Goal: Task Accomplishment & Management: Manage account settings

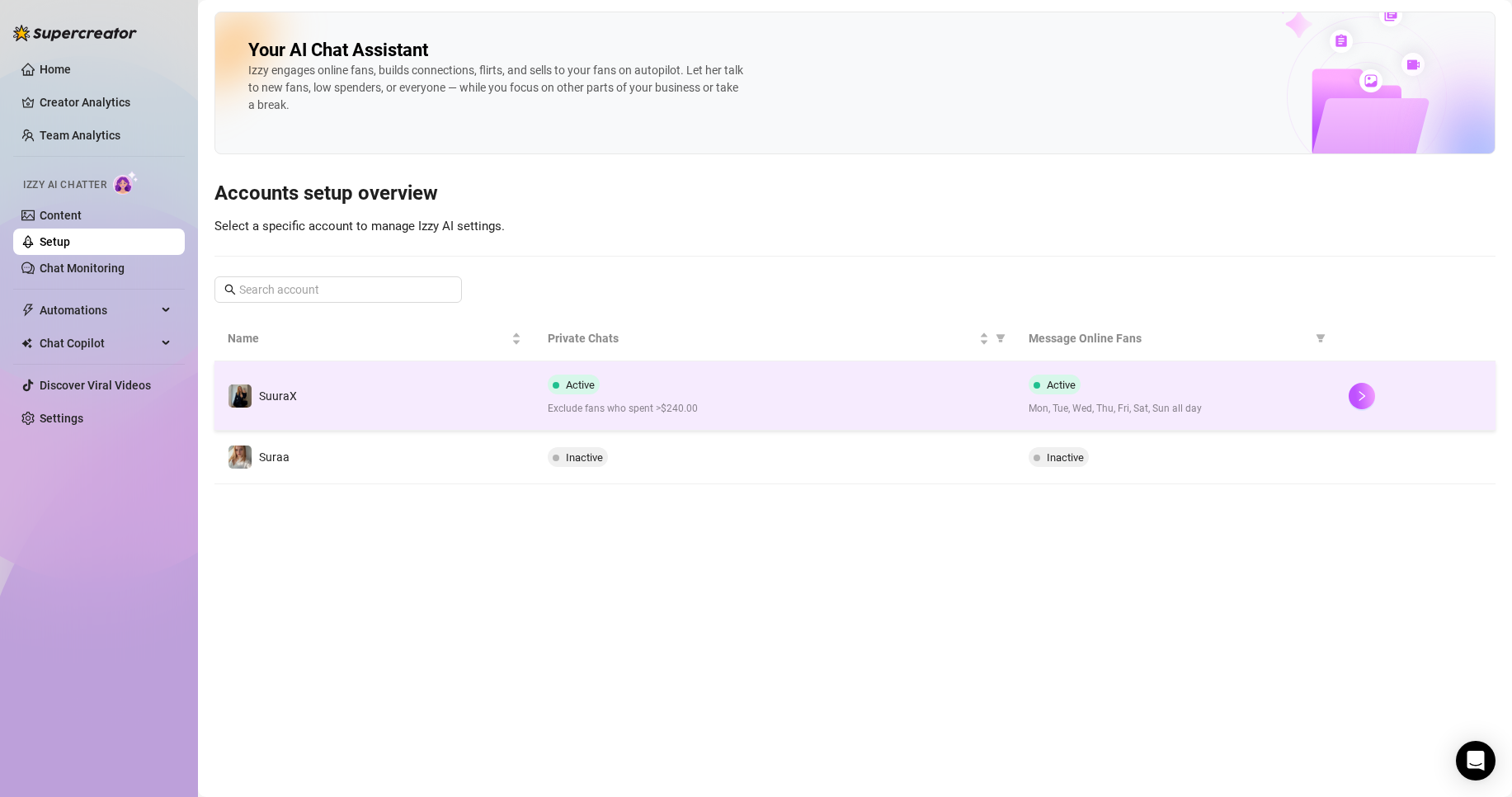
click at [683, 380] on div "Active Exclude fans who spent >$240.00" at bounding box center [774, 396] width 453 height 42
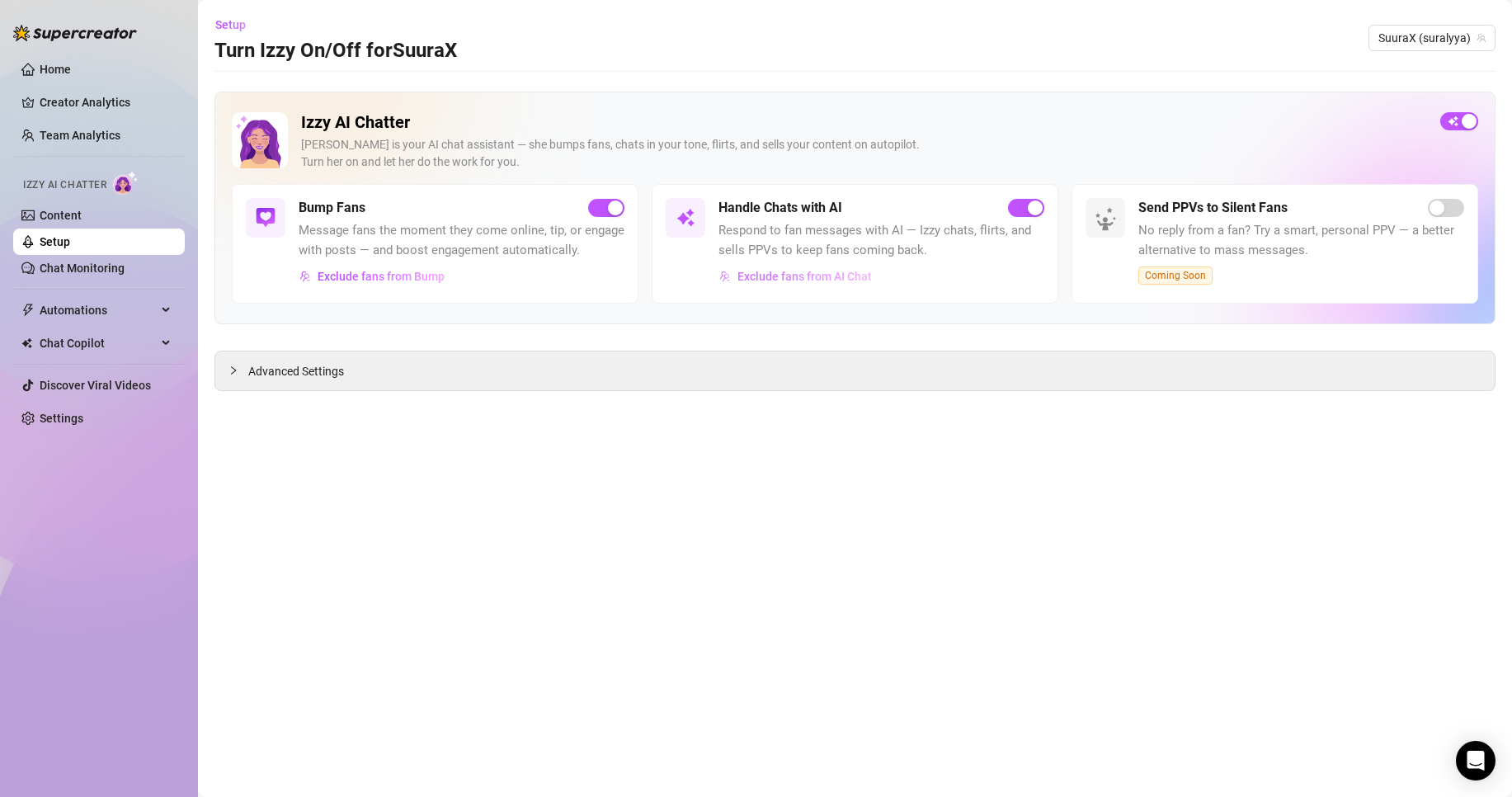
click at [808, 270] on span "Exclude fans from AI Chat" at bounding box center [804, 276] width 134 height 13
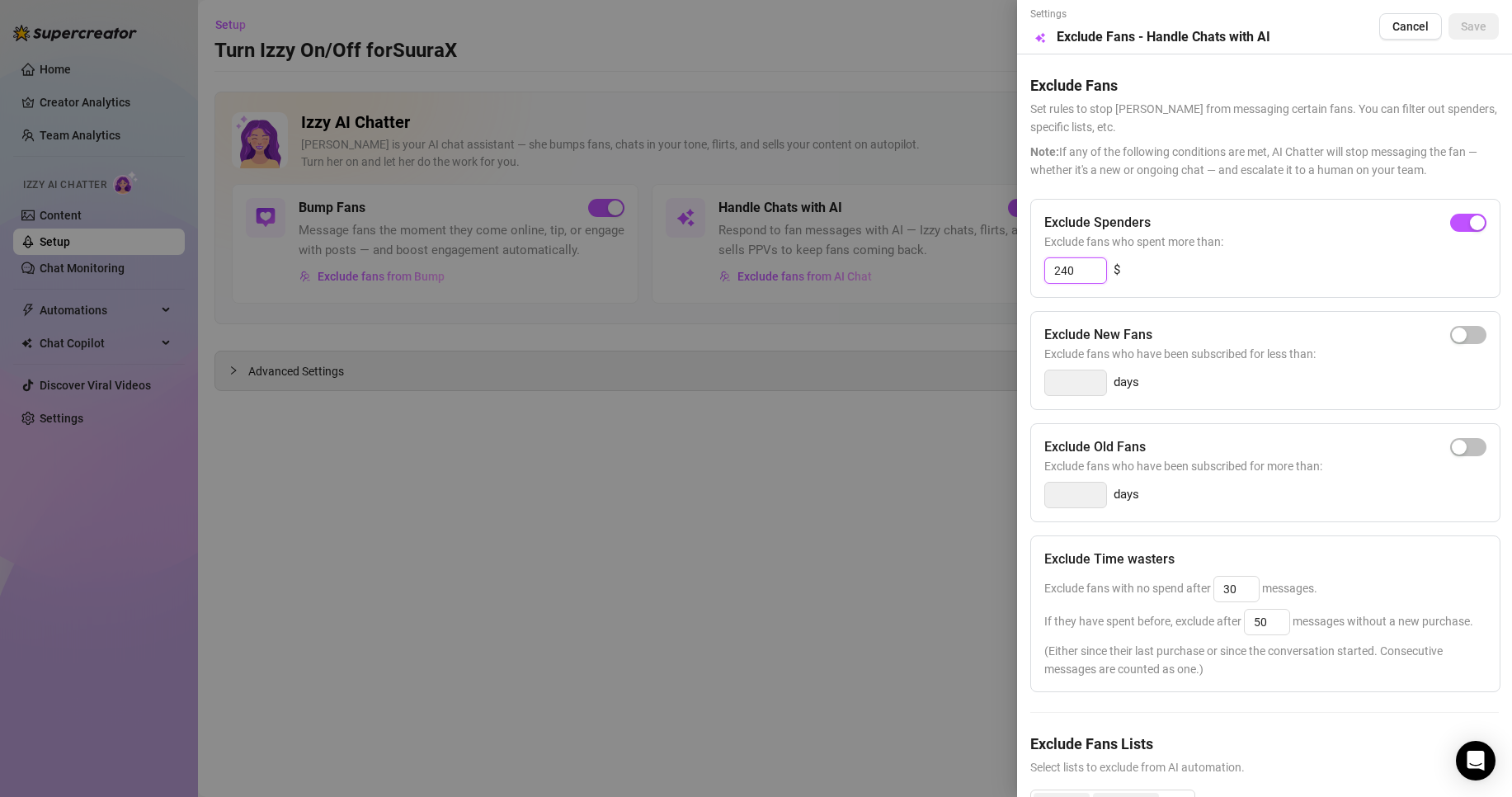
click at [1090, 260] on input "240" at bounding box center [1075, 270] width 61 height 24
type input "2"
click at [1480, 227] on div "Exclude Spenders Exclude fans who spent more than: $" at bounding box center [1265, 249] width 470 height 99
click at [1467, 223] on div "Exclude Spenders Exclude fans who spent more than: $" at bounding box center [1265, 249] width 470 height 99
click at [1467, 223] on span "button" at bounding box center [1468, 223] width 36 height 18
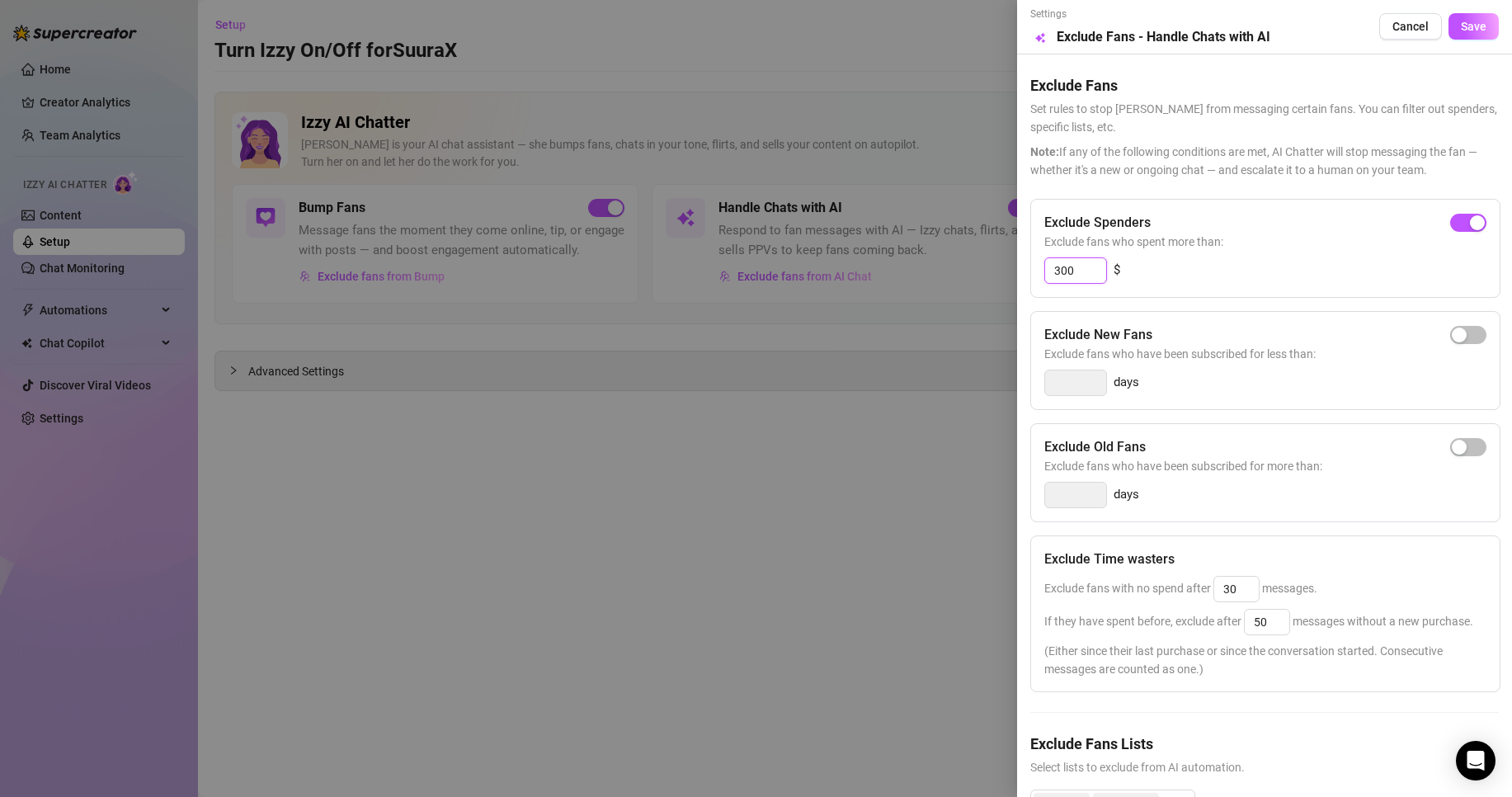
click at [1059, 270] on input "300" at bounding box center [1075, 270] width 61 height 24
click at [1107, 275] on div "300 $" at bounding box center [1265, 270] width 442 height 26
click at [1080, 265] on input "300" at bounding box center [1075, 270] width 61 height 24
type input "350"
click at [1461, 29] on span "Save" at bounding box center [1473, 27] width 25 height 13
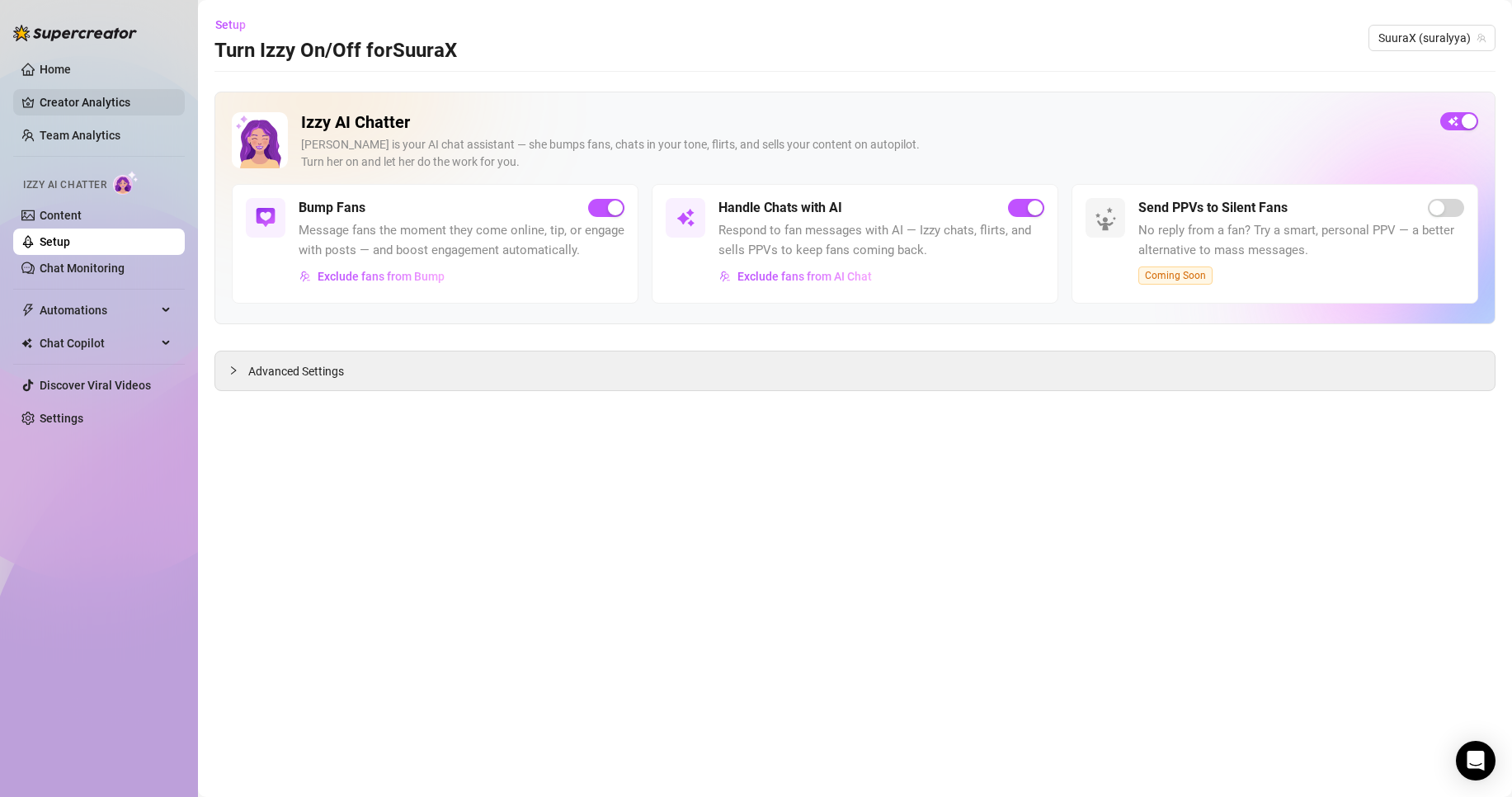
click at [83, 97] on link "Creator Analytics" at bounding box center [105, 102] width 132 height 26
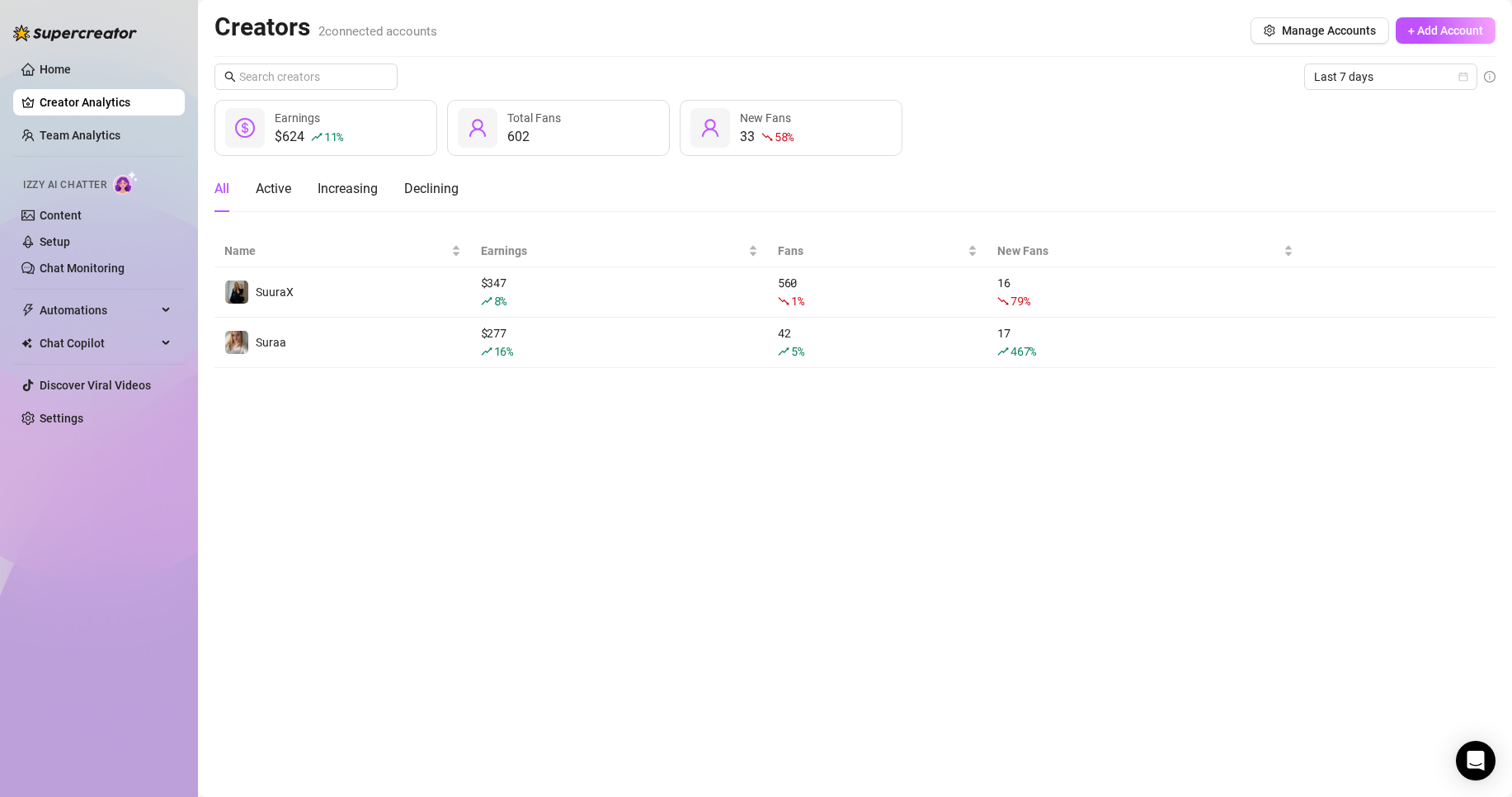
click at [242, 136] on icon "dollar-circle" at bounding box center [245, 128] width 20 height 20
click at [1383, 76] on span "Last 7 days" at bounding box center [1390, 76] width 154 height 24
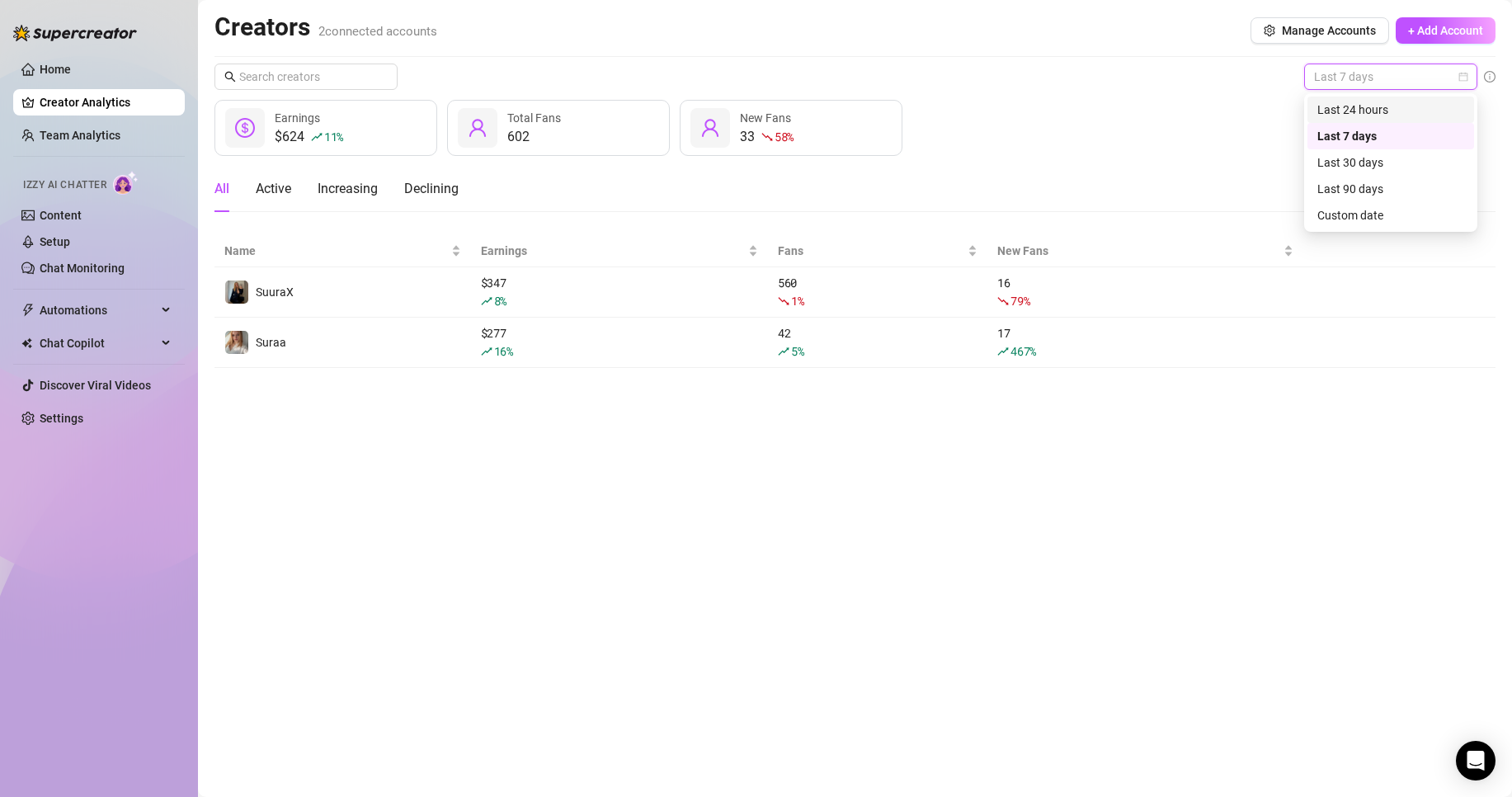
click at [1362, 109] on div "Last 24 hours" at bounding box center [1390, 110] width 147 height 18
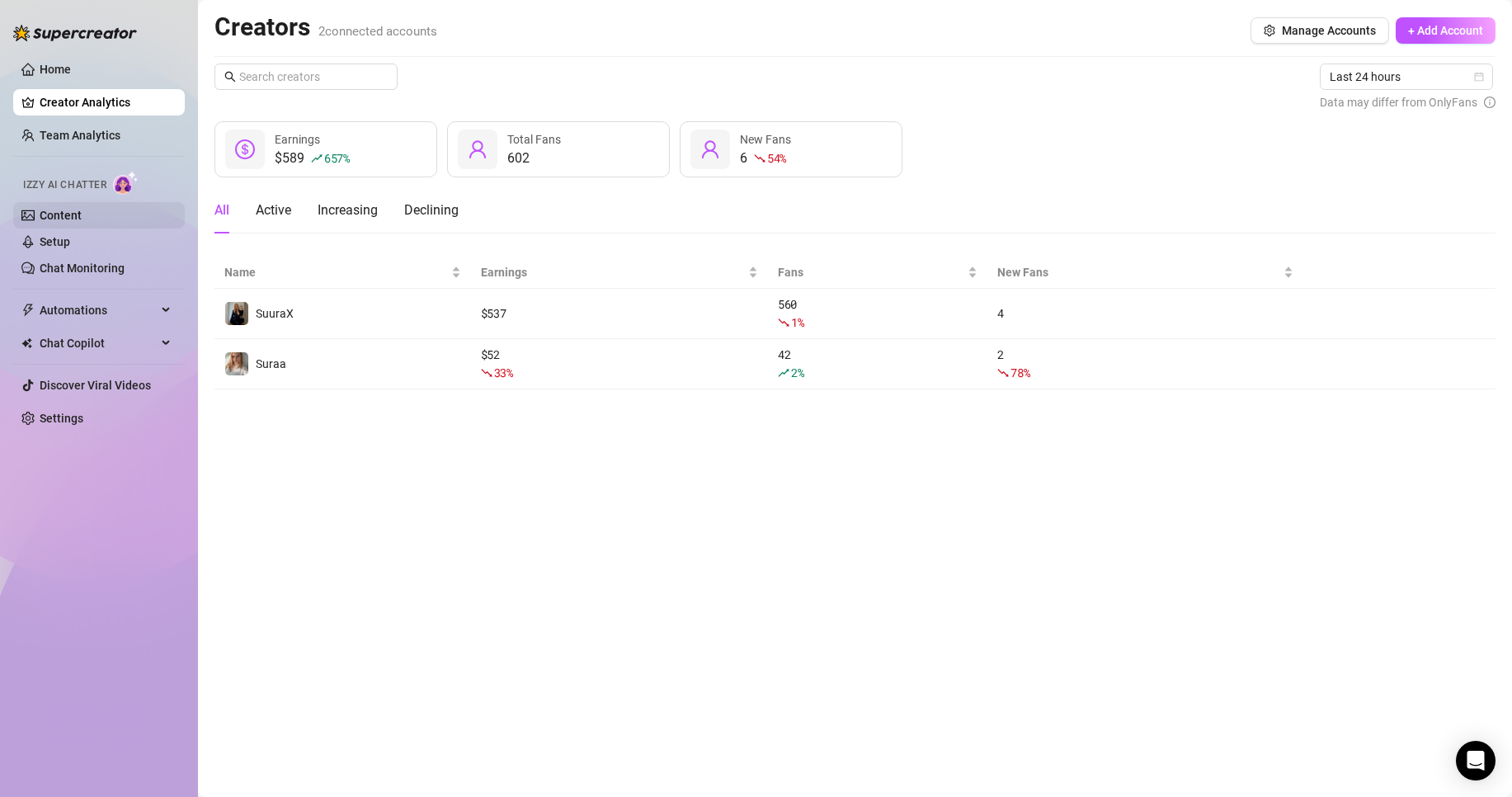
click at [79, 209] on link "Content" at bounding box center [60, 216] width 42 height 13
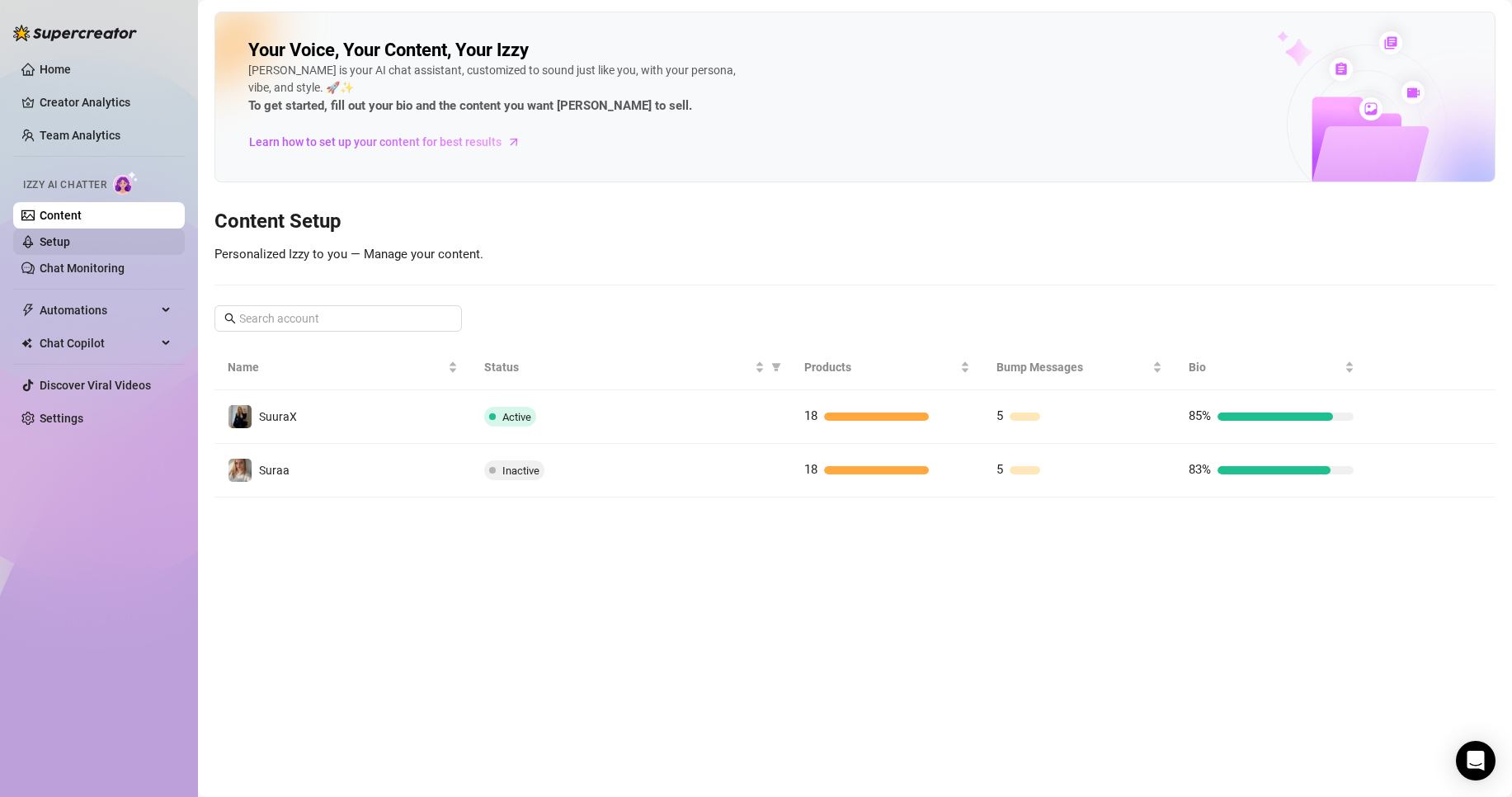
click at [65, 240] on link "Setup" at bounding box center [55, 242] width 30 height 13
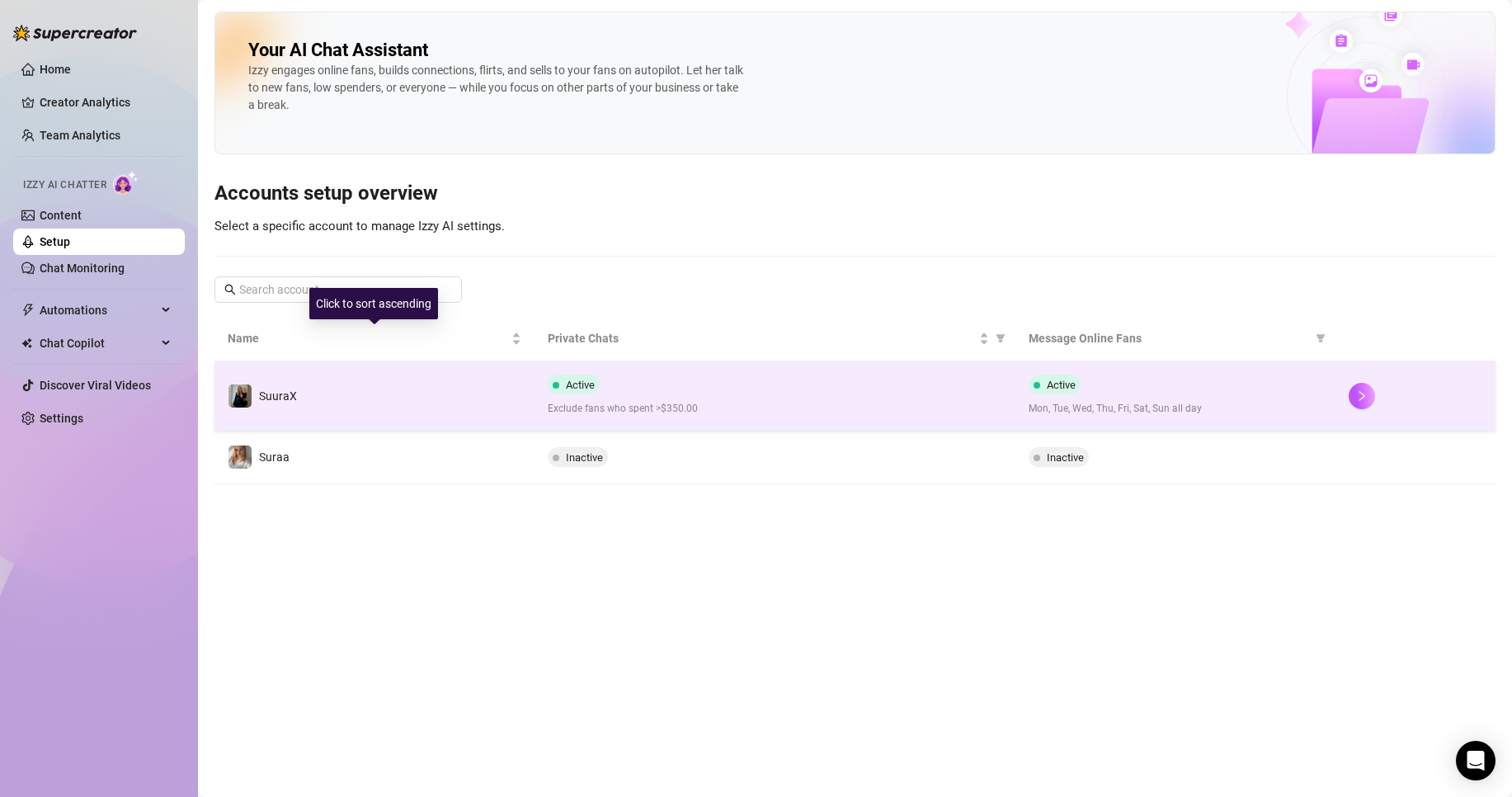
click at [401, 381] on td "SuuraX" at bounding box center [374, 396] width 320 height 70
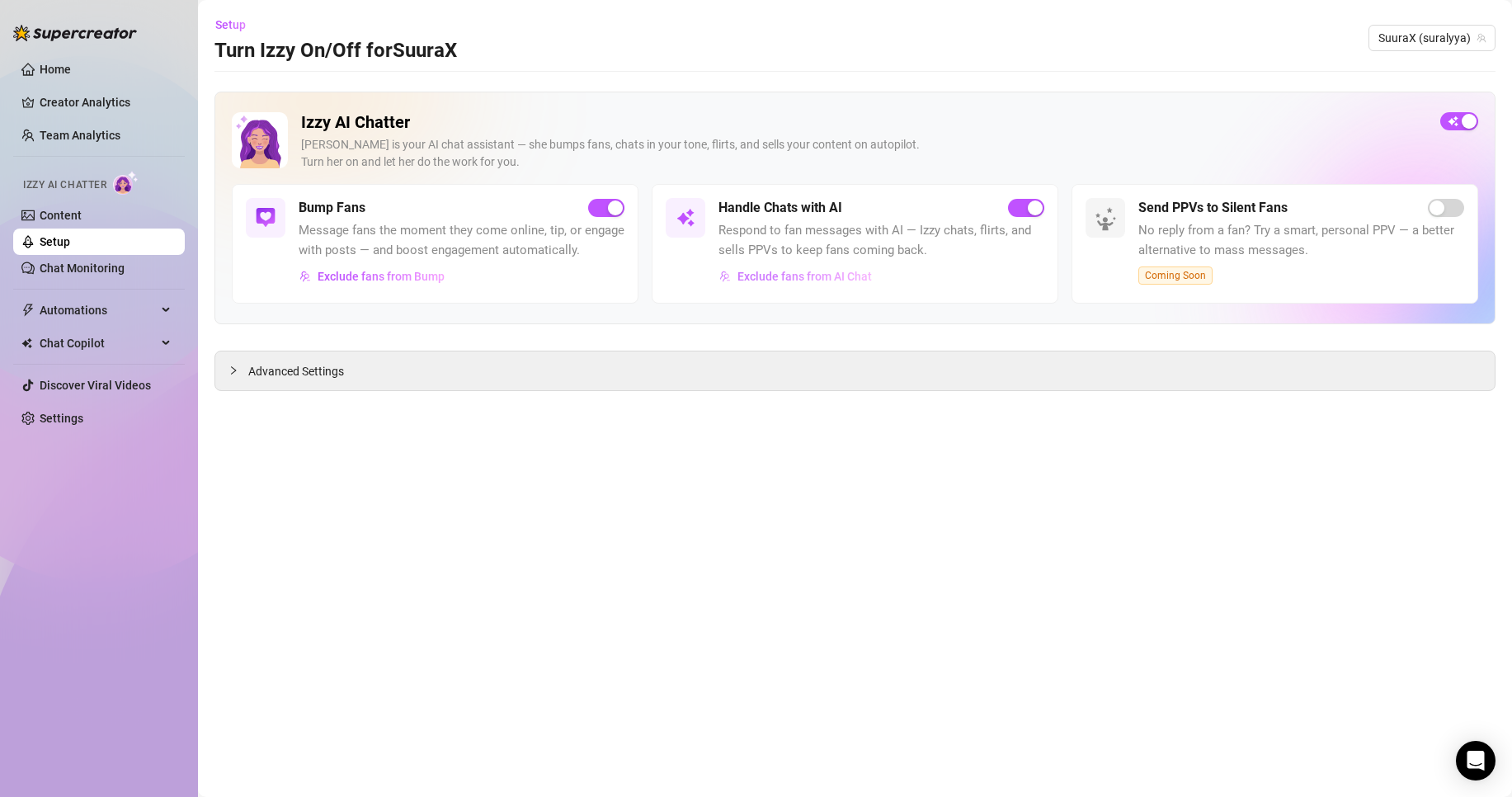
click at [774, 275] on span "Exclude fans from AI Chat" at bounding box center [804, 276] width 134 height 13
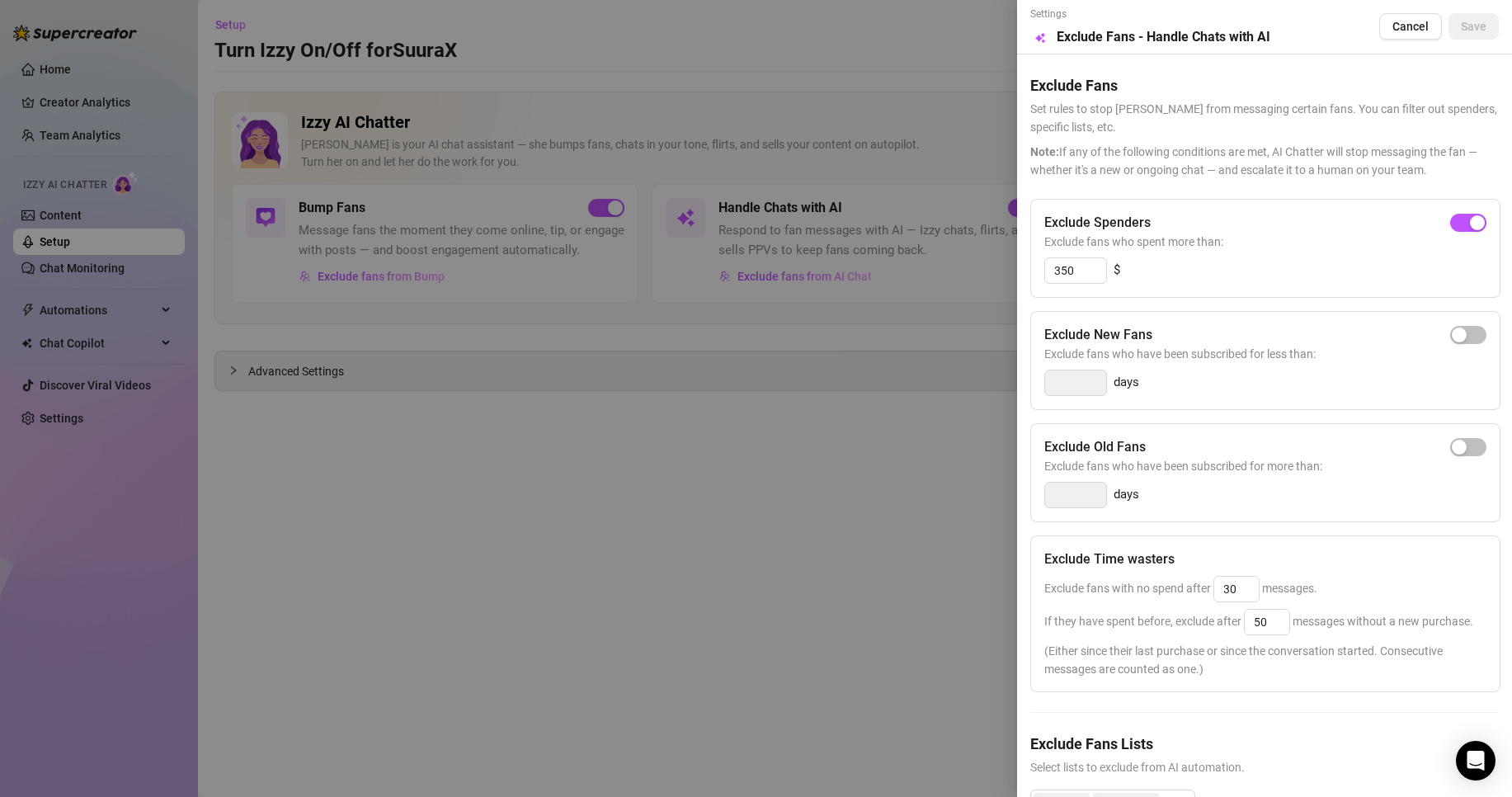
click at [855, 391] on div at bounding box center [756, 398] width 1512 height 797
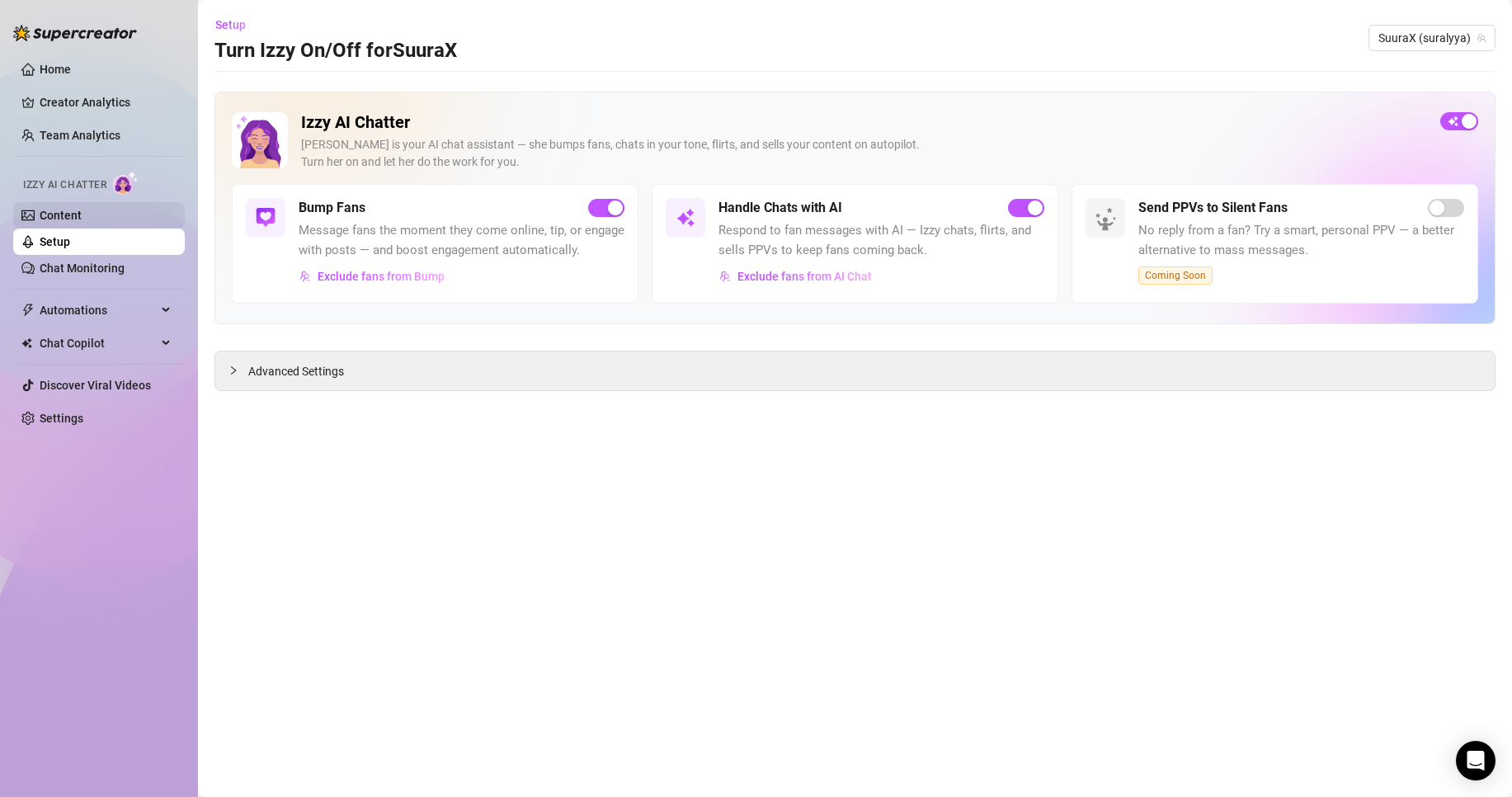
click at [81, 218] on link "Content" at bounding box center [60, 216] width 42 height 13
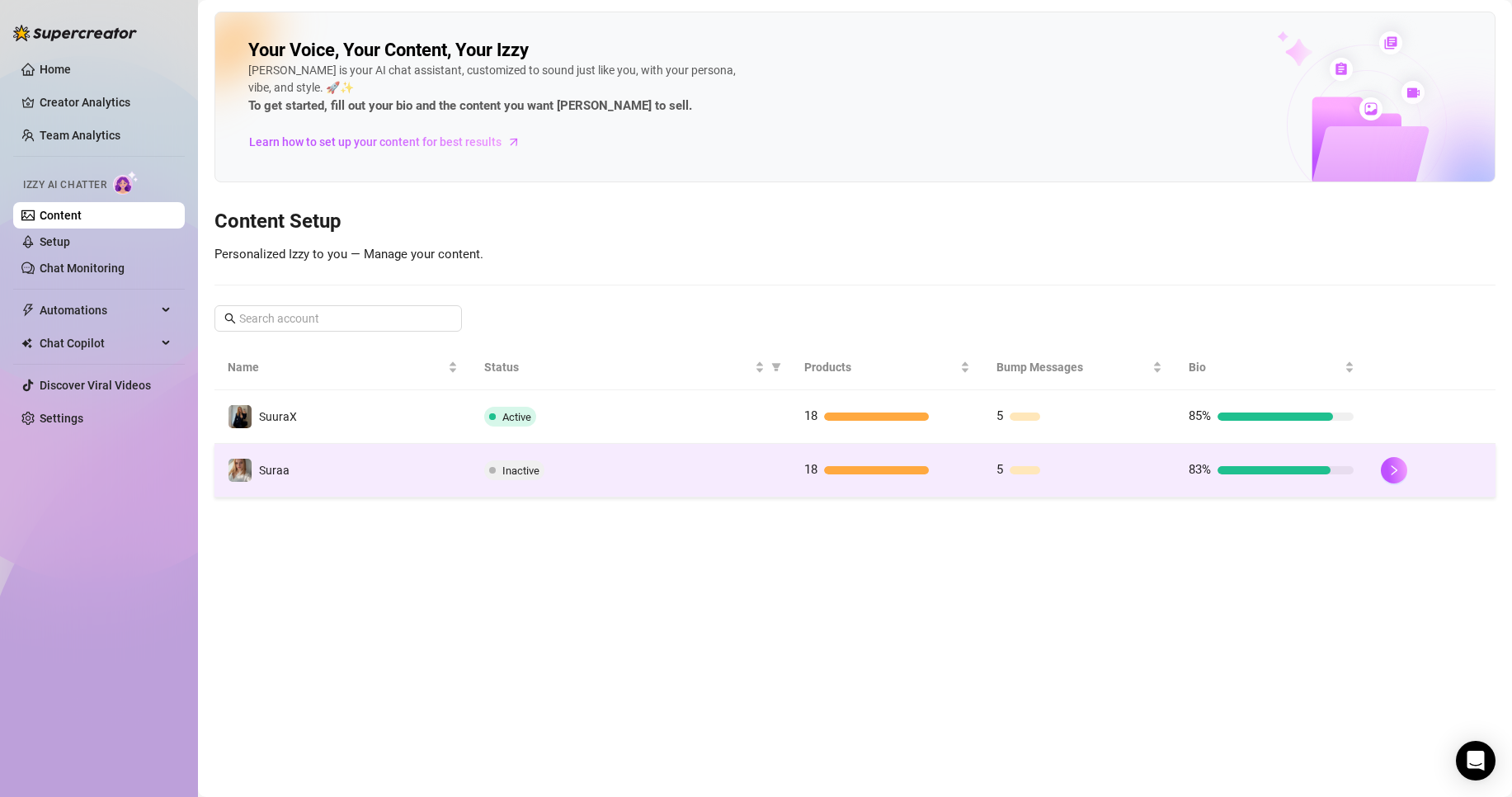
click at [667, 470] on div "Inactive" at bounding box center [631, 470] width 294 height 20
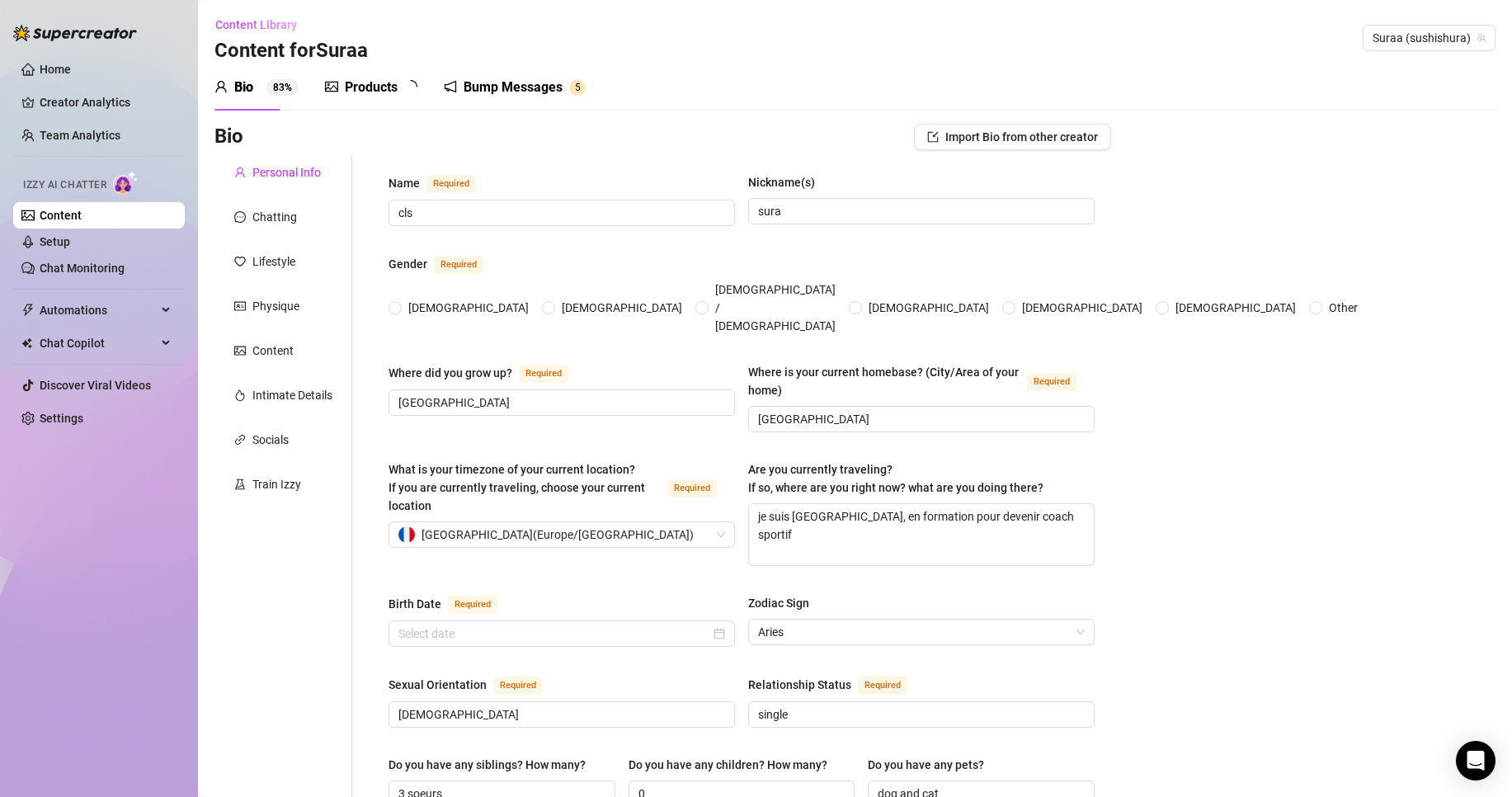
radio input "true"
type input "[DATE]"
click at [1063, 139] on span "Import Bio from other creator" at bounding box center [1022, 137] width 153 height 13
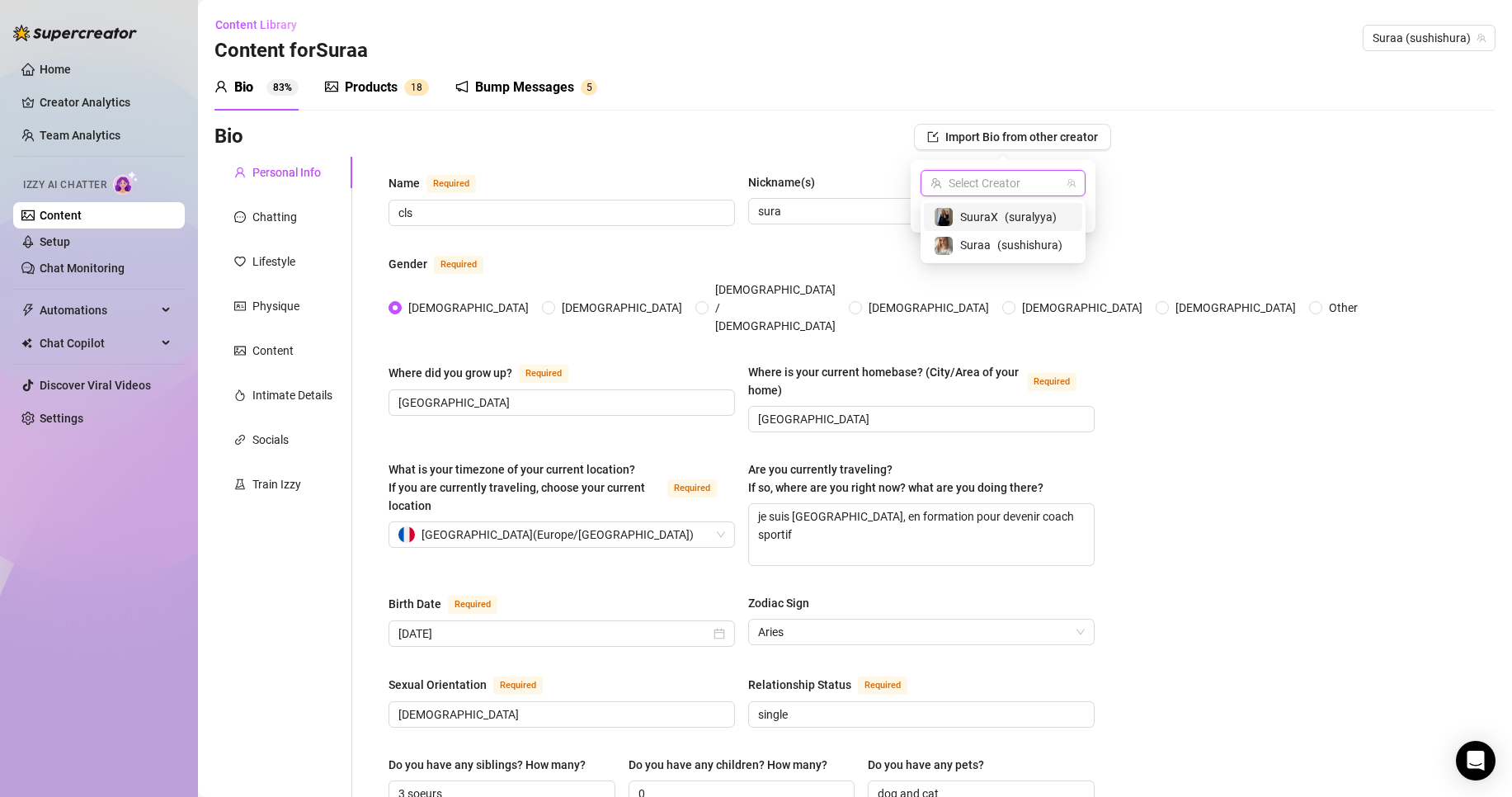
click at [1000, 184] on input "search" at bounding box center [995, 182] width 130 height 24
click at [990, 210] on span "SuuraX" at bounding box center [979, 218] width 38 height 18
click at [1057, 207] on span "Import" at bounding box center [1062, 213] width 34 height 13
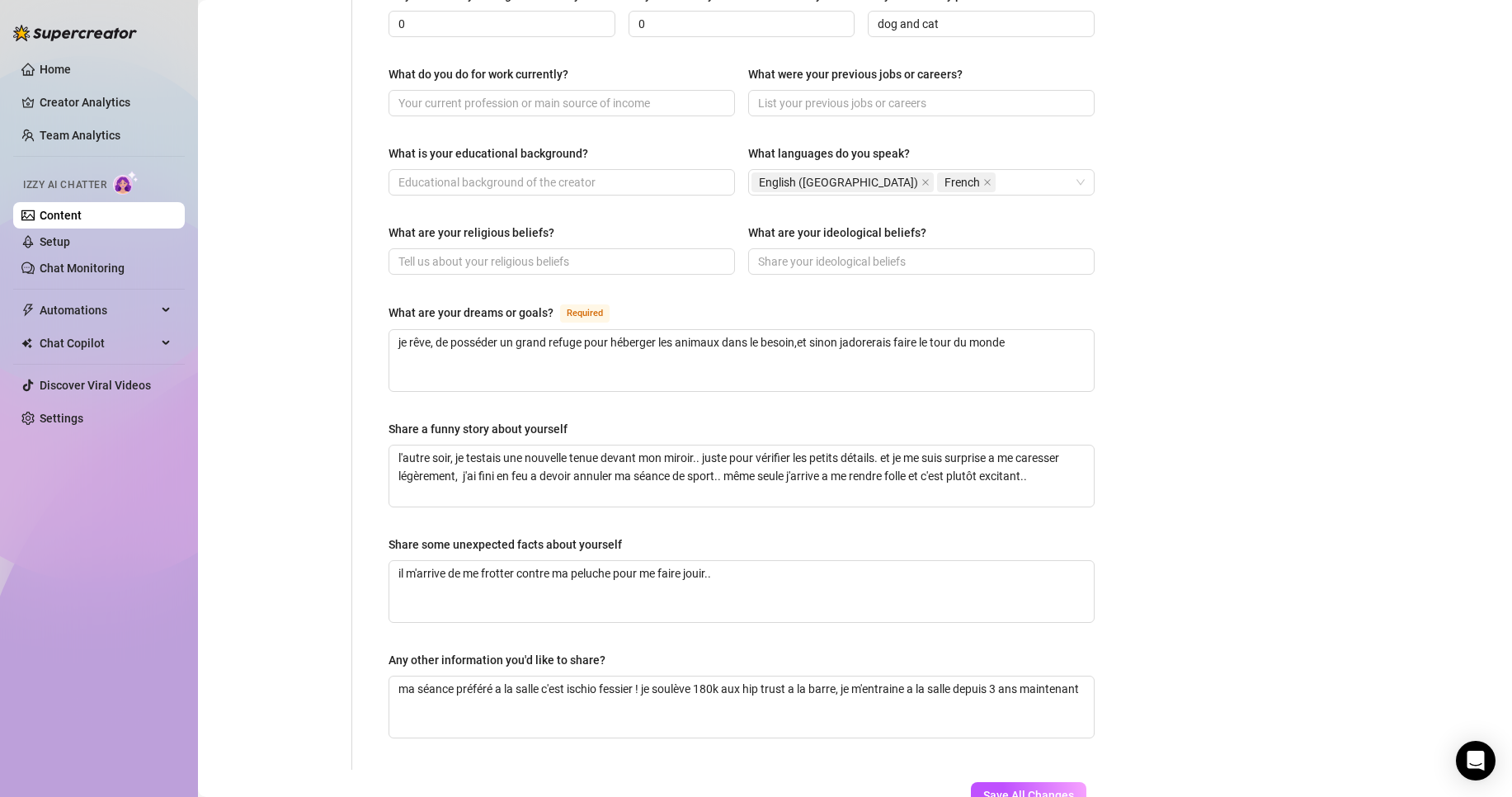
scroll to position [855, 0]
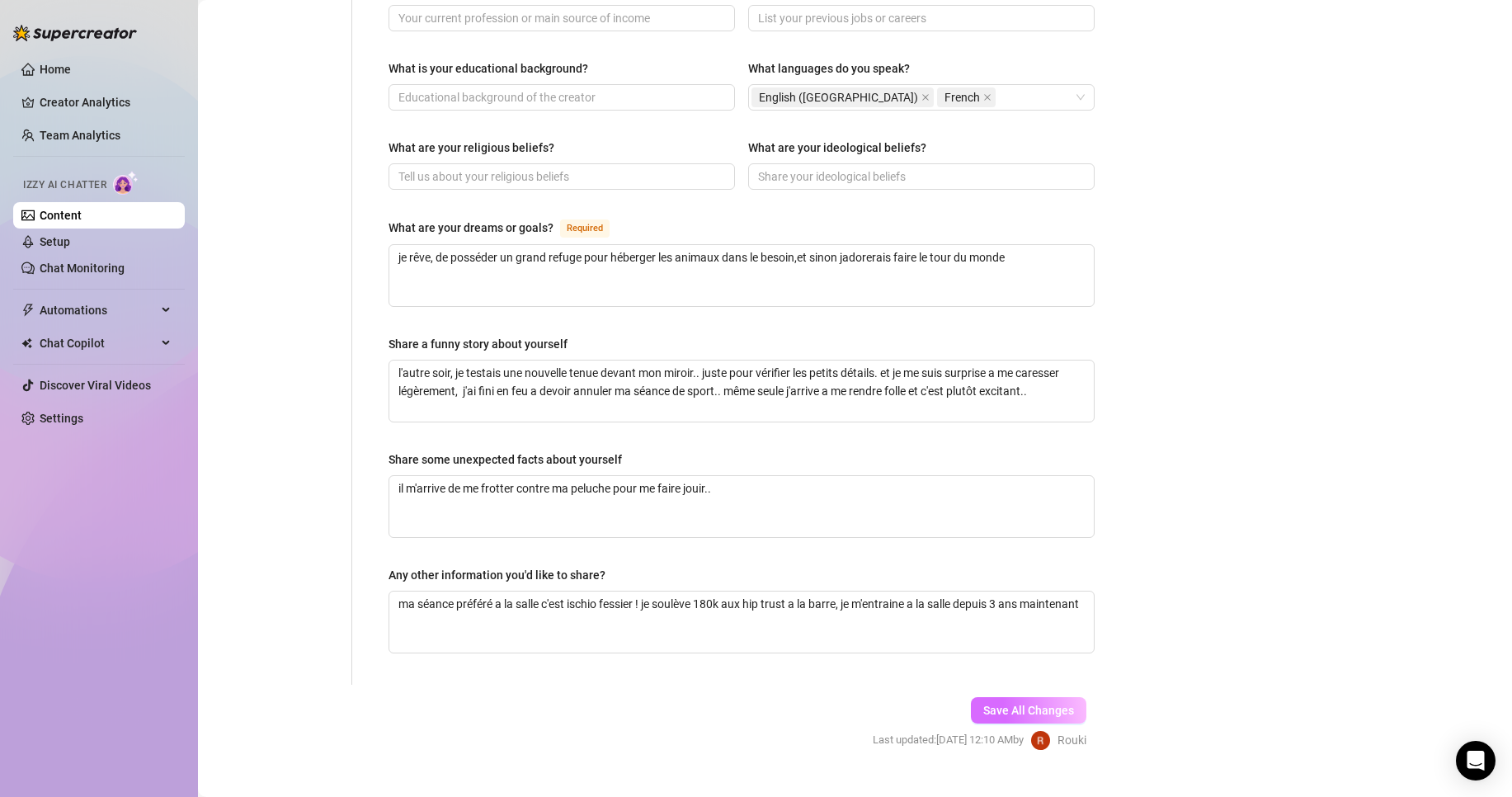
click at [1038, 704] on span "Save All Changes" at bounding box center [1028, 710] width 91 height 13
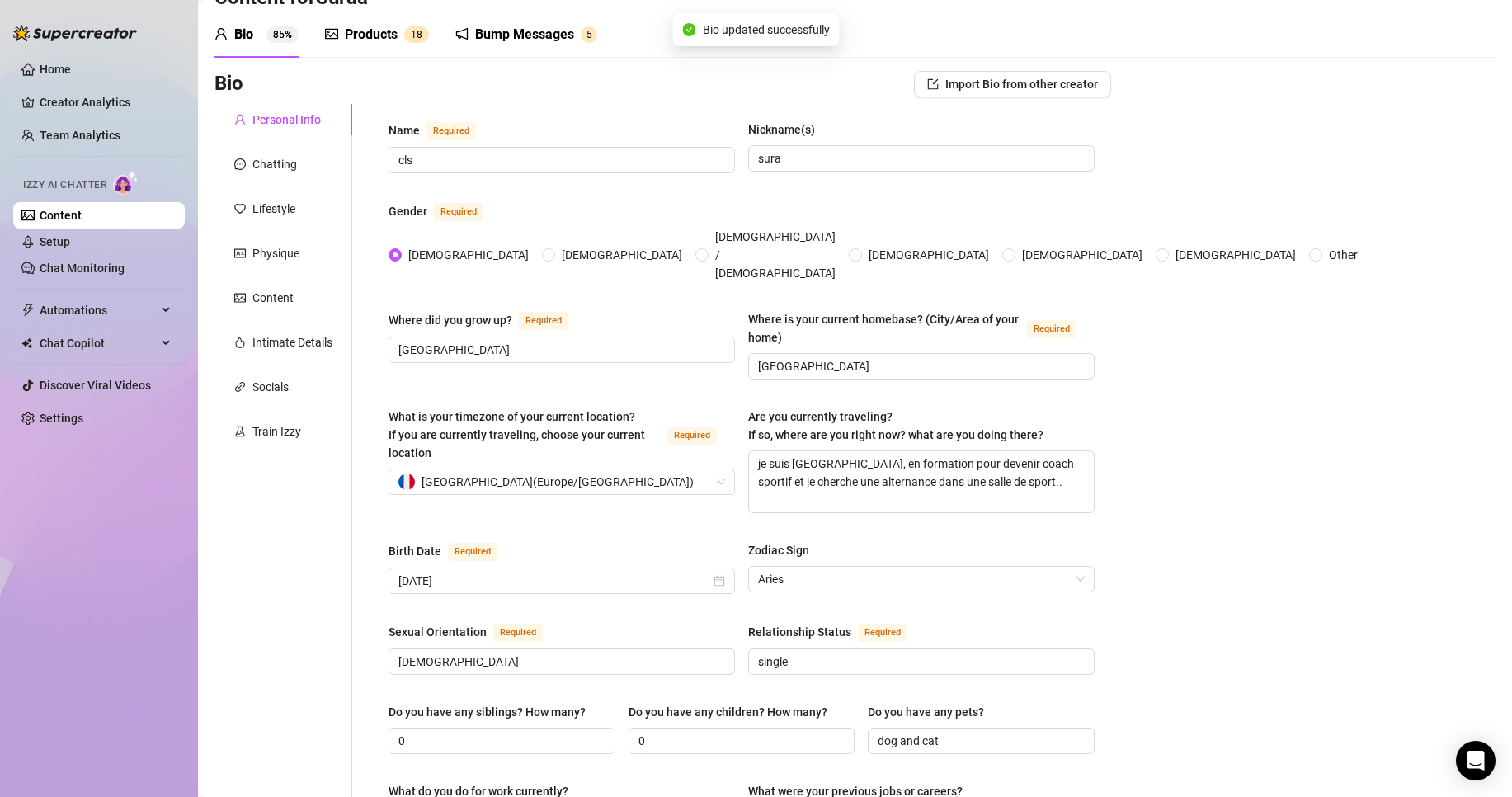
scroll to position [0, 0]
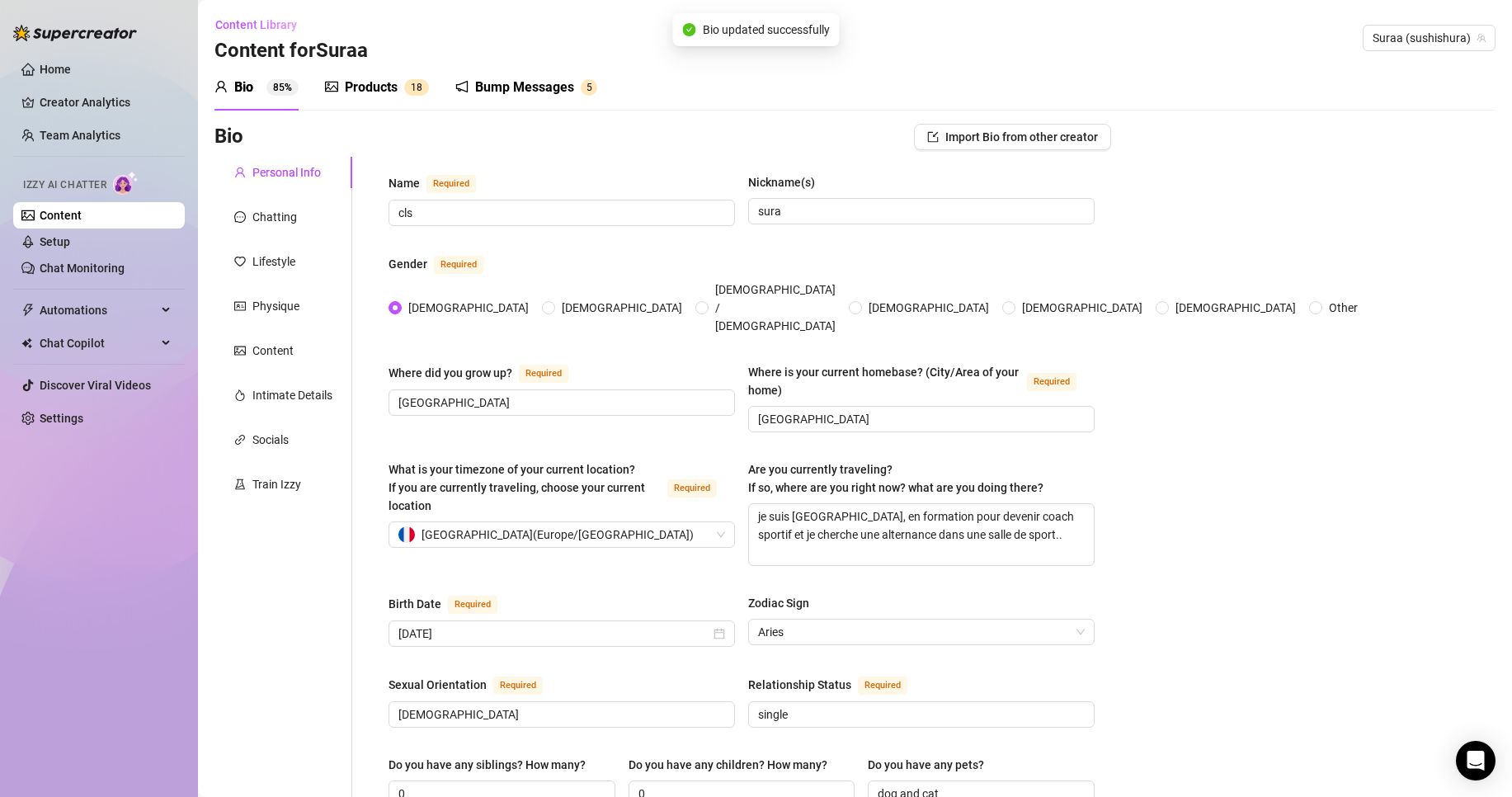
click at [79, 222] on link "Content" at bounding box center [60, 216] width 42 height 13
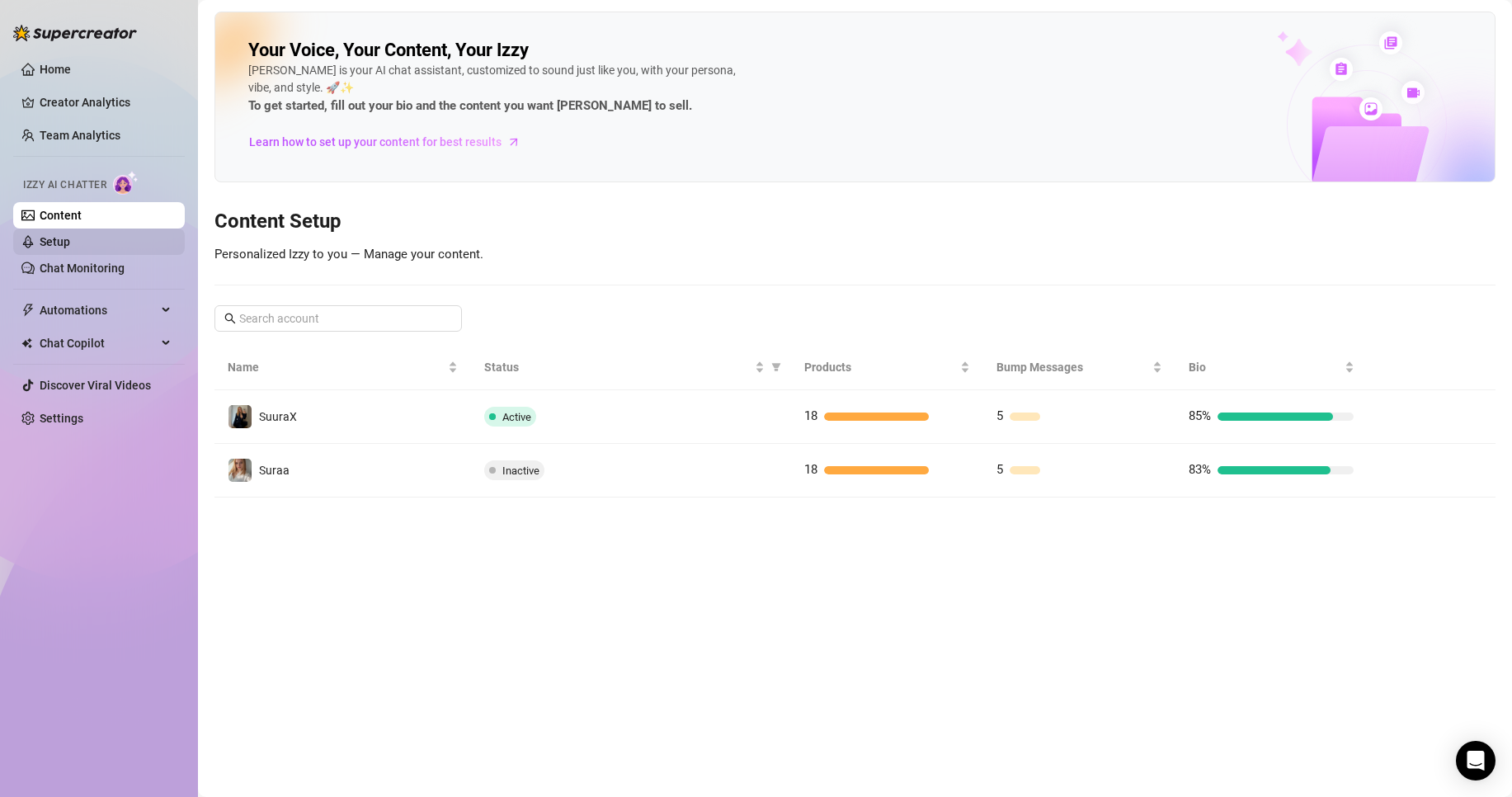
click at [47, 249] on link "Setup" at bounding box center [55, 242] width 30 height 13
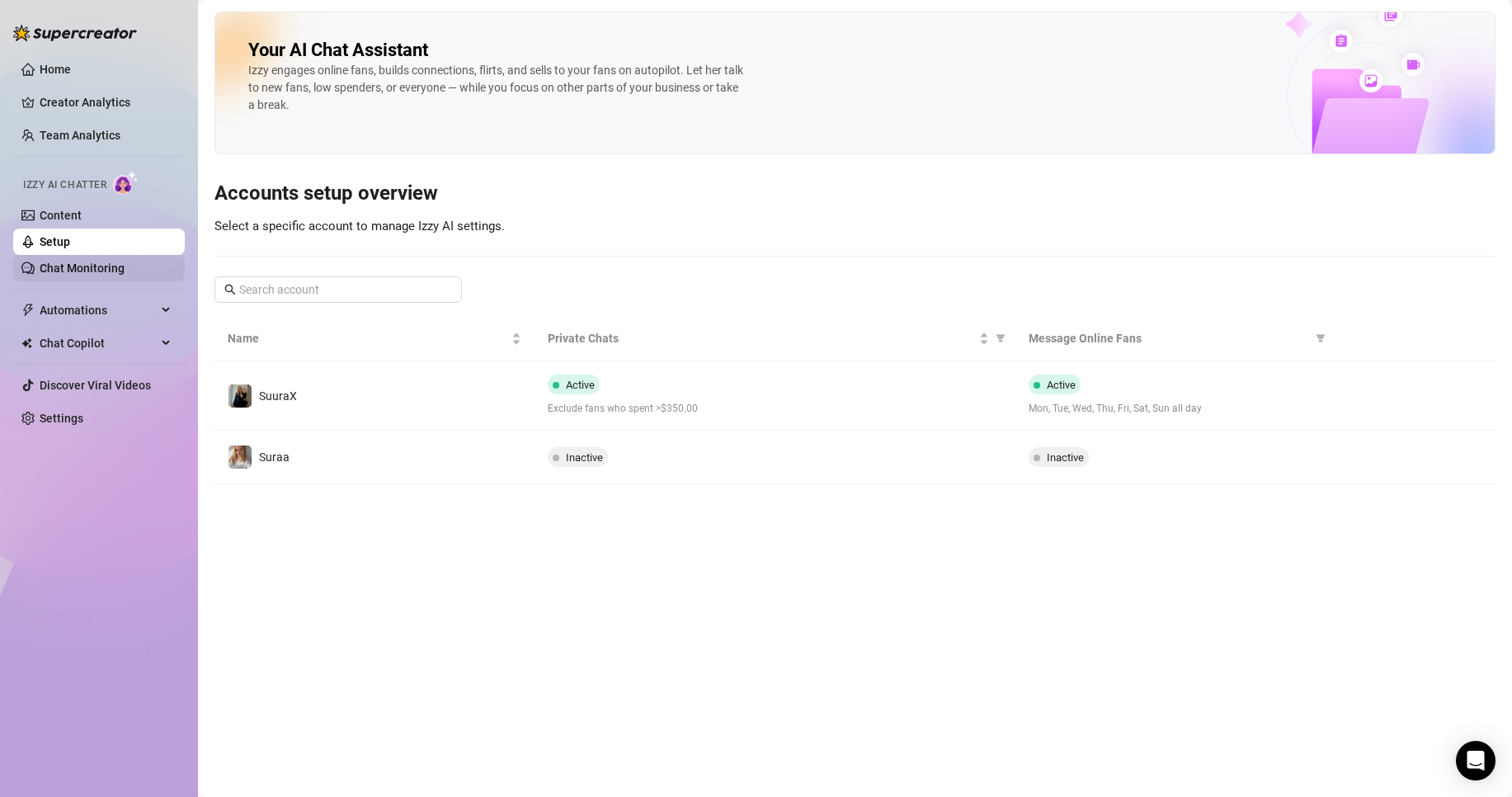
click at [73, 265] on link "Chat Monitoring" at bounding box center [81, 268] width 85 height 13
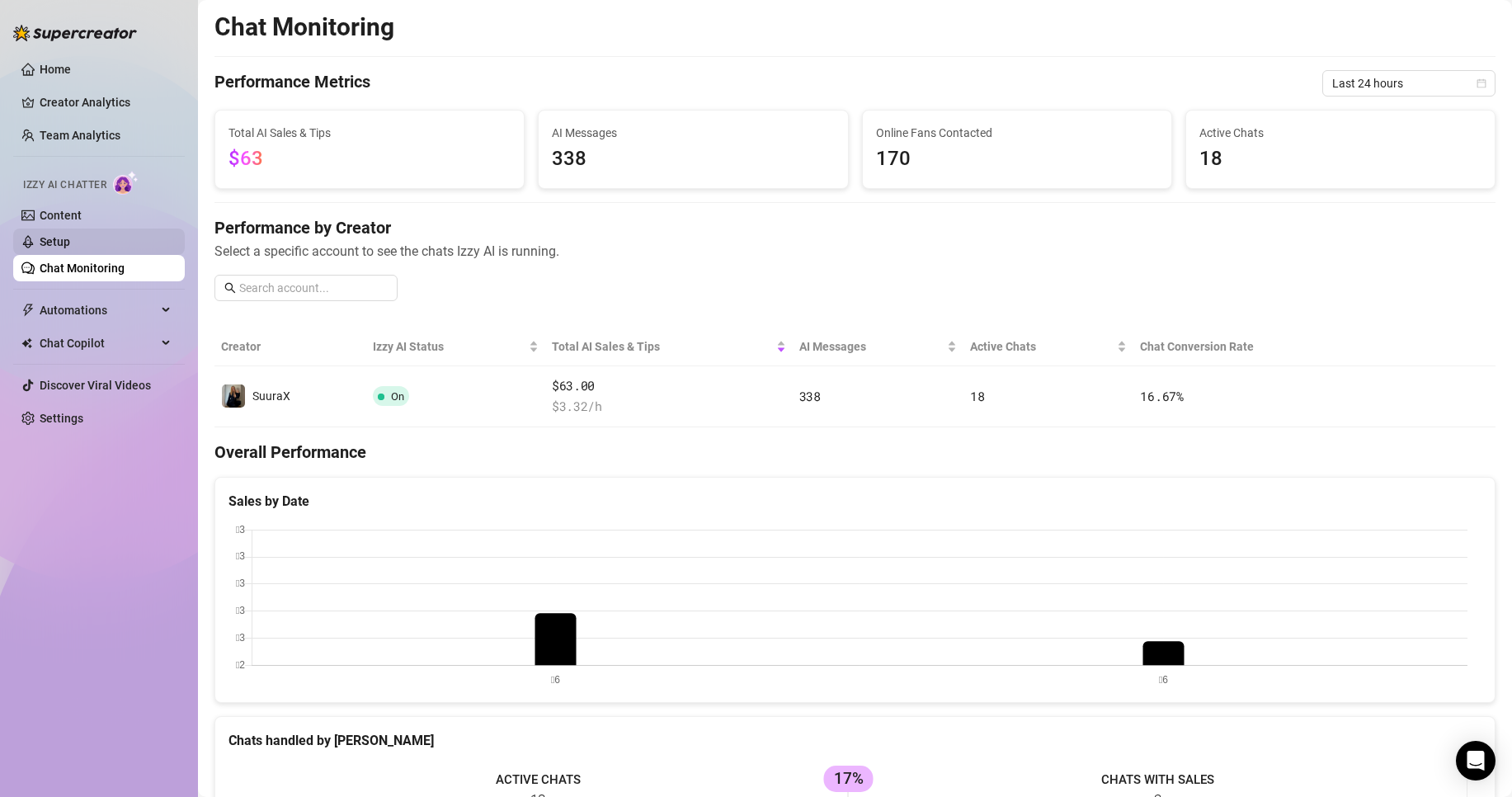
click at [71, 238] on link "Setup" at bounding box center [55, 242] width 30 height 13
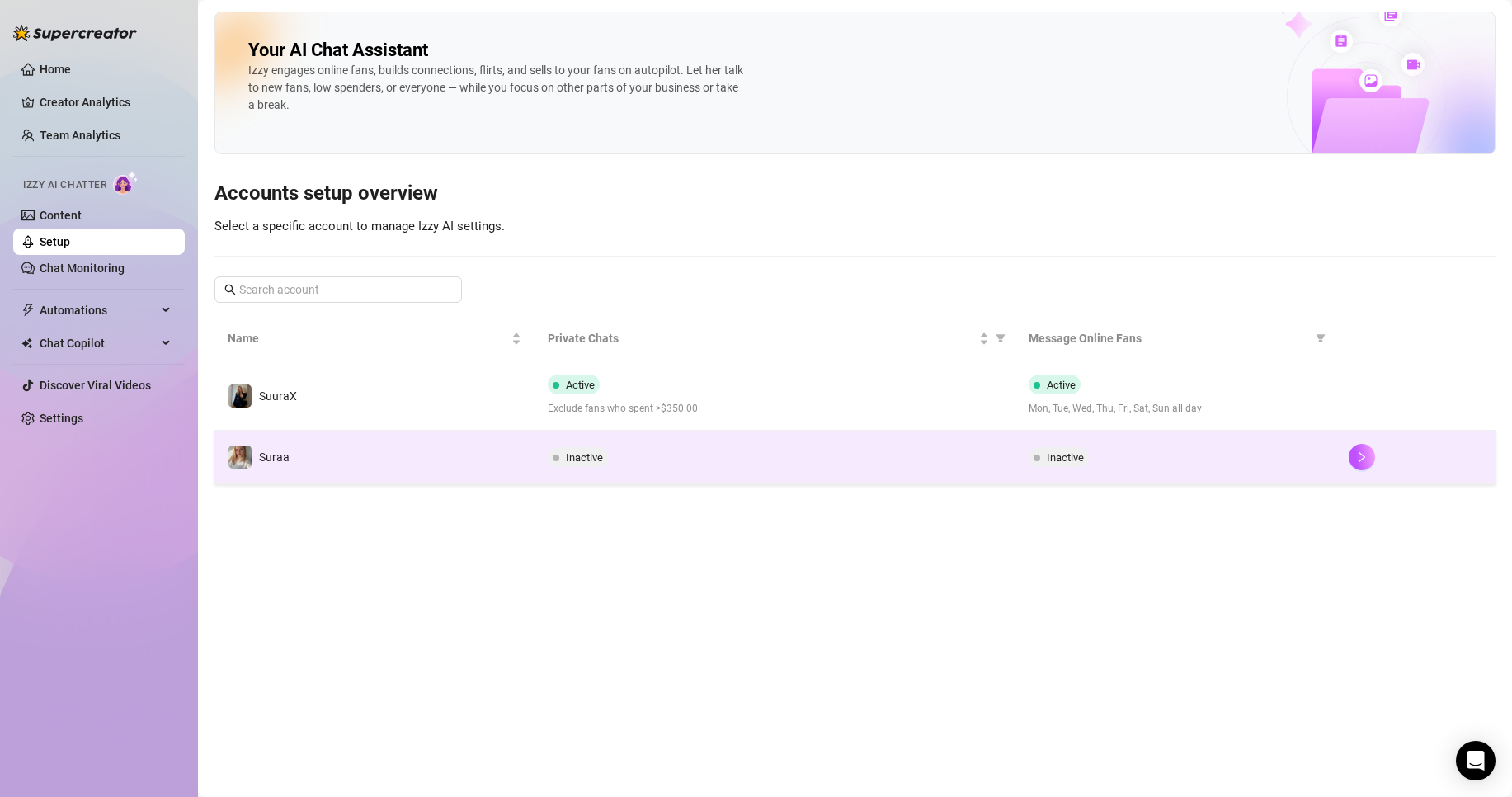
click at [649, 458] on div "Inactive" at bounding box center [774, 458] width 453 height 20
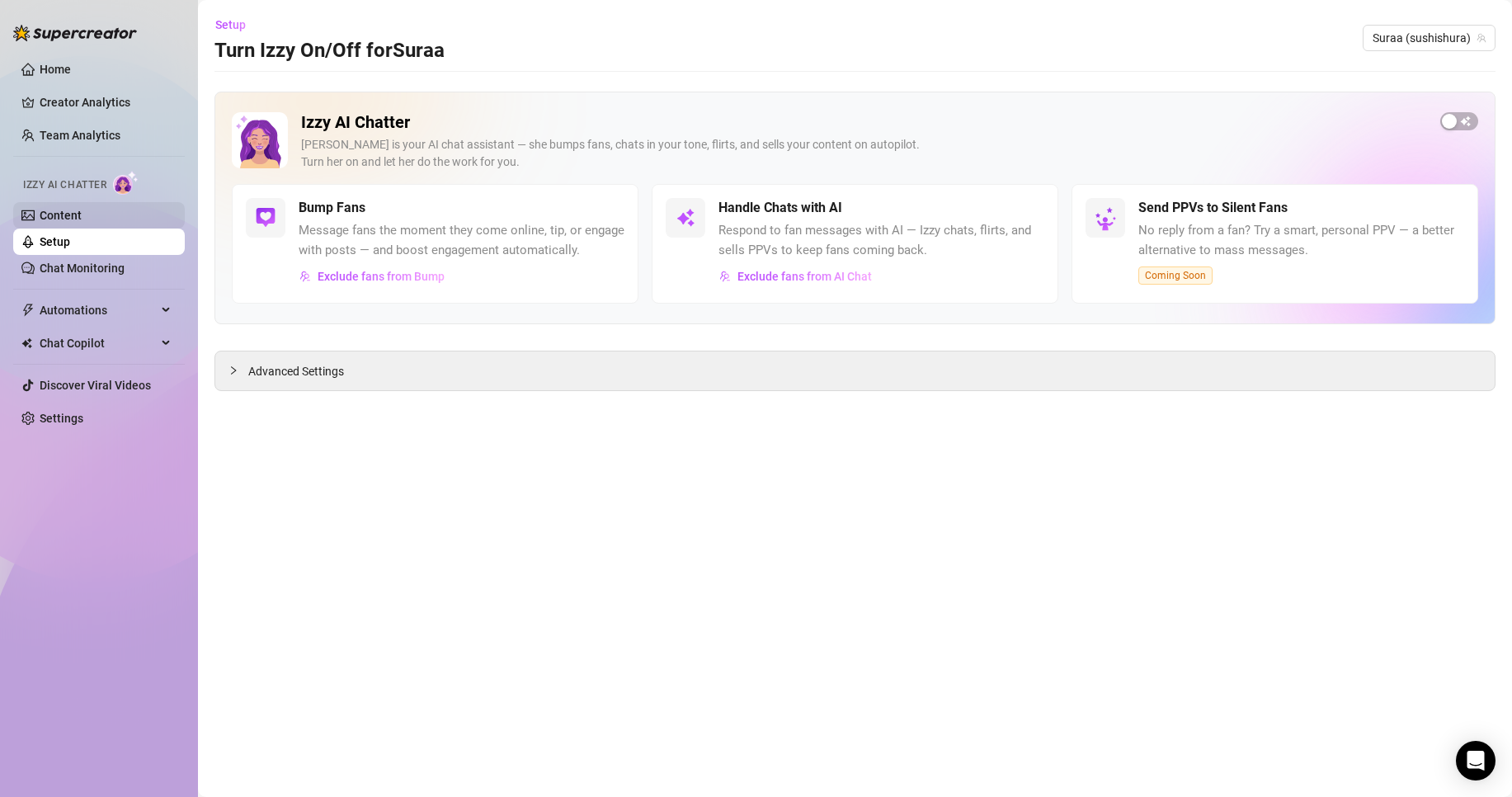
click at [81, 218] on link "Content" at bounding box center [60, 216] width 42 height 13
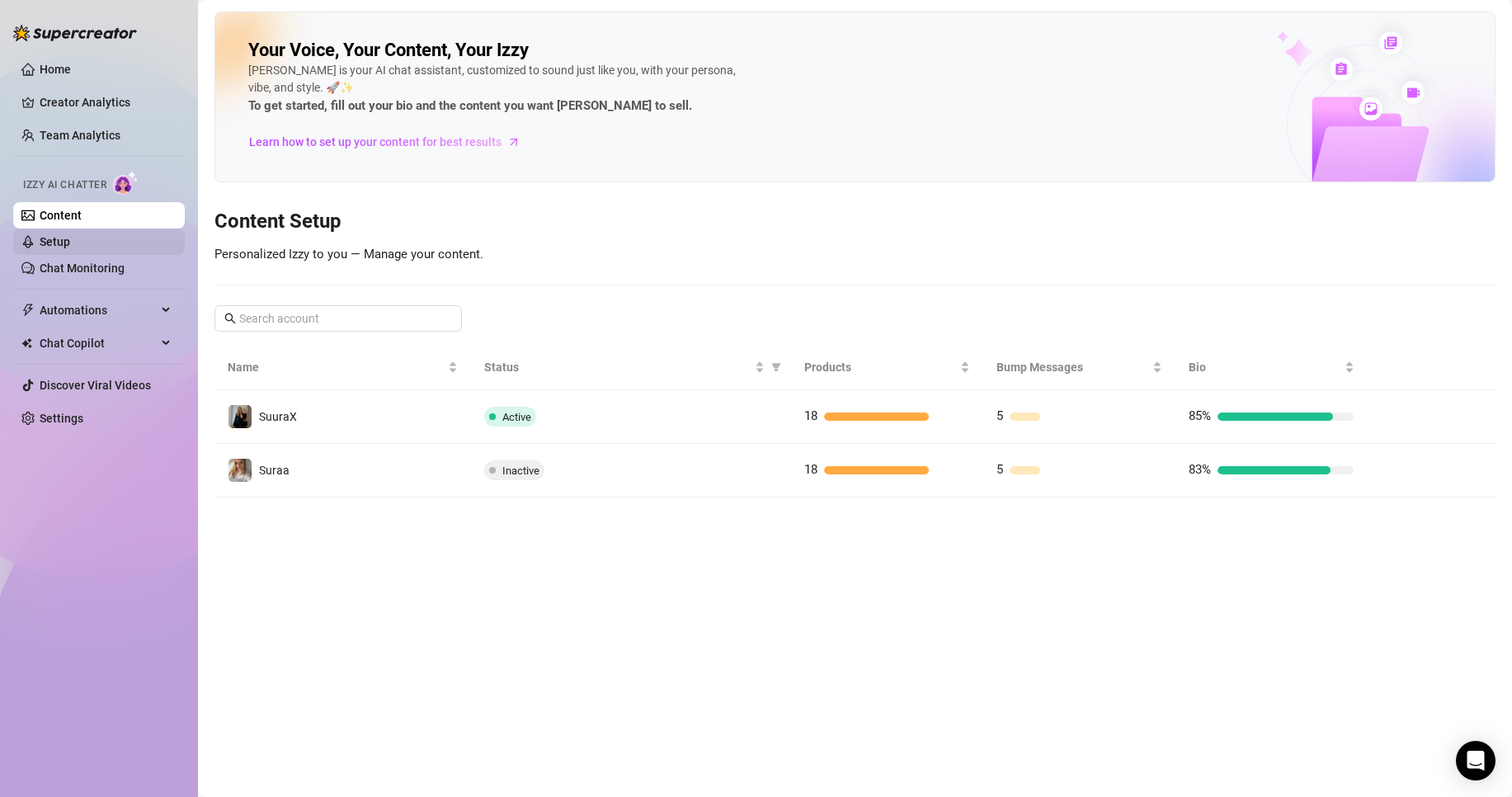
click at [71, 239] on link "Setup" at bounding box center [55, 242] width 30 height 13
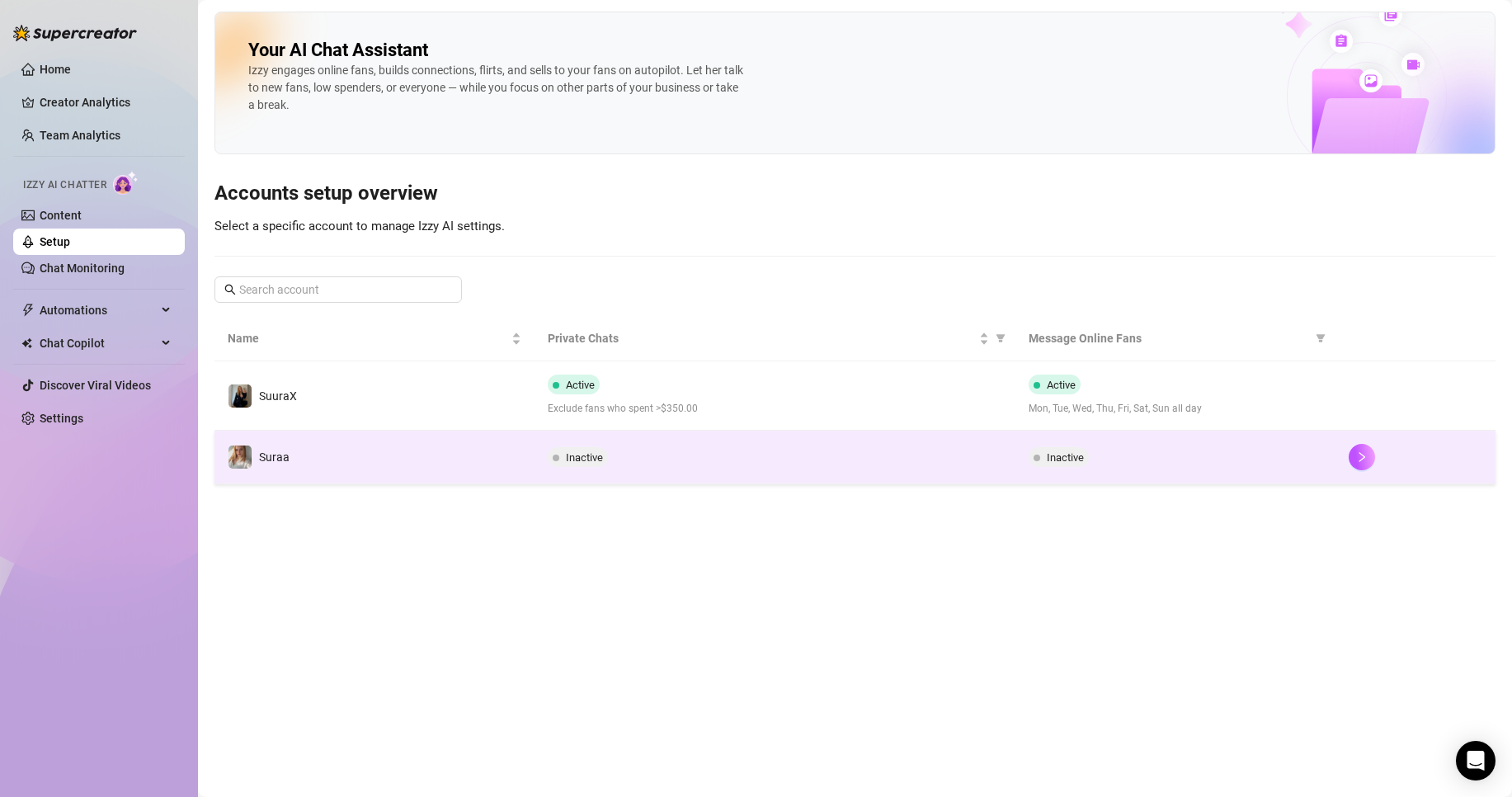
click at [657, 459] on div "Inactive" at bounding box center [774, 458] width 453 height 20
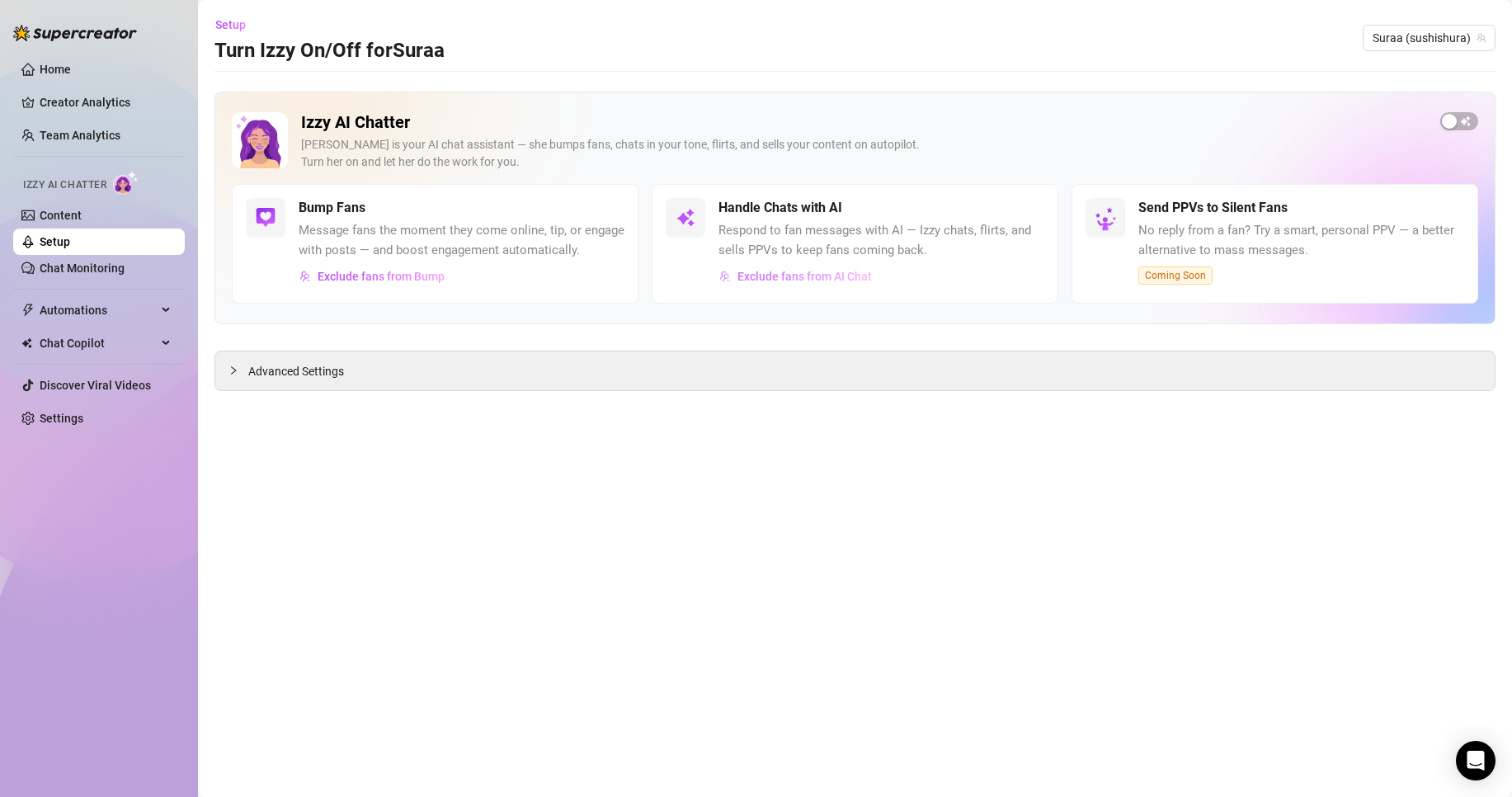
click at [824, 279] on span "Exclude fans from AI Chat" at bounding box center [804, 276] width 134 height 13
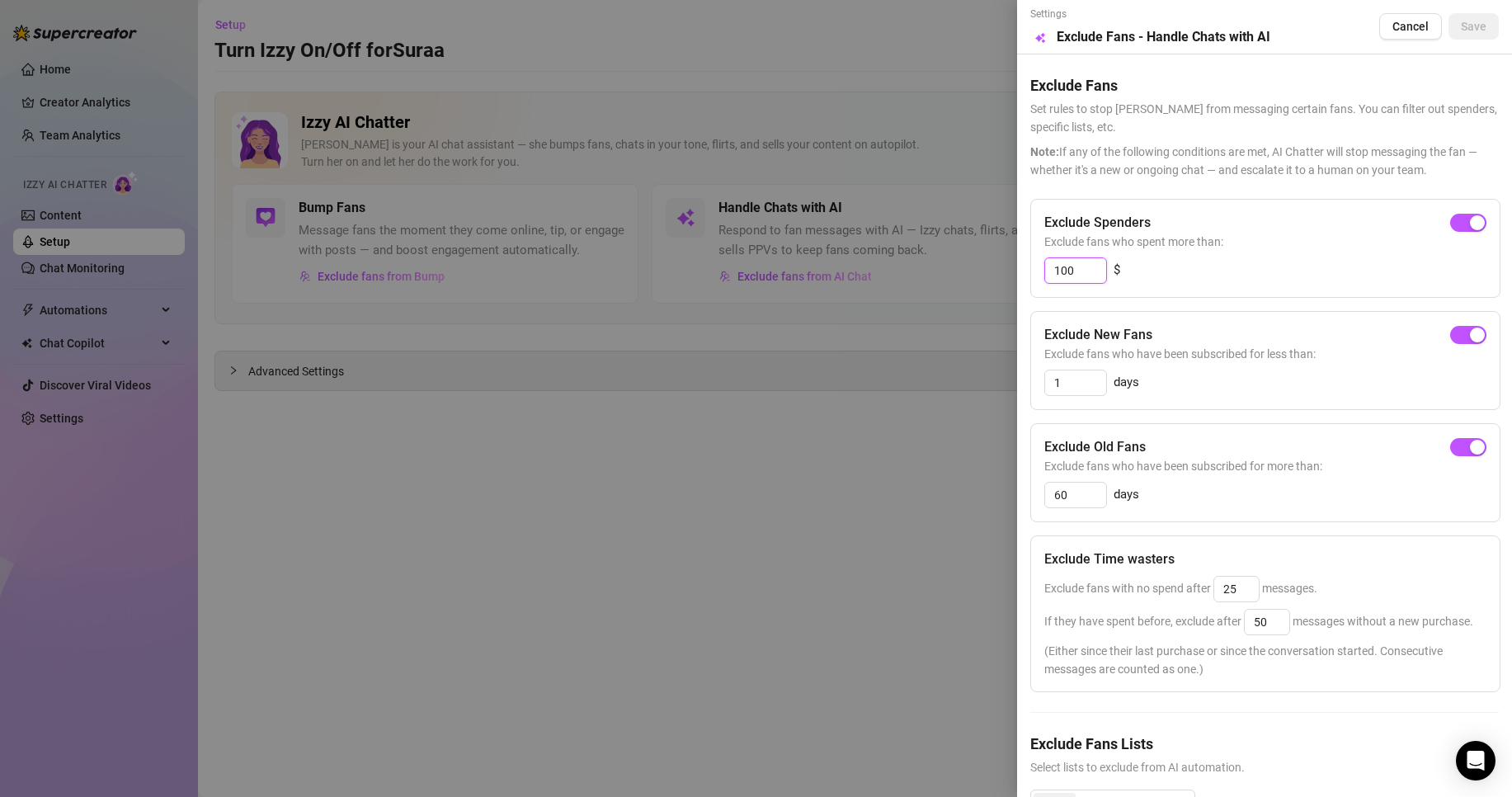
drag, startPoint x: 1095, startPoint y: 275, endPoint x: 908, endPoint y: 273, distance: 187.0
click at [944, 273] on div "Settings Preview Exclude Fans - Handle Chats with AI Cancel Save Exclude Fans S…" at bounding box center [756, 398] width 1512 height 797
type input "200"
click at [1461, 24] on span "Save" at bounding box center [1473, 27] width 25 height 13
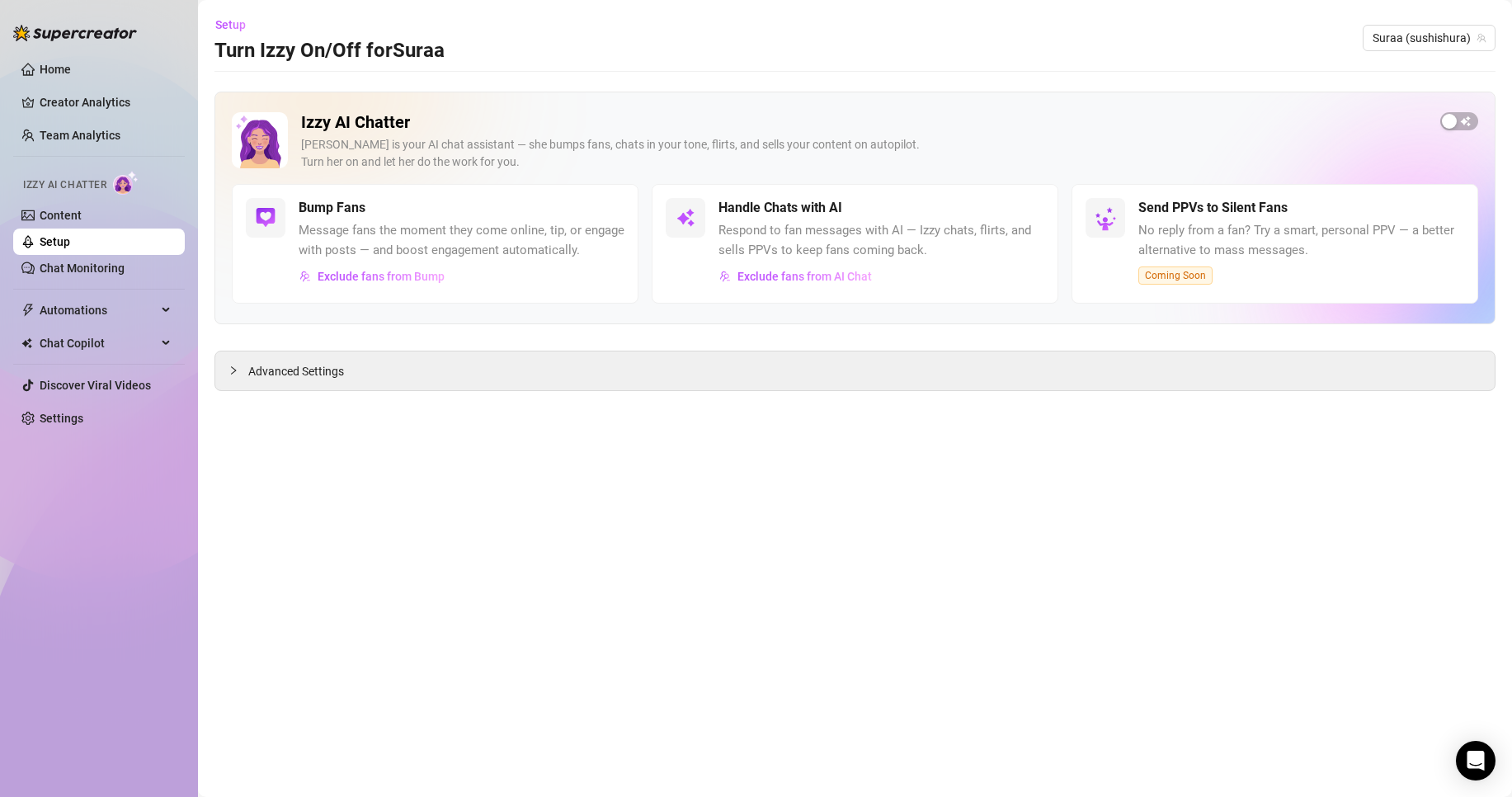
click at [771, 217] on h5 "Handle Chats with AI" at bounding box center [780, 208] width 123 height 20
click at [71, 235] on link "Setup" at bounding box center [55, 242] width 30 height 13
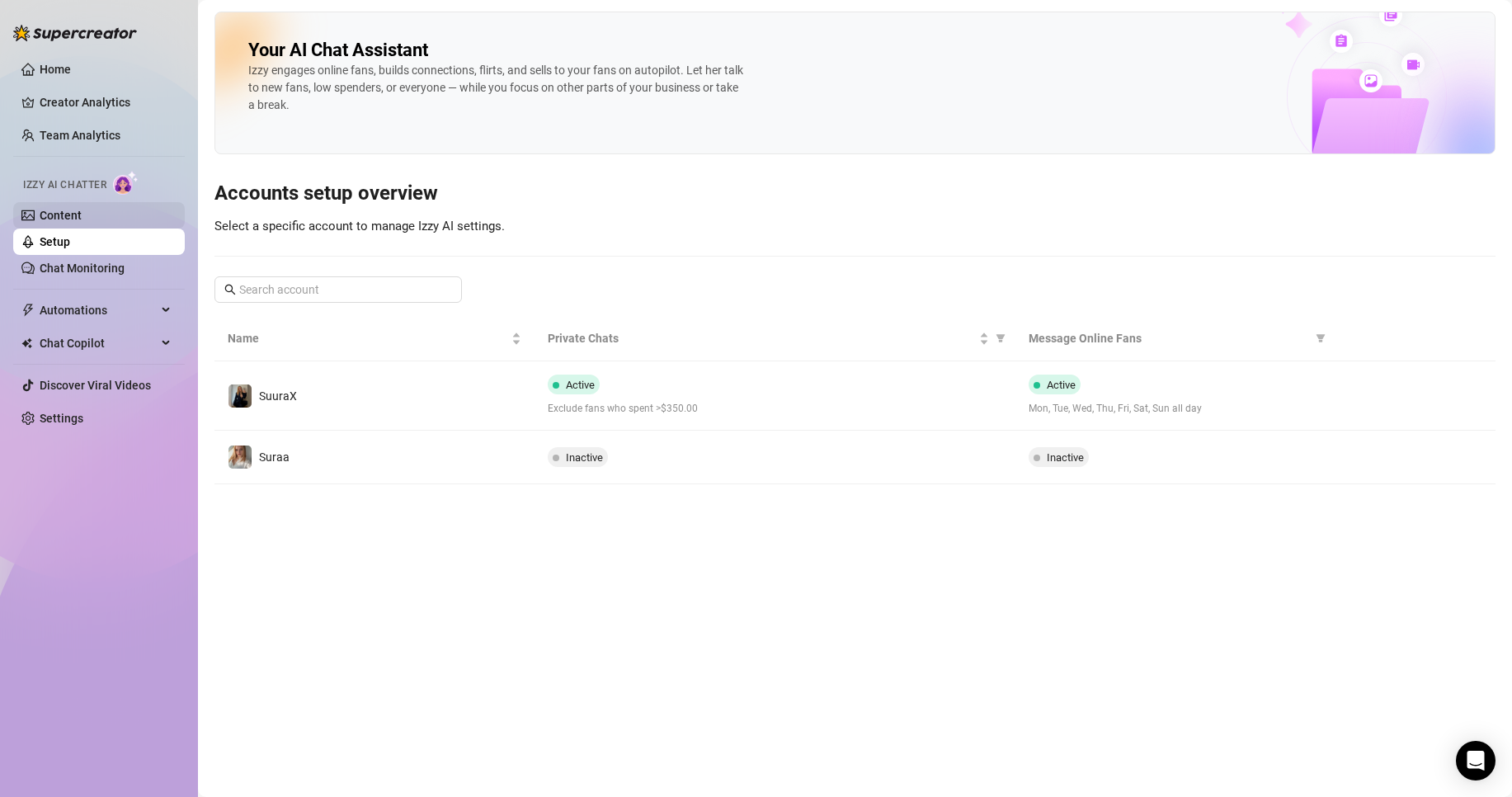
click at [76, 221] on link "Content" at bounding box center [60, 216] width 42 height 13
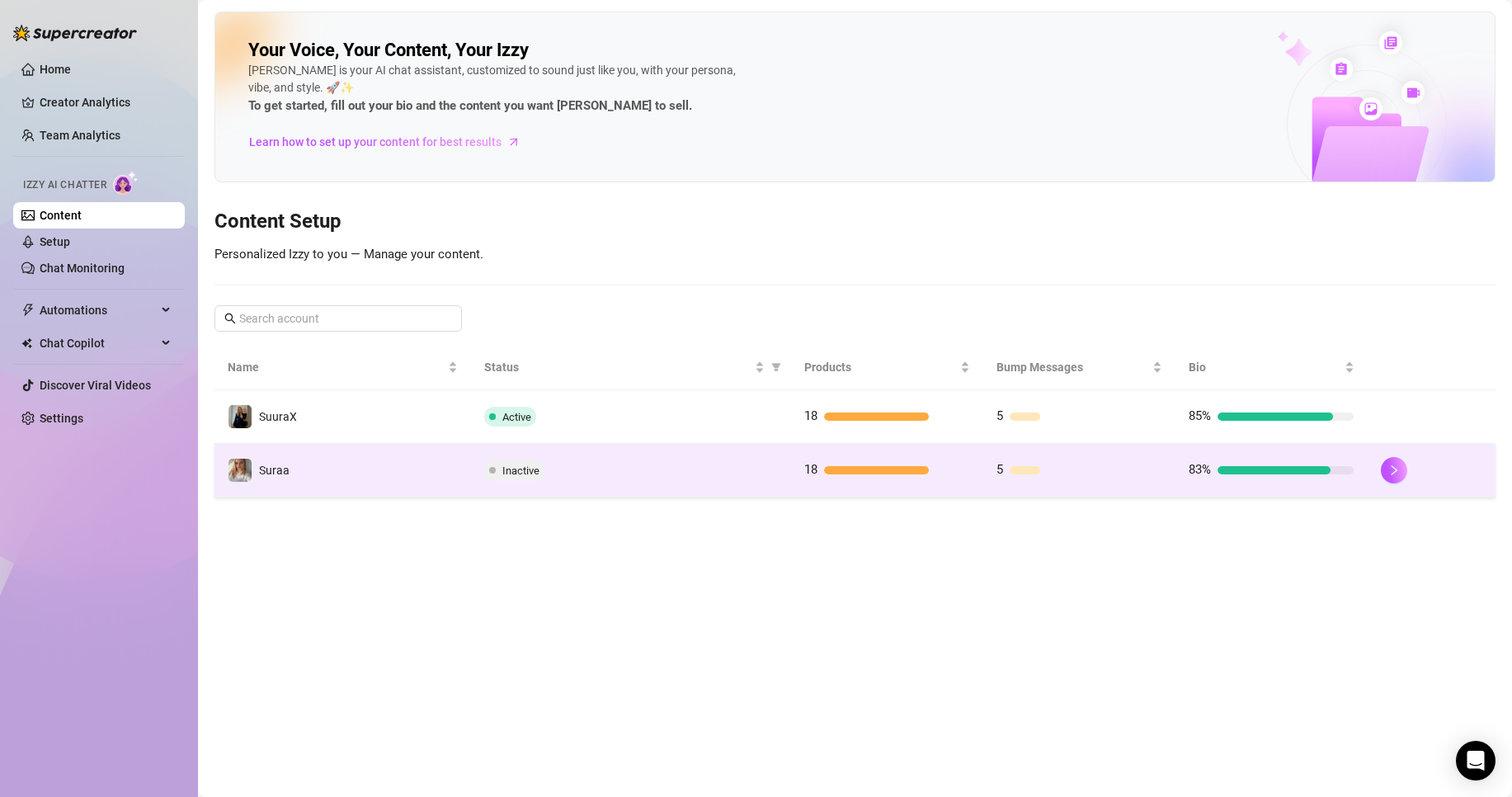
click at [603, 492] on td "Inactive" at bounding box center [630, 471] width 320 height 54
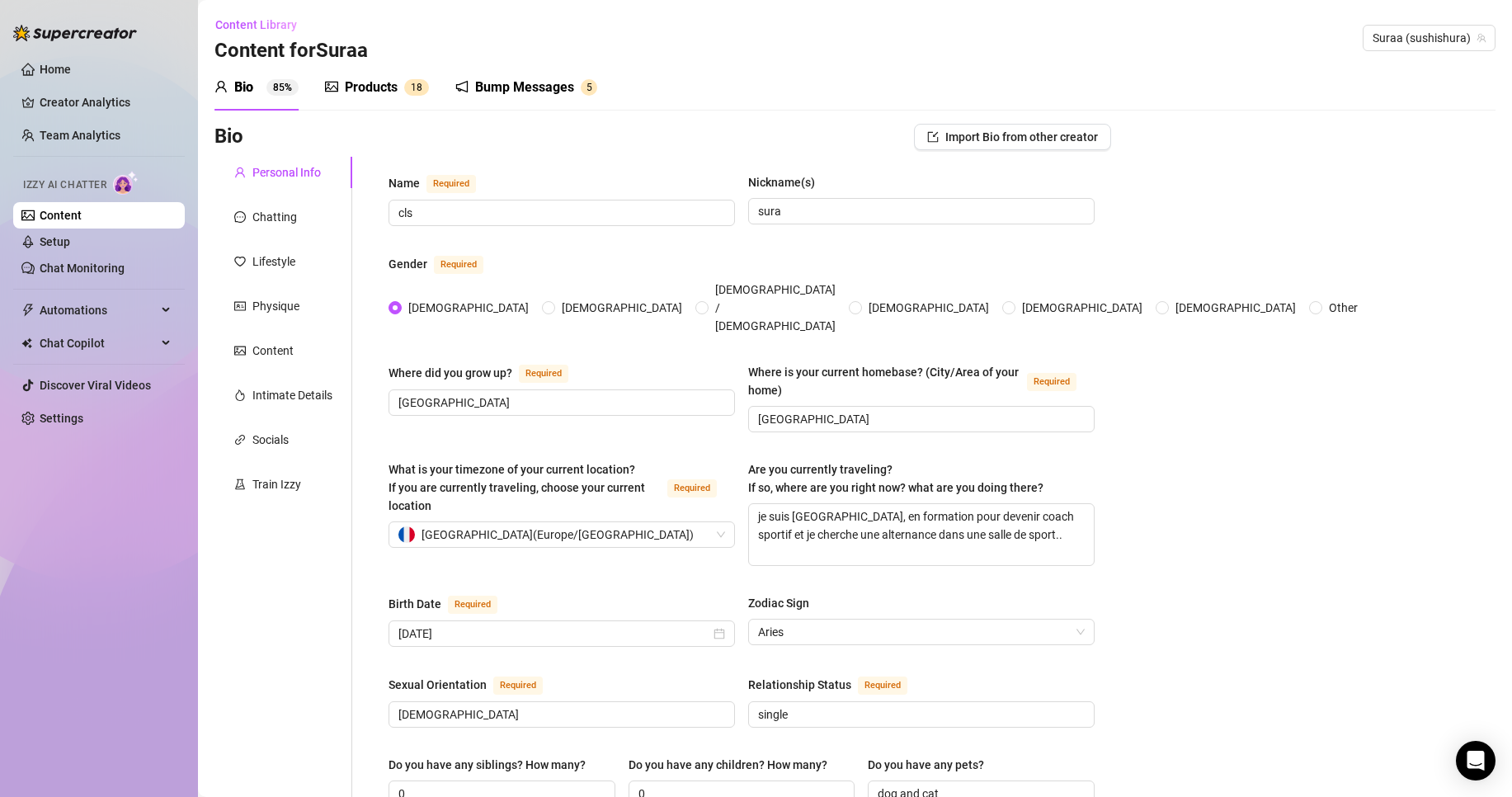
click at [390, 92] on div "Products" at bounding box center [371, 87] width 53 height 20
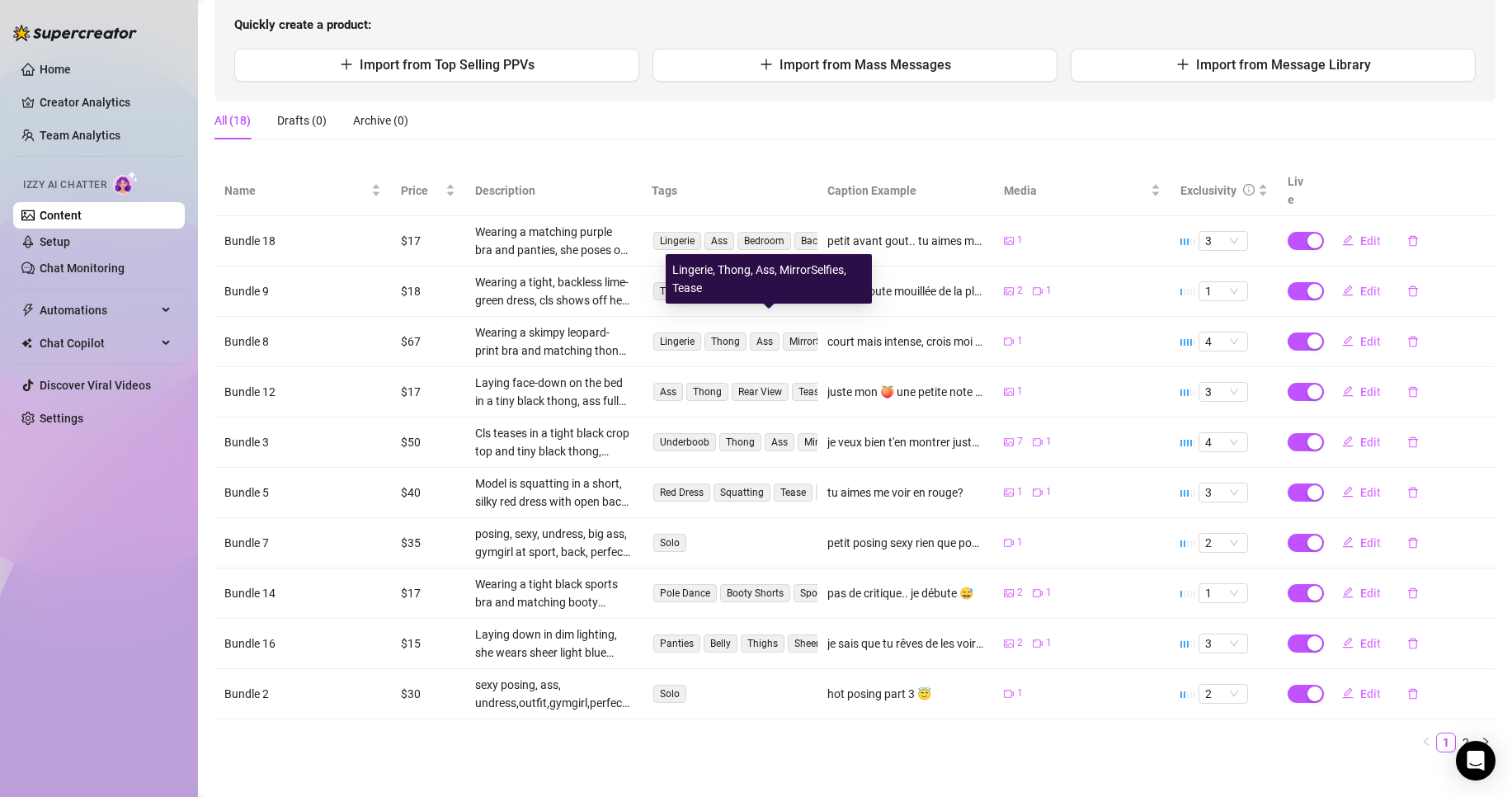
scroll to position [174, 0]
click at [1457, 734] on link "2" at bounding box center [1466, 743] width 18 height 18
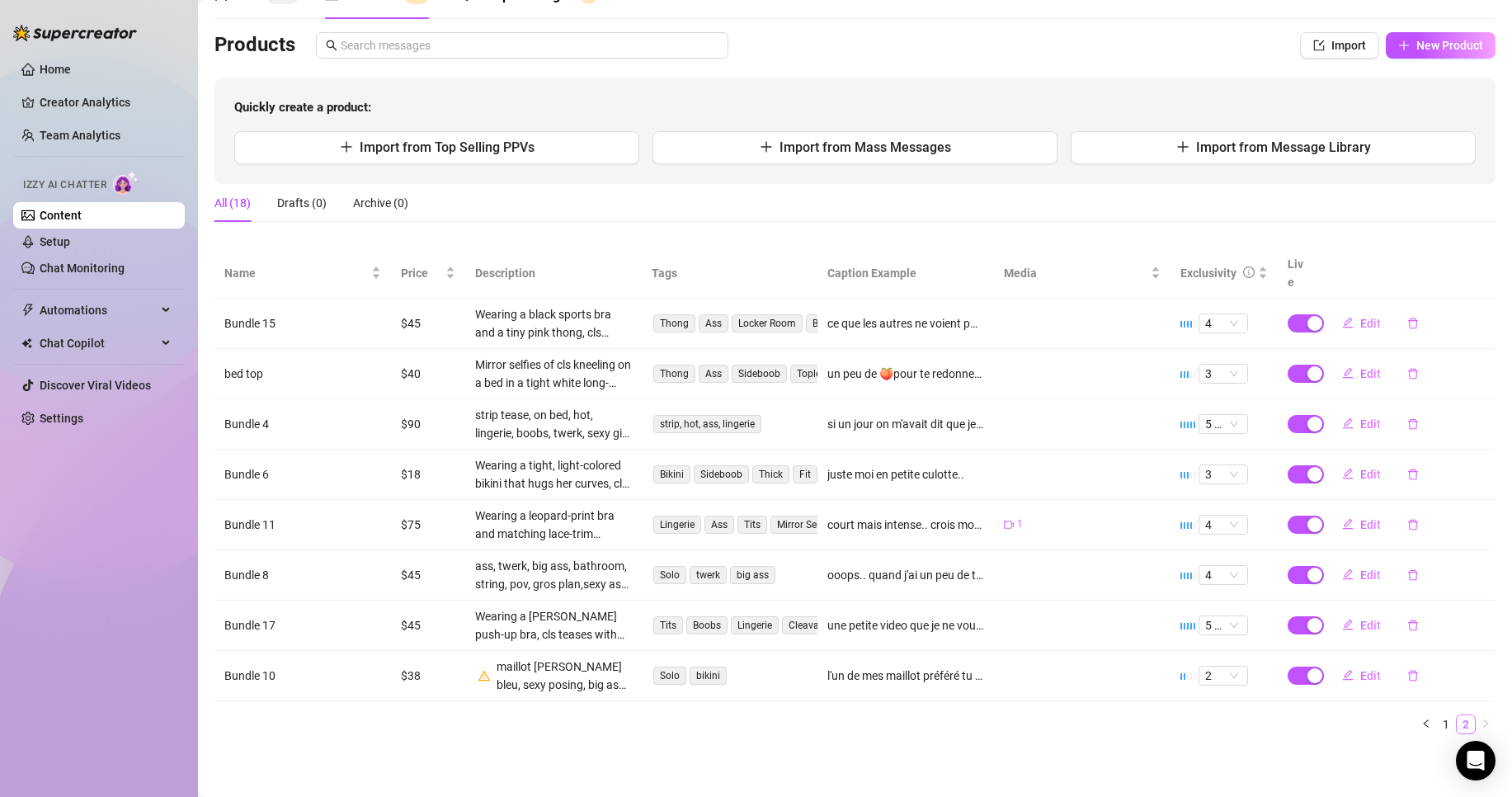
scroll to position [73, 0]
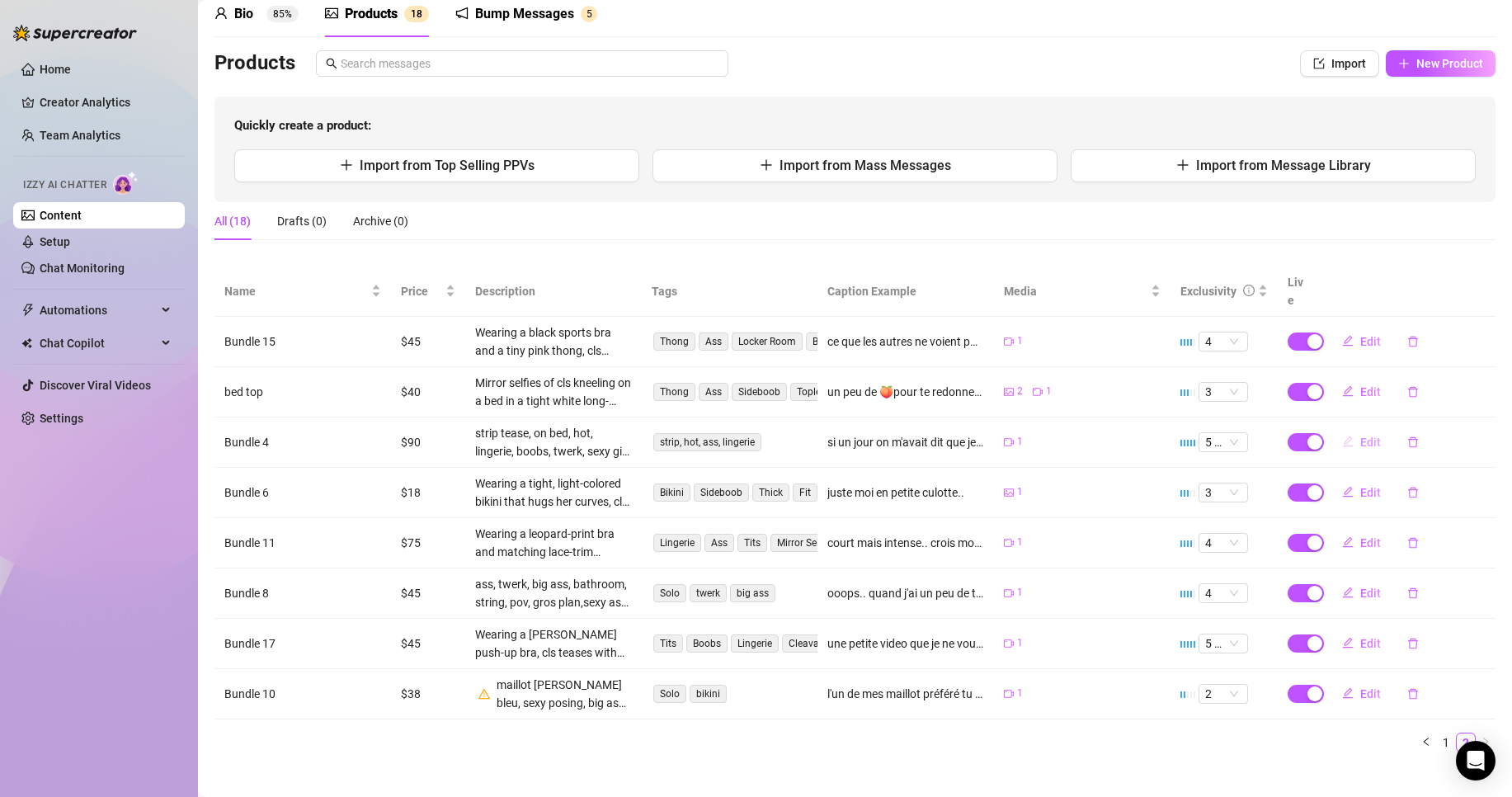
click at [1360, 436] on span "Edit" at bounding box center [1370, 443] width 21 height 13
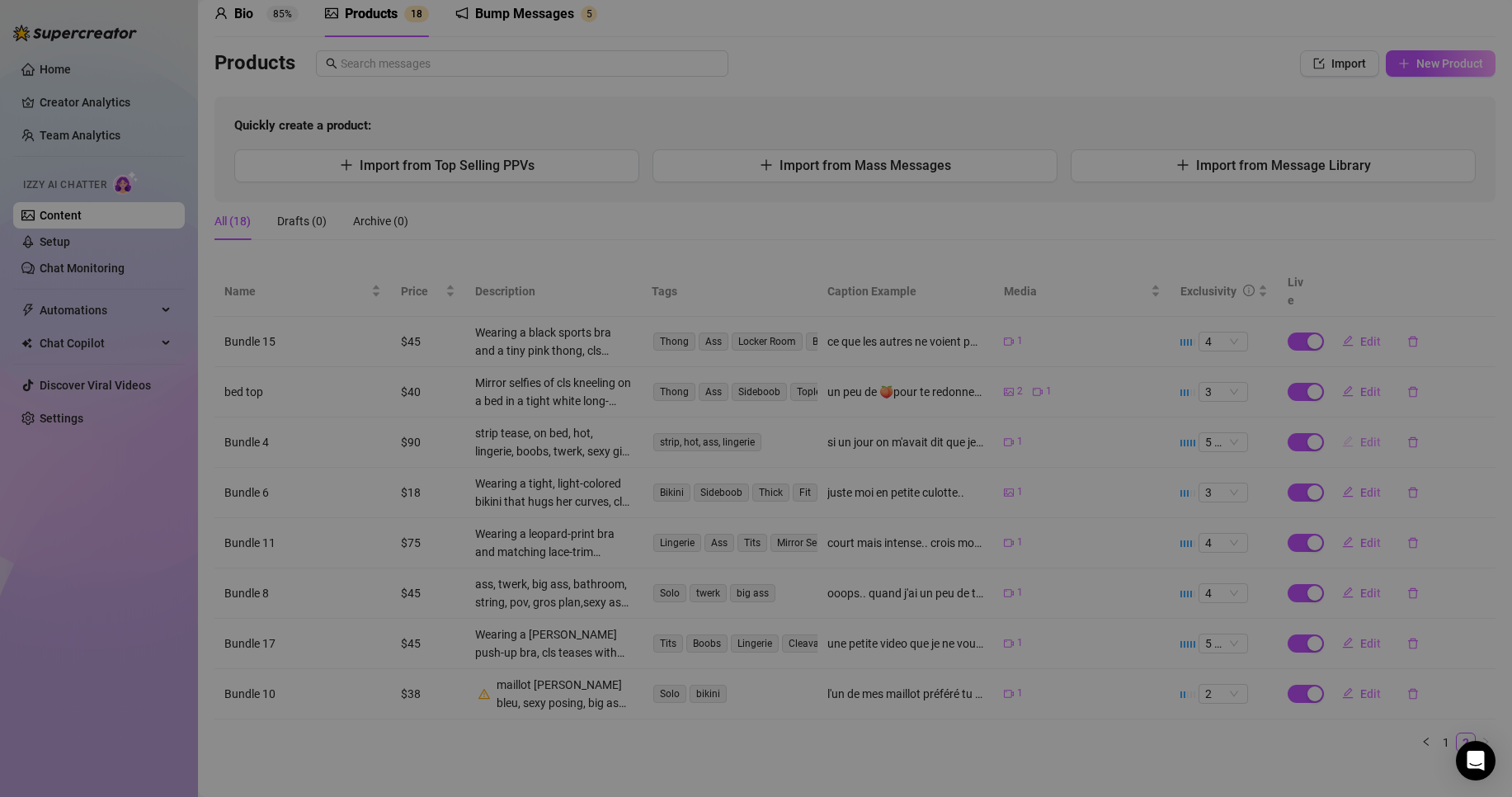
type textarea "si un jour on m'avait dit que je monterai cette vidéo..💦😳"
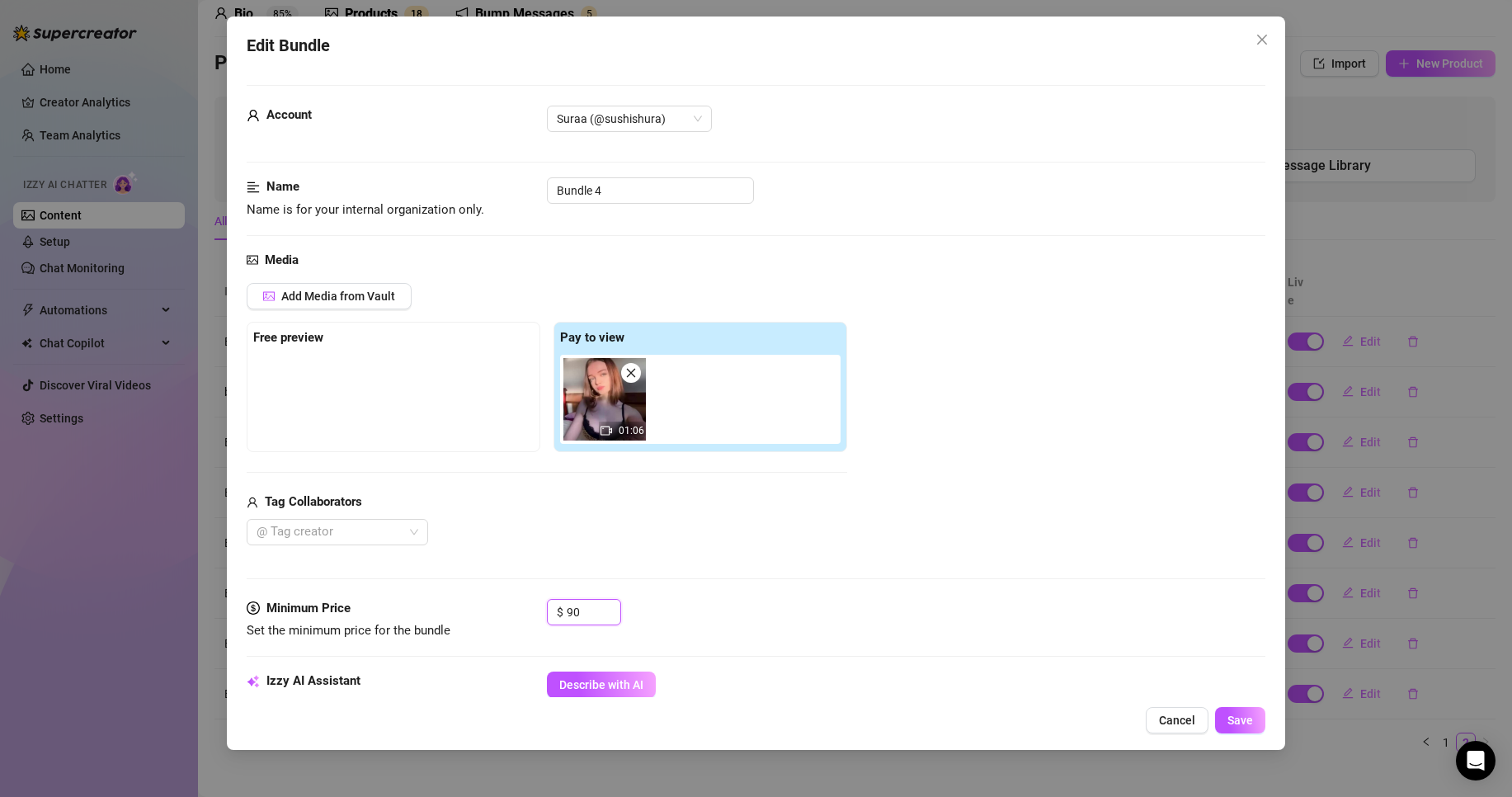
drag, startPoint x: 592, startPoint y: 606, endPoint x: 444, endPoint y: 609, distance: 148.0
click at [444, 609] on div "Minimum Price Set the minimum price for the bundle $ 90" at bounding box center [756, 620] width 1019 height 42
type input "85"
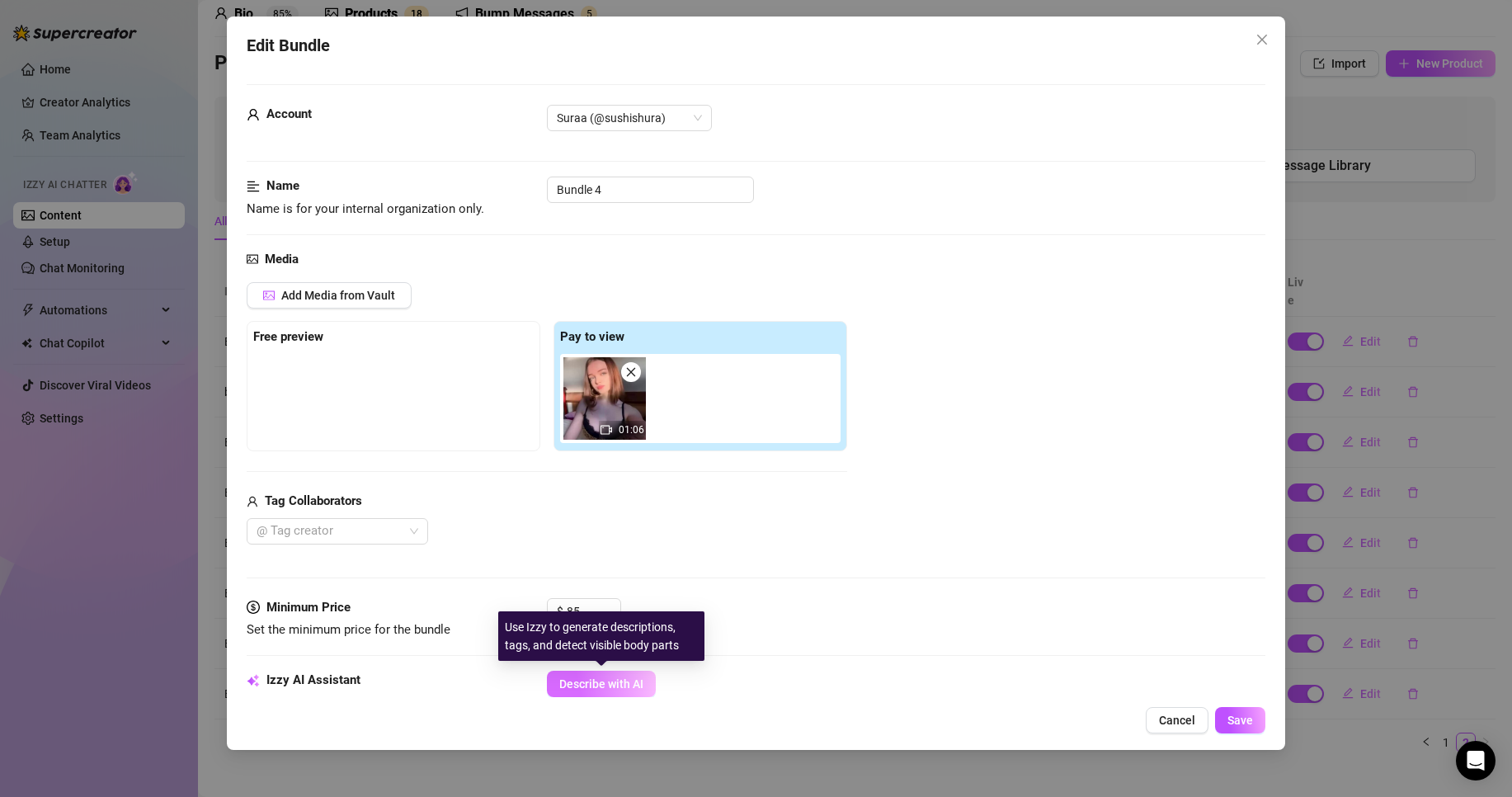
click at [620, 690] on span "Describe with AI" at bounding box center [601, 684] width 84 height 13
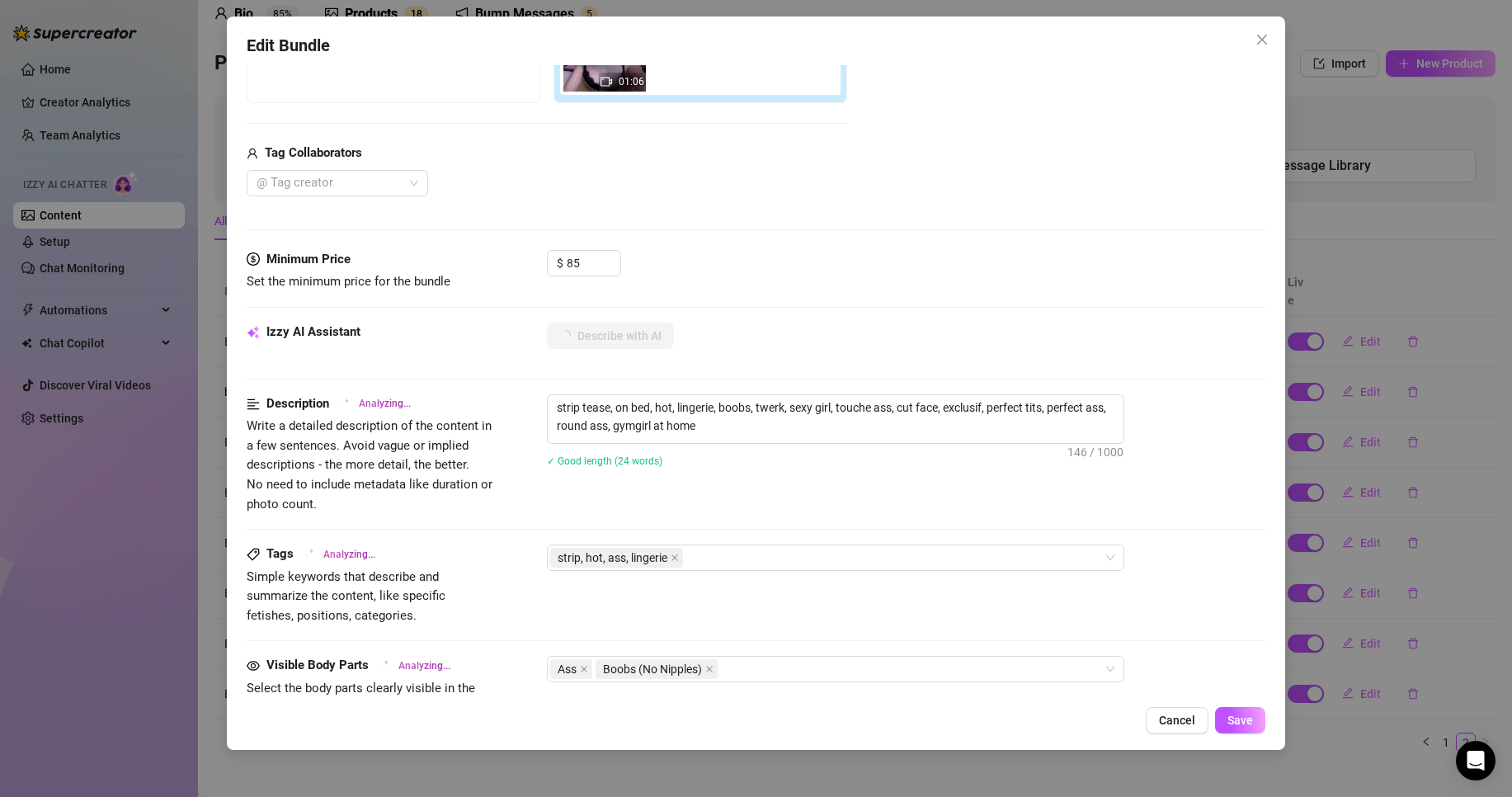
scroll to position [349, 0]
type textarea "Wearing"
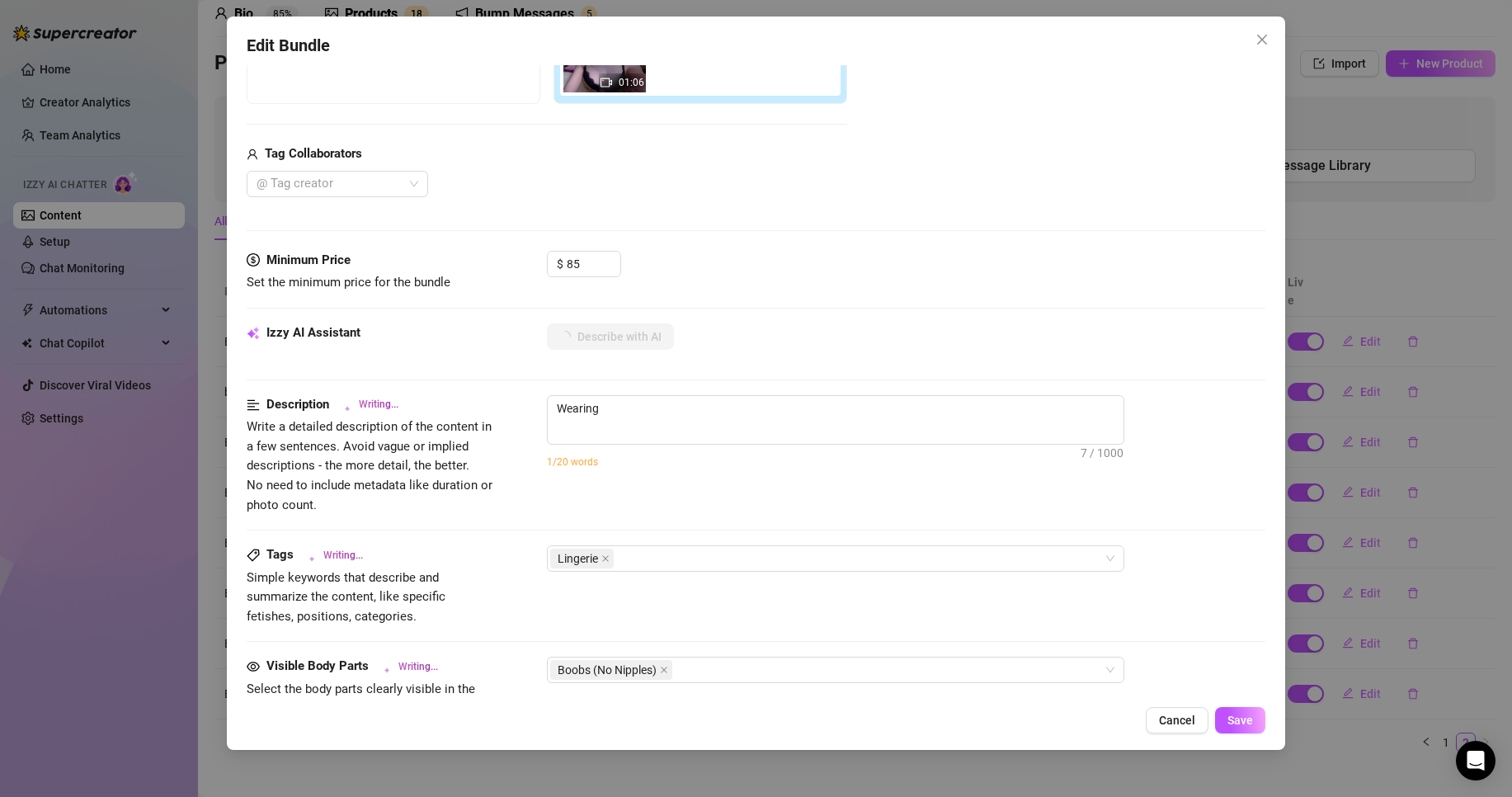
type textarea "Wearing a"
type textarea "Wearing a matching"
type textarea "Wearing a matching black"
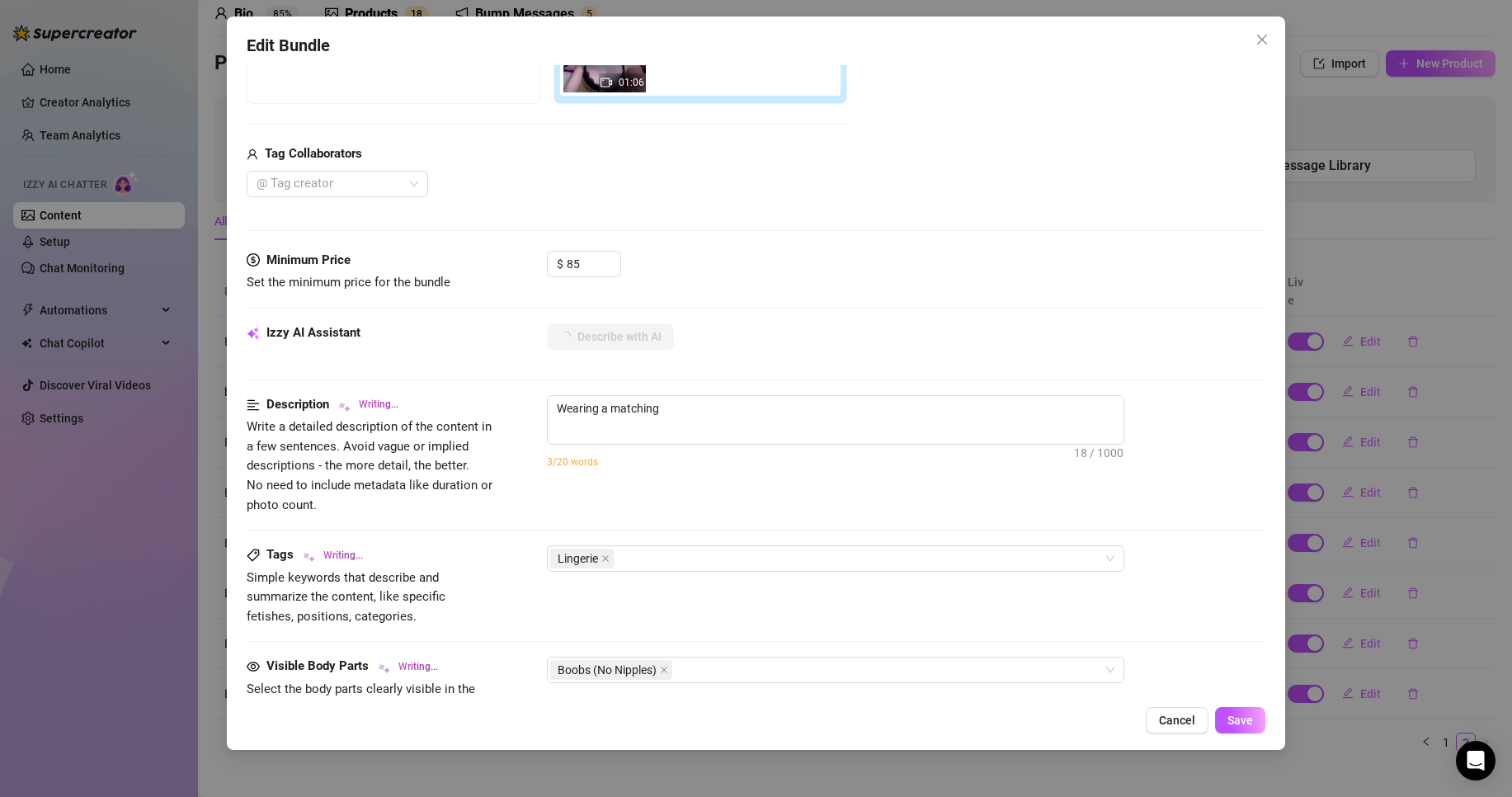
type textarea "Wearing a matching black"
type textarea "Wearing a matching black and"
type textarea "Wearing a matching black and gold"
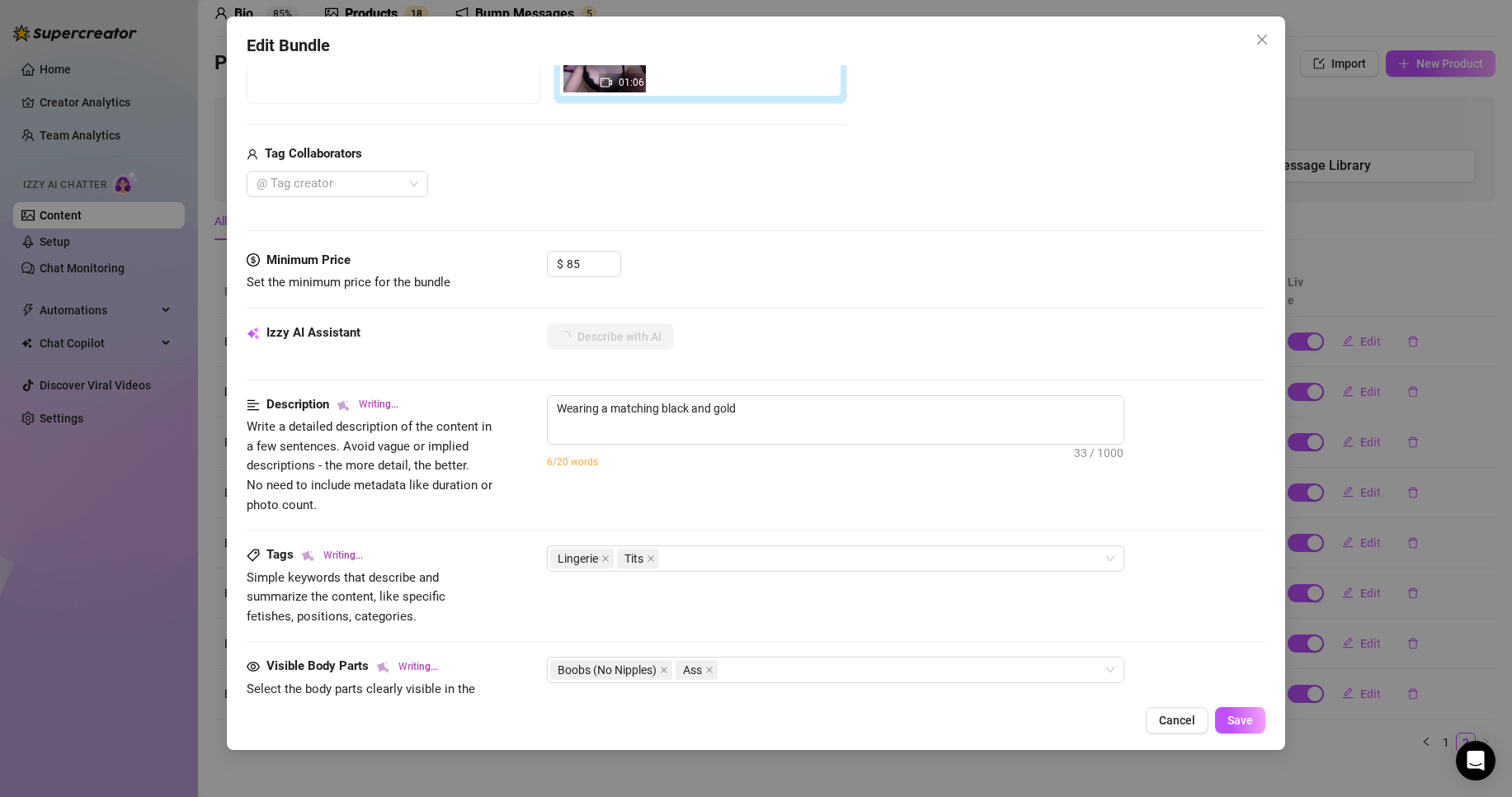
type textarea "Wearing a matching black and gold lace"
type textarea "Wearing a matching black and gold lace bra"
type textarea "Wearing a matching black and gold lace bra and"
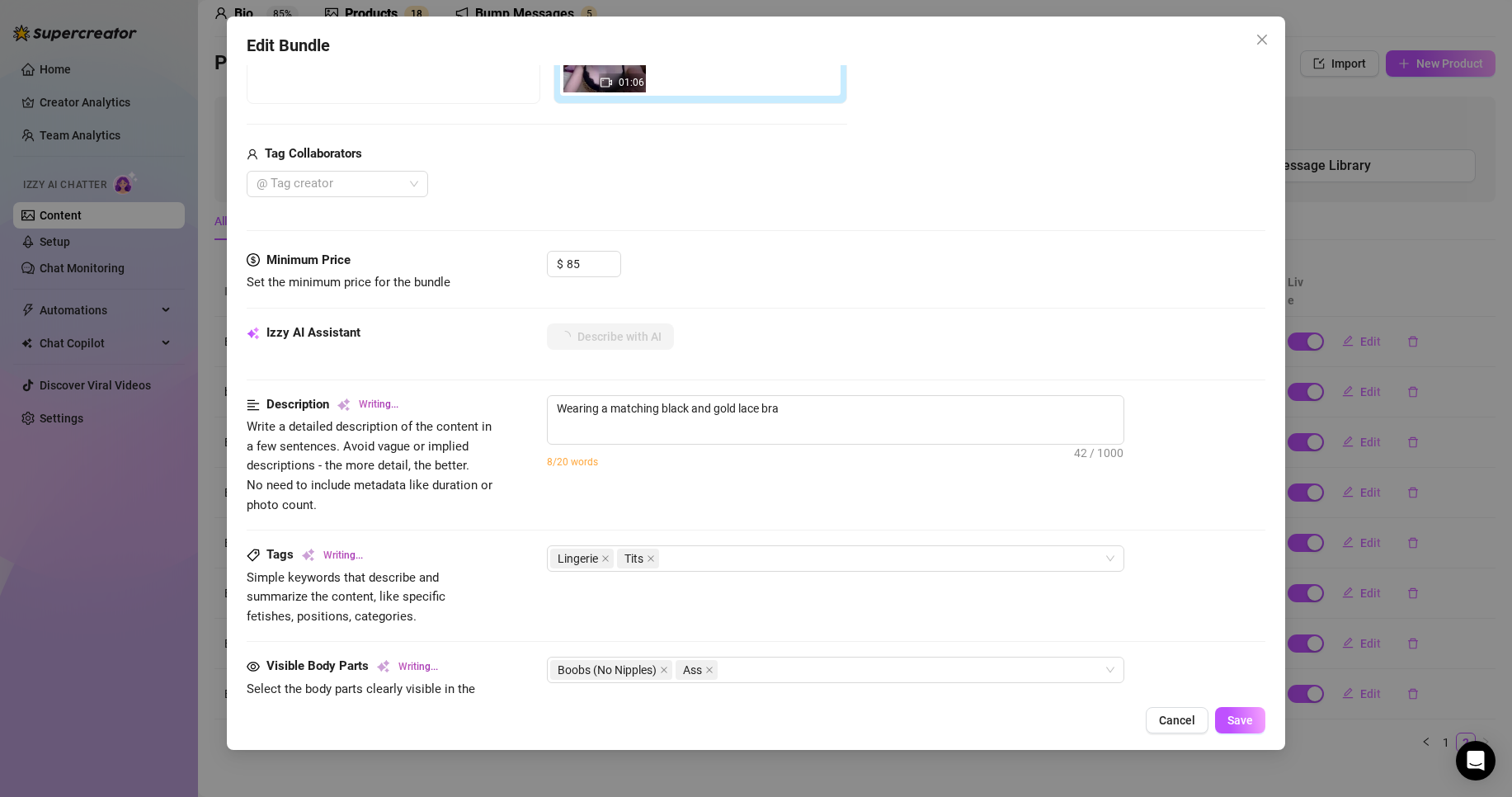
type textarea "Wearing a matching black and gold lace bra and"
type textarea "Wearing a matching black and gold lace bra and panties,"
type textarea "Wearing a matching black and gold lace bra and panties, she"
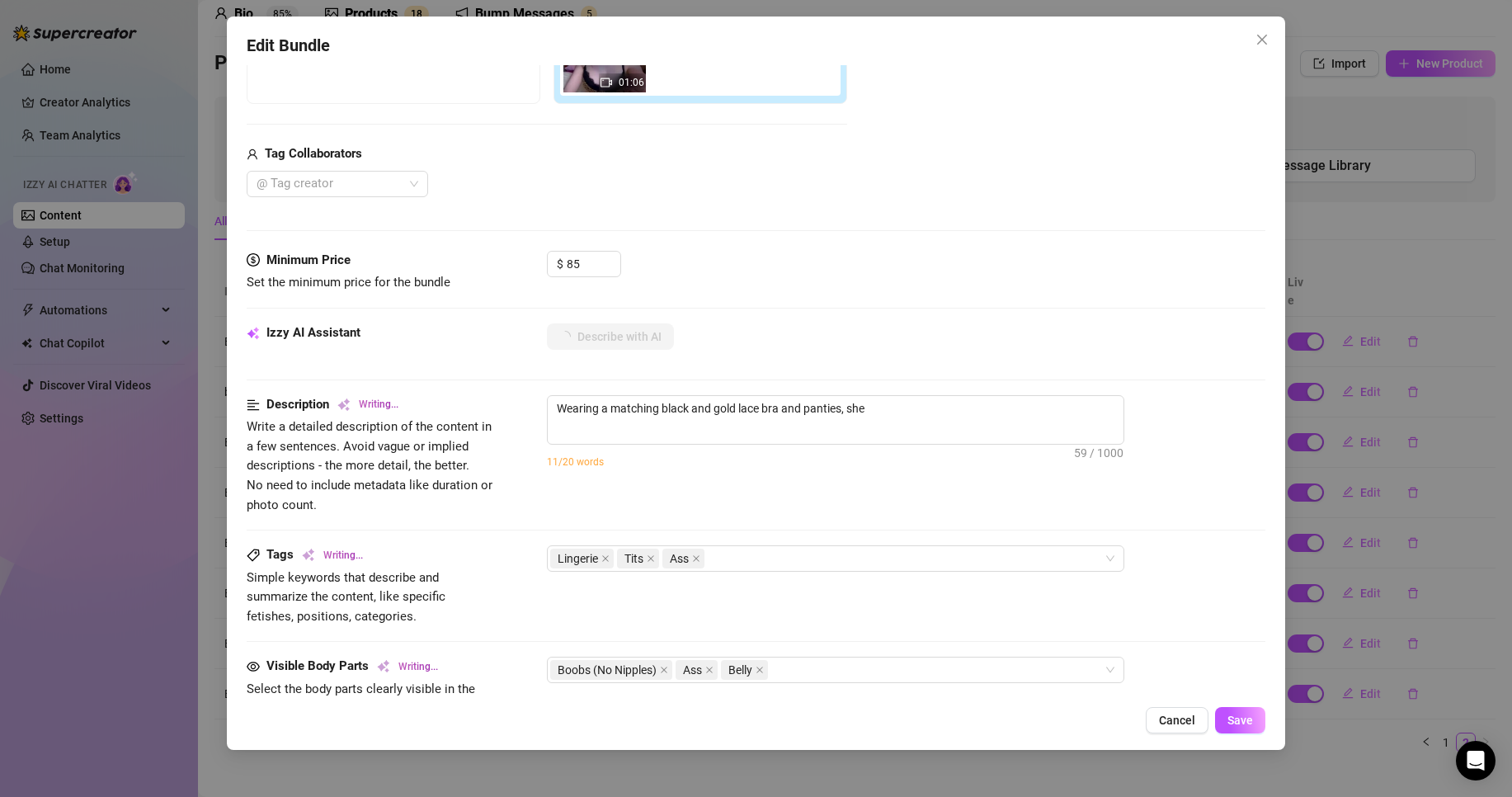
type textarea "Wearing a matching black and gold lace bra and panties, she teases"
type textarea "Wearing a matching black and gold lace bra and panties, she teases on"
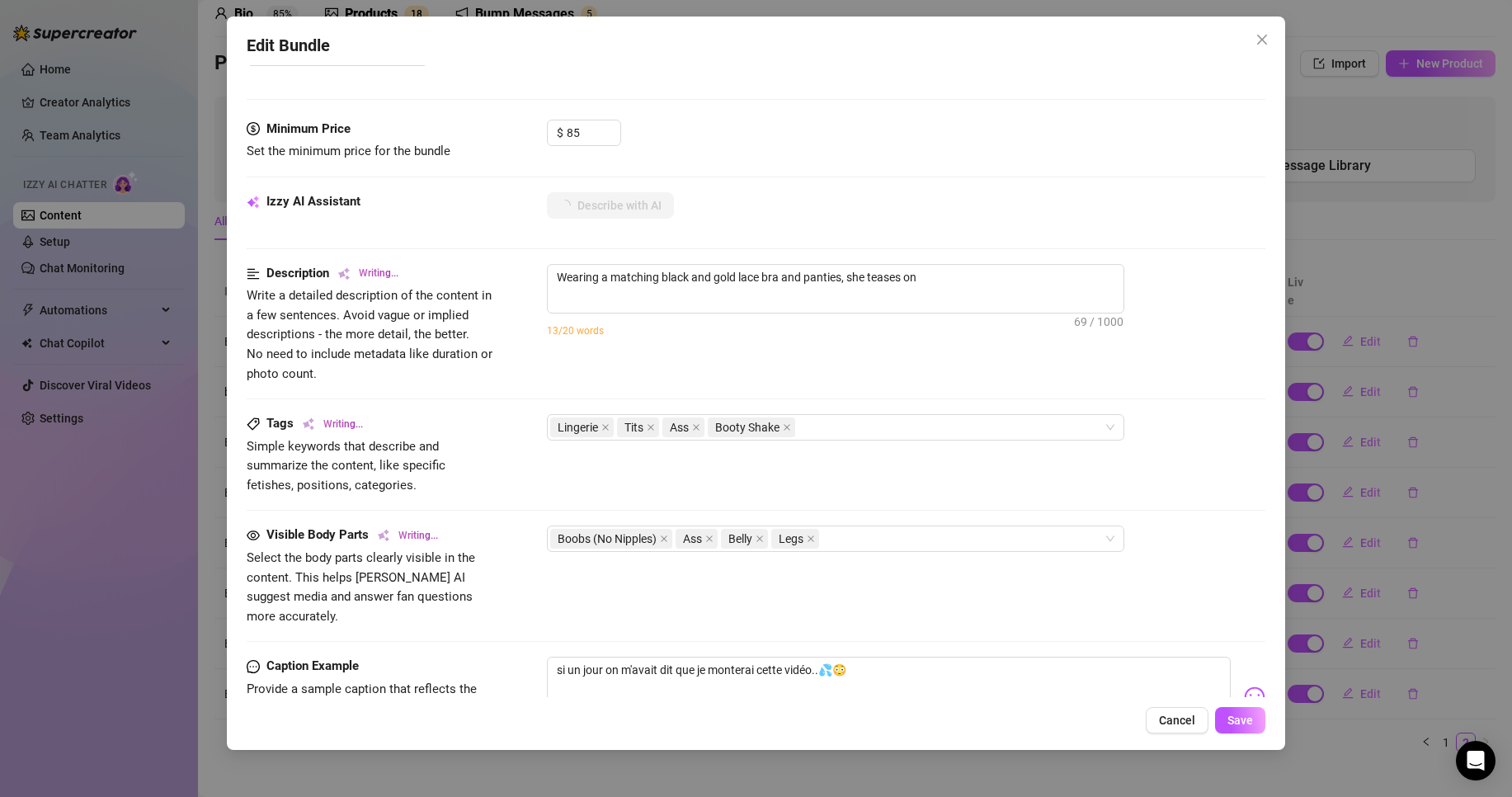
type textarea "Wearing a matching black and gold lace bra and panties, she teases on a"
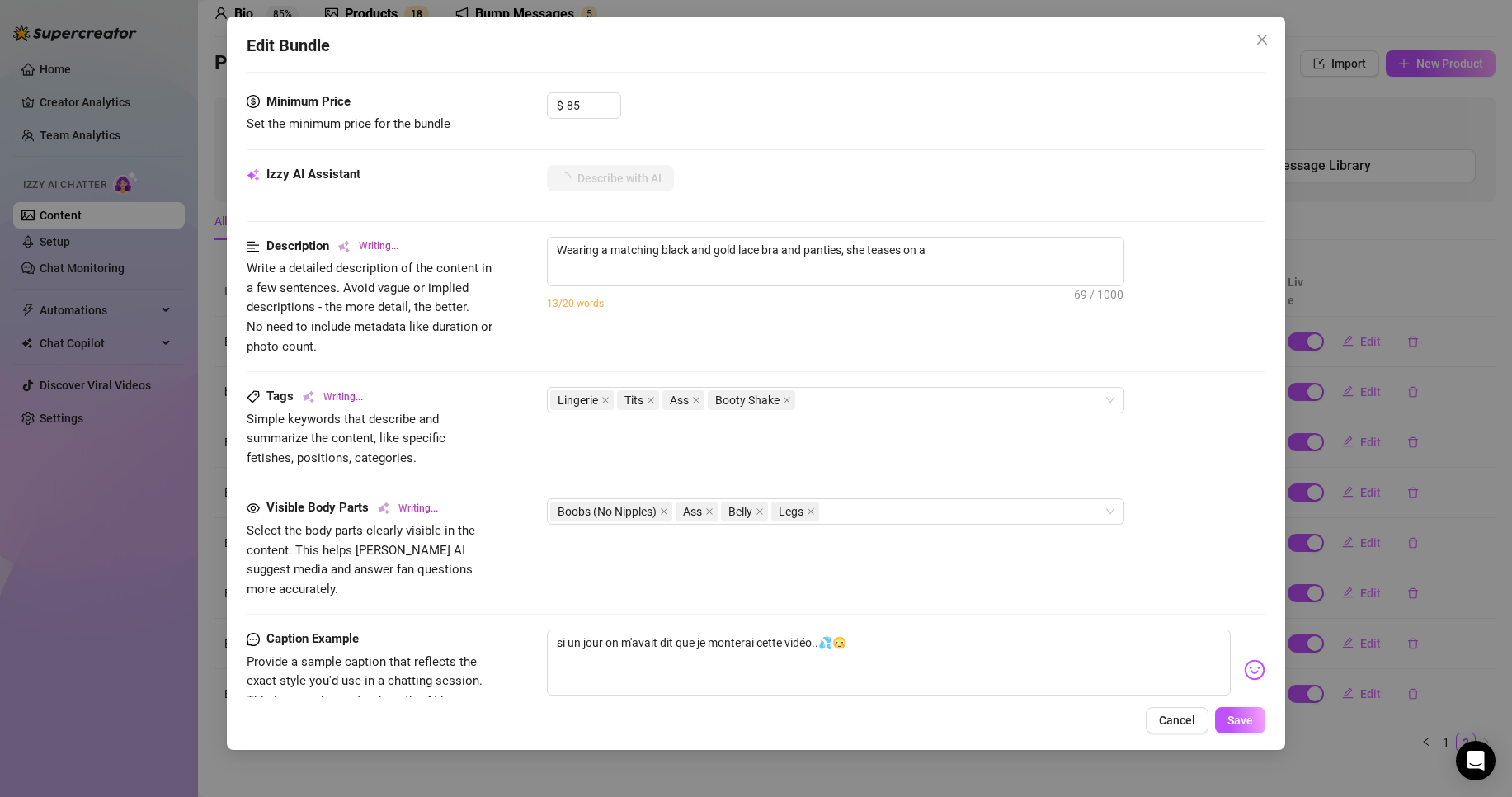
type textarea "Wearing a matching black and gold lace bra and panties, she teases on a bed,"
type textarea "Wearing a matching black and gold lace bra and panties, she teases on a bed, sh…"
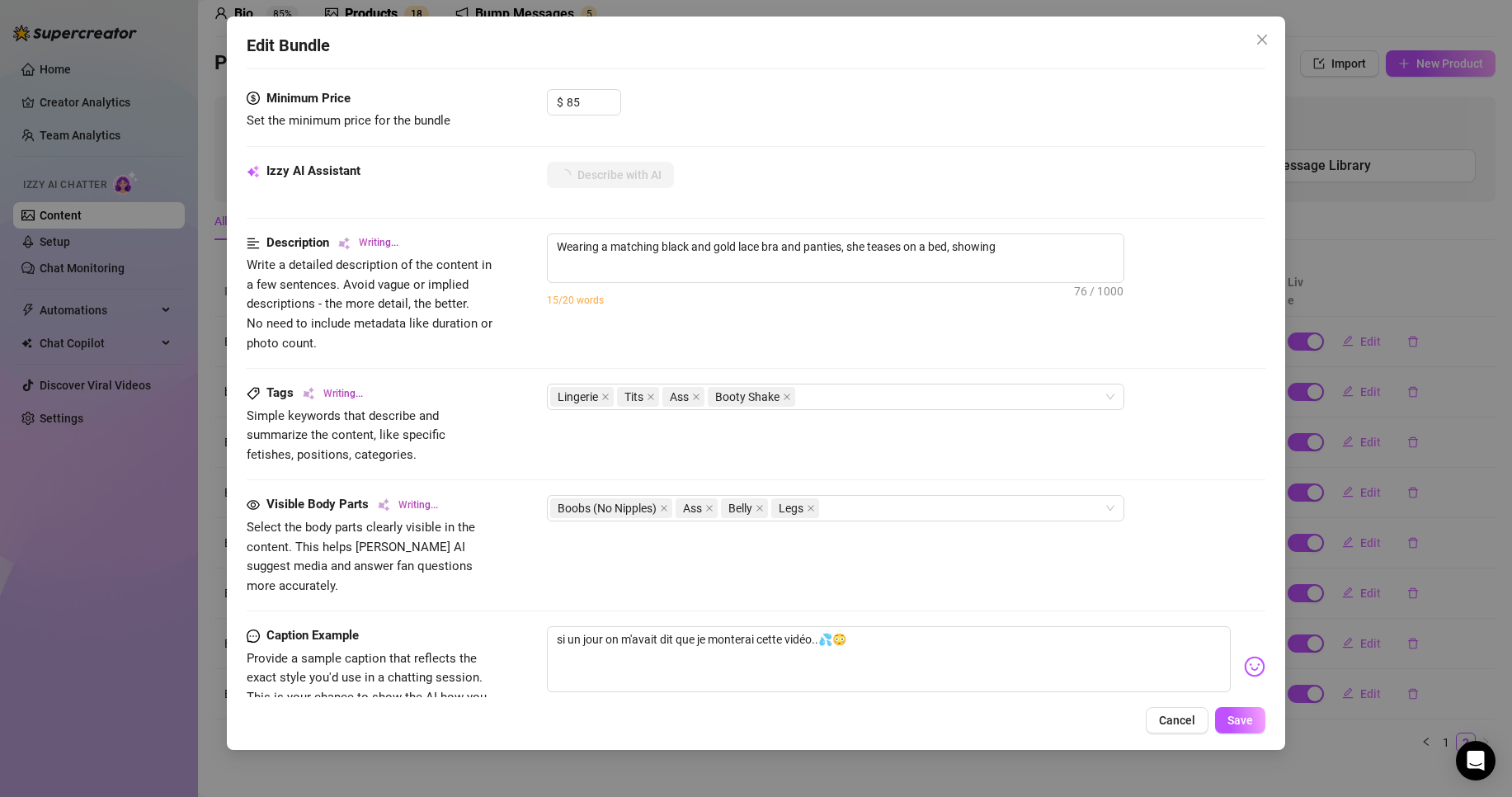
type textarea "Wearing a matching black and gold lace bra and panties, she teases on a bed, sh…"
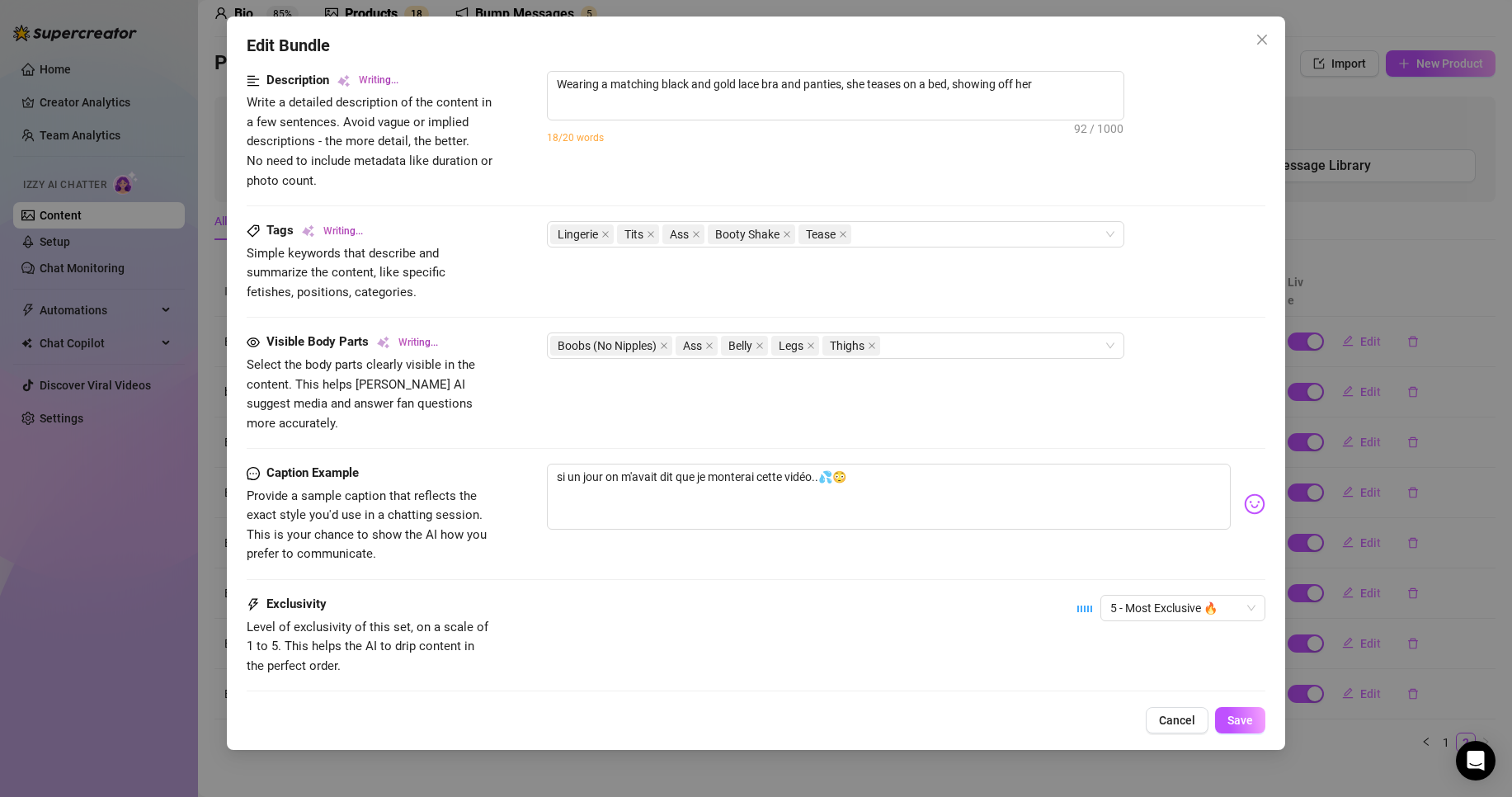
type textarea "Wearing a matching black and gold lace bra and panties, she teases on a bed, sh…"
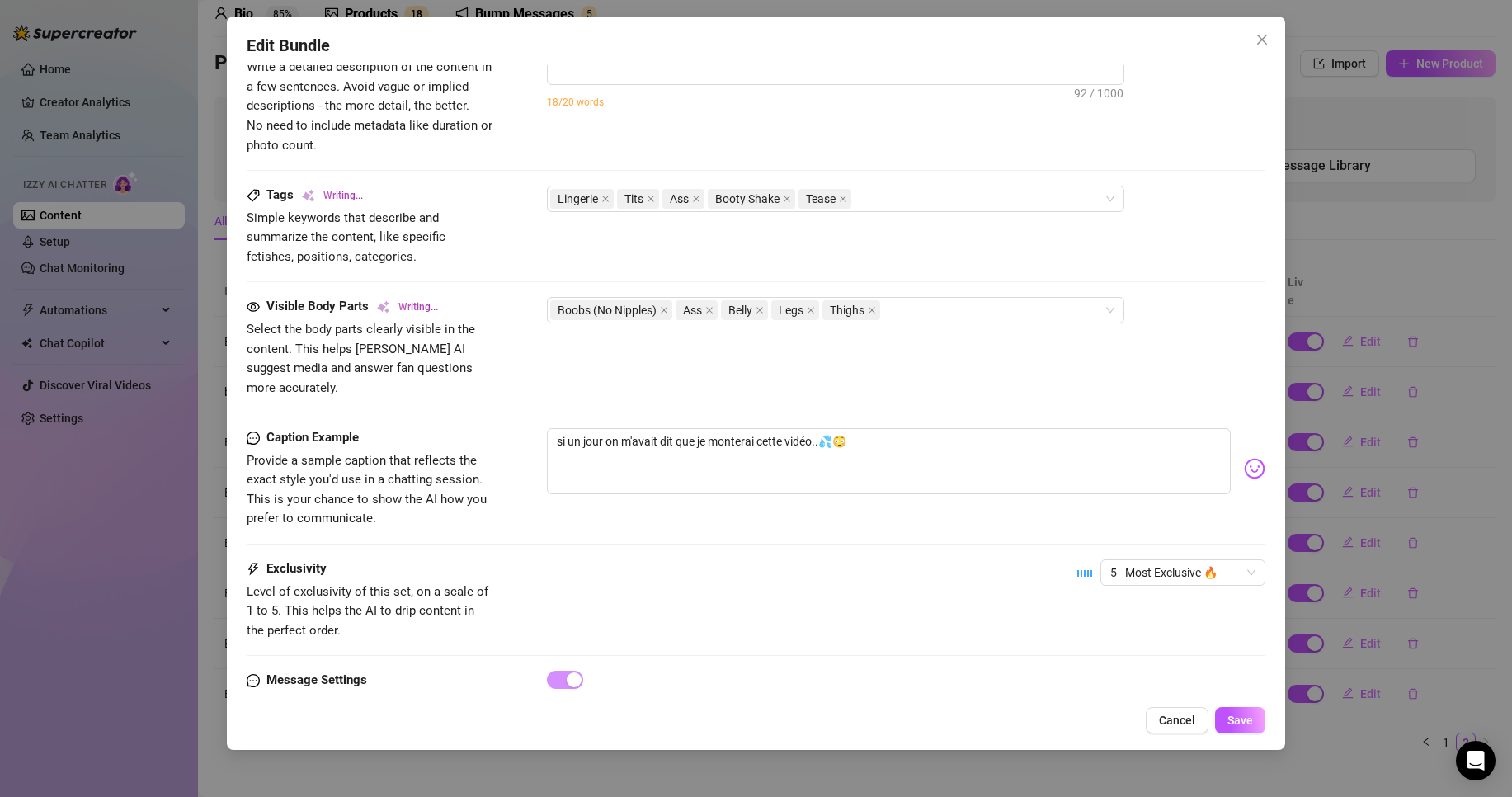
type textarea "Wearing a matching black and gold lace bra and panties, she teases on a bed, sh…"
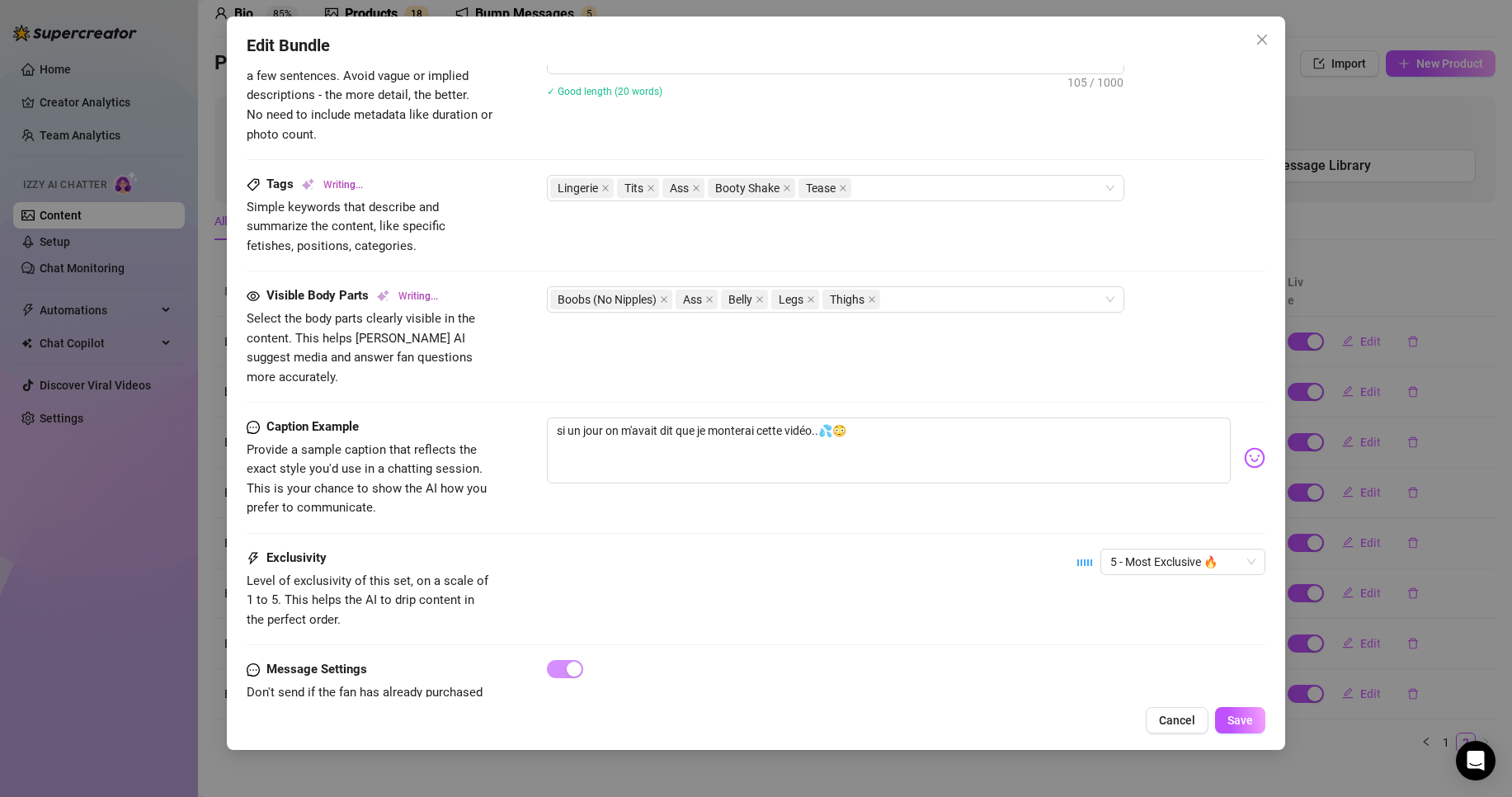
type textarea "Wearing a matching black and gold lace bra and panties, she teases on a bed, sh…"
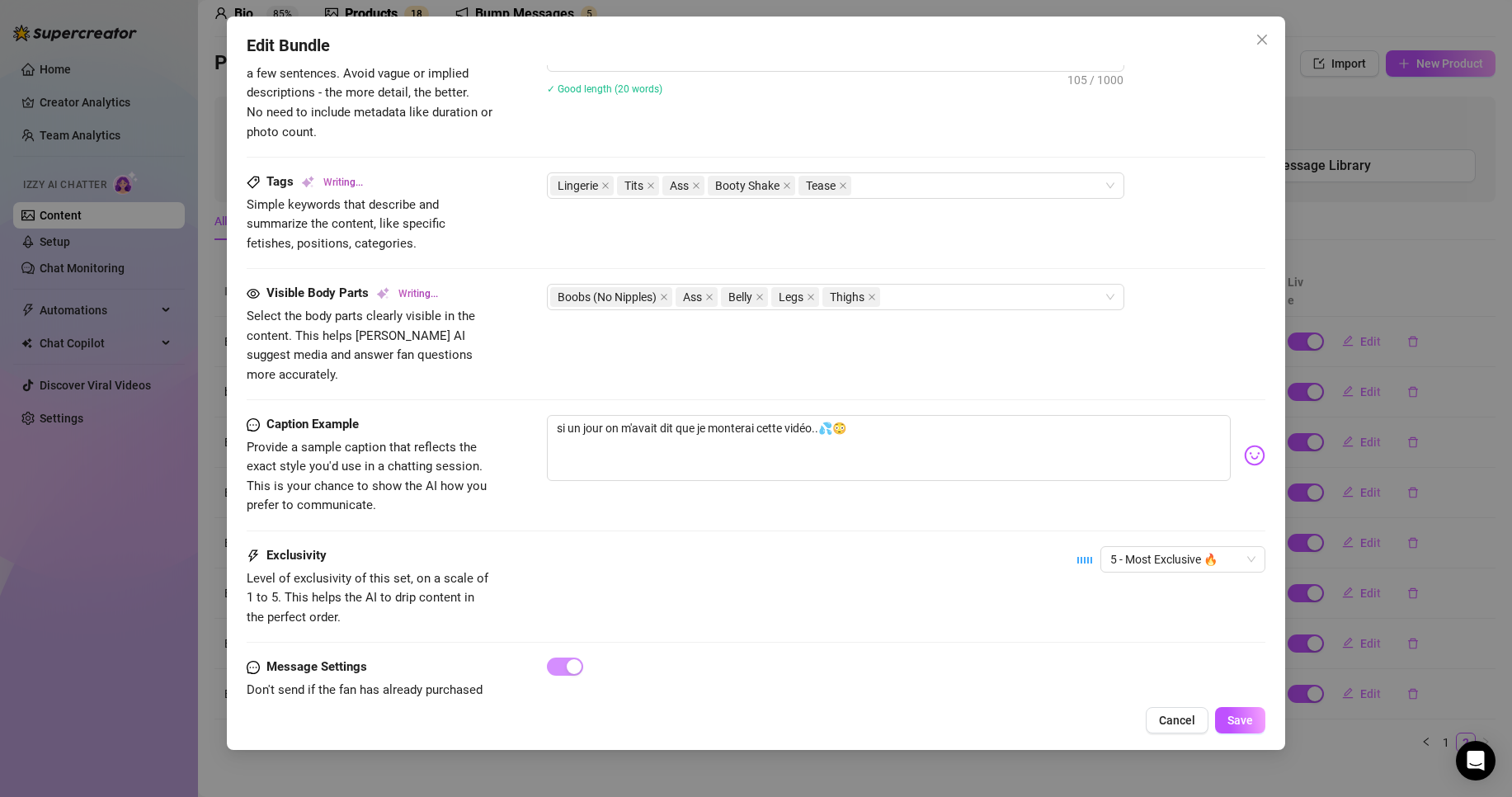
type textarea "Wearing a matching black and gold lace bra and panties, she teases on a bed, sh…"
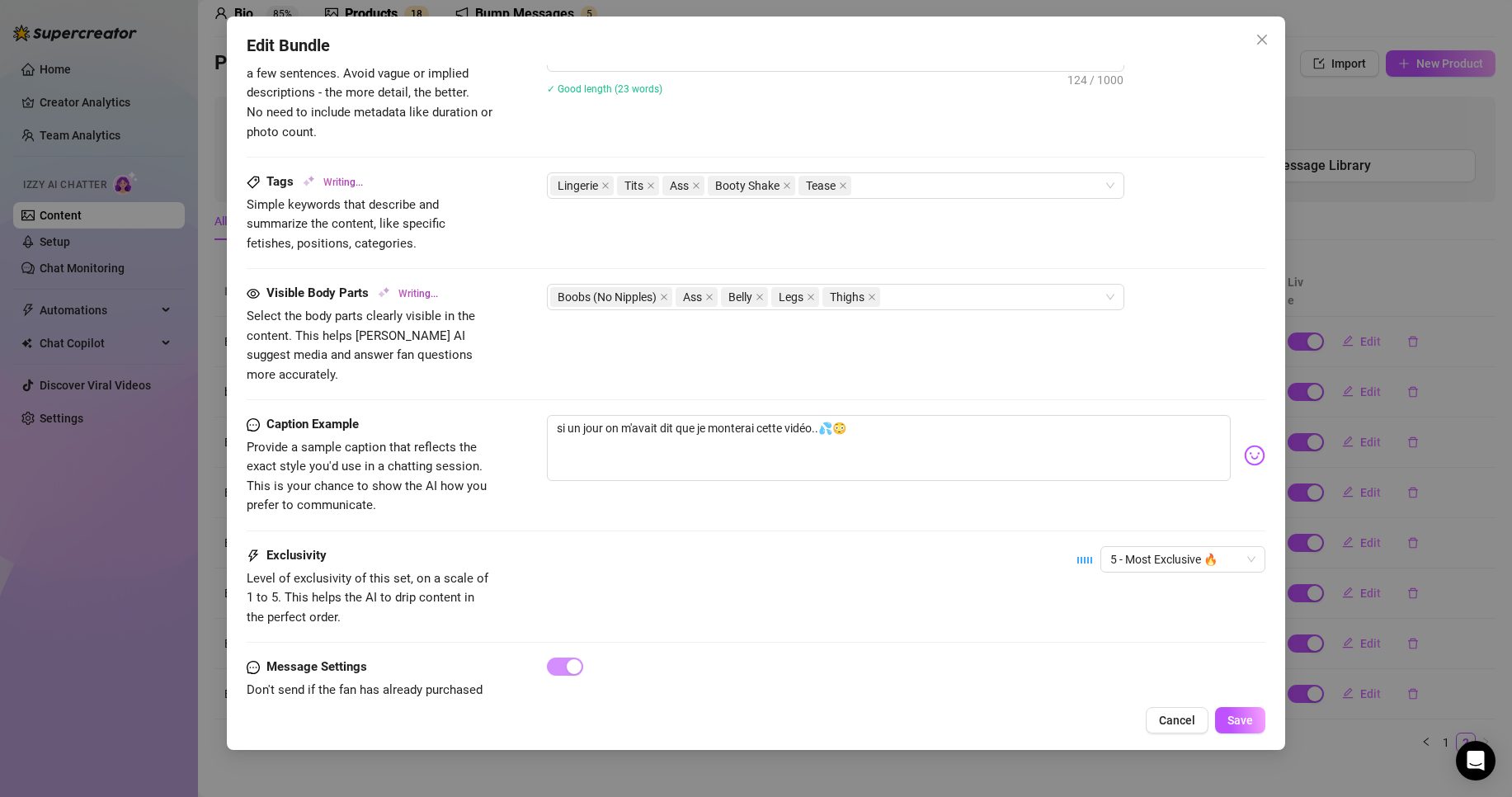
type textarea "Wearing a matching black and gold lace bra and panties, she teases on a bed, sh…"
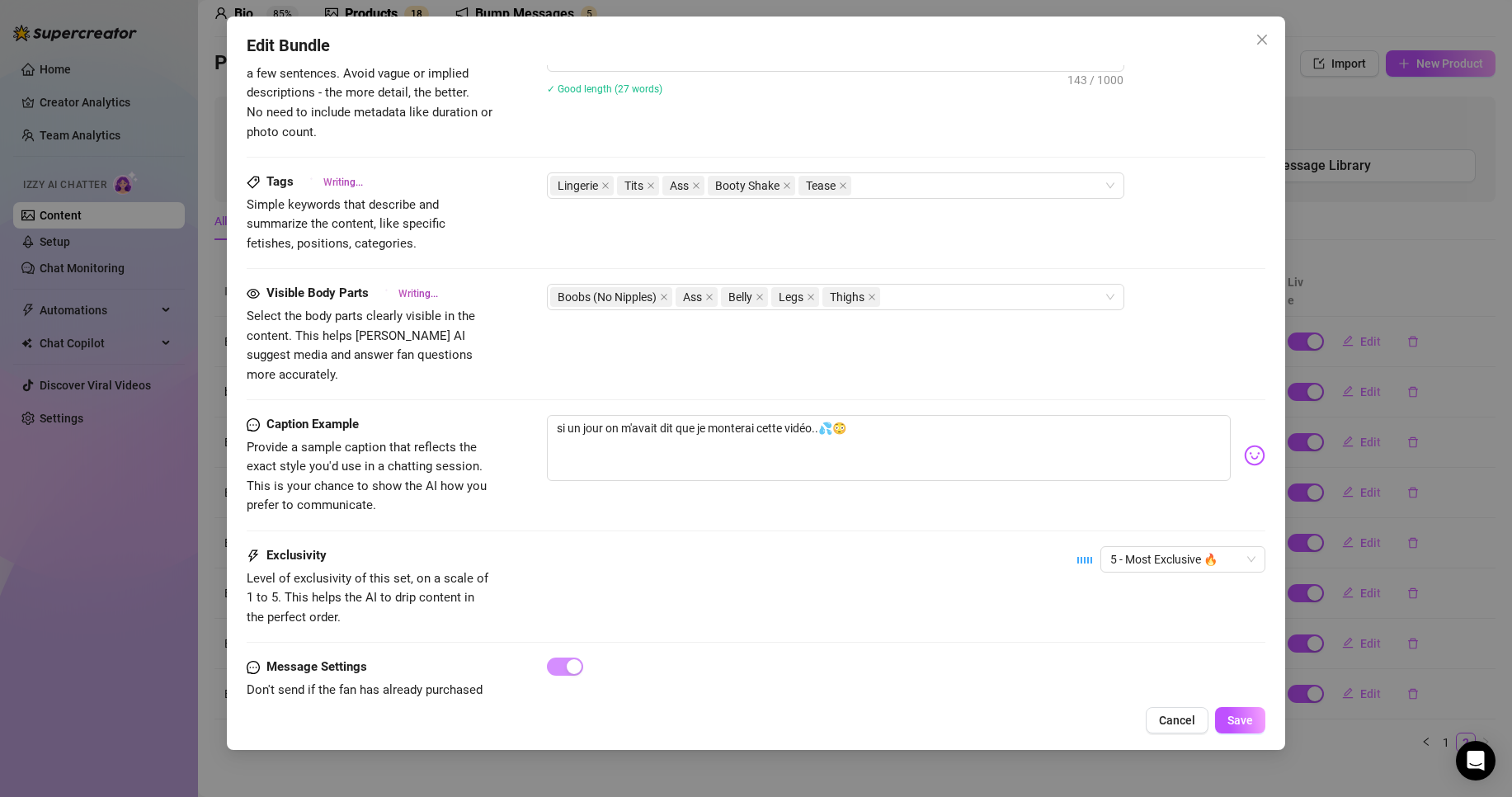
type textarea "Wearing a matching black and gold lace bra and panties, she teases on a bed, sh…"
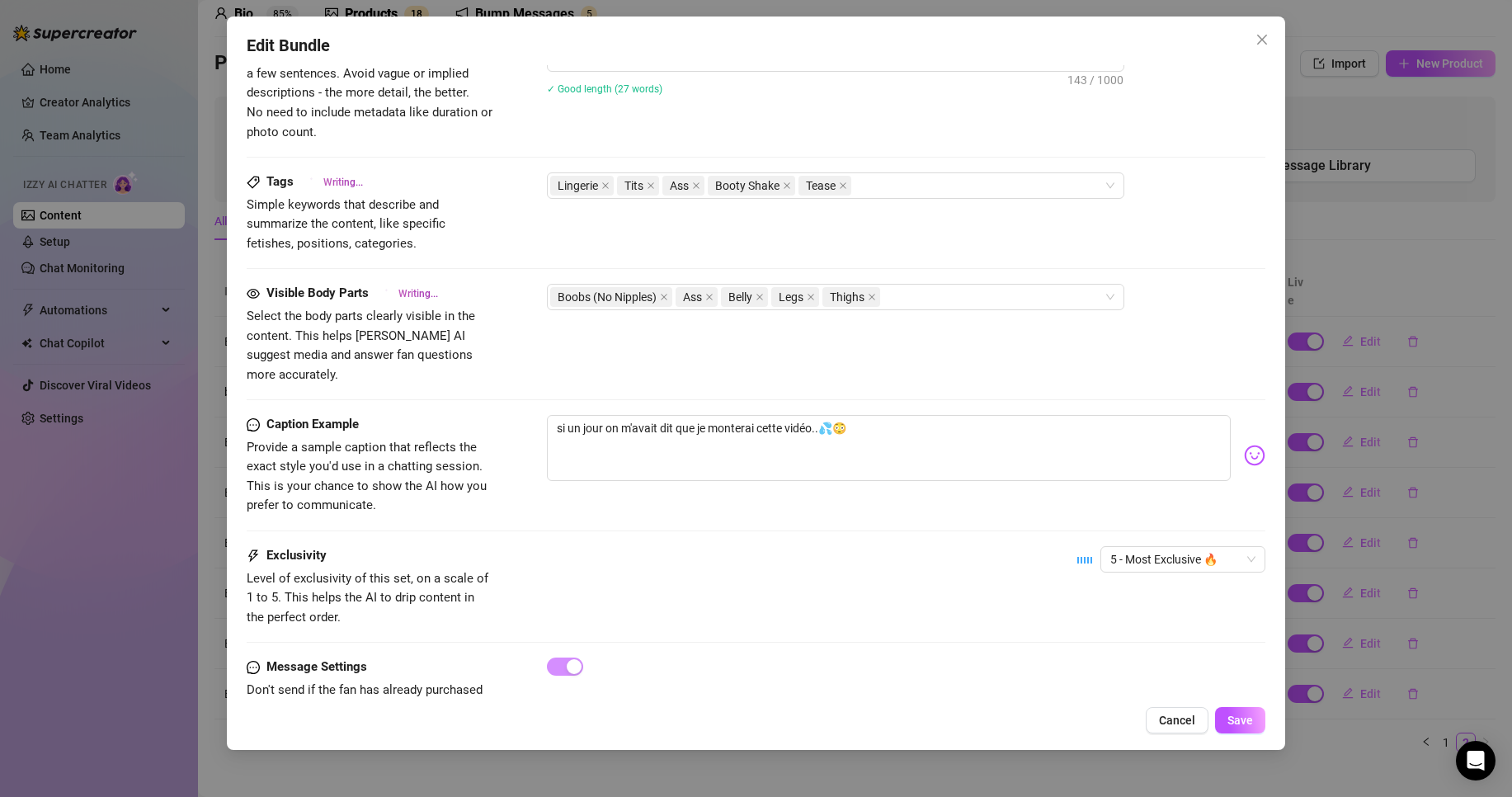
type textarea "Wearing a matching black and gold lace bra and panties, she teases on a bed, sh…"
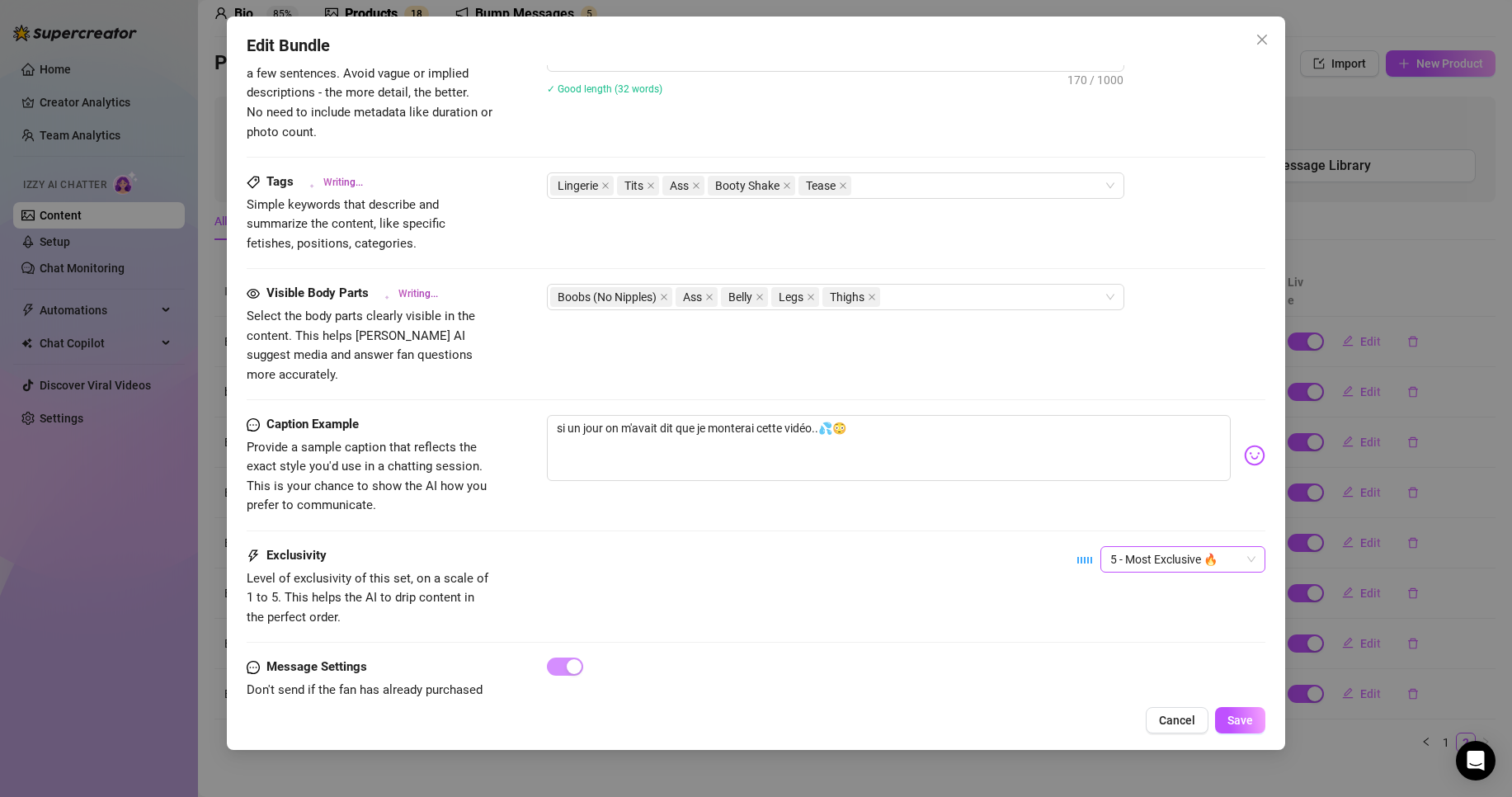
type textarea "Wearing a matching black and gold lace bra and panties, she teases on a bed, sh…"
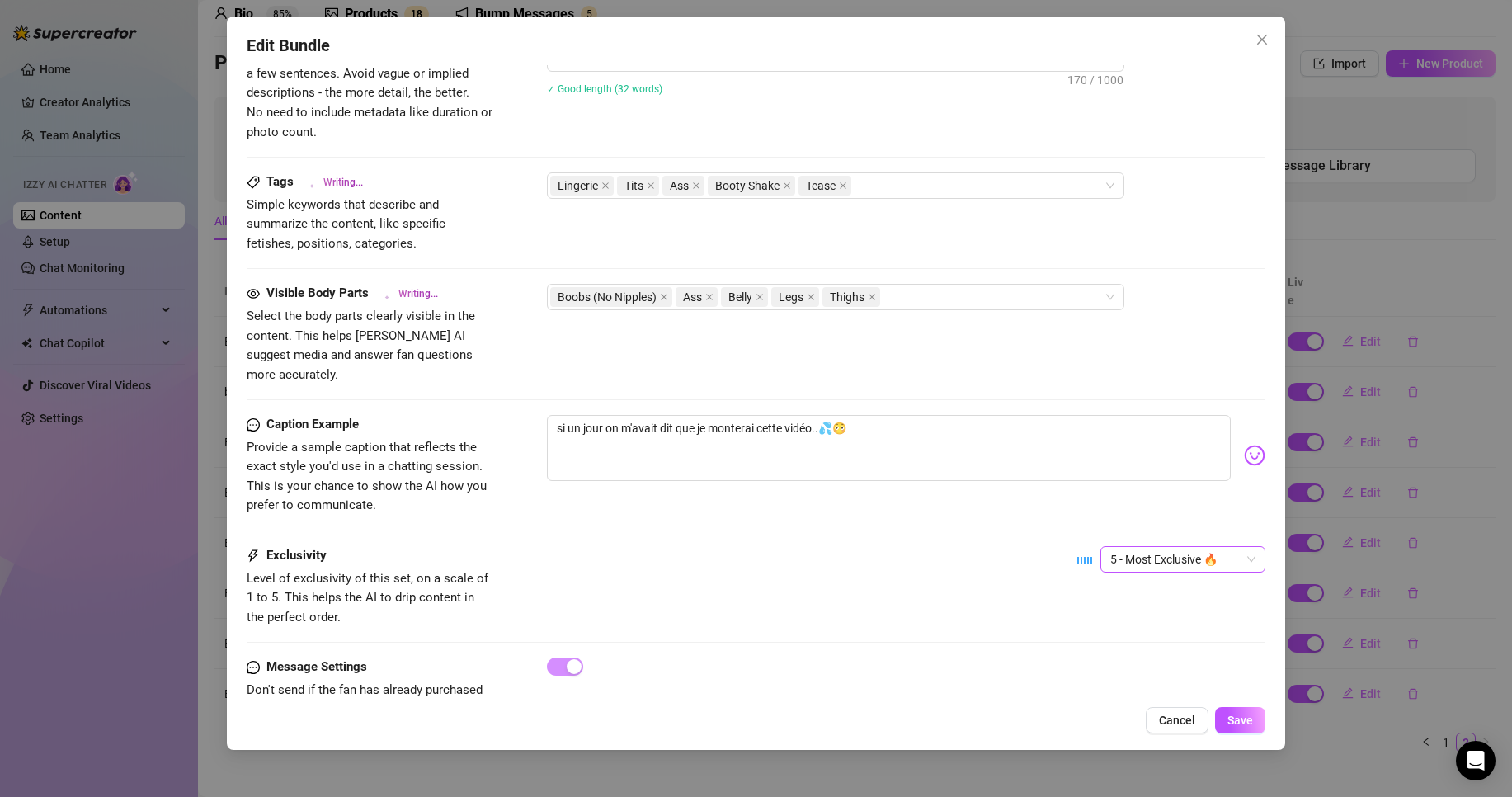
type textarea "Wearing a matching black and gold lace bra and panties, she teases on a bed, sh…"
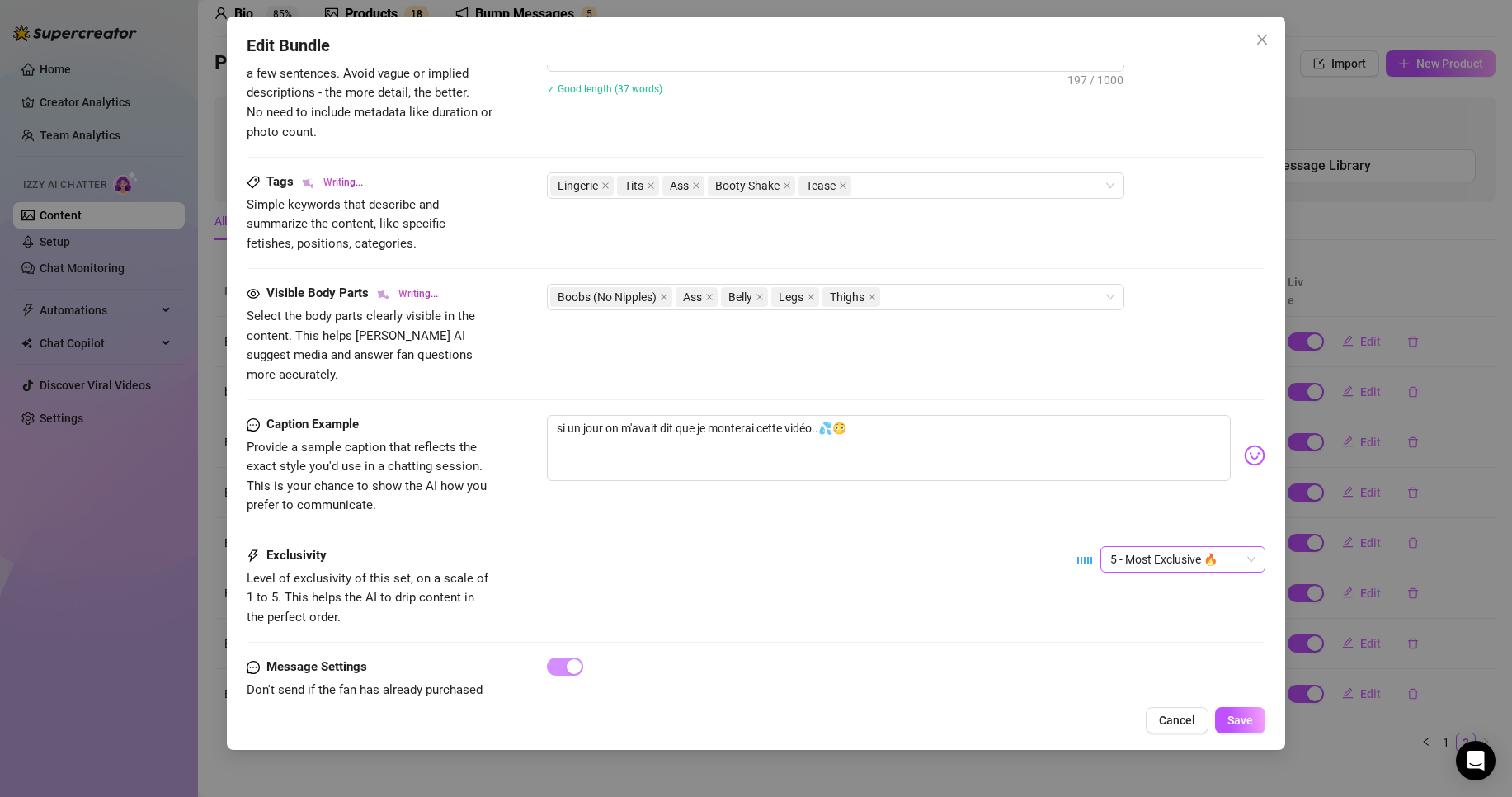
type textarea "Wearing a matching black and gold lace bra and panties, she teases on a bed, sh…"
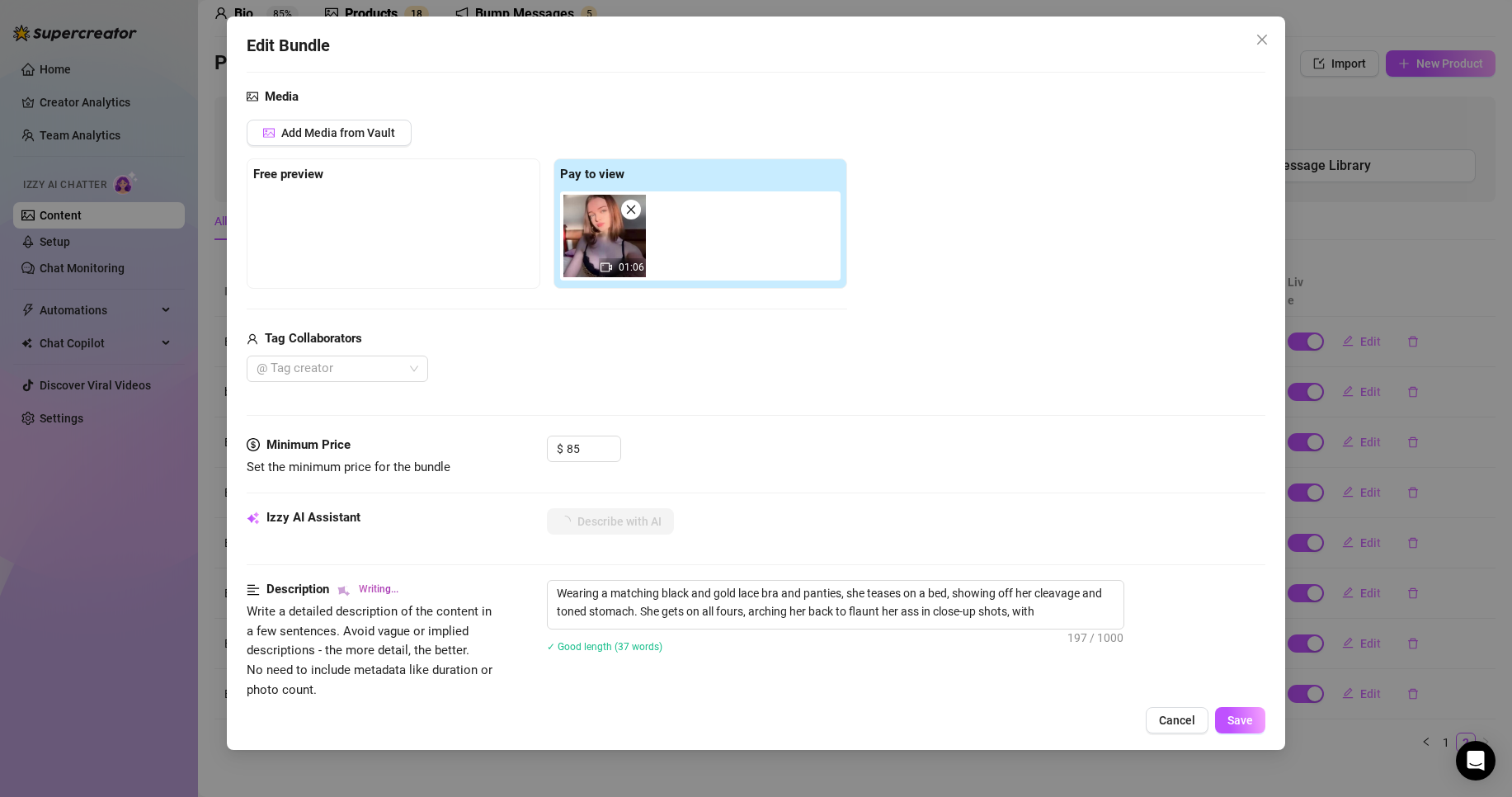
type textarea "Wearing a matching black and gold lace bra and panties, she teases on a bed, sh…"
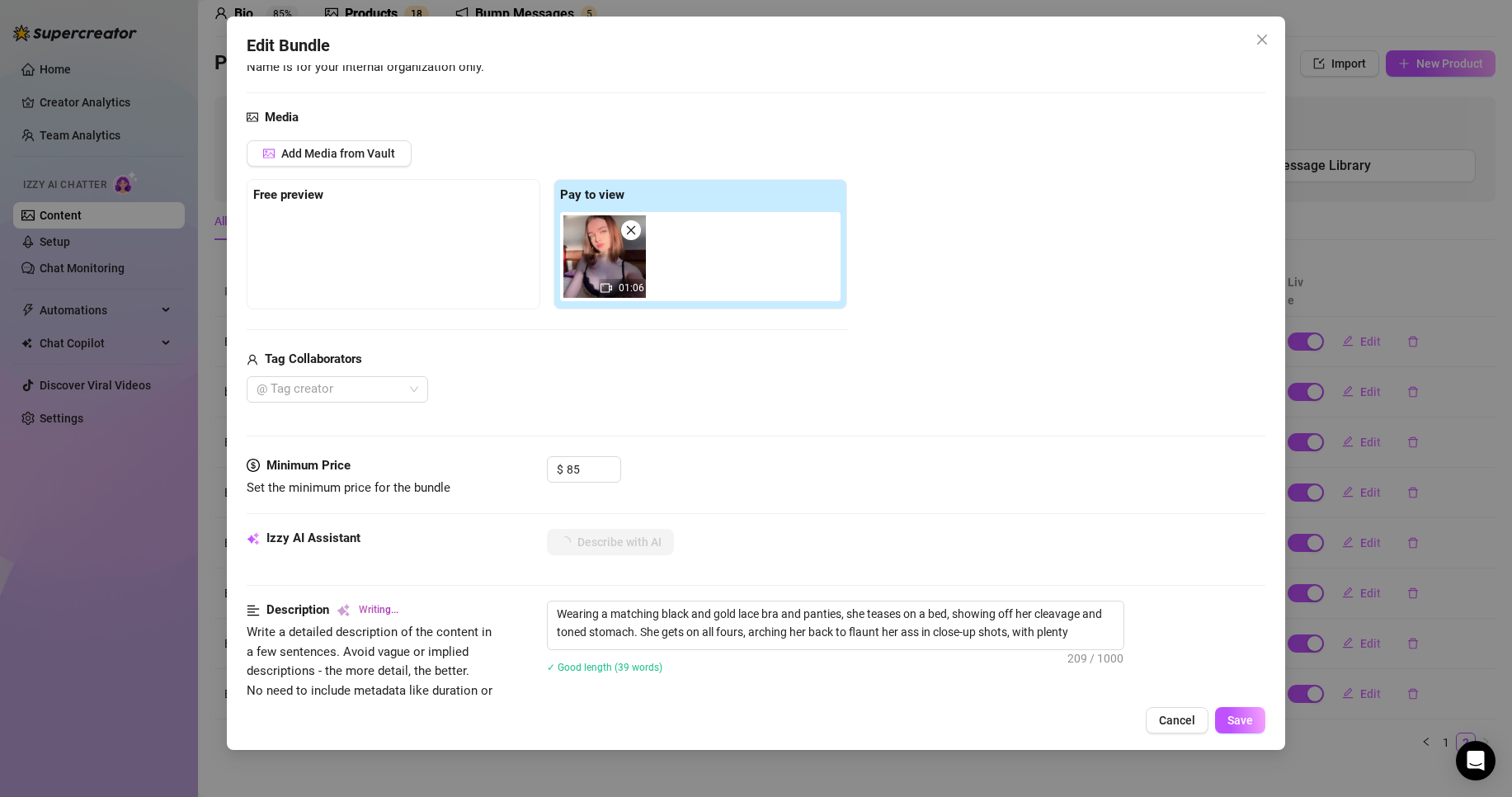
type textarea "Wearing a matching black and gold lace bra and panties, she teases on a bed, sh…"
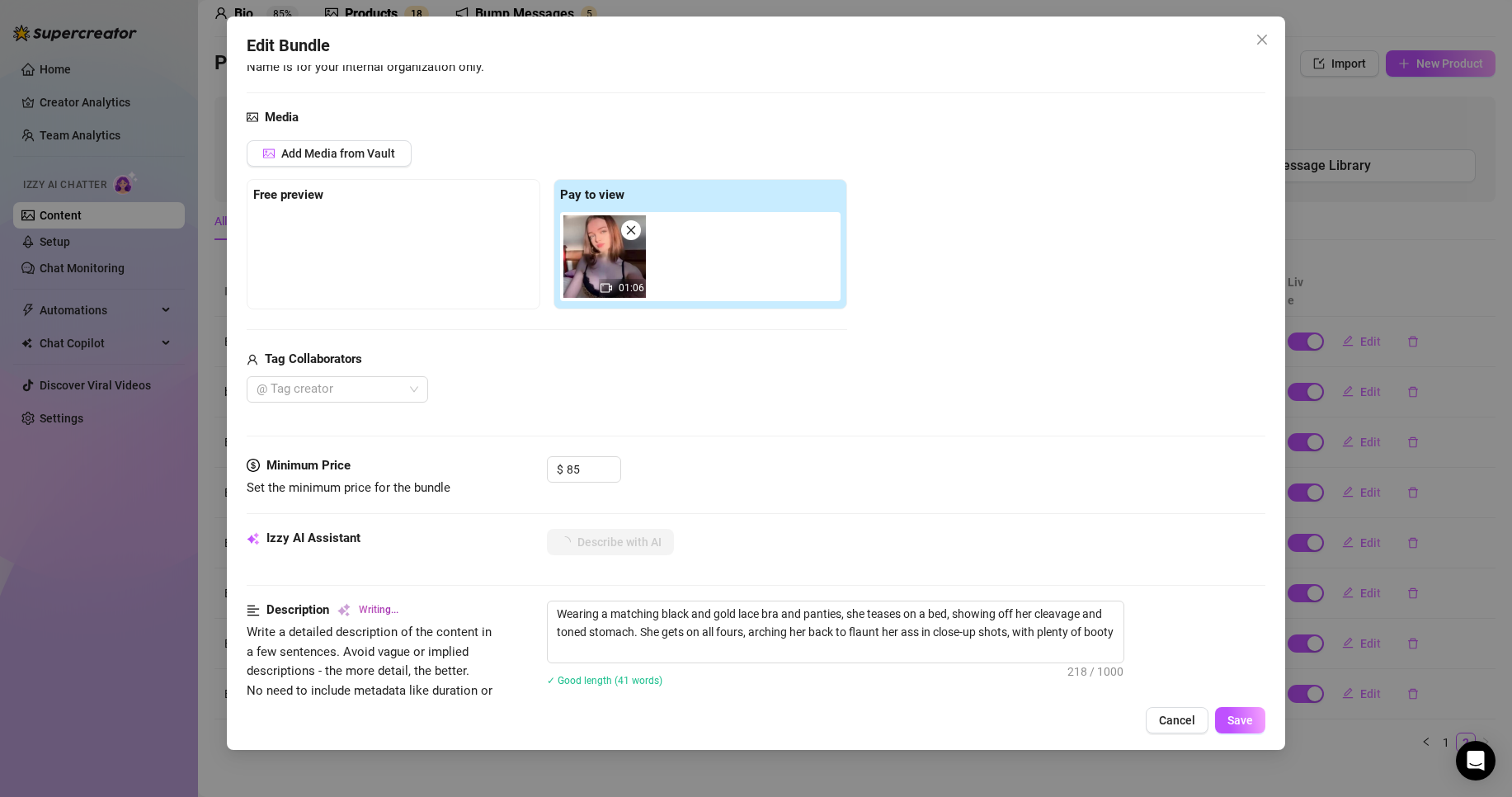
type textarea "Wearing a matching black and gold lace bra and panties, she teases on a bed, sh…"
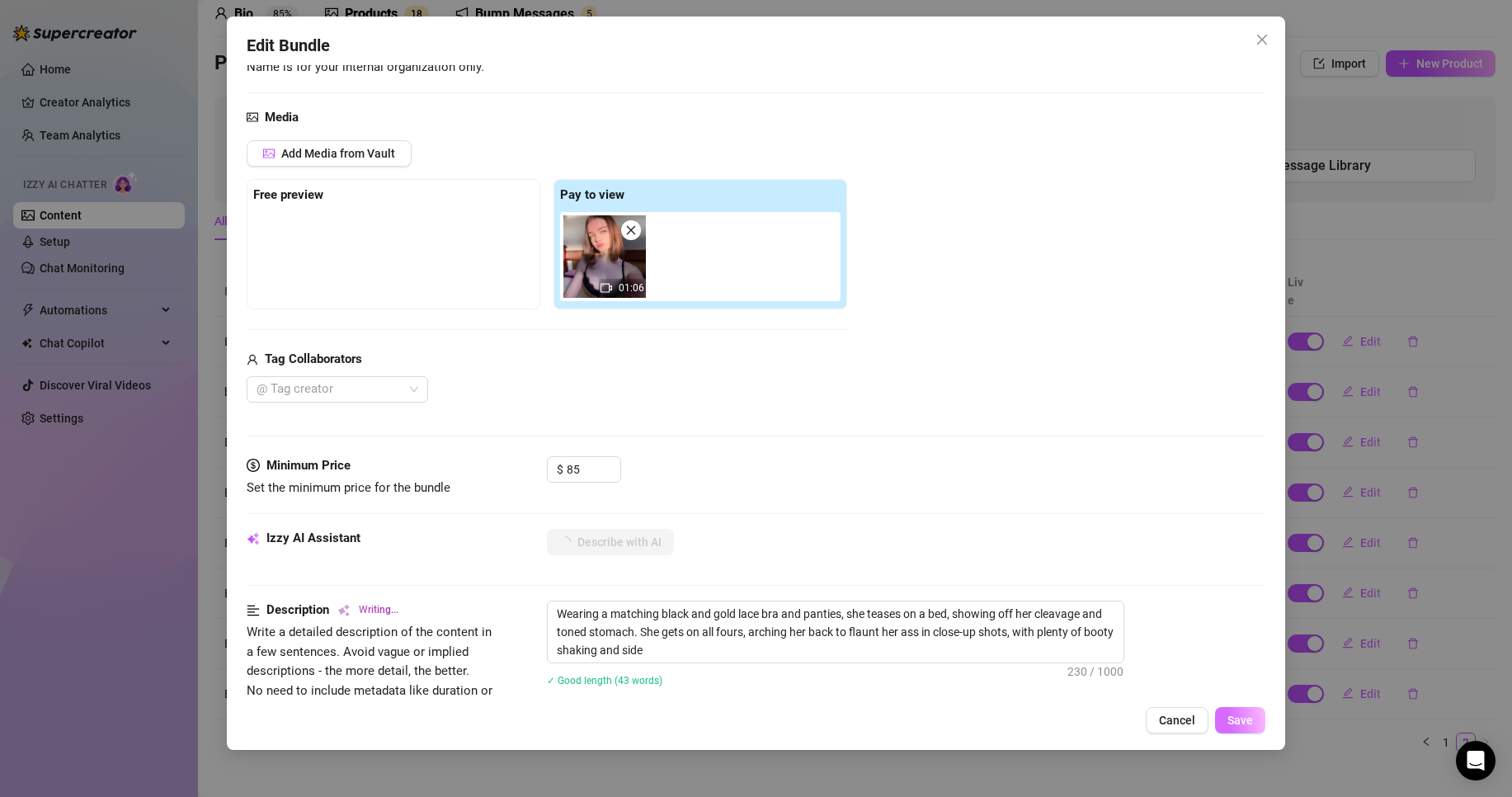
type textarea "Wearing a matching black and gold lace bra and panties, she teases on a bed, sh…"
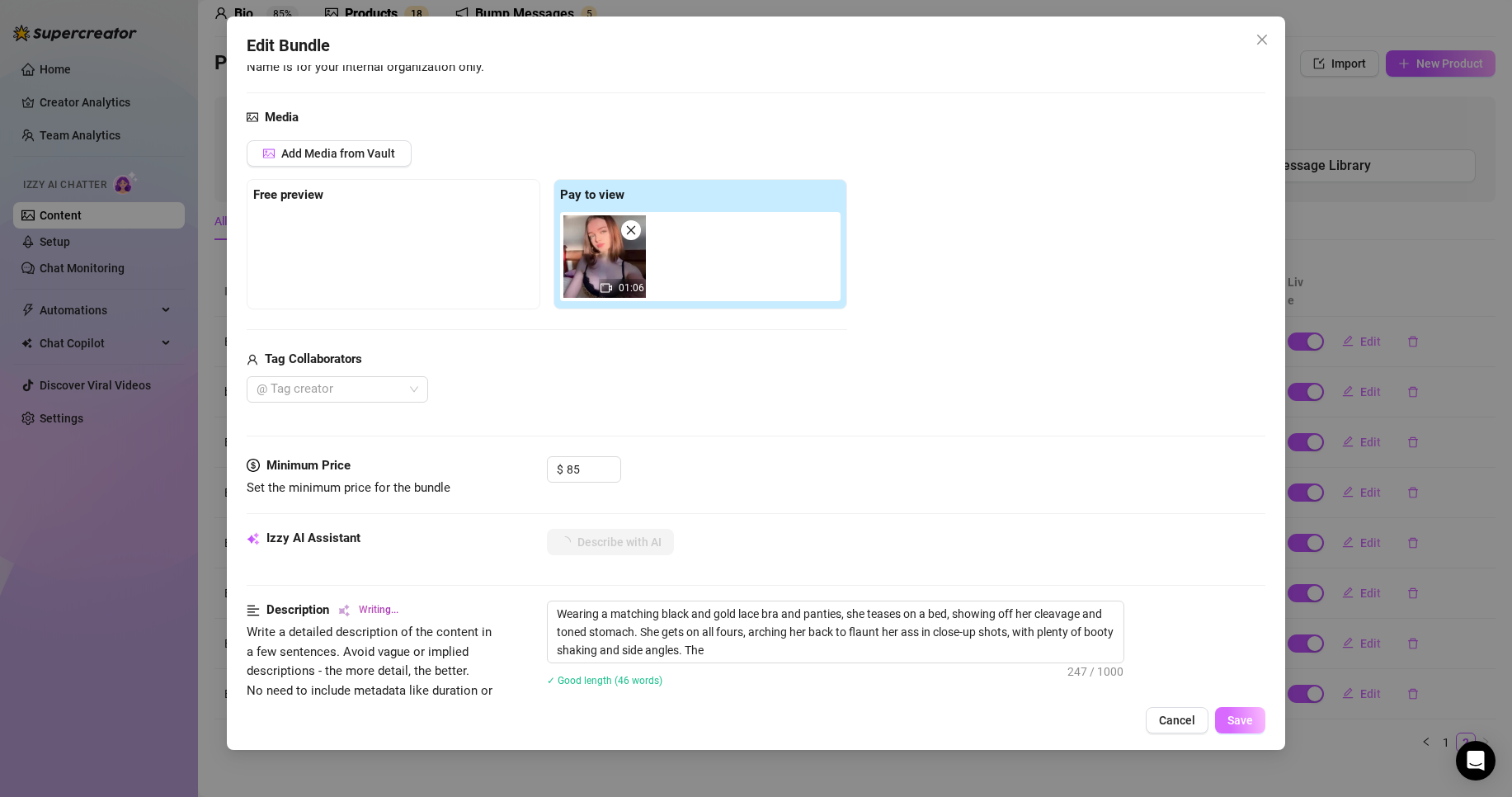
type textarea "Wearing a matching black and gold lace bra and panties, she teases on a bed, sh…"
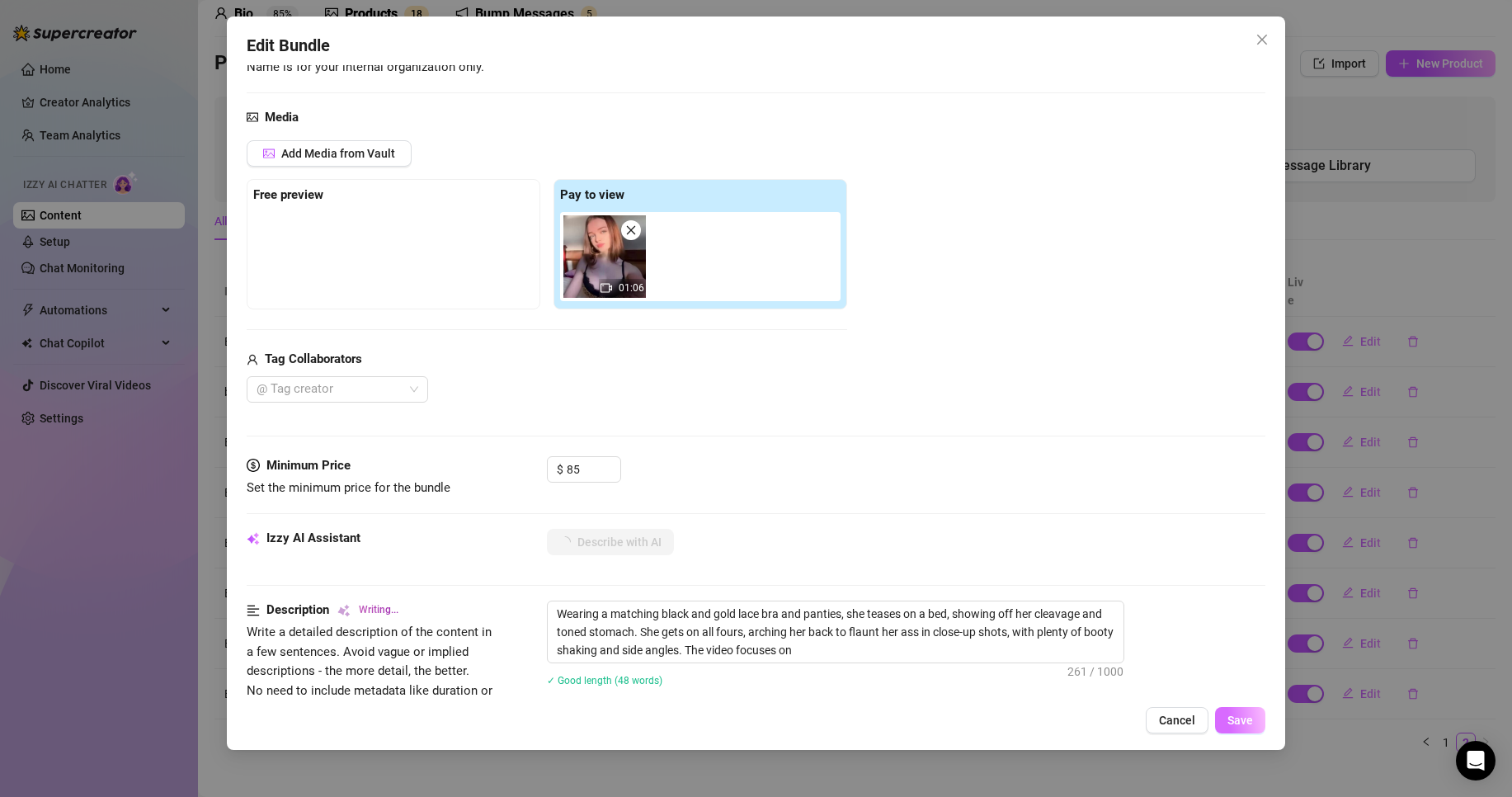
type textarea "Wearing a matching black and gold lace bra and panties, she teases on a bed, sh…"
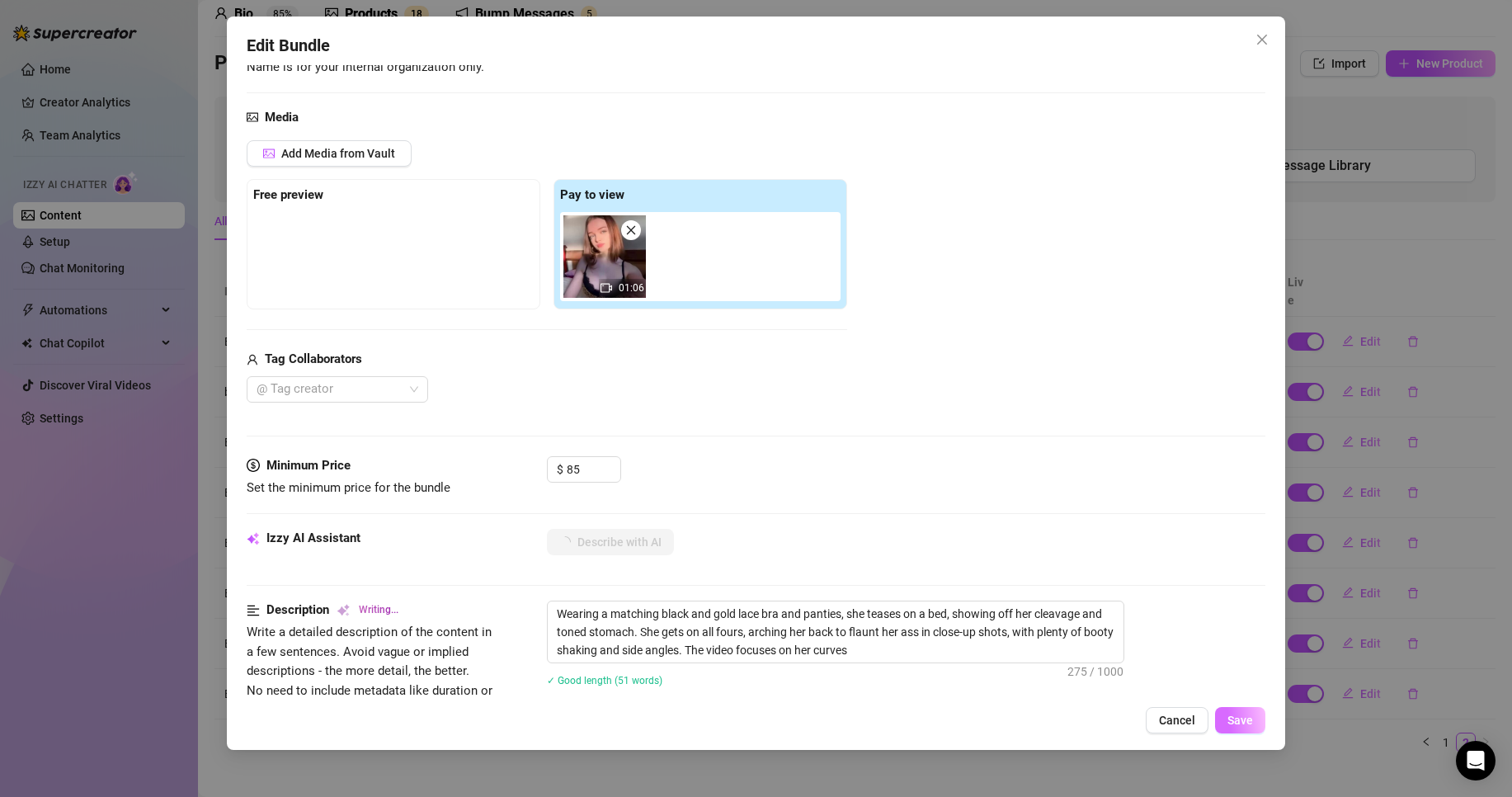
type textarea "Wearing a matching black and gold lace bra and panties, she teases on a bed, sh…"
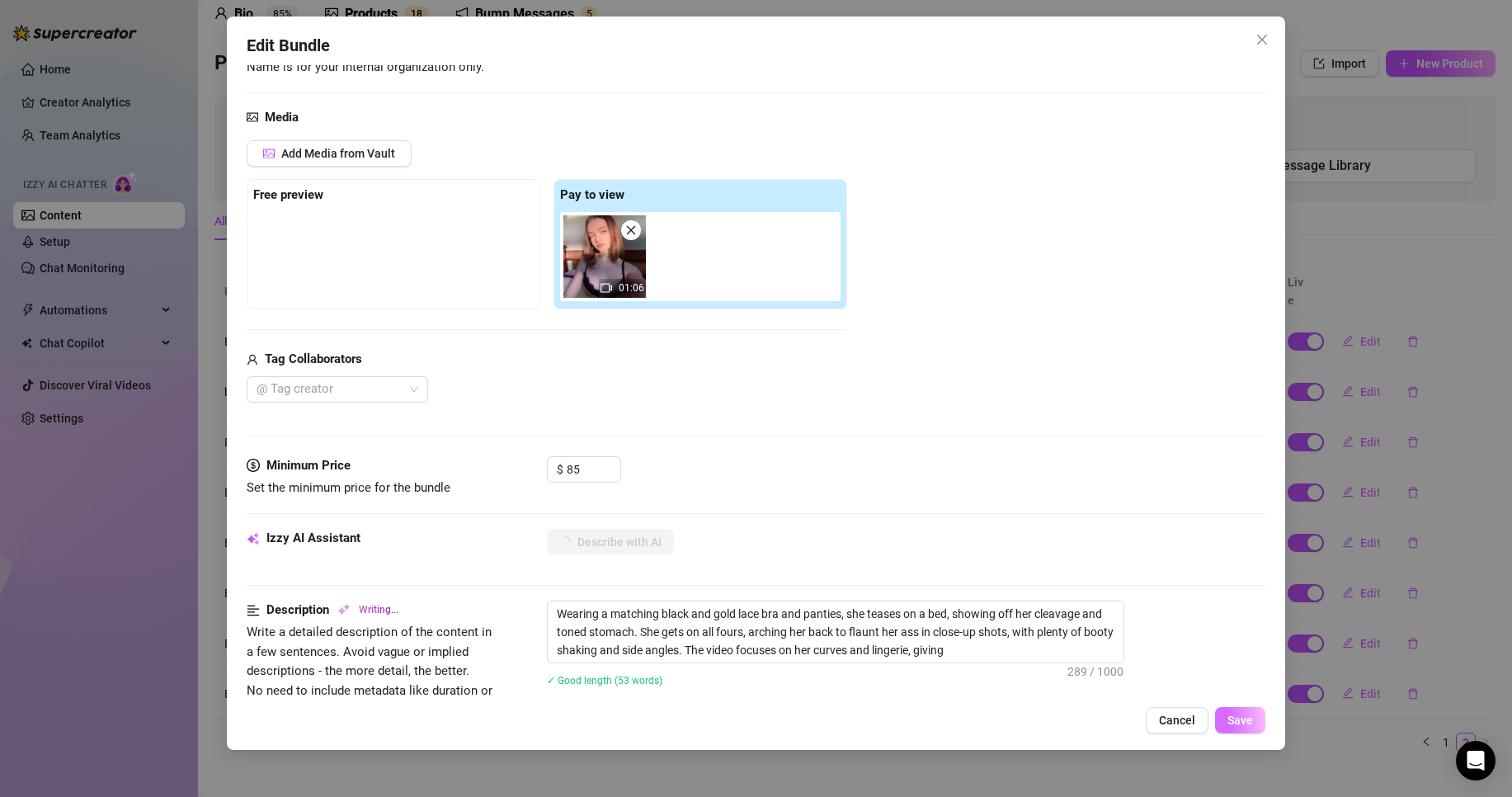
type textarea "Wearing a matching black and gold lace bra and panties, she teases on a bed, sh…"
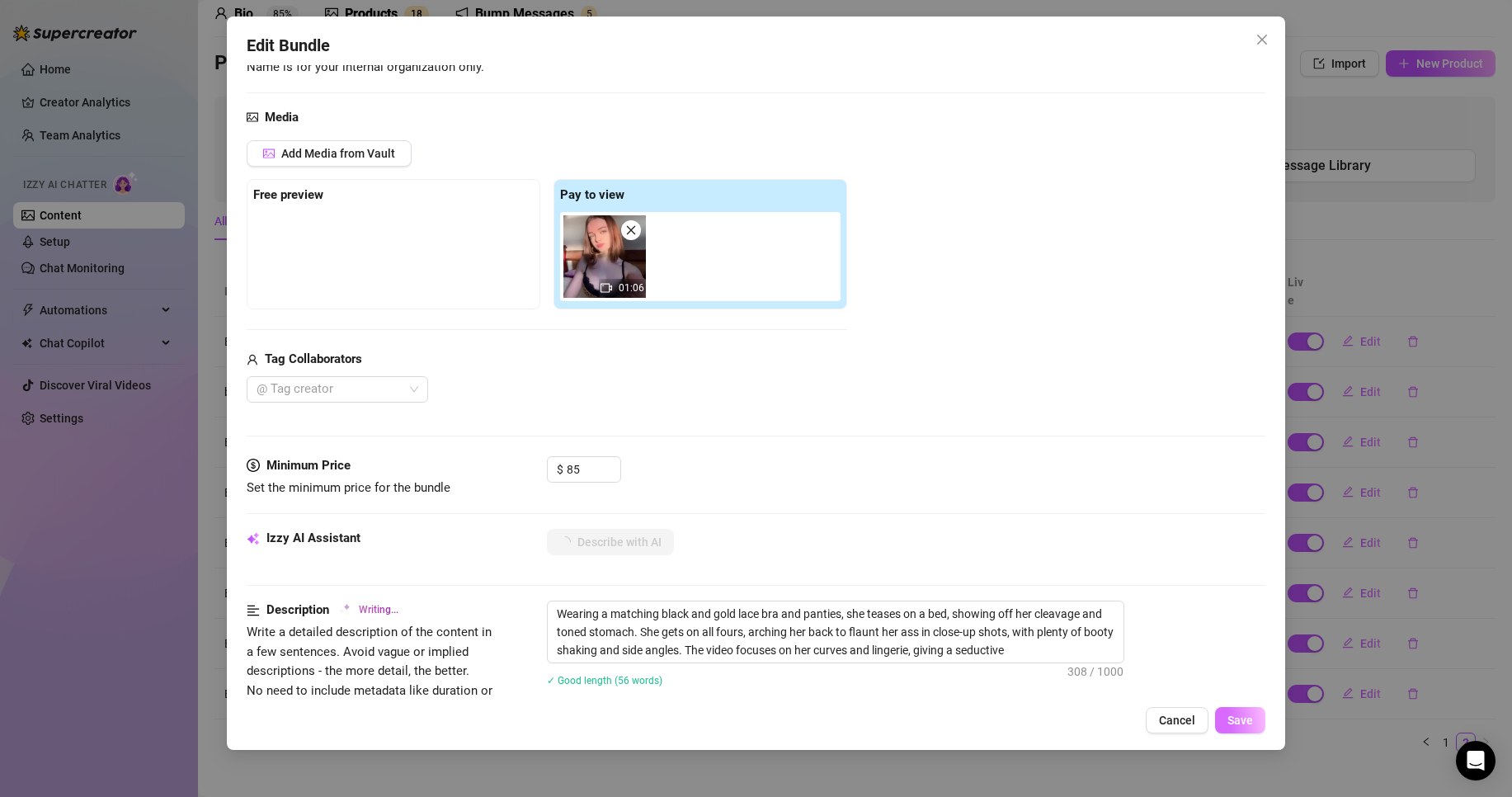
type textarea "Wearing a matching black and gold lace bra and panties, she teases on a bed, sh…"
click at [1245, 714] on span "Save" at bounding box center [1240, 721] width 25 height 13
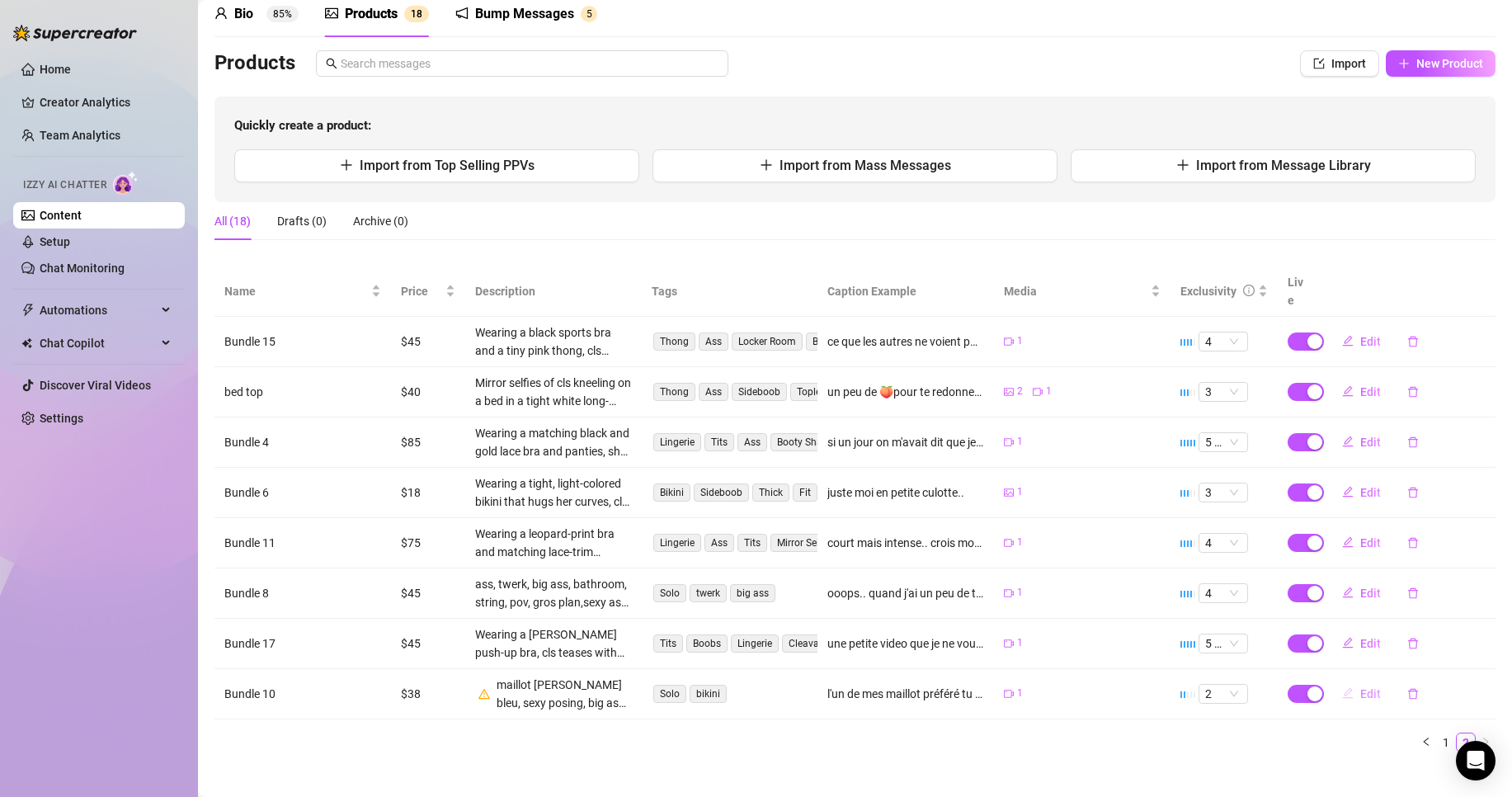
click at [1360, 688] on span "Edit" at bounding box center [1370, 695] width 21 height 13
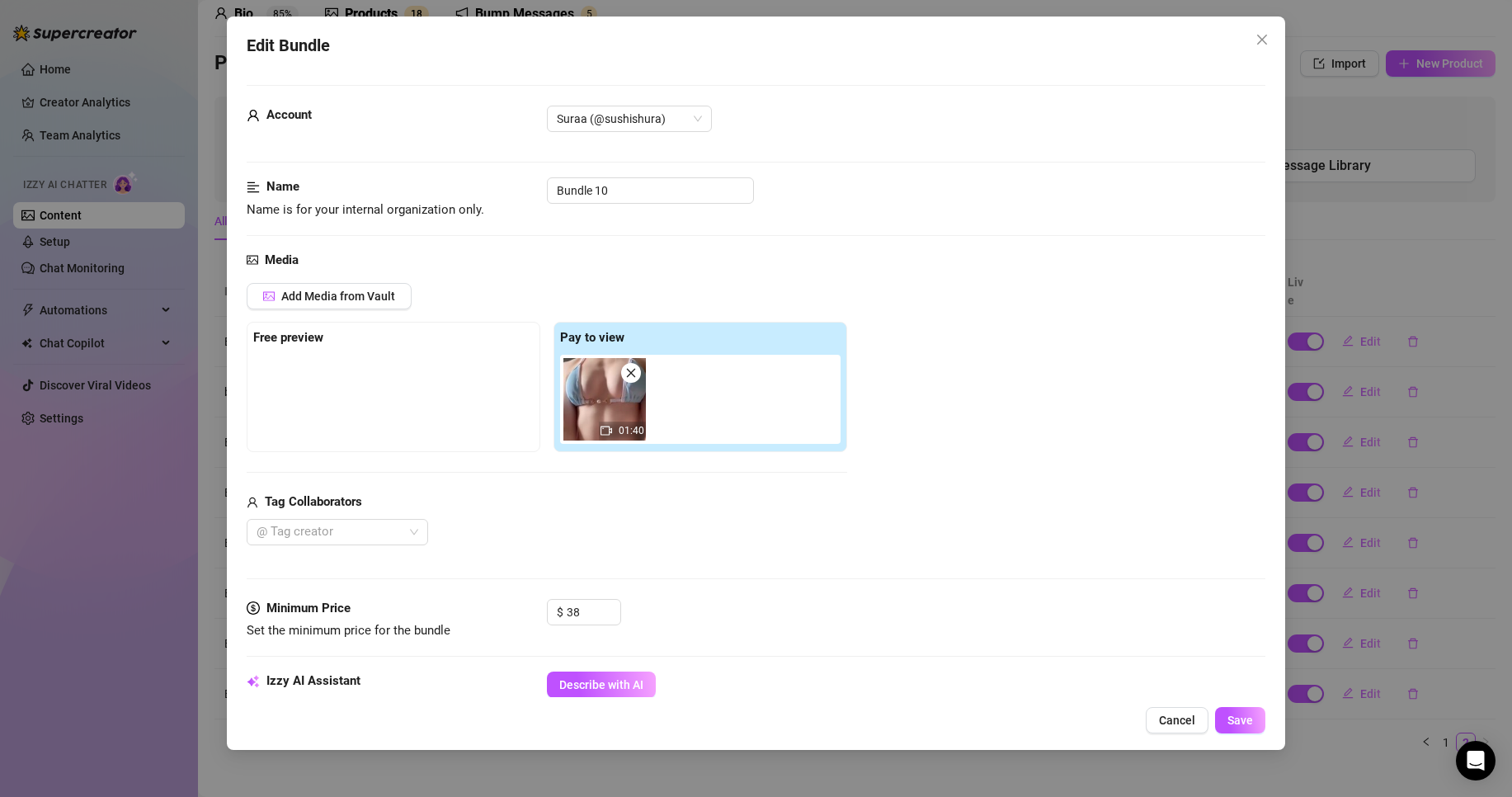
click at [696, 390] on div "01:40" at bounding box center [704, 400] width 287 height 89
click at [355, 286] on button "Add Media from Vault" at bounding box center [329, 296] width 165 height 26
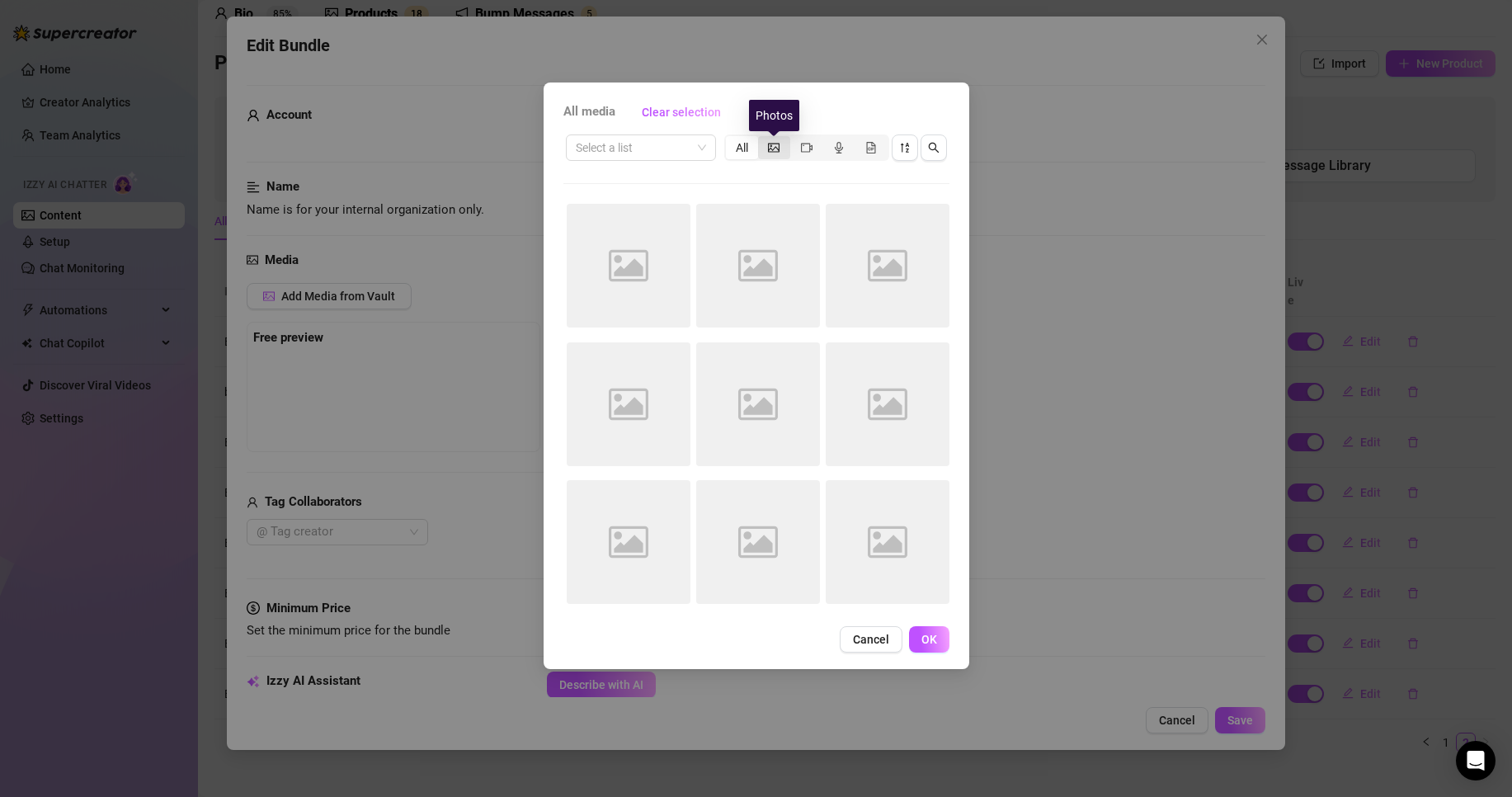
click at [777, 144] on icon "picture" at bounding box center [774, 148] width 12 height 12
click at [762, 139] on input "segmented control" at bounding box center [762, 139] width 0 height 0
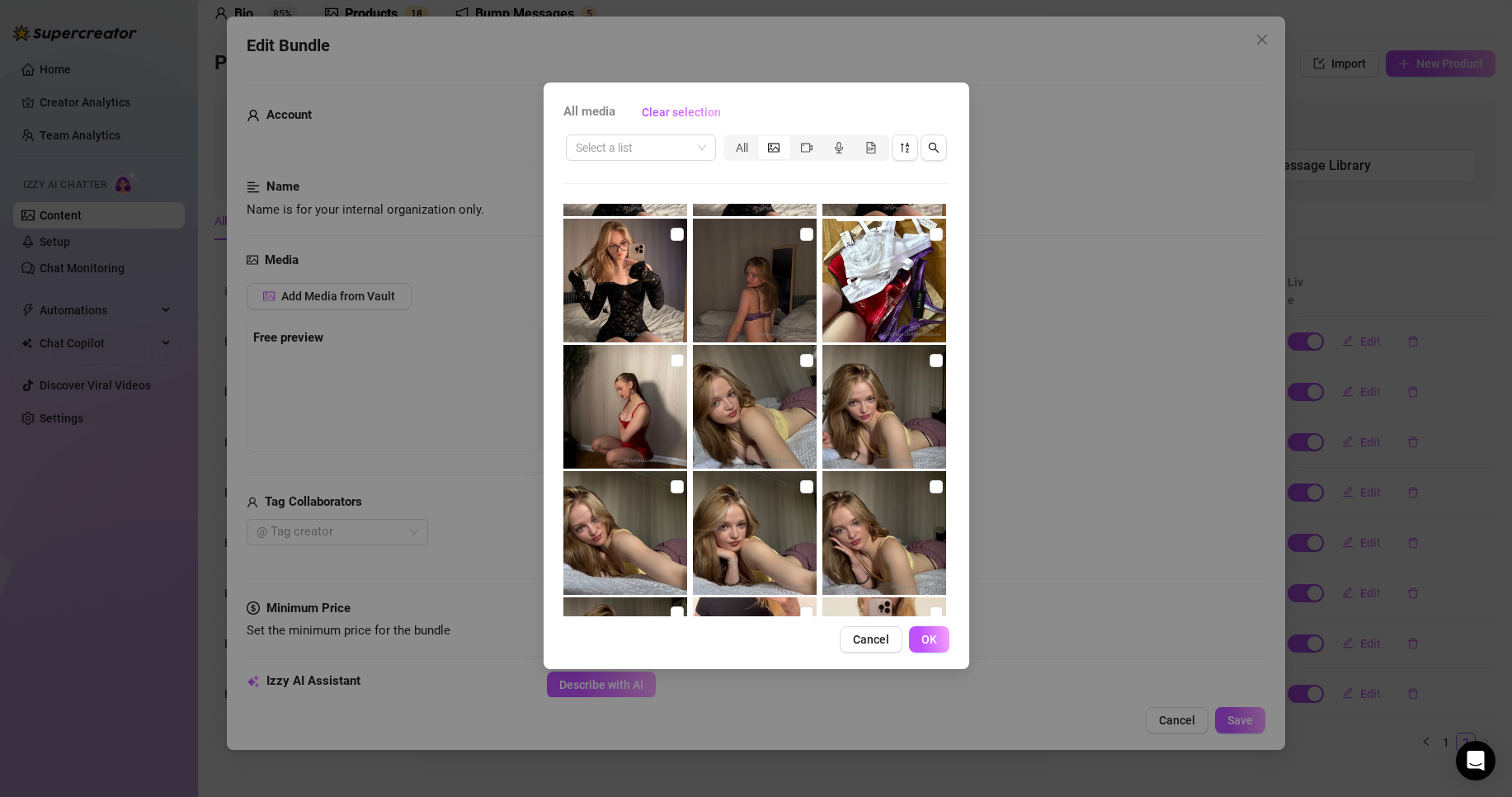
scroll to position [0, 0]
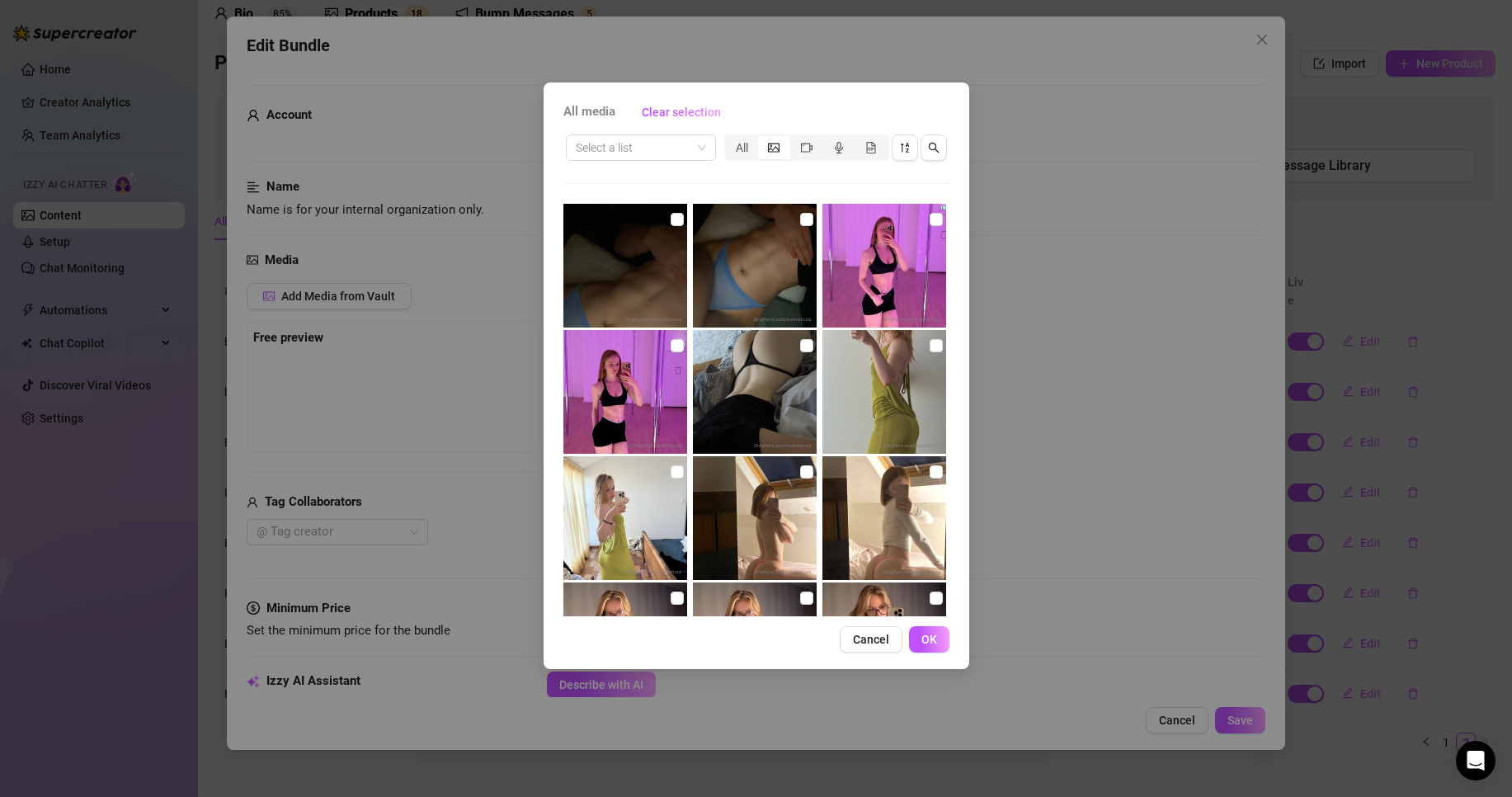
click at [1156, 304] on div "All media Clear selection Select a list All No more media Cancel OK" at bounding box center [756, 398] width 1512 height 797
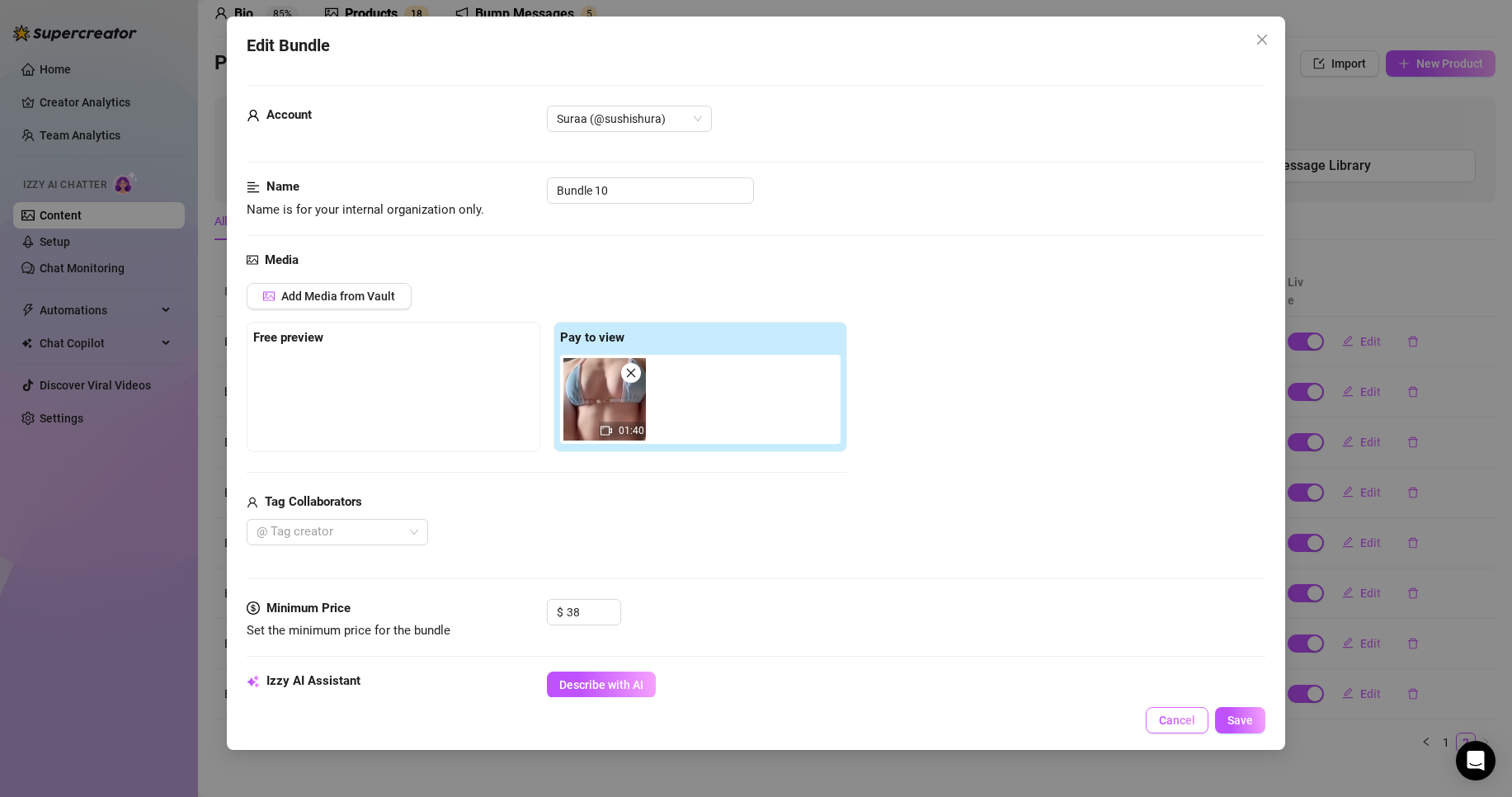
click at [1186, 718] on span "Cancel" at bounding box center [1177, 721] width 36 height 13
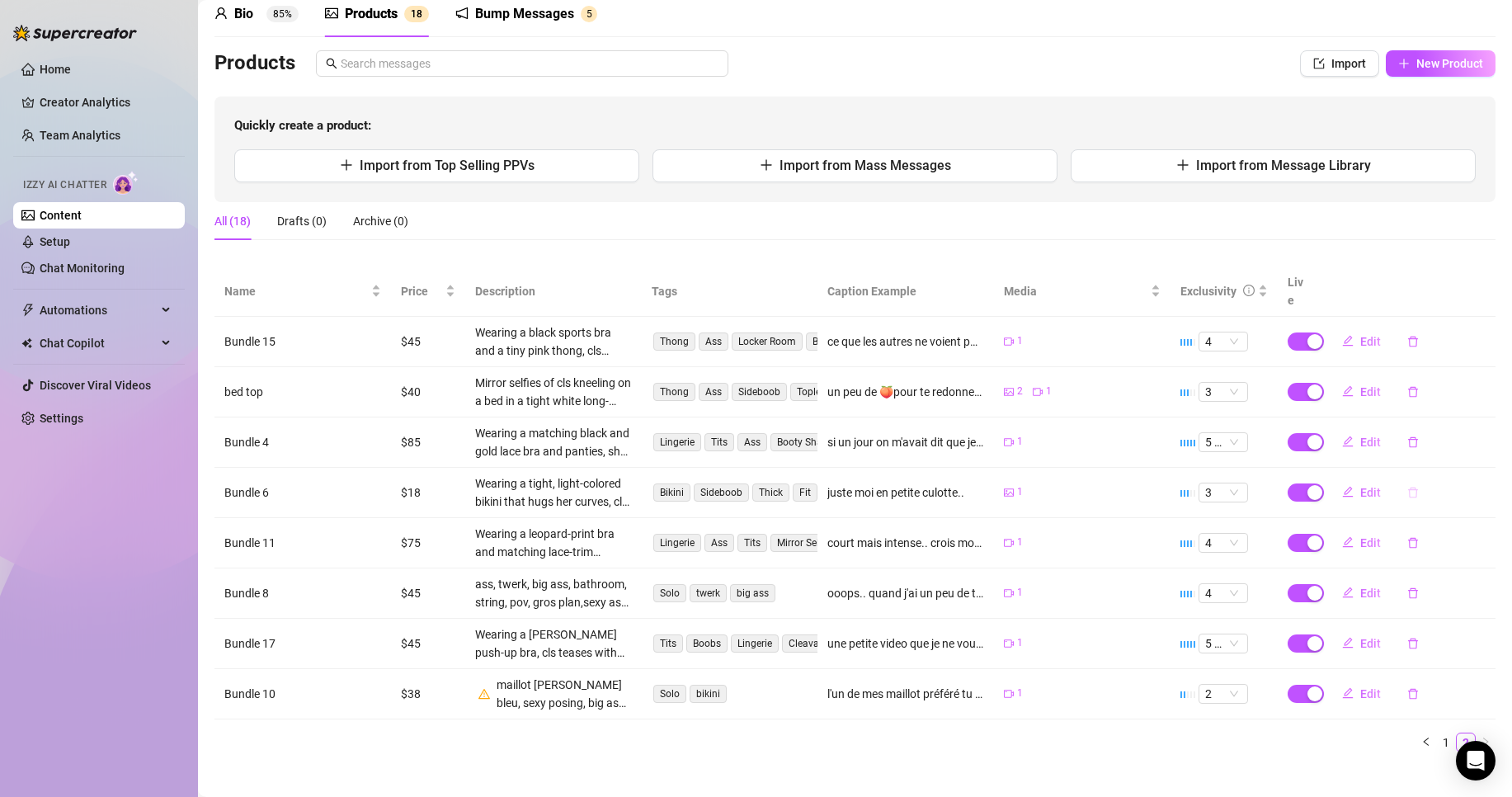
click at [1407, 487] on icon "delete" at bounding box center [1413, 493] width 12 height 12
click at [1483, 431] on span "Yes" at bounding box center [1486, 432] width 20 height 13
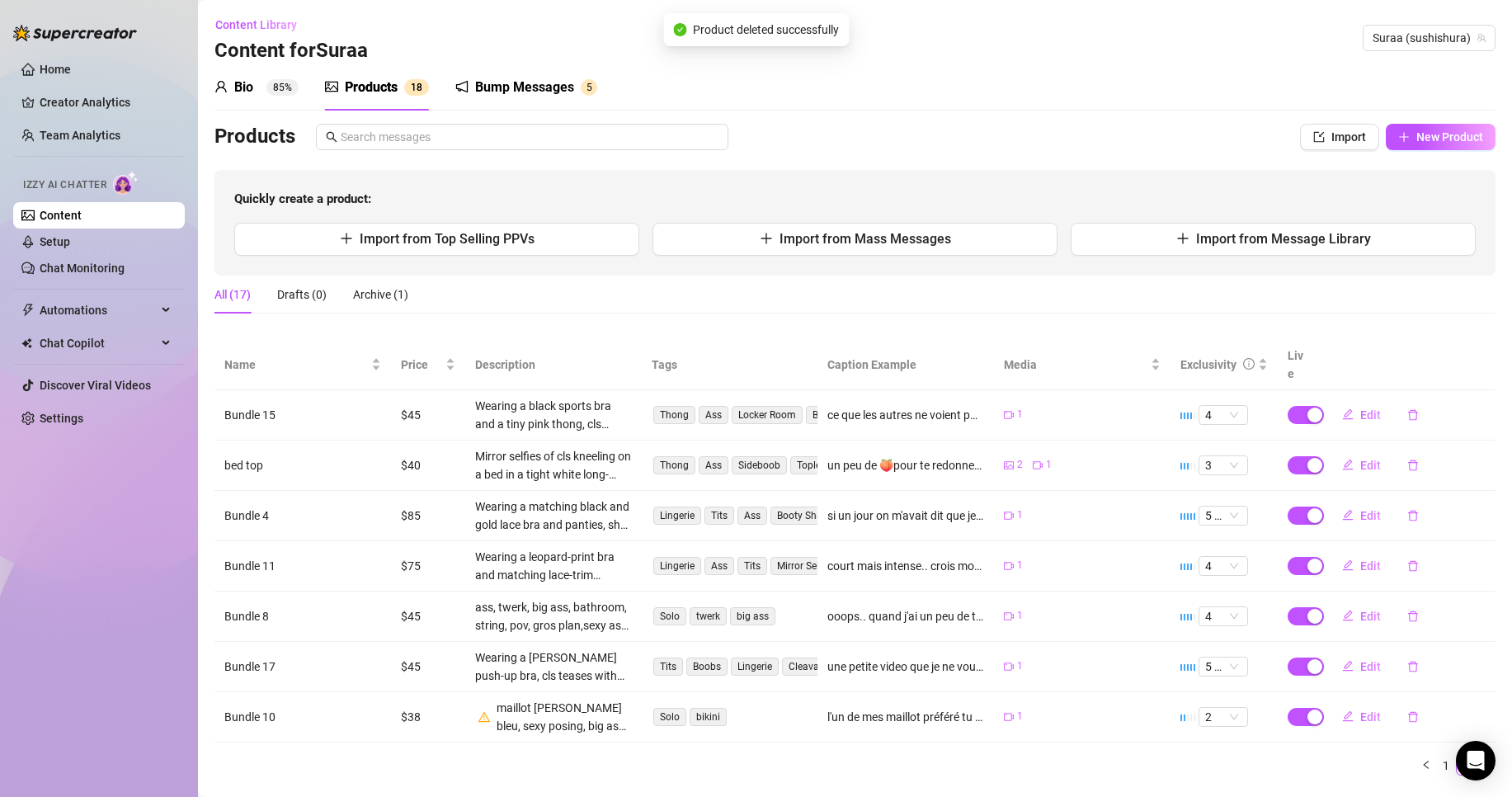
scroll to position [24, 0]
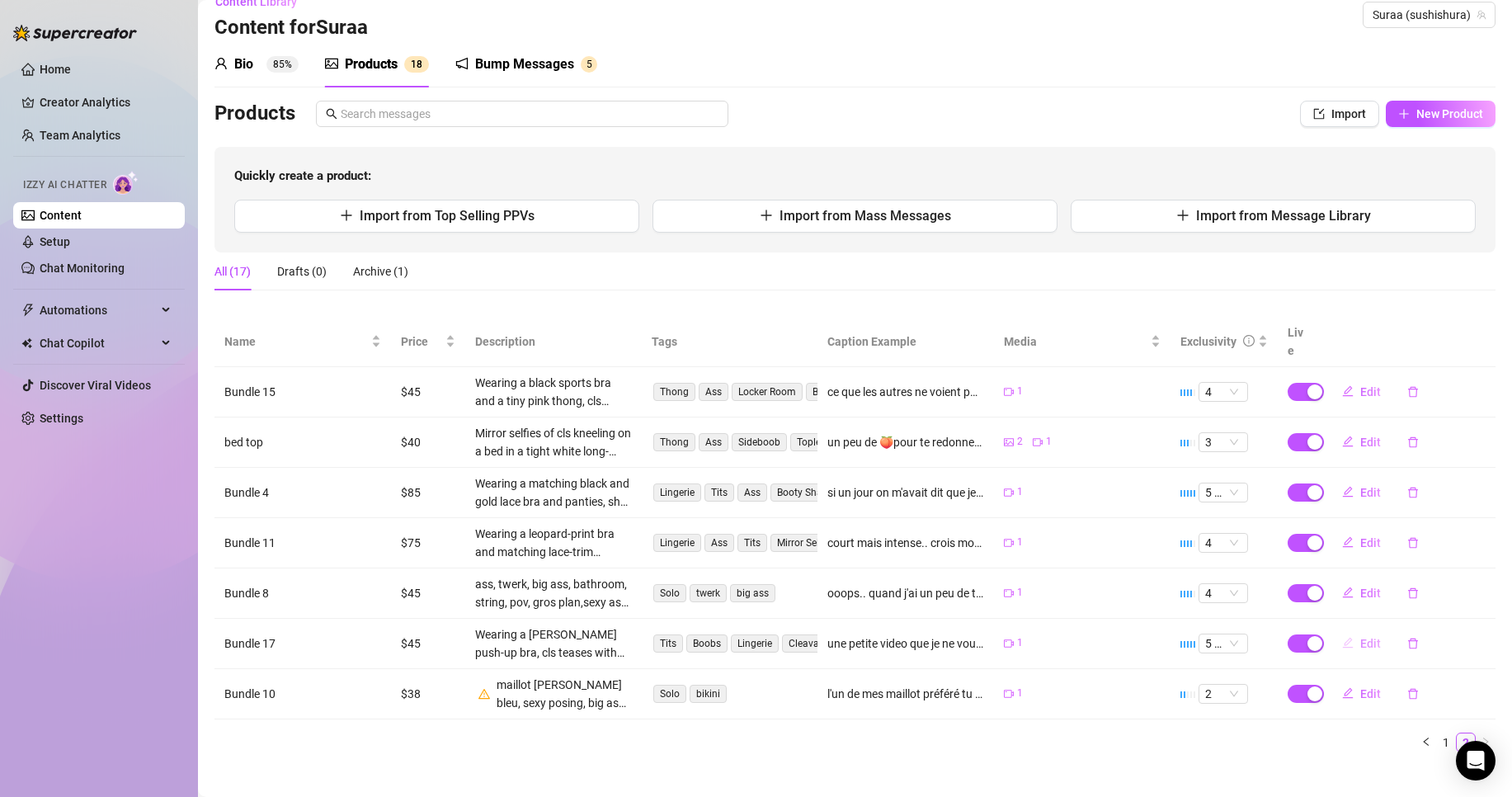
click at [1360, 637] on span "Edit" at bounding box center [1370, 644] width 21 height 13
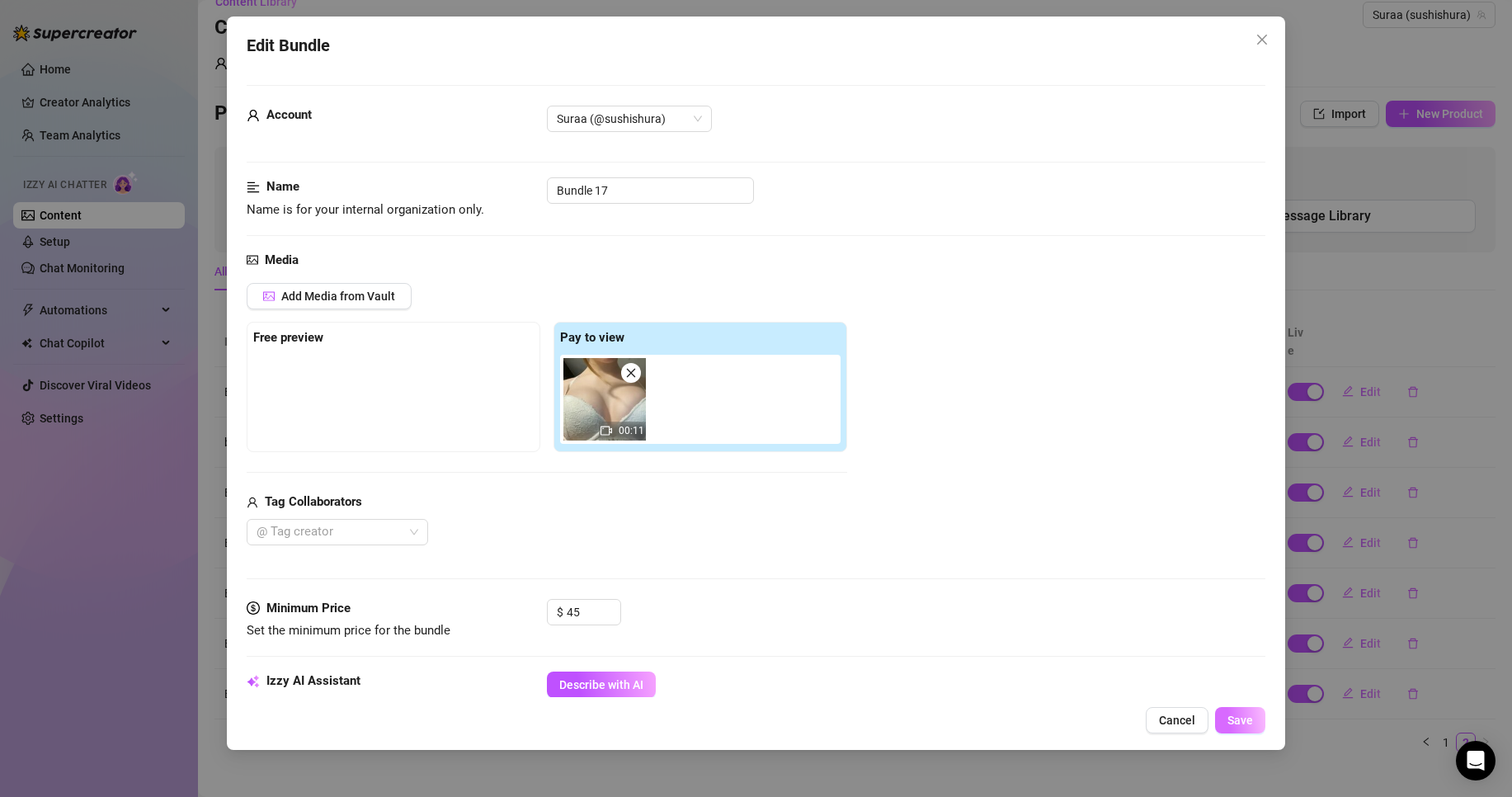
click at [1256, 707] on button "Save" at bounding box center [1240, 720] width 50 height 26
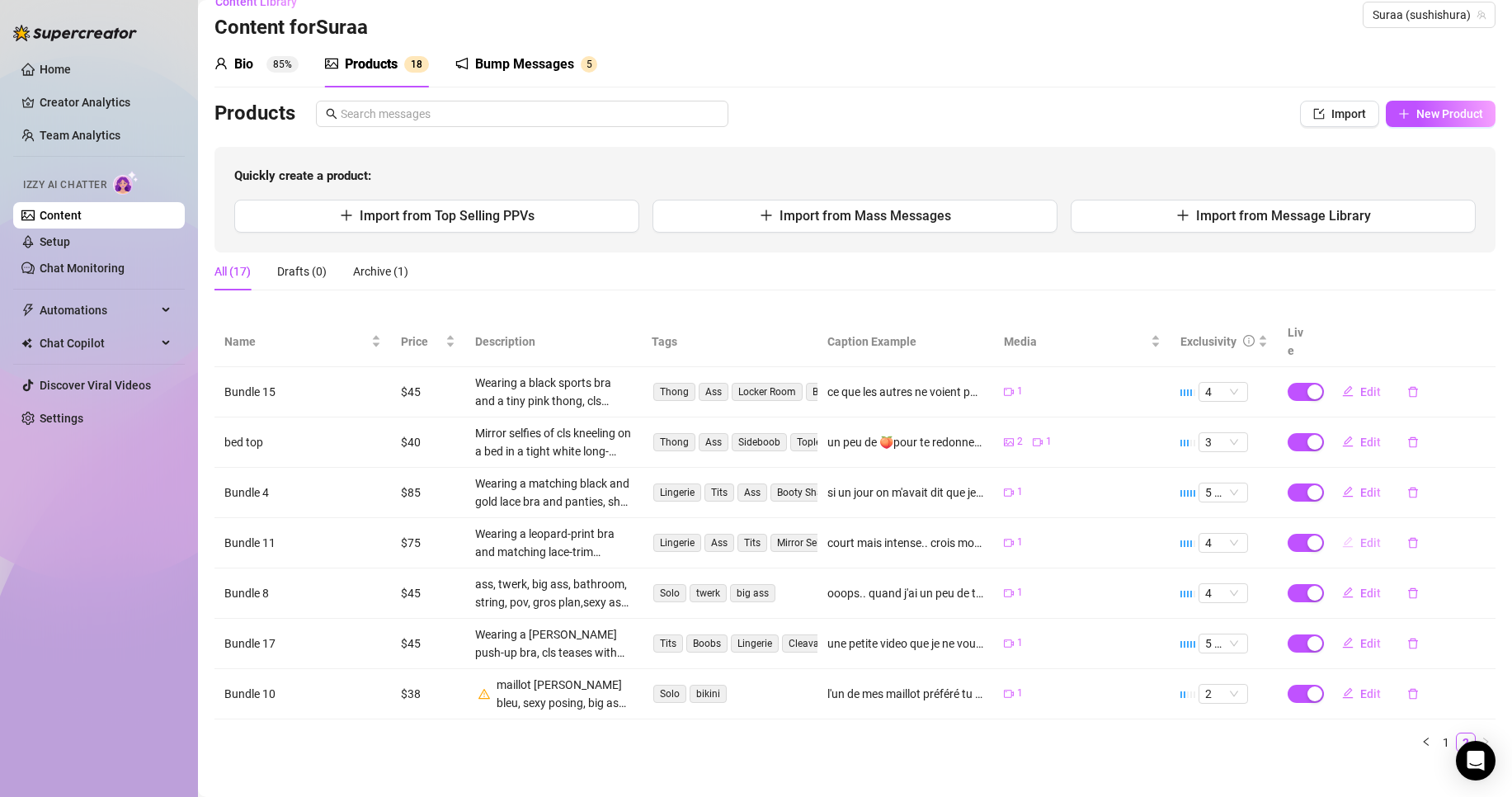
click at [1362, 537] on span "Edit" at bounding box center [1370, 543] width 21 height 13
type textarea "court mais intense.. crois moi tu vas adorer de me voir comme ca😳"
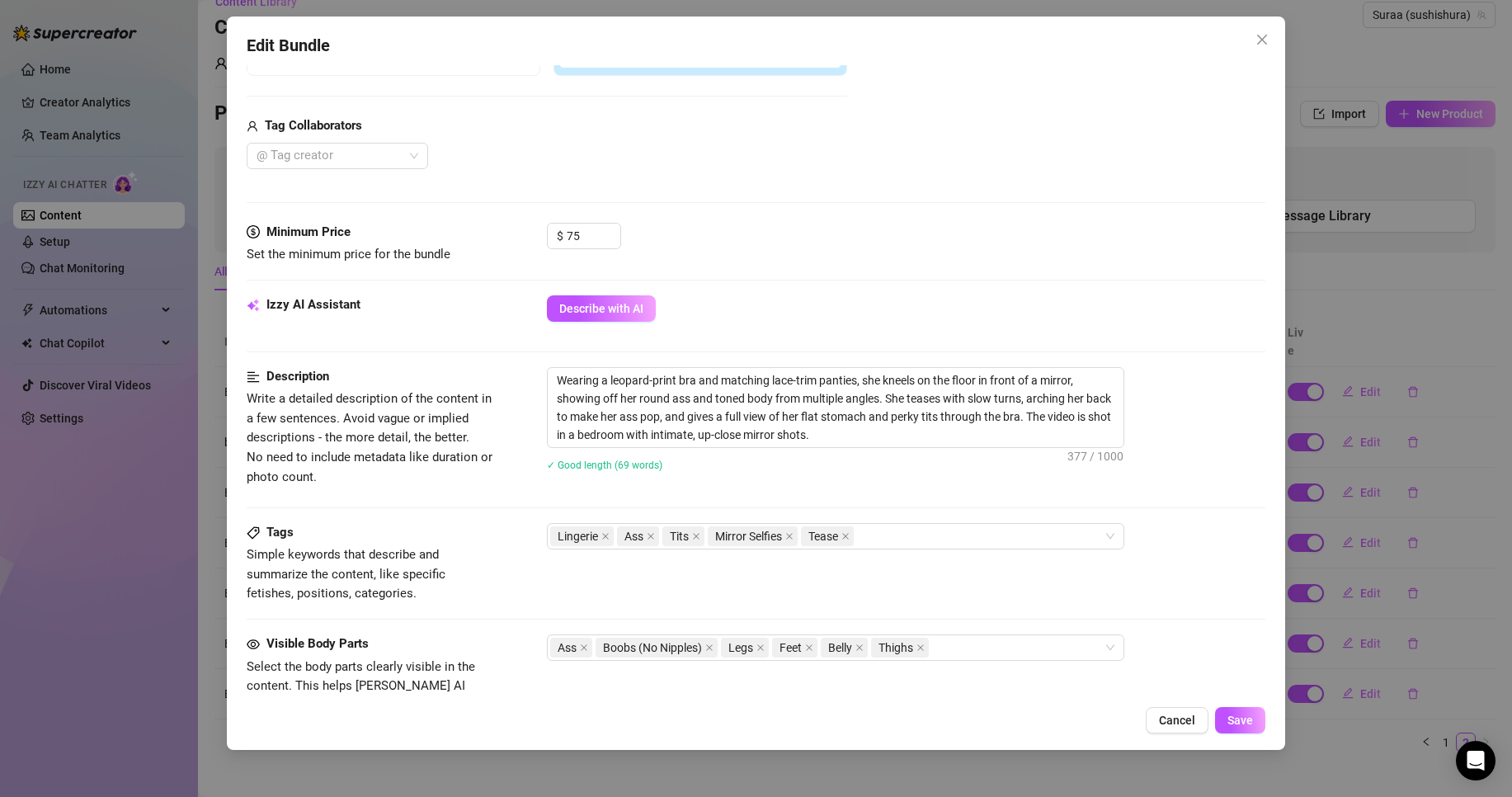
scroll to position [377, 0]
drag, startPoint x: 600, startPoint y: 241, endPoint x: 479, endPoint y: 241, distance: 121.0
click at [479, 241] on div "Minimum Price Set the minimum price for the bundle $ 75" at bounding box center [756, 243] width 1019 height 42
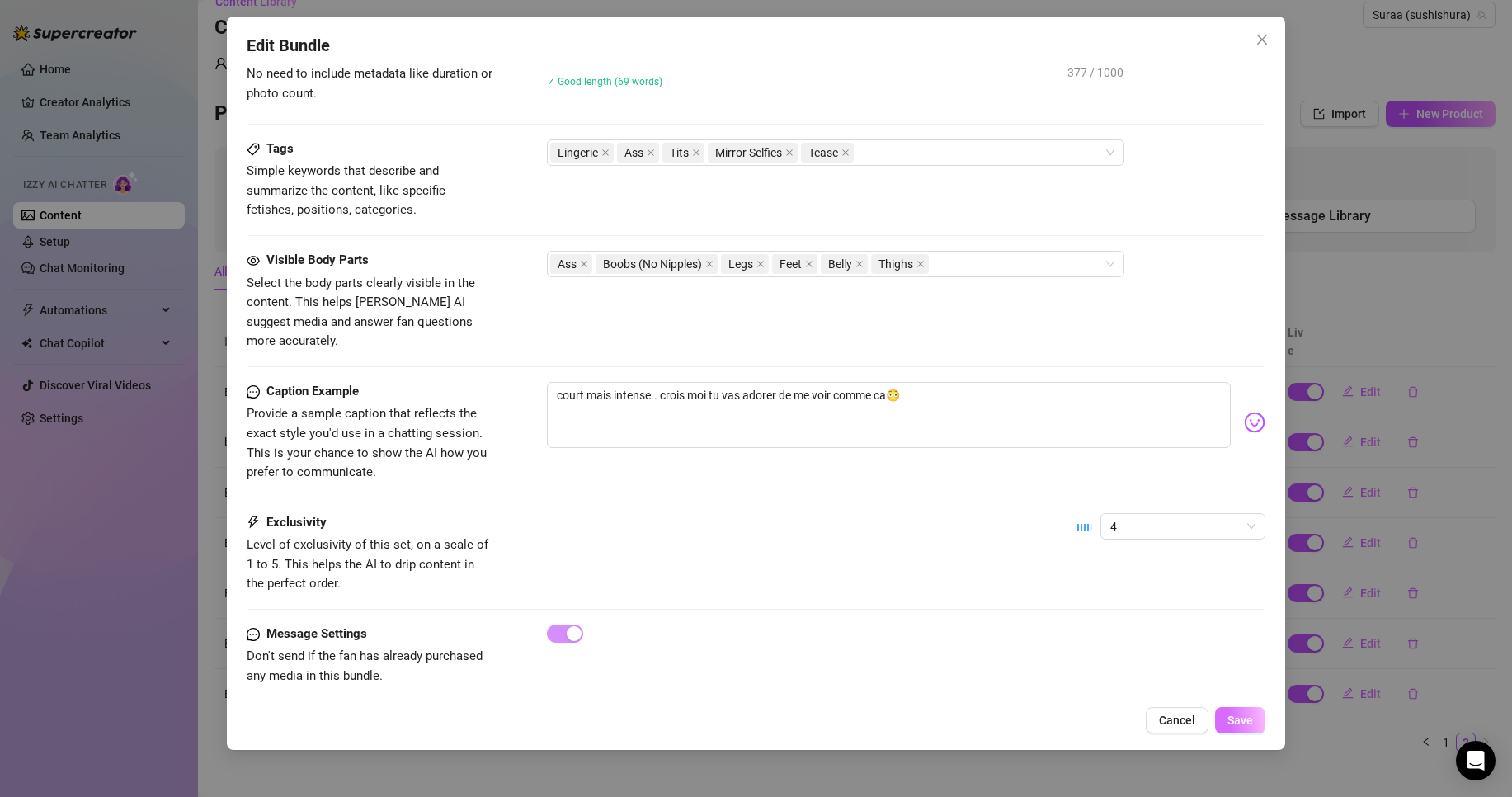
type input "55"
click at [1258, 726] on button "Save" at bounding box center [1240, 720] width 50 height 26
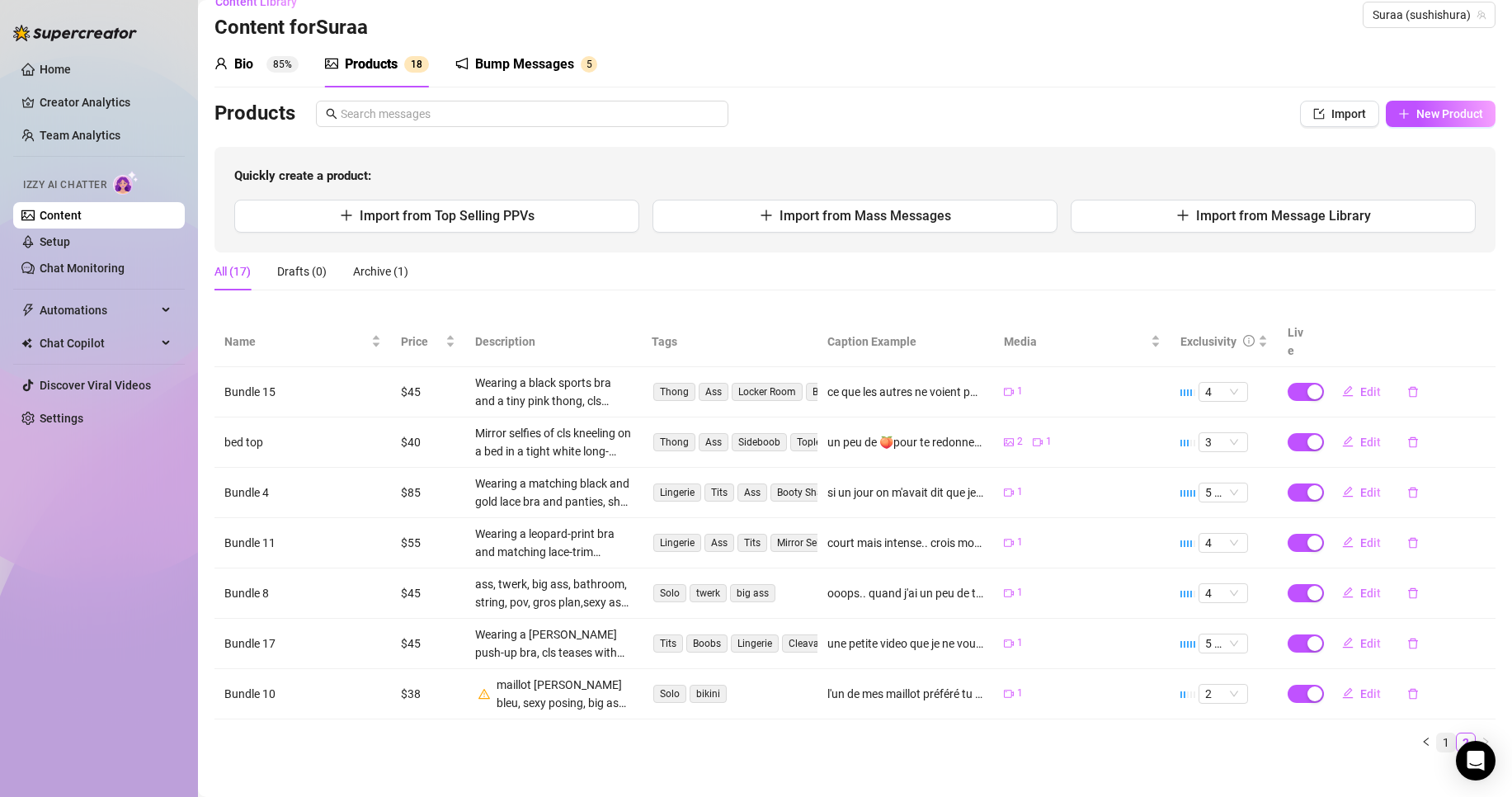
click at [1437, 734] on link "1" at bounding box center [1447, 743] width 18 height 18
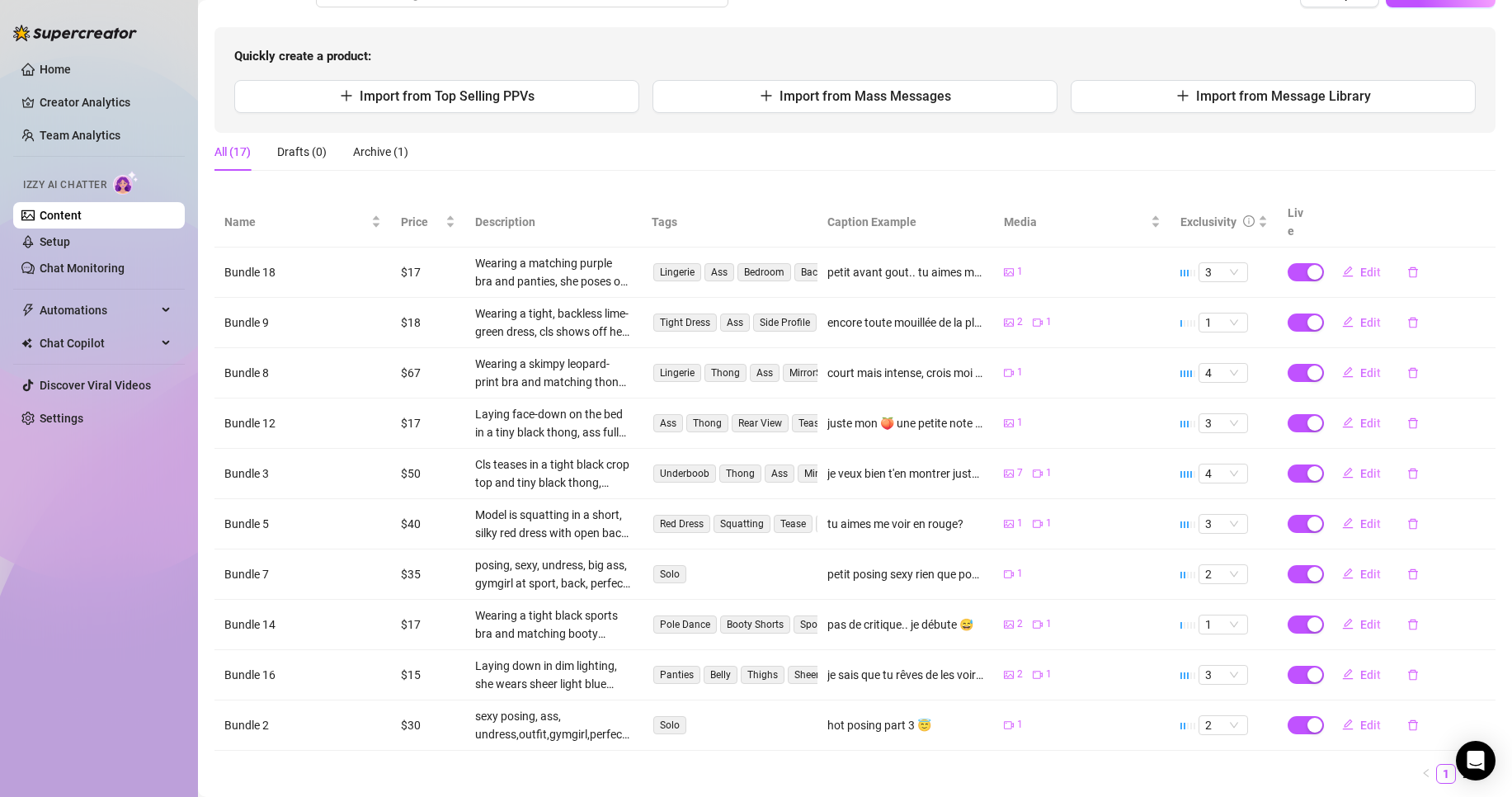
scroll to position [144, 0]
click at [1360, 265] on span "Edit" at bounding box center [1370, 271] width 21 height 13
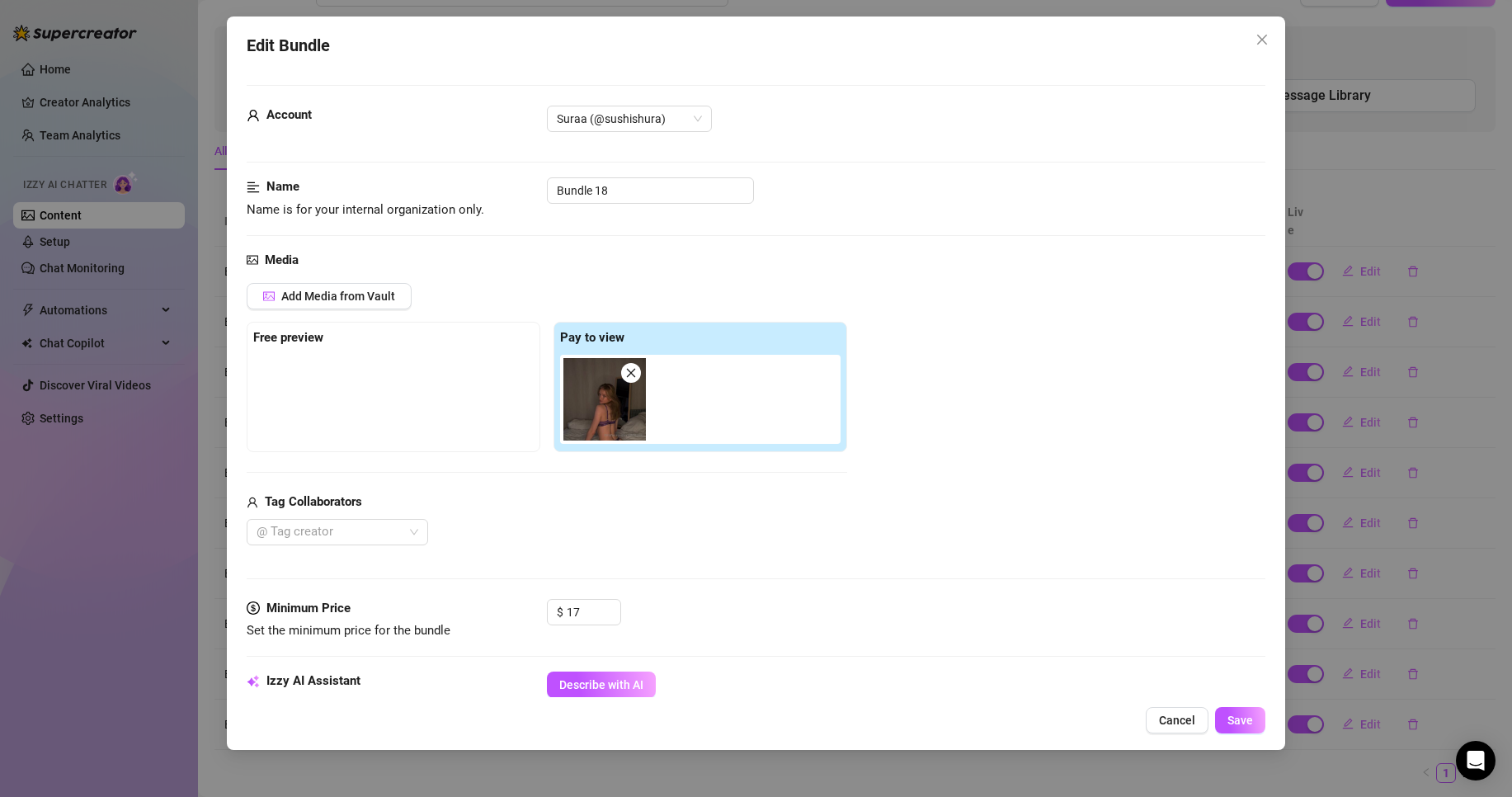
click at [746, 433] on div at bounding box center [704, 400] width 287 height 89
click at [304, 299] on span "Add Media from Vault" at bounding box center [338, 296] width 114 height 13
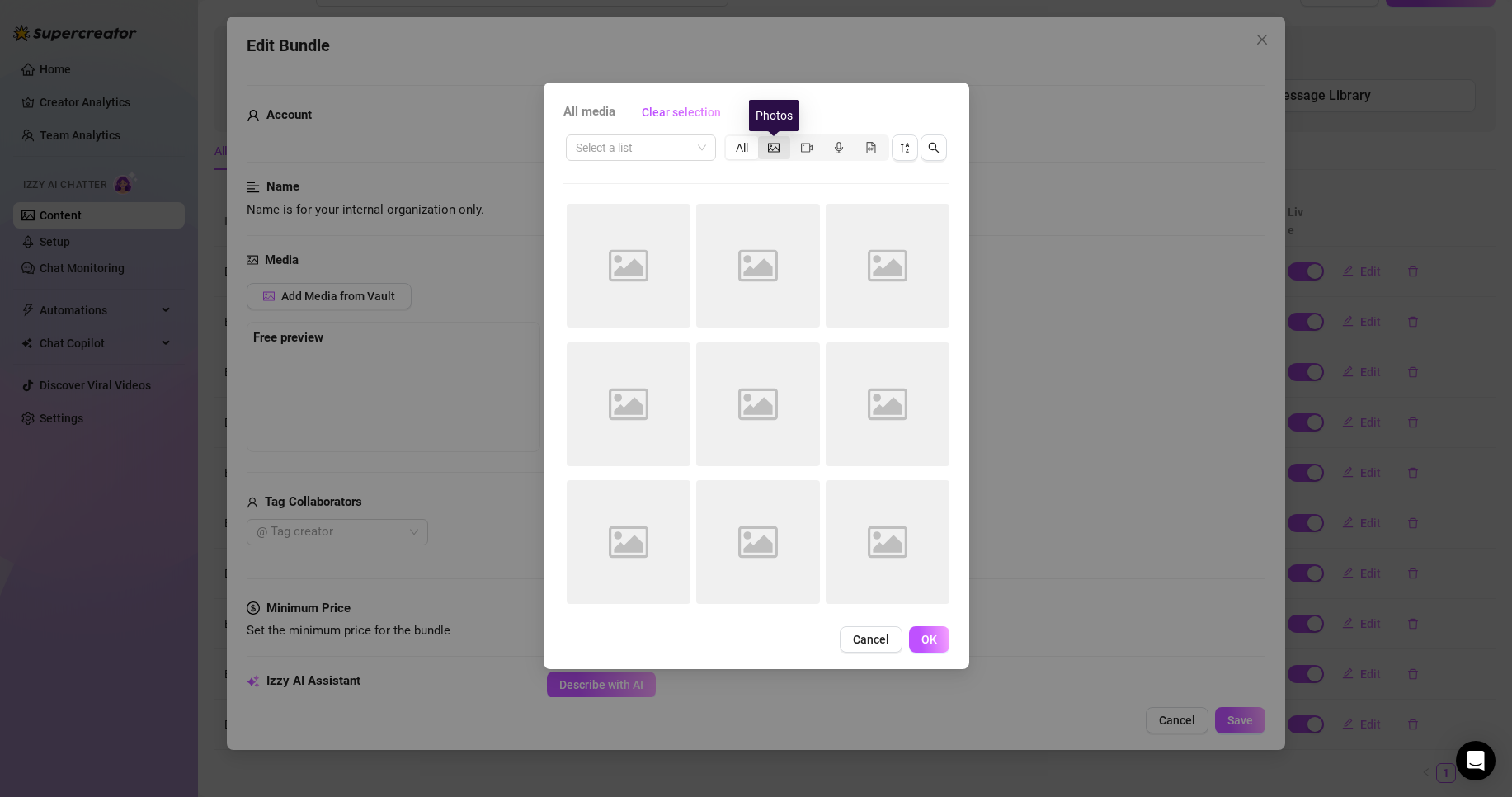
click at [772, 145] on icon "picture" at bounding box center [774, 147] width 12 height 9
click at [762, 139] on input "segmented control" at bounding box center [762, 139] width 0 height 0
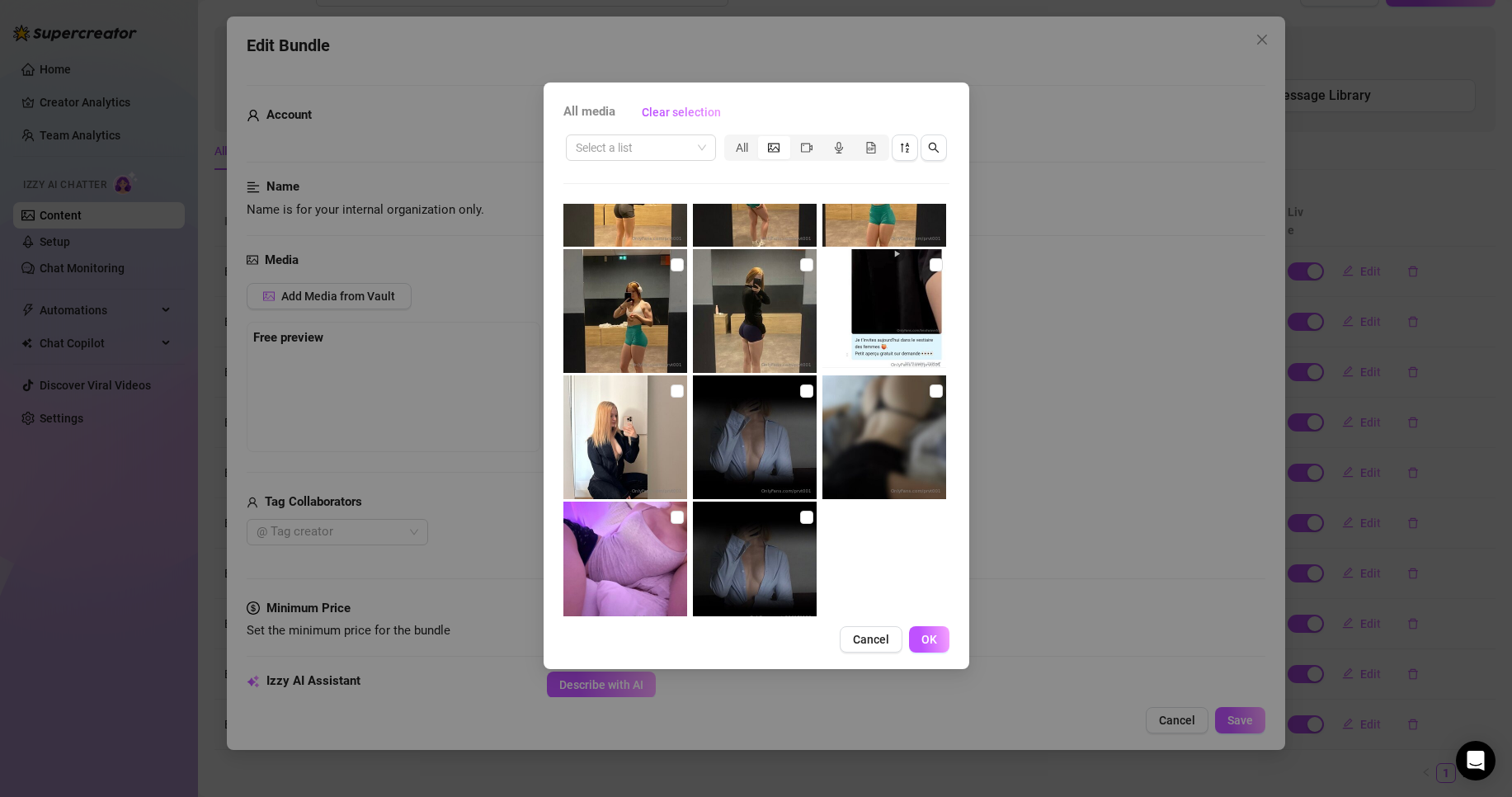
scroll to position [2516, 0]
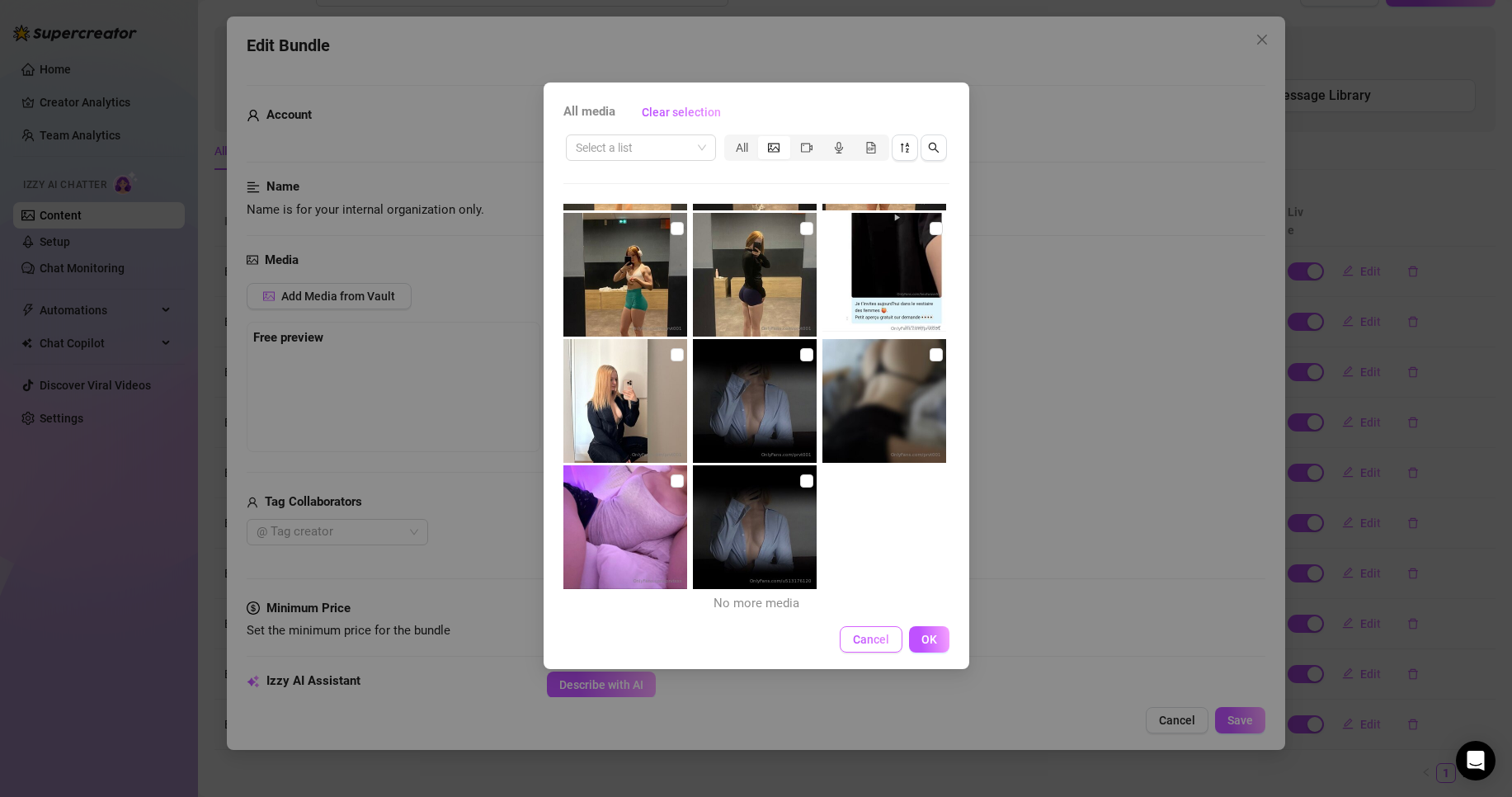
click at [880, 647] on button "Cancel" at bounding box center [871, 639] width 63 height 26
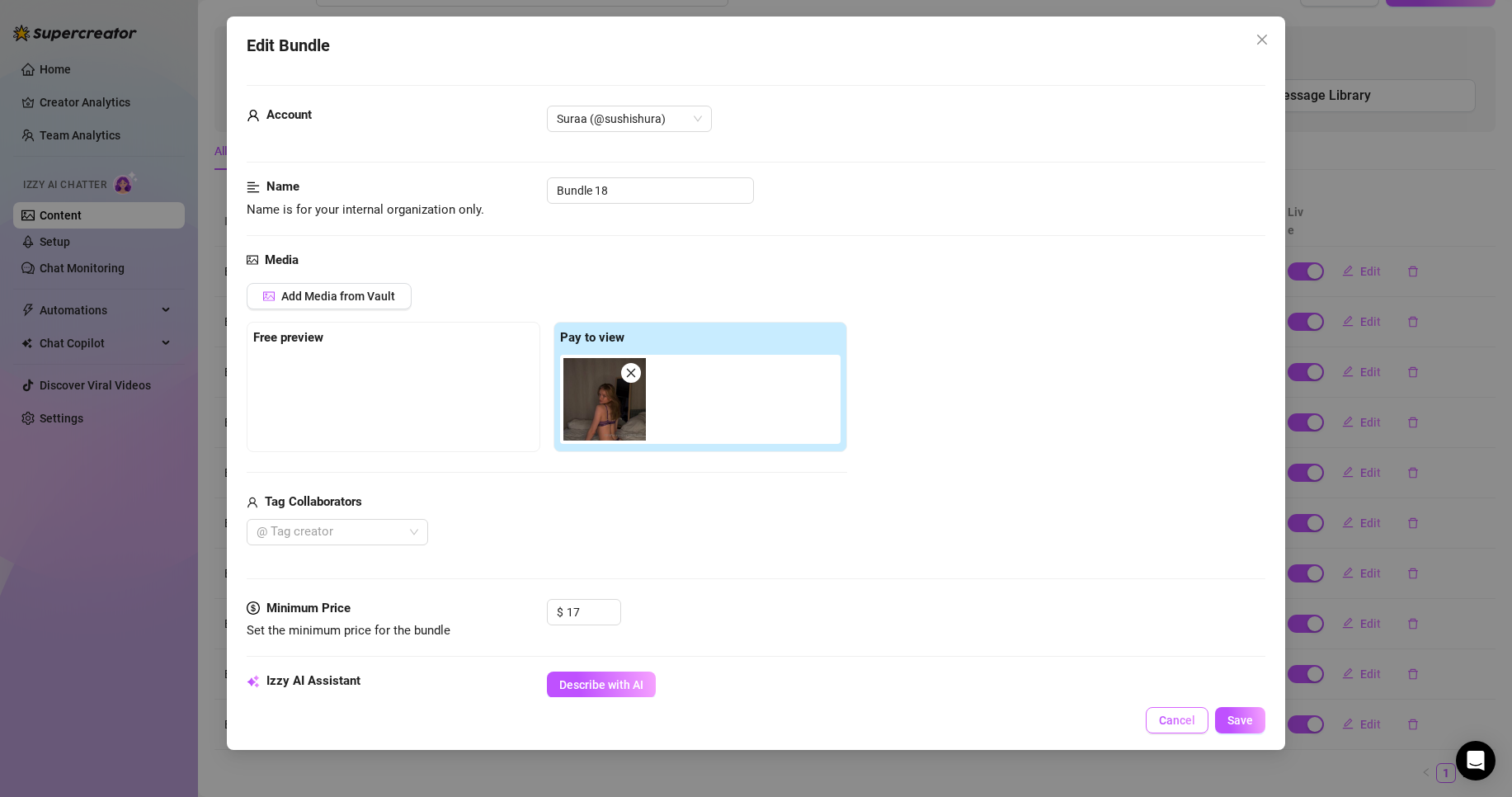
click at [1170, 729] on button "Cancel" at bounding box center [1177, 720] width 63 height 26
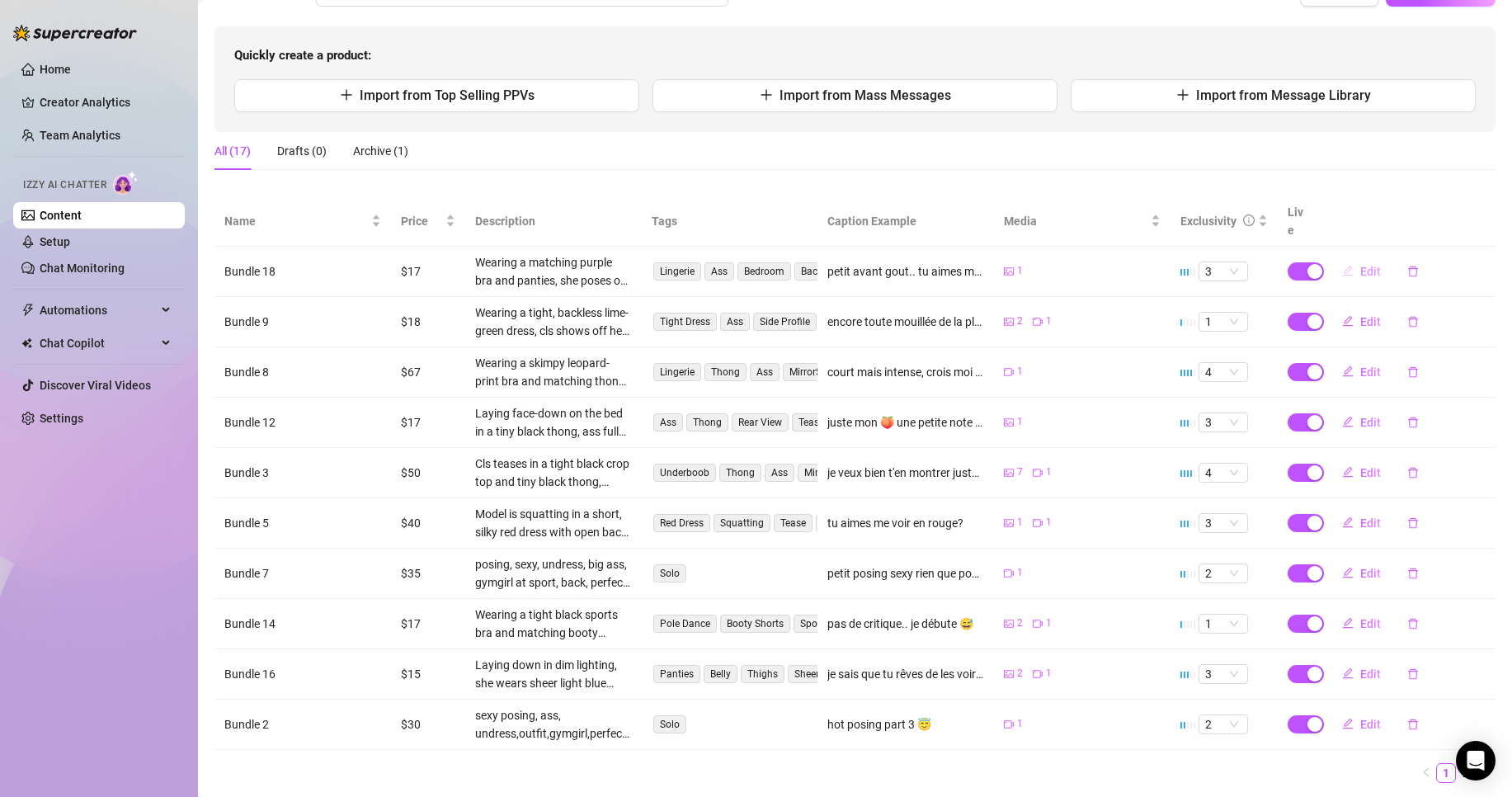
click at [1363, 265] on span "Edit" at bounding box center [1370, 271] width 21 height 13
type textarea "petit avant gout.. tu aimes ma nouvelle lingerie ?"
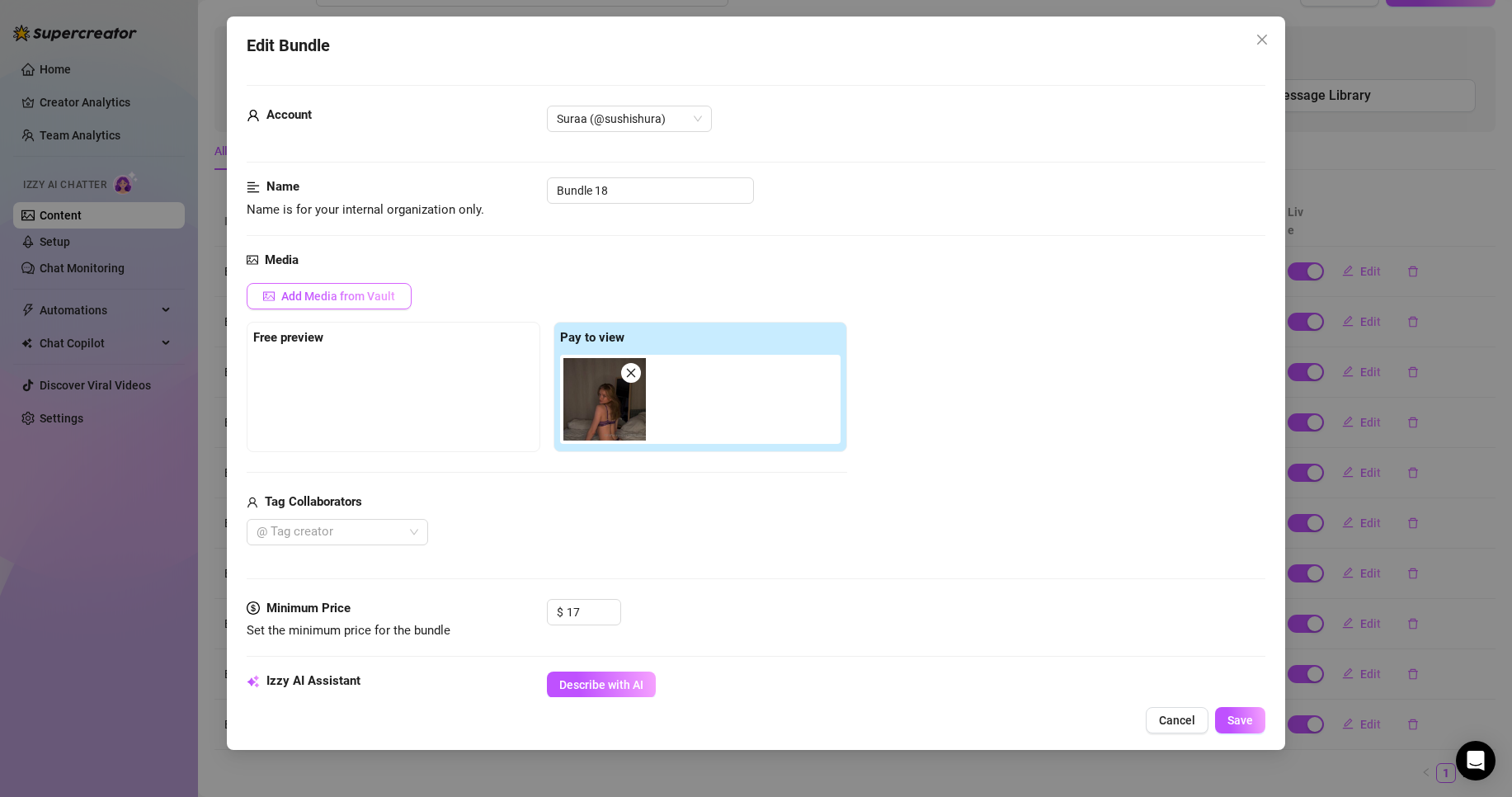
click at [325, 299] on span "Add Media from Vault" at bounding box center [338, 296] width 114 height 13
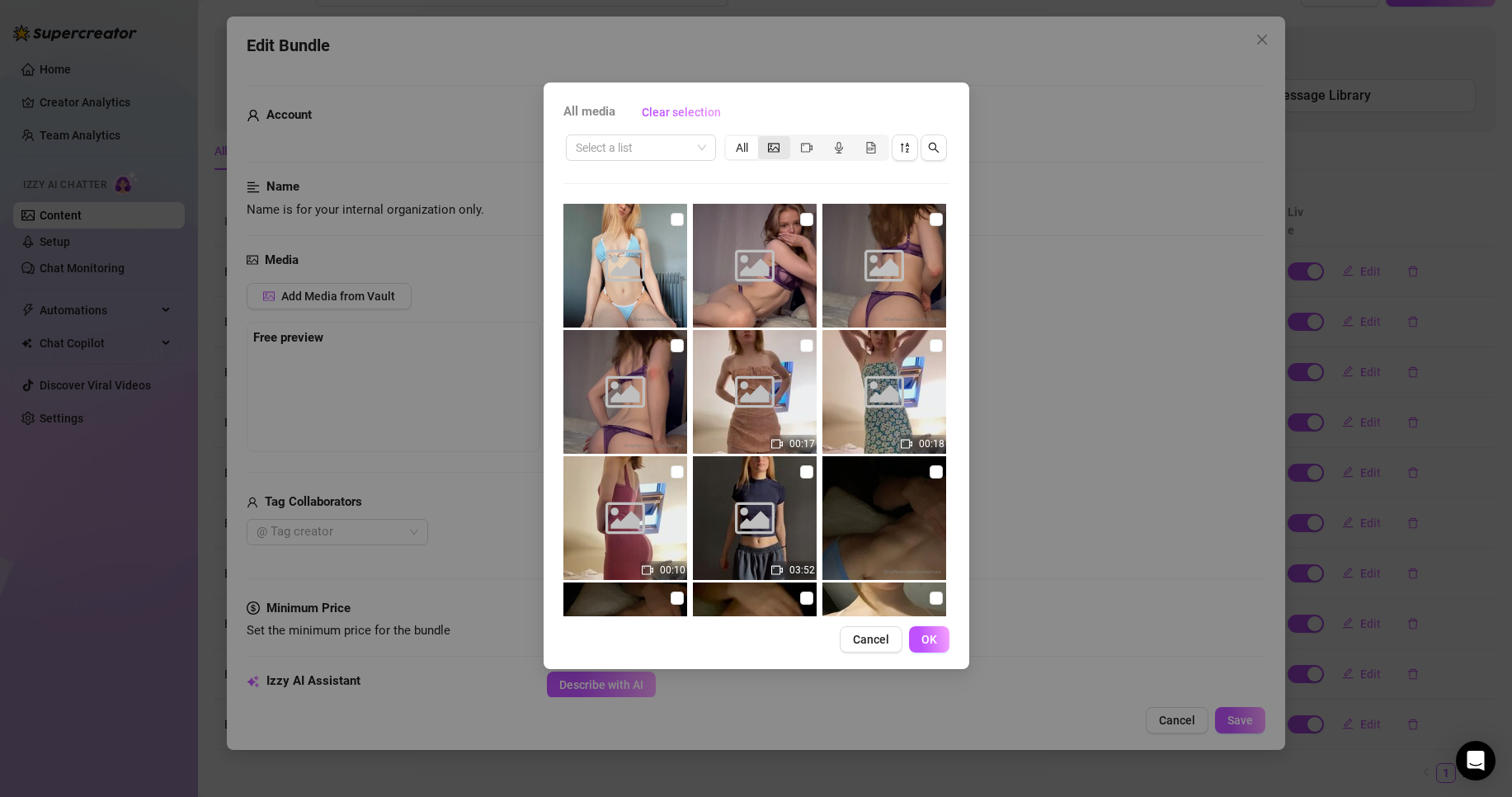
click at [779, 139] on div "segmented control" at bounding box center [774, 148] width 32 height 24
click at [762, 139] on input "segmented control" at bounding box center [762, 139] width 0 height 0
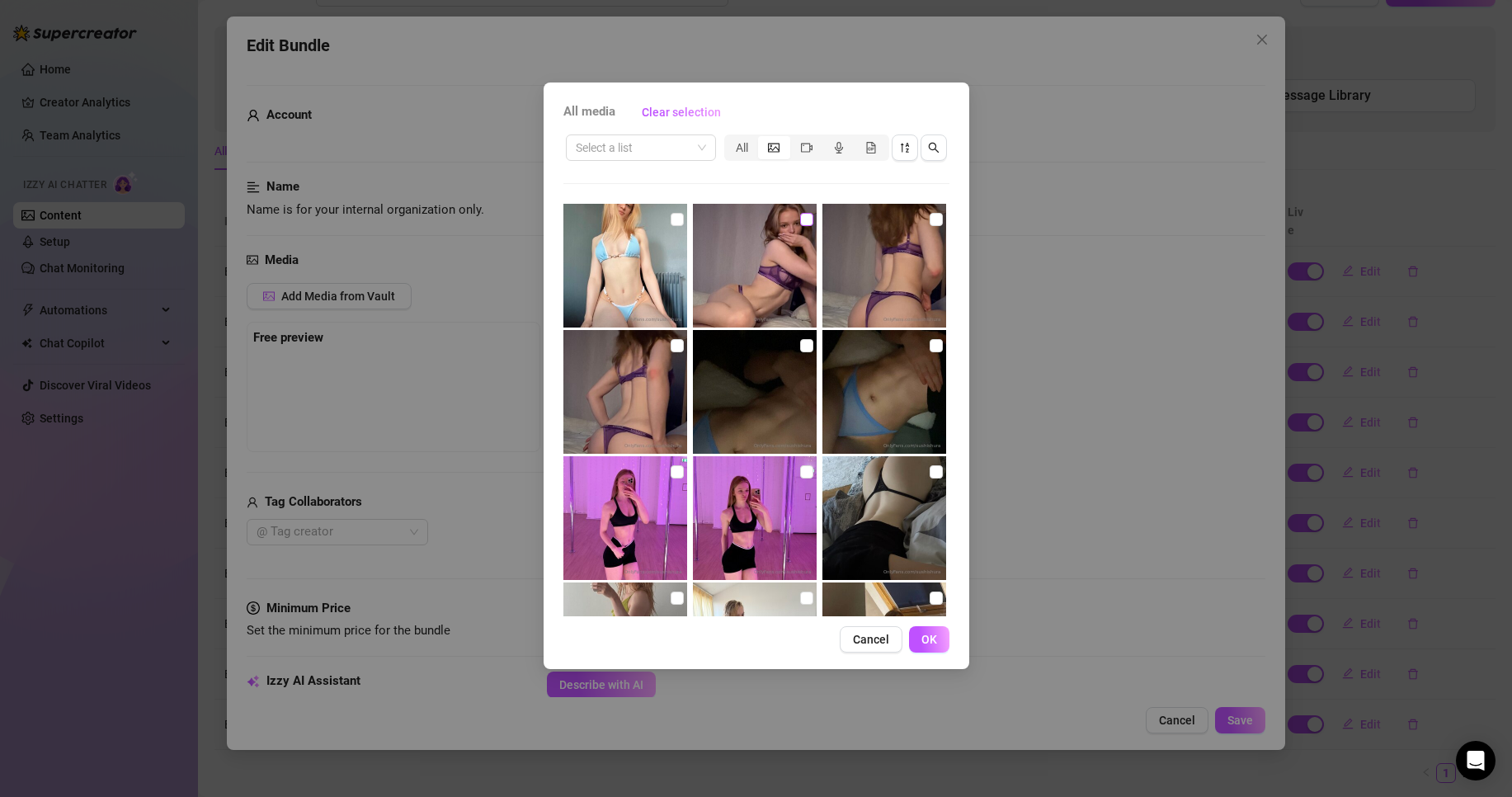
click at [804, 220] on input "checkbox" at bounding box center [807, 220] width 13 height 13
checkbox input "true"
click at [673, 353] on label at bounding box center [678, 346] width 13 height 18
click at [673, 353] on input "checkbox" at bounding box center [678, 346] width 13 height 13
checkbox input "true"
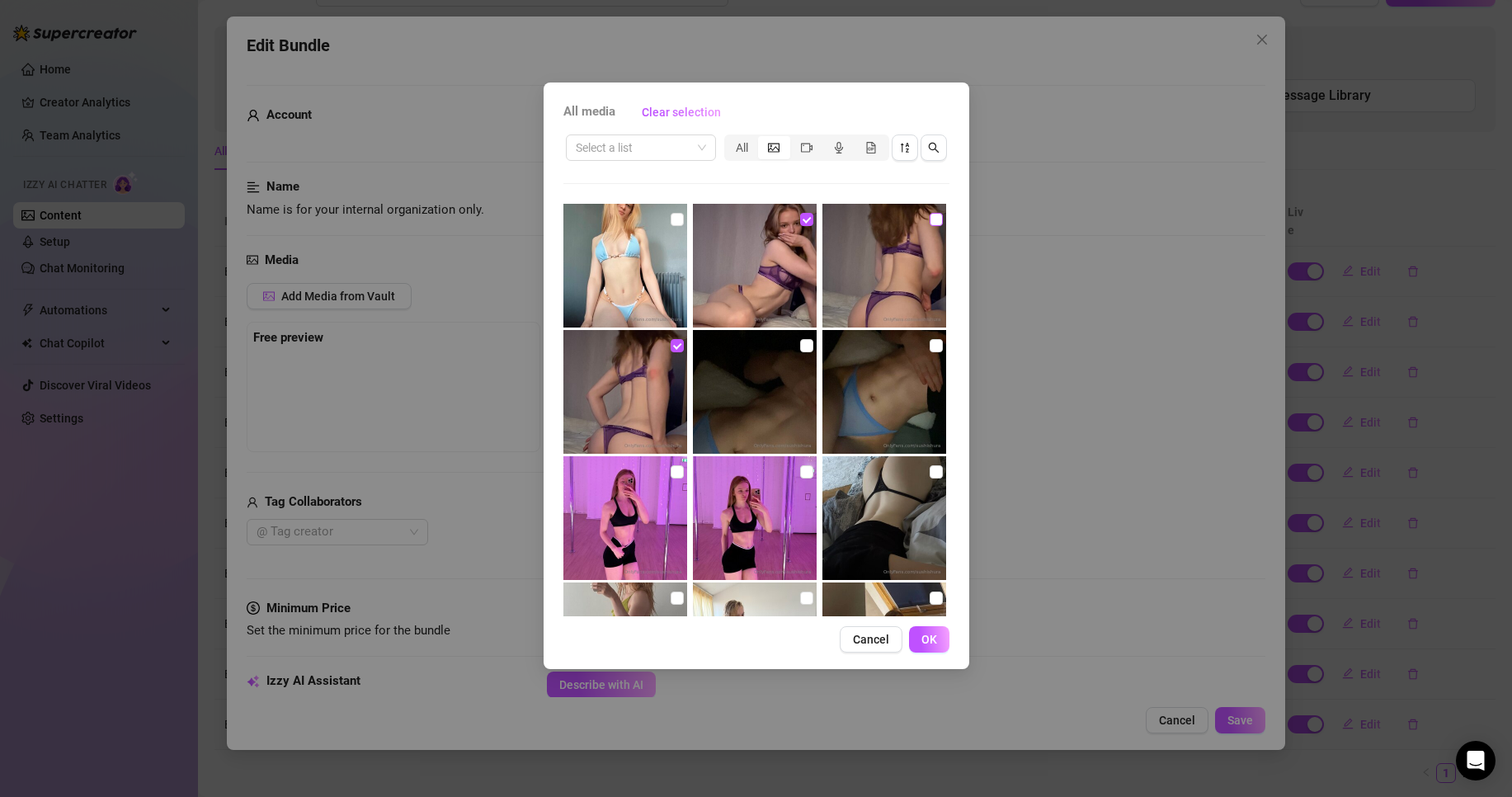
click at [929, 214] on input "checkbox" at bounding box center [936, 220] width 13 height 13
checkbox input "true"
click at [938, 646] on button "OK" at bounding box center [929, 639] width 40 height 26
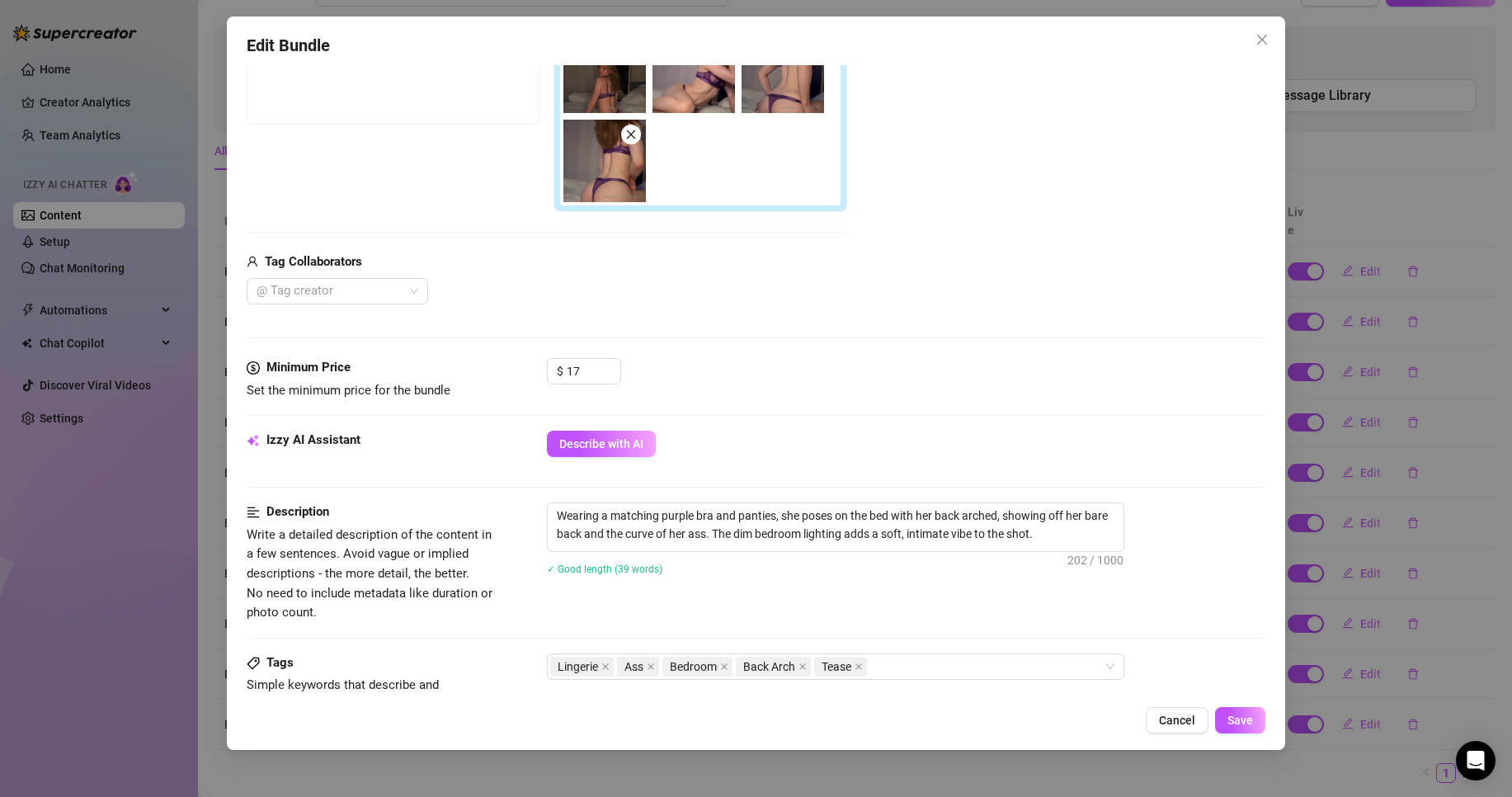
scroll to position [348, 0]
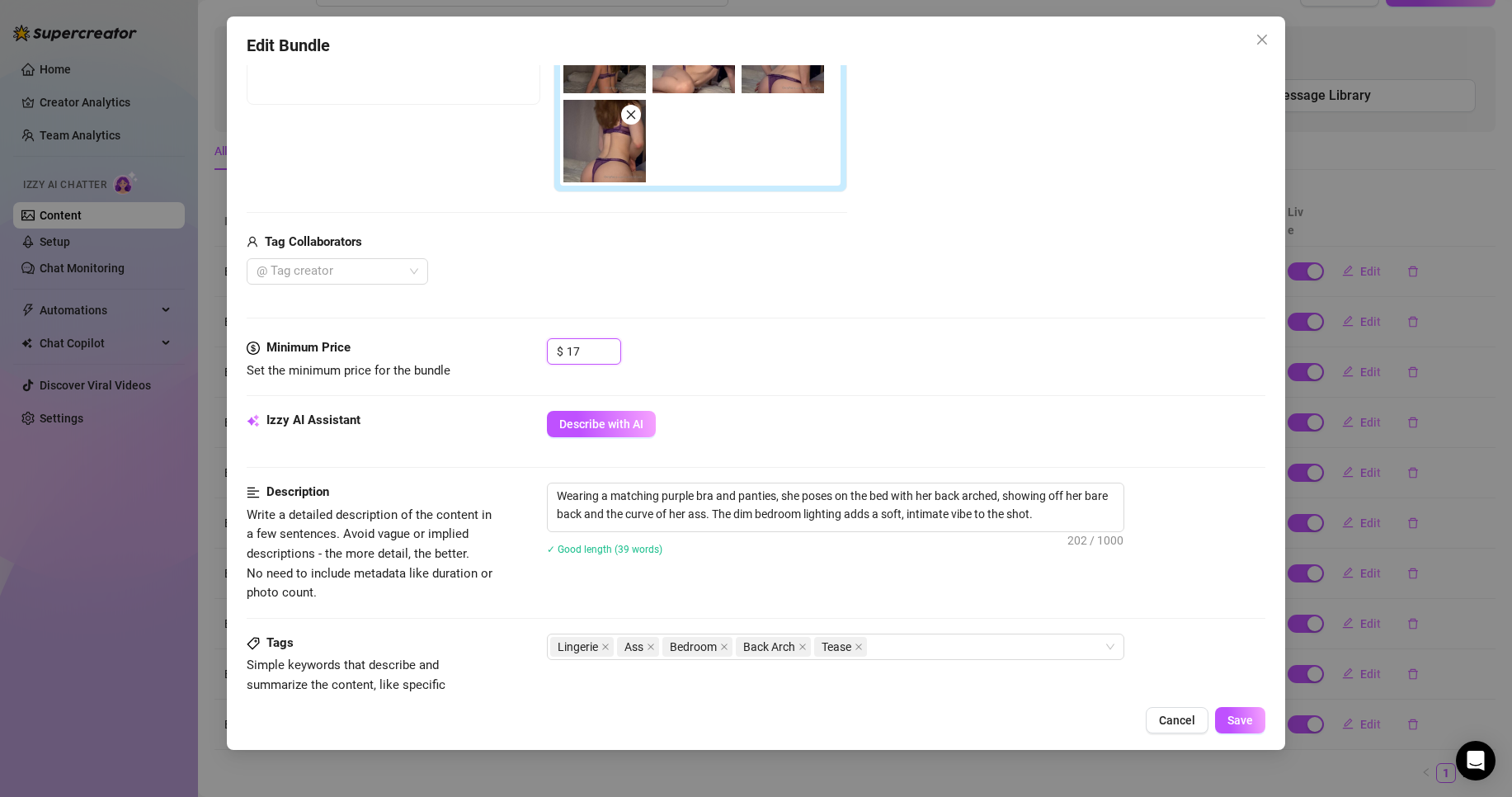
drag, startPoint x: 594, startPoint y: 346, endPoint x: 458, endPoint y: 367, distance: 137.6
click at [529, 358] on div "Minimum Price Set the minimum price for the bundle $ 17" at bounding box center [756, 359] width 1019 height 42
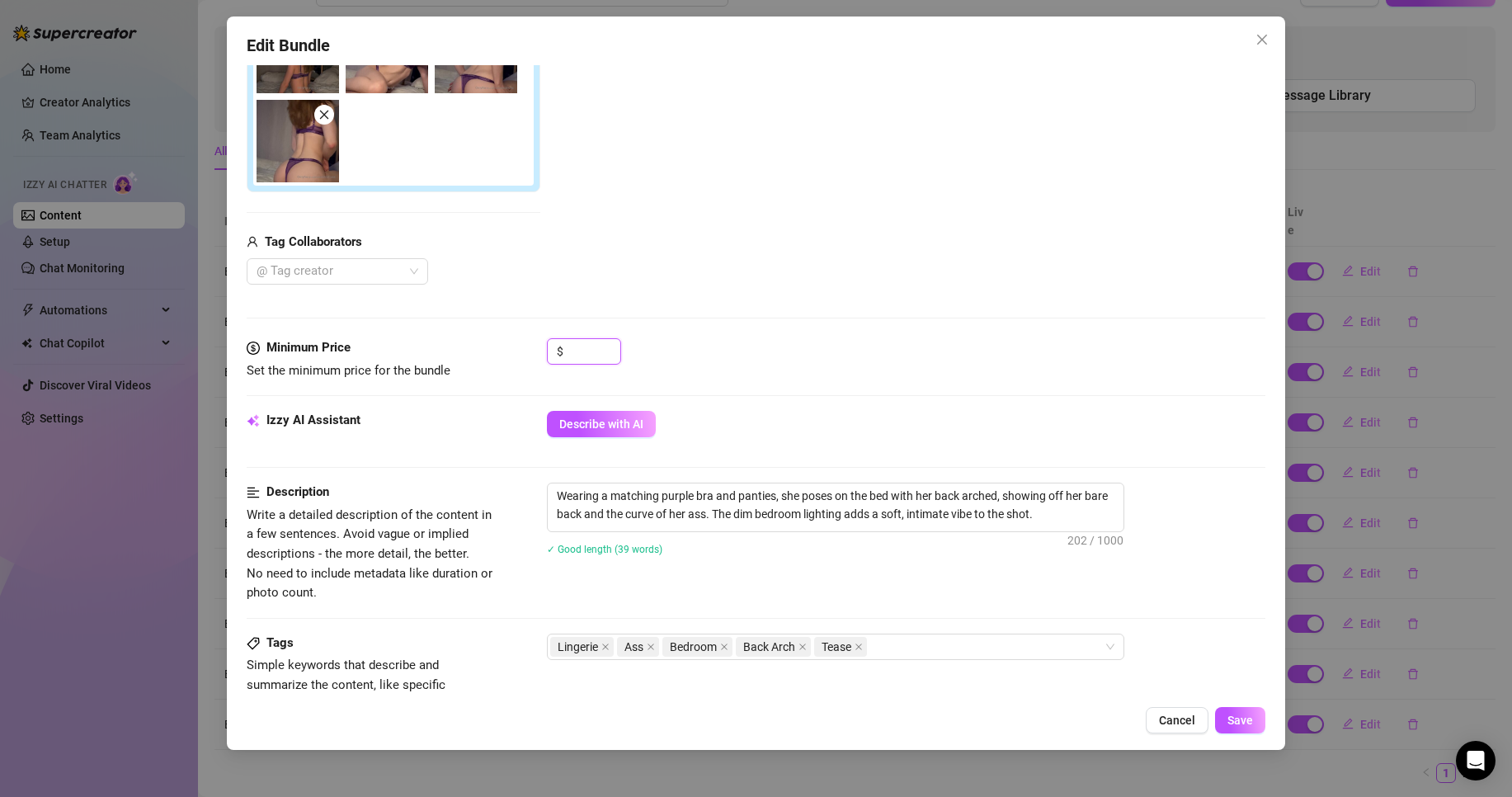
type input "2"
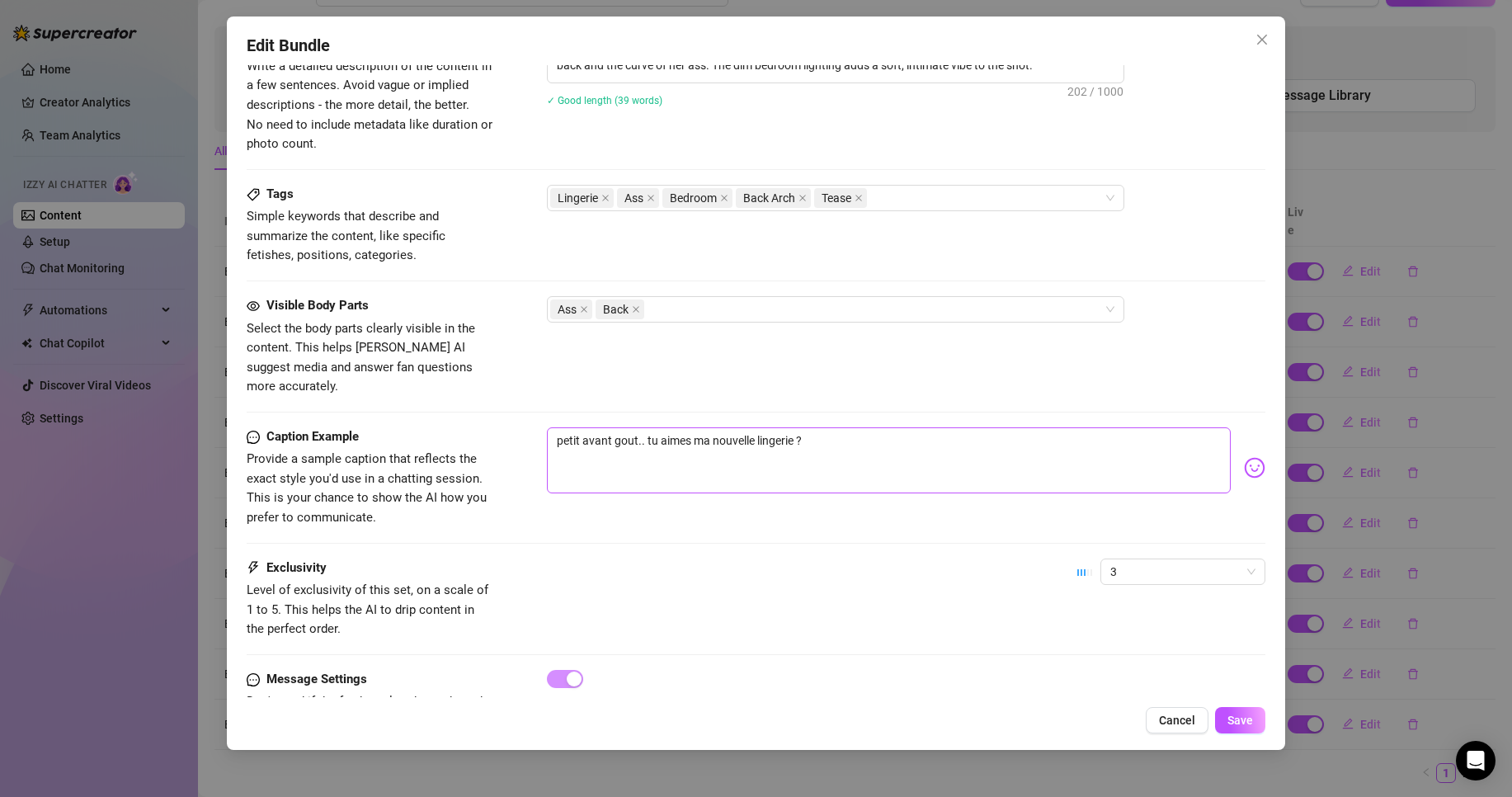
scroll to position [797, 0]
type input "32"
drag, startPoint x: 828, startPoint y: 416, endPoint x: 183, endPoint y: 444, distance: 645.6
click at [183, 444] on div "Edit Bundle Account Suraa (@sushishura) Name Name is for your internal organiza…" at bounding box center [756, 398] width 1512 height 797
type textarea "m"
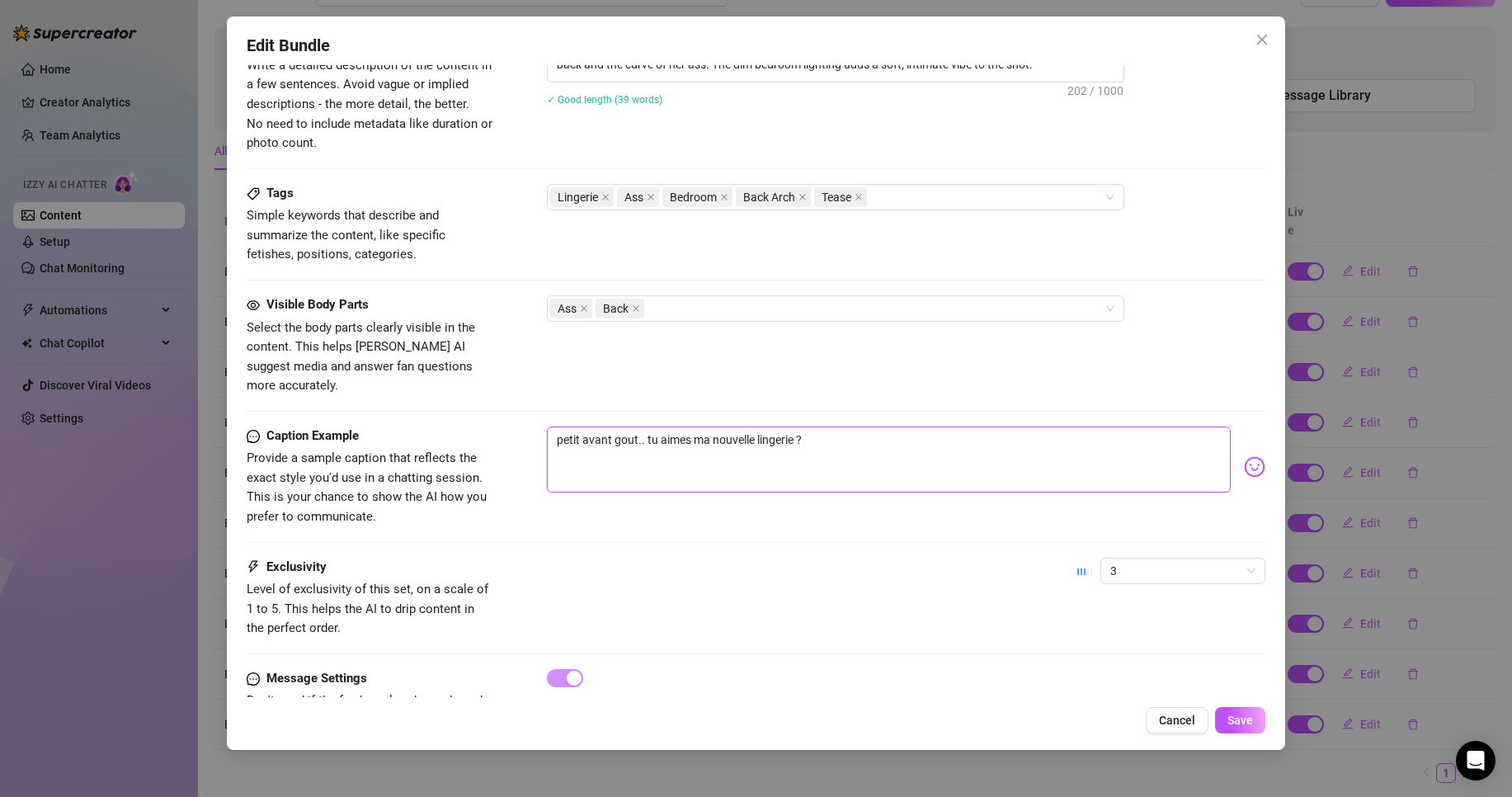
type textarea "m"
type textarea "Type your message here..."
type textarea "m"
type textarea "ma"
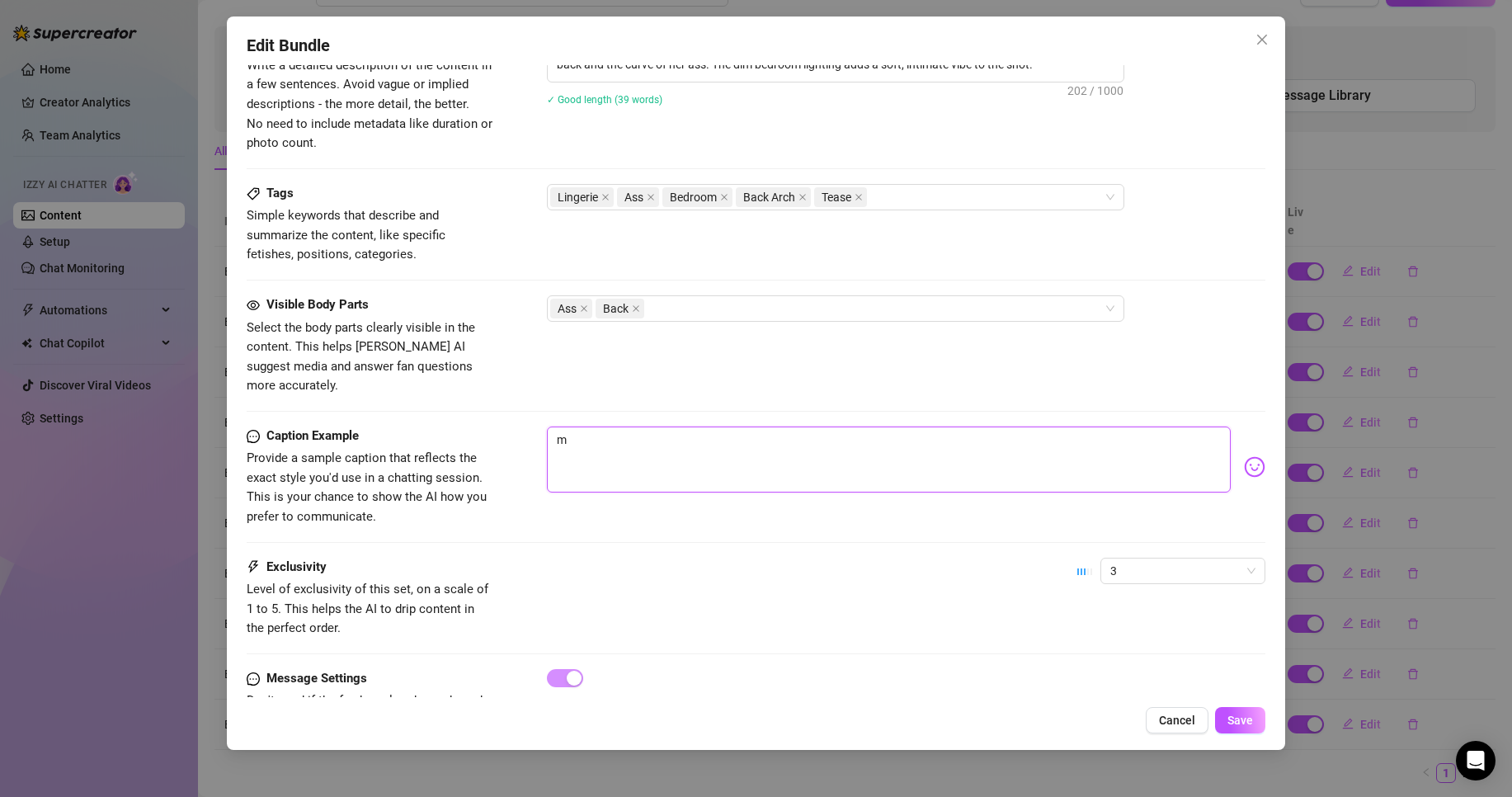
type textarea "ma"
type textarea "ma l"
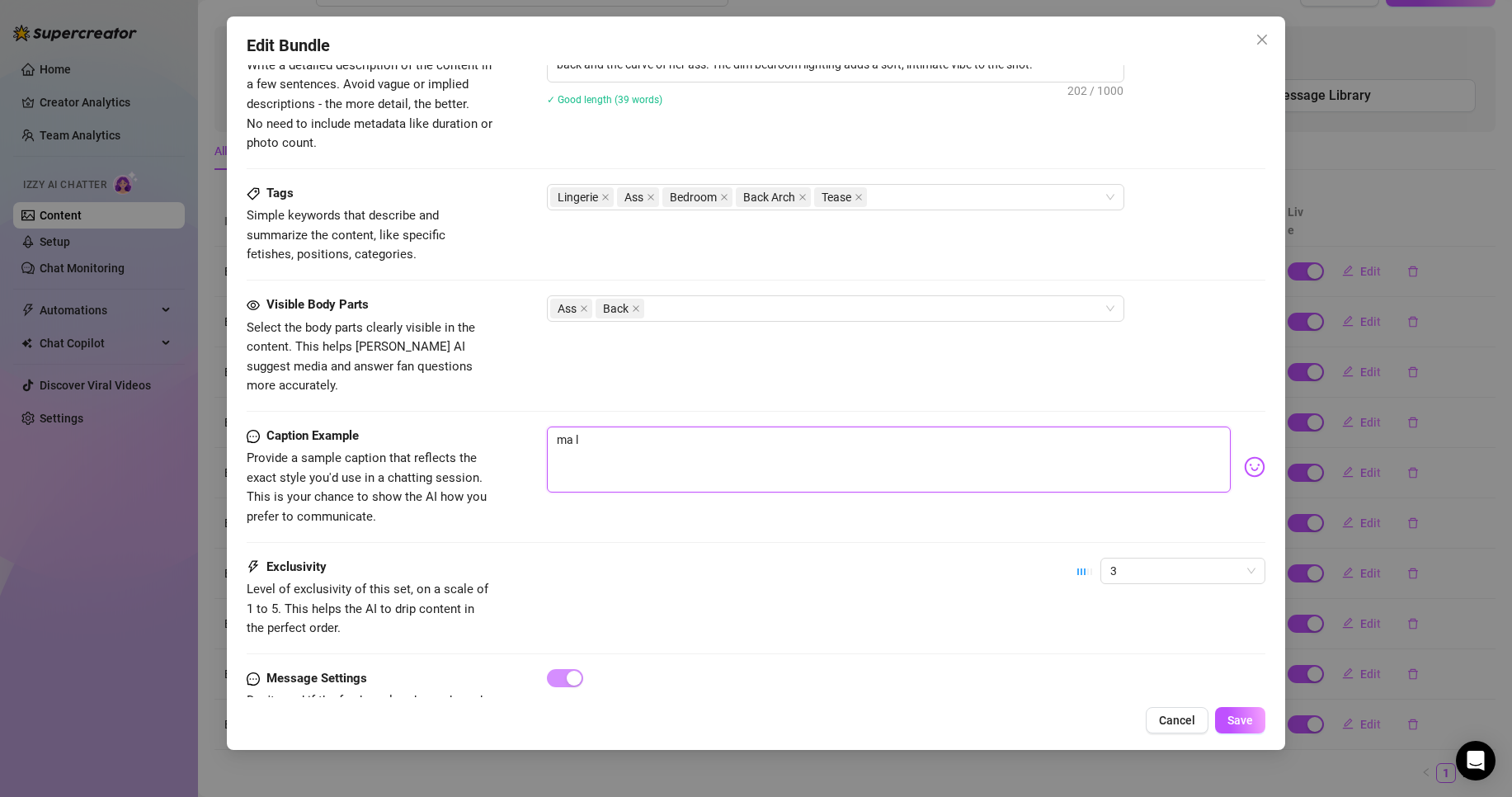
type textarea "ma li"
type textarea "[PERSON_NAME]"
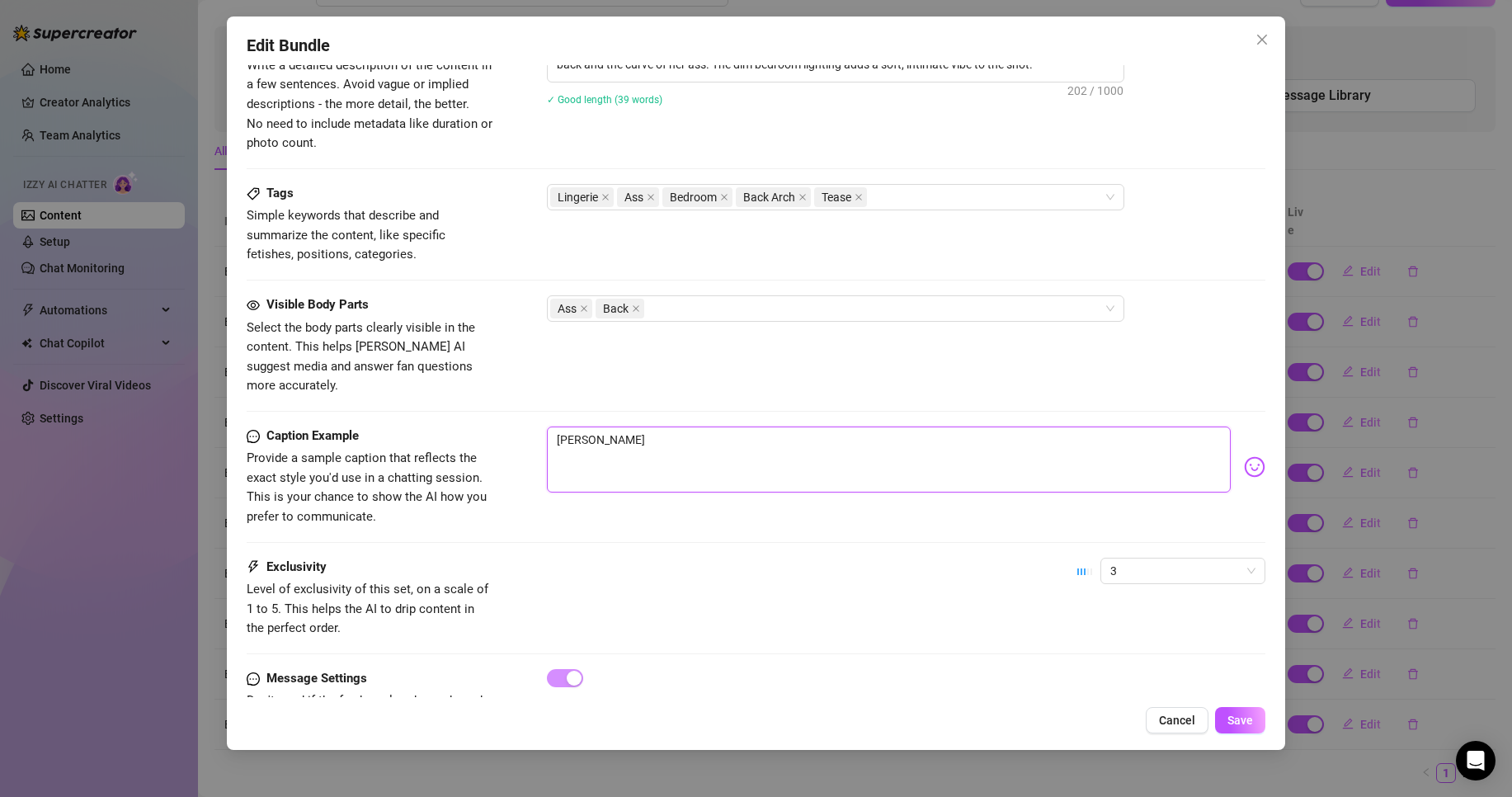
type textarea "[PERSON_NAME]"
type textarea "ma linge"
type textarea "ma linger"
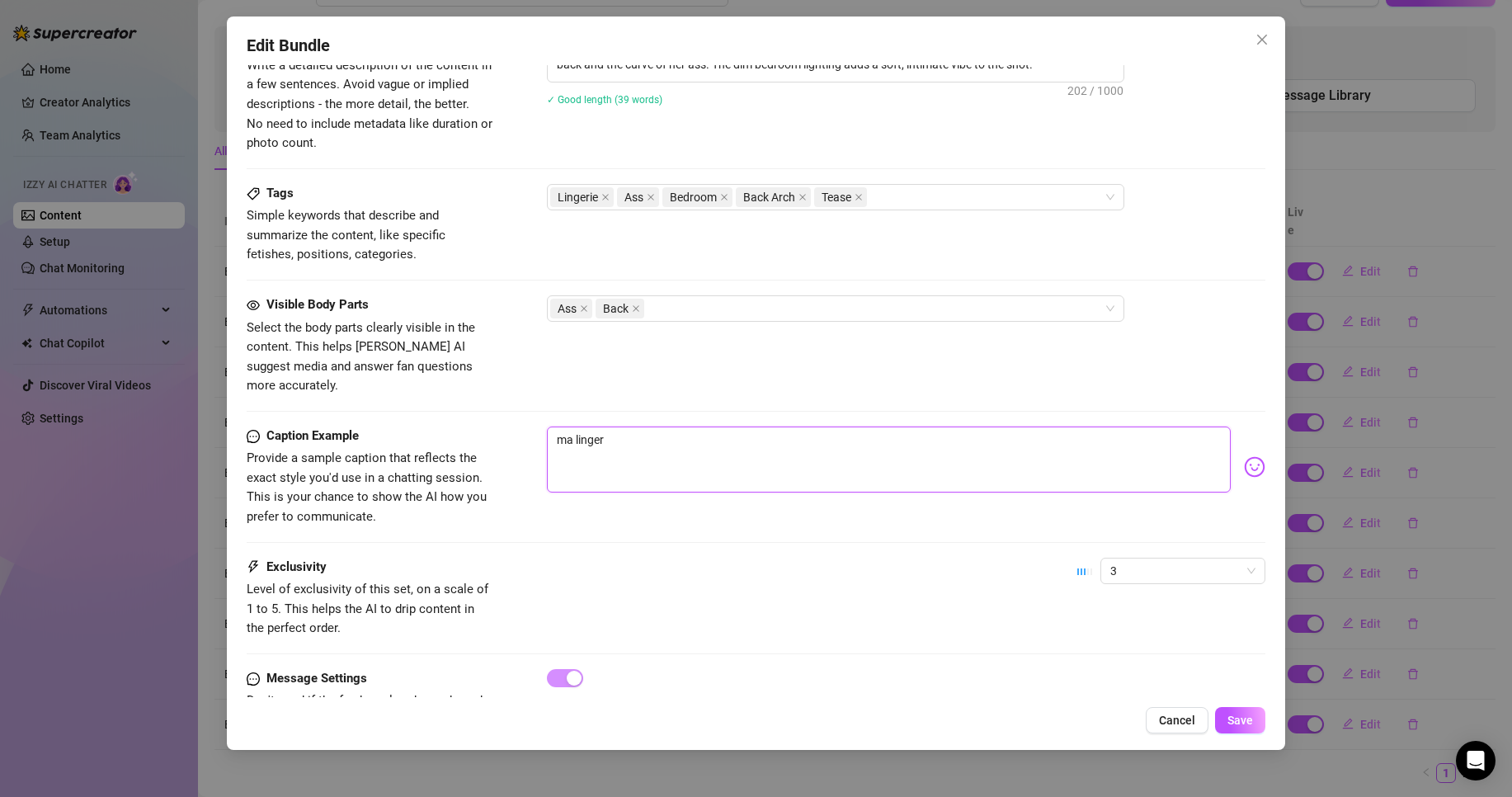
type textarea "ma lingeri"
type textarea "ma lingerie"
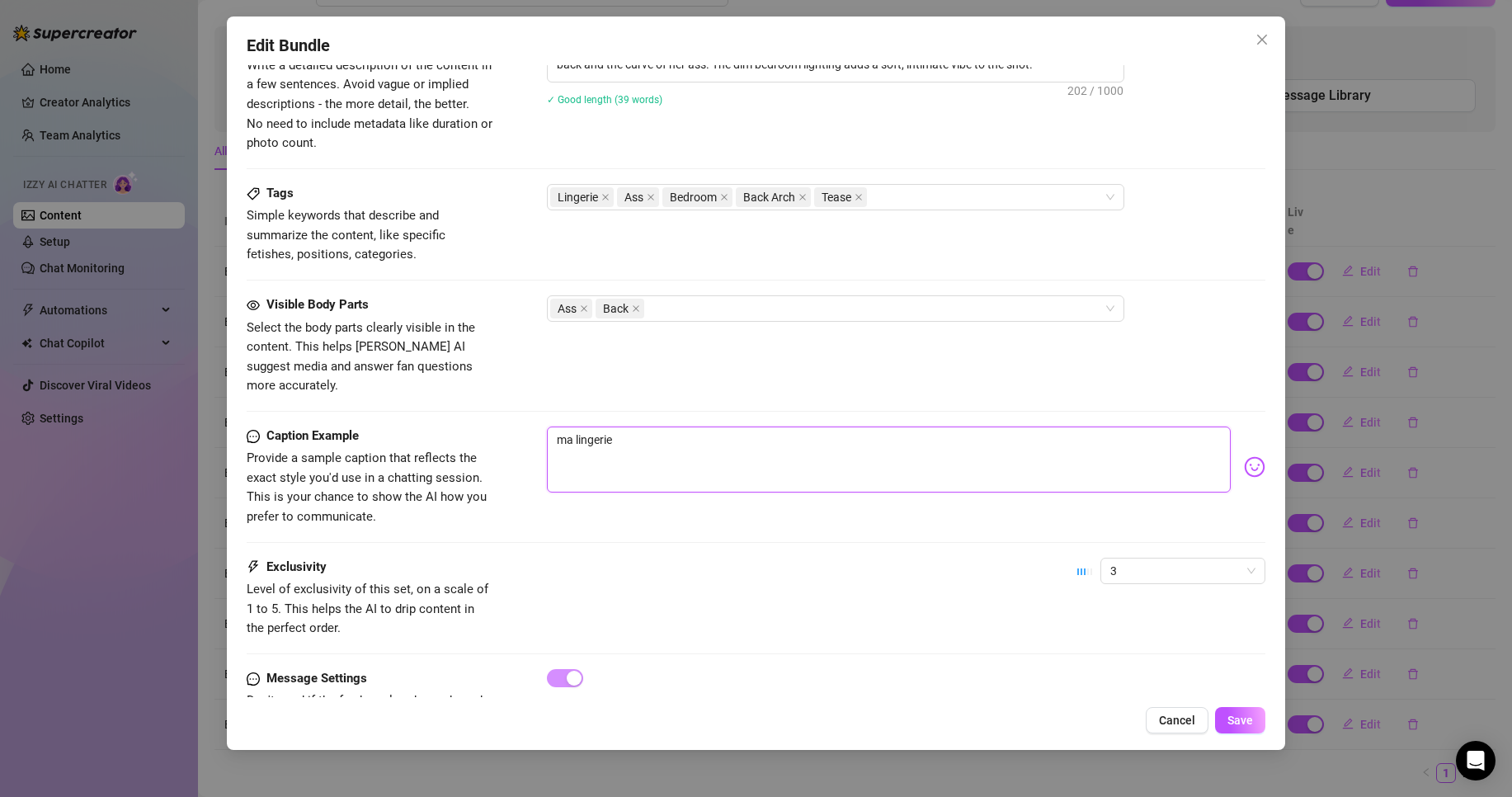
type textarea "ma lingerie"
type textarea "ma lingerie m"
type textarea "ma lingerie ma"
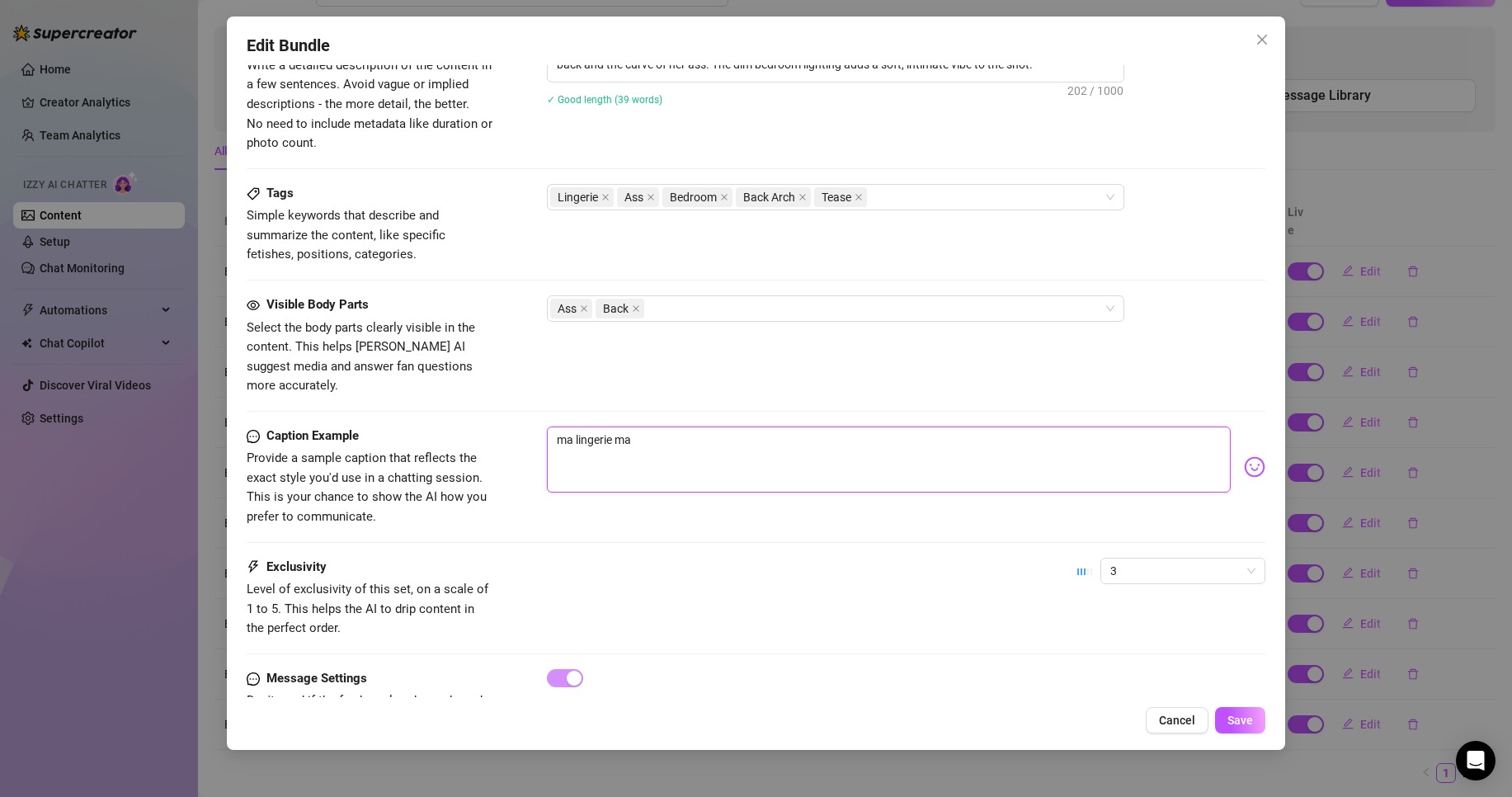
type textarea "ma lingerie mau"
type textarea "ma lingerie mauv"
type textarea "ma lingerie mauve"
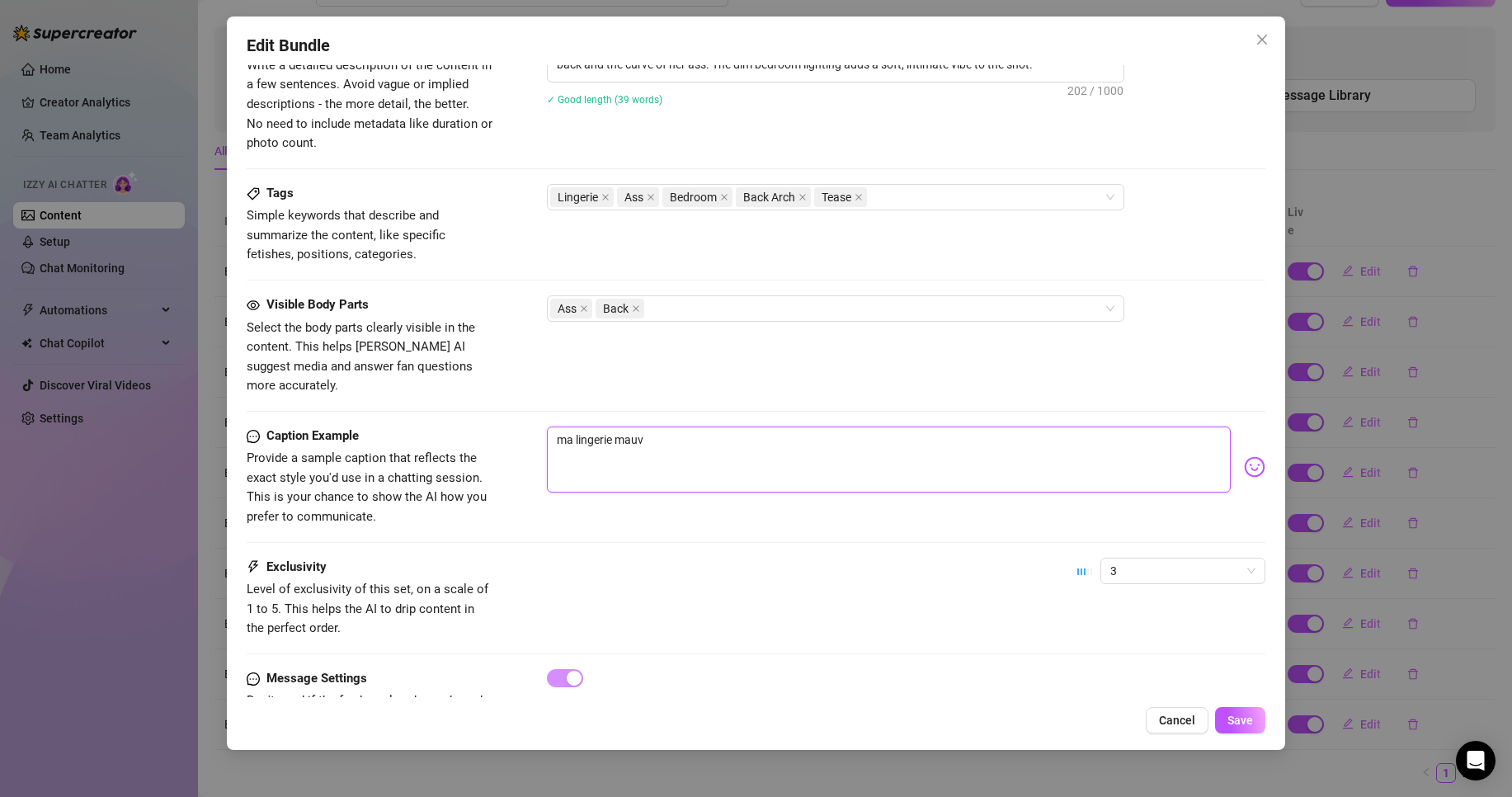
type textarea "ma lingerie mauve"
type textarea "ma lingerie mauve."
type textarea "ma lingerie mauve.."
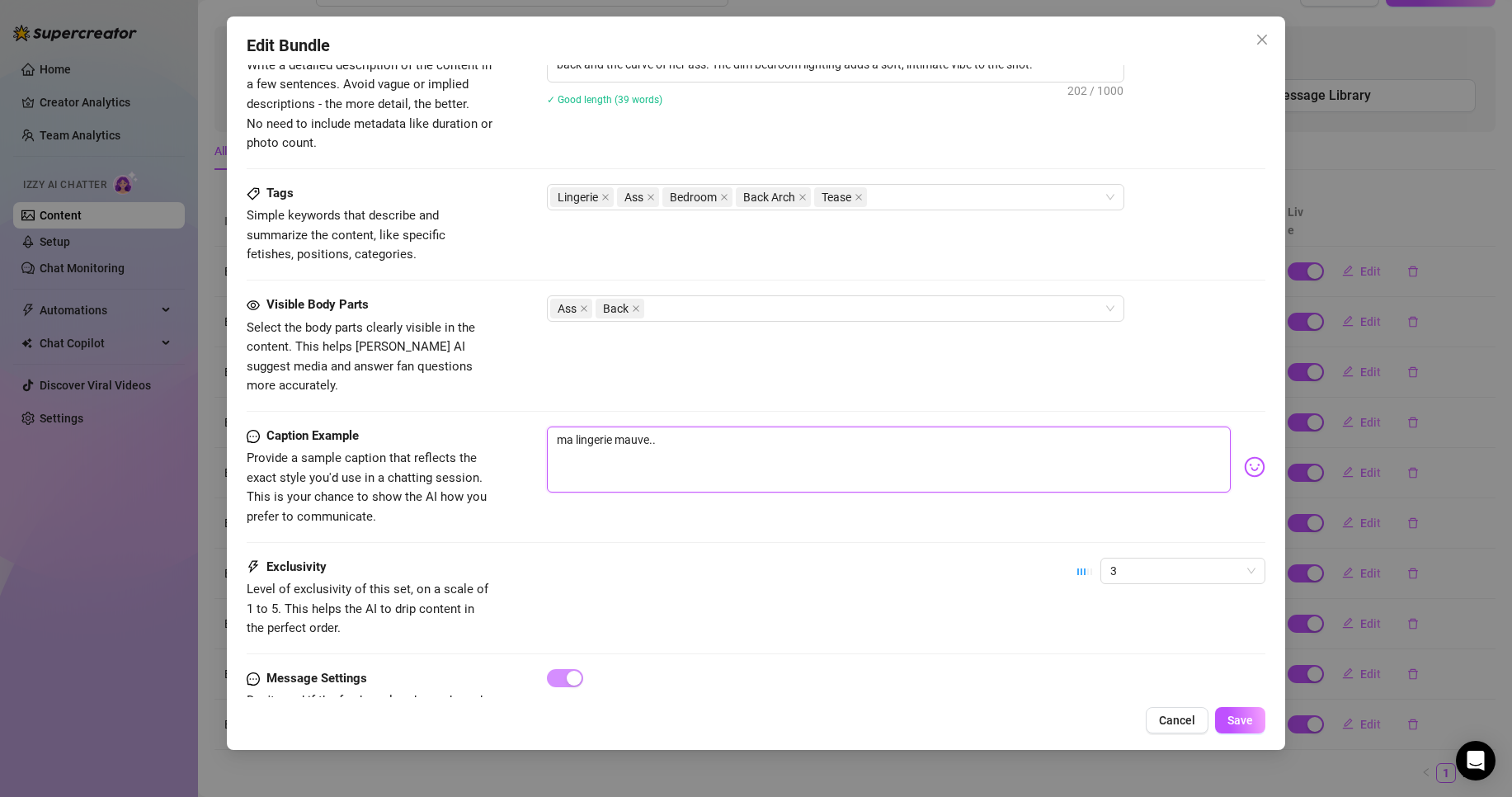
type textarea "ma lingerie mauve.."
type textarea "ma lingerie mauve.. t"
type textarea "ma lingerie mauve.. tu"
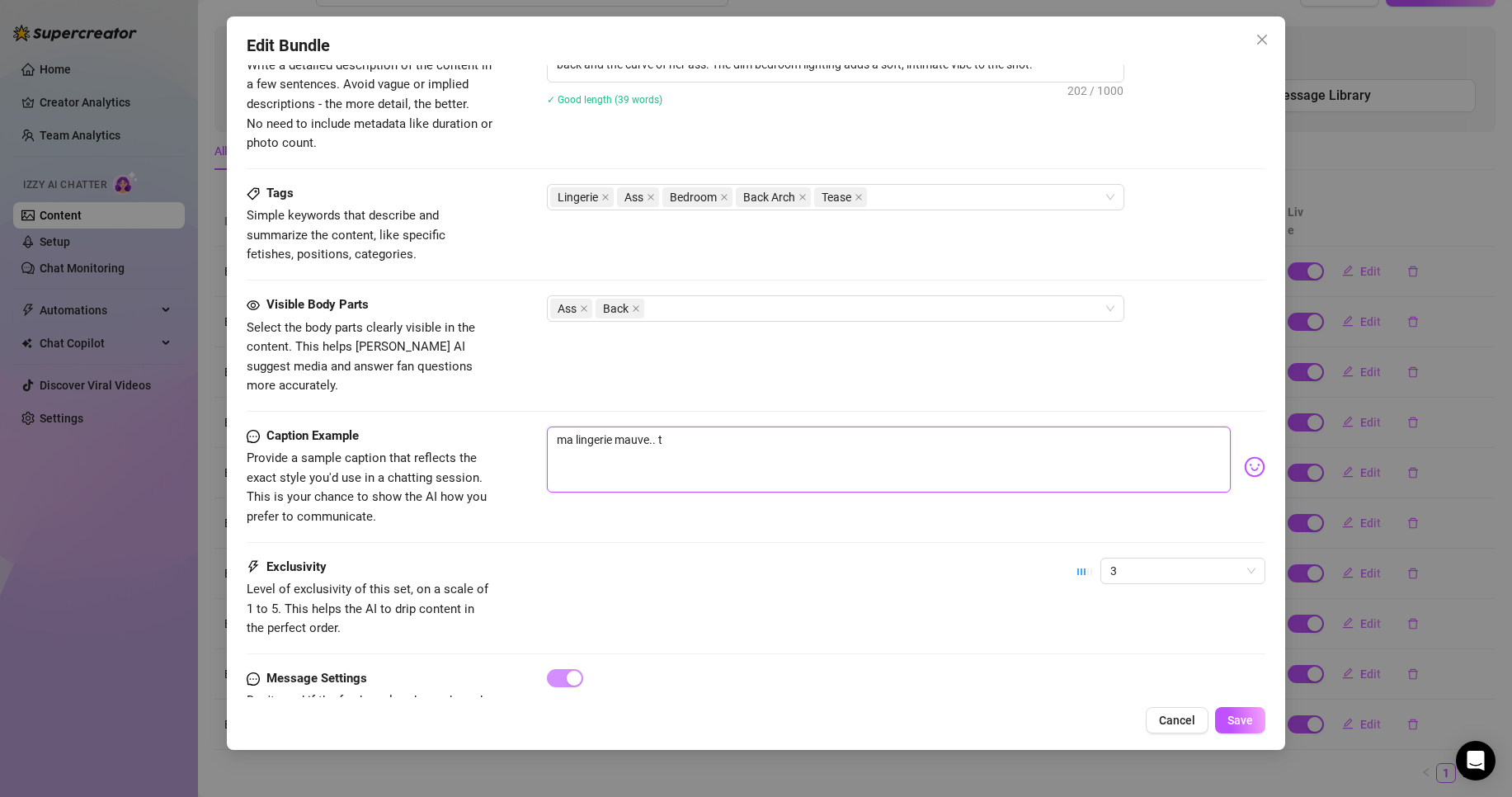
type textarea "ma lingerie mauve.. tu"
type textarea "ma lingerie mauve.. tu i"
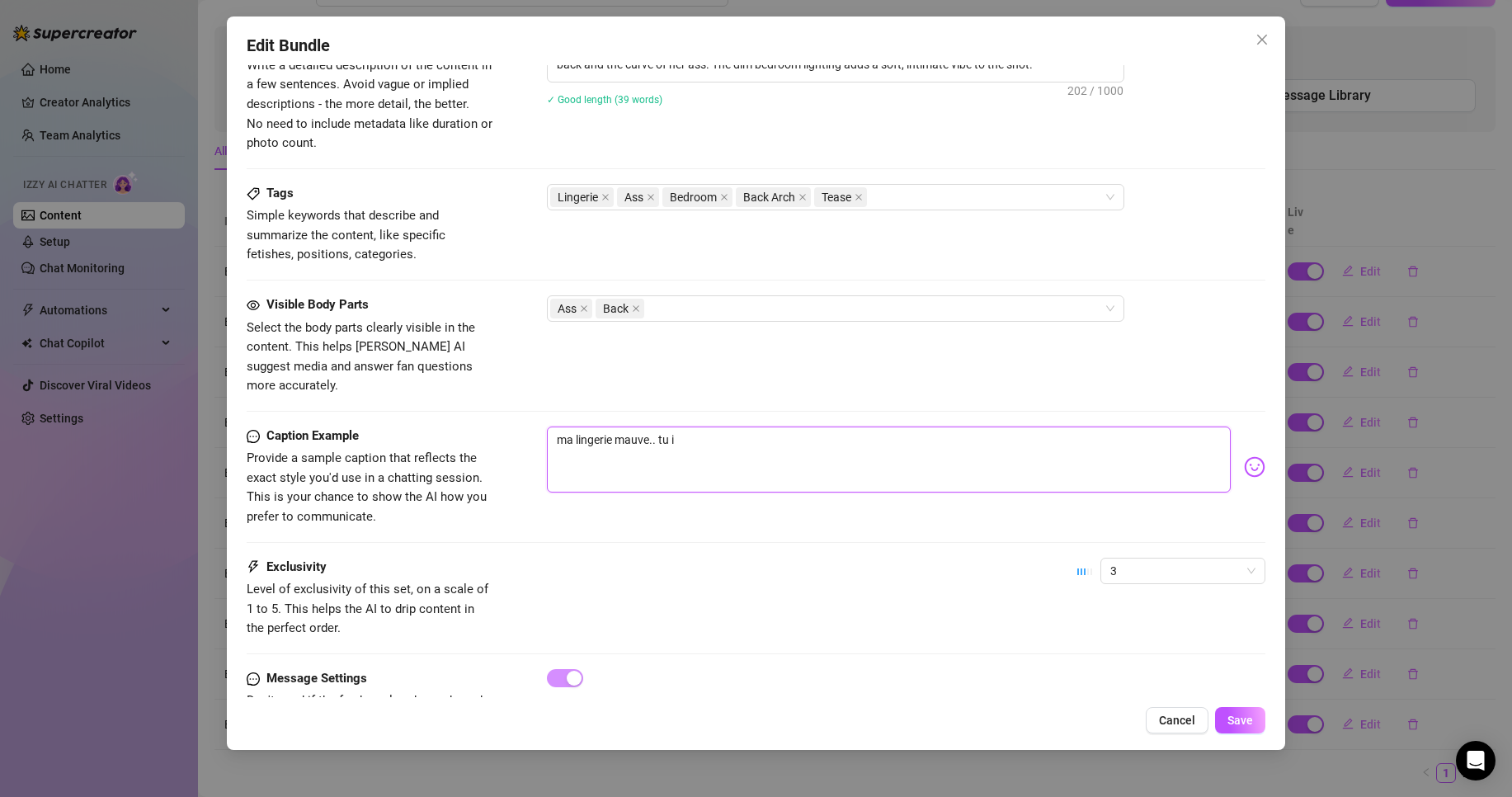
type textarea "ma lingerie mauve.. tu ia"
type textarea "ma lingerie mauve.. tu iam"
type textarea "ma lingerie mauve.. tu iame"
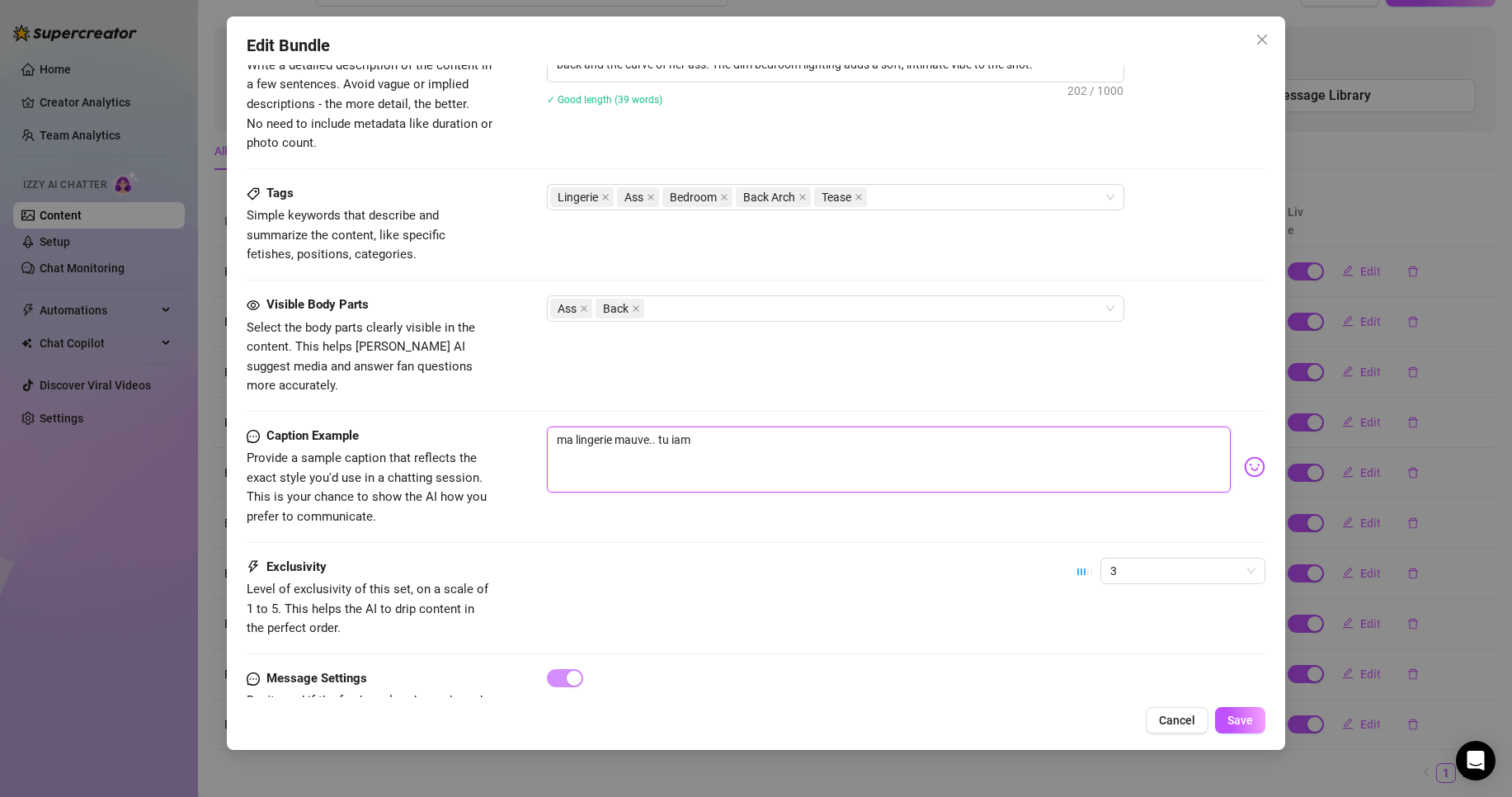
type textarea "ma lingerie mauve.. tu iame"
type textarea "ma lingerie mauve.. tu [PERSON_NAME]"
type textarea "ma lingerie mauve.. tu iame"
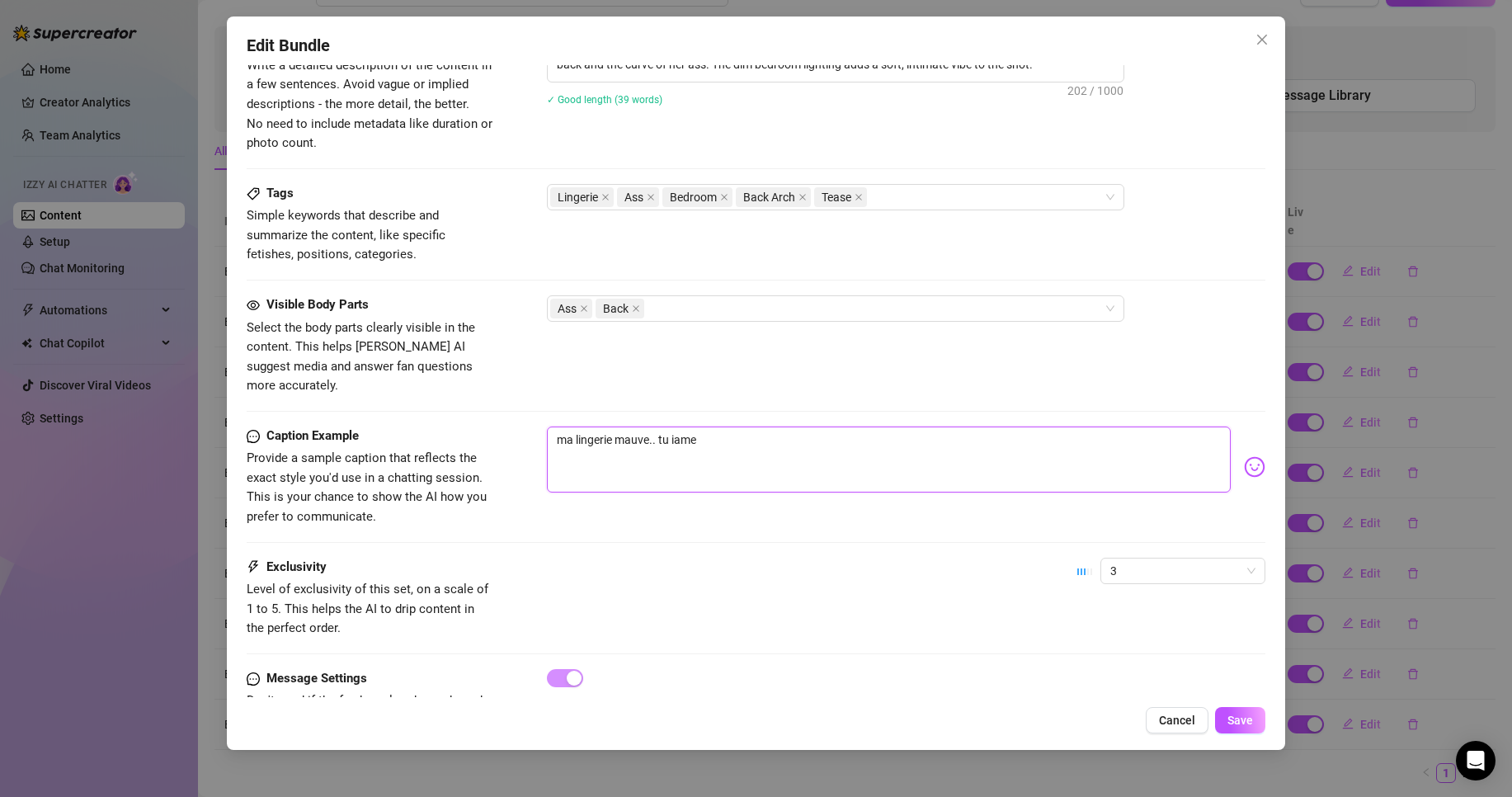
type textarea "ma lingerie mauve.. tu iam"
type textarea "ma lingerie mauve.. tu ia"
type textarea "ma lingerie mauve.. tu i"
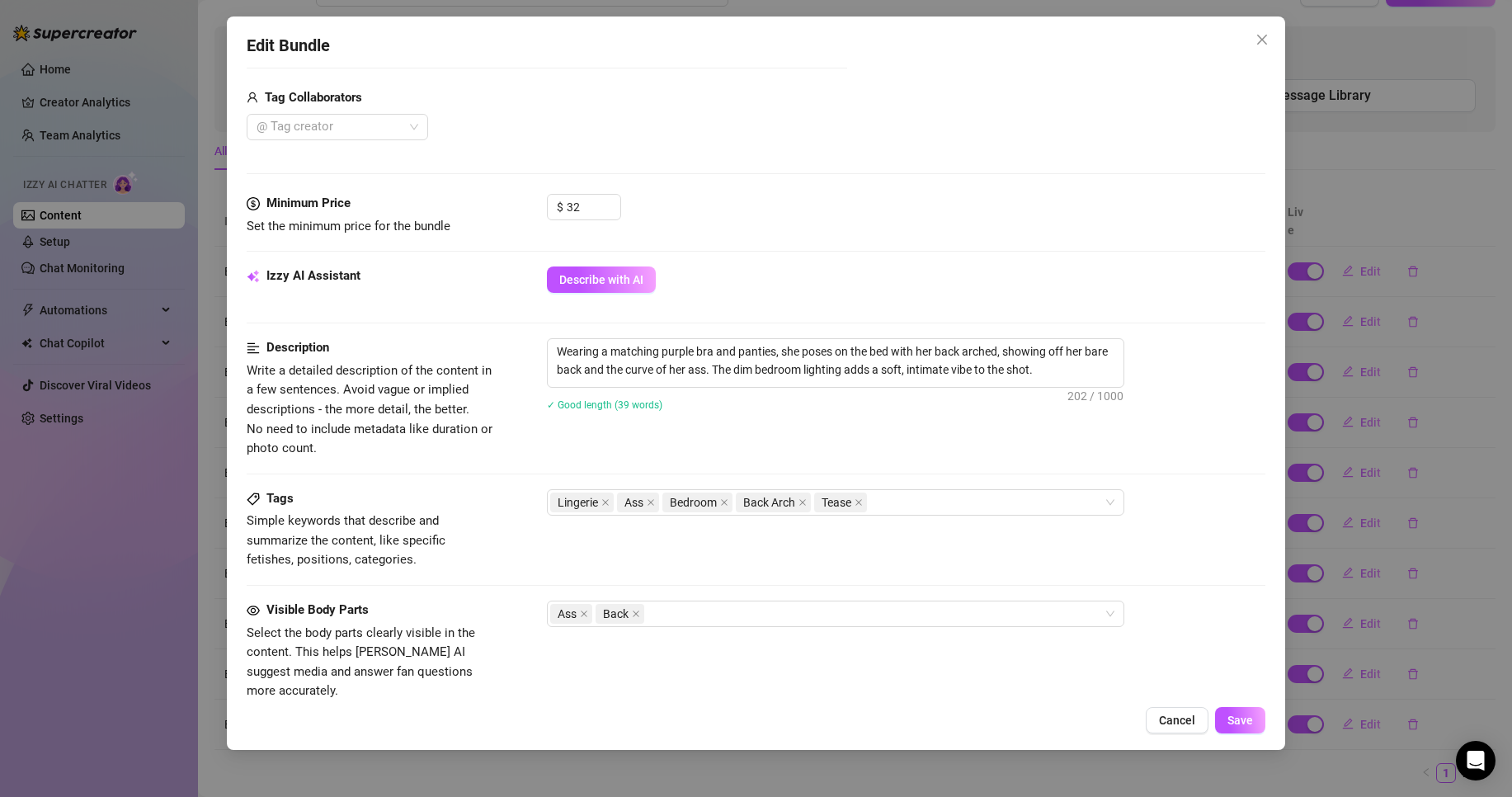
scroll to position [495, 0]
click at [1251, 714] on span "Save" at bounding box center [1240, 721] width 25 height 13
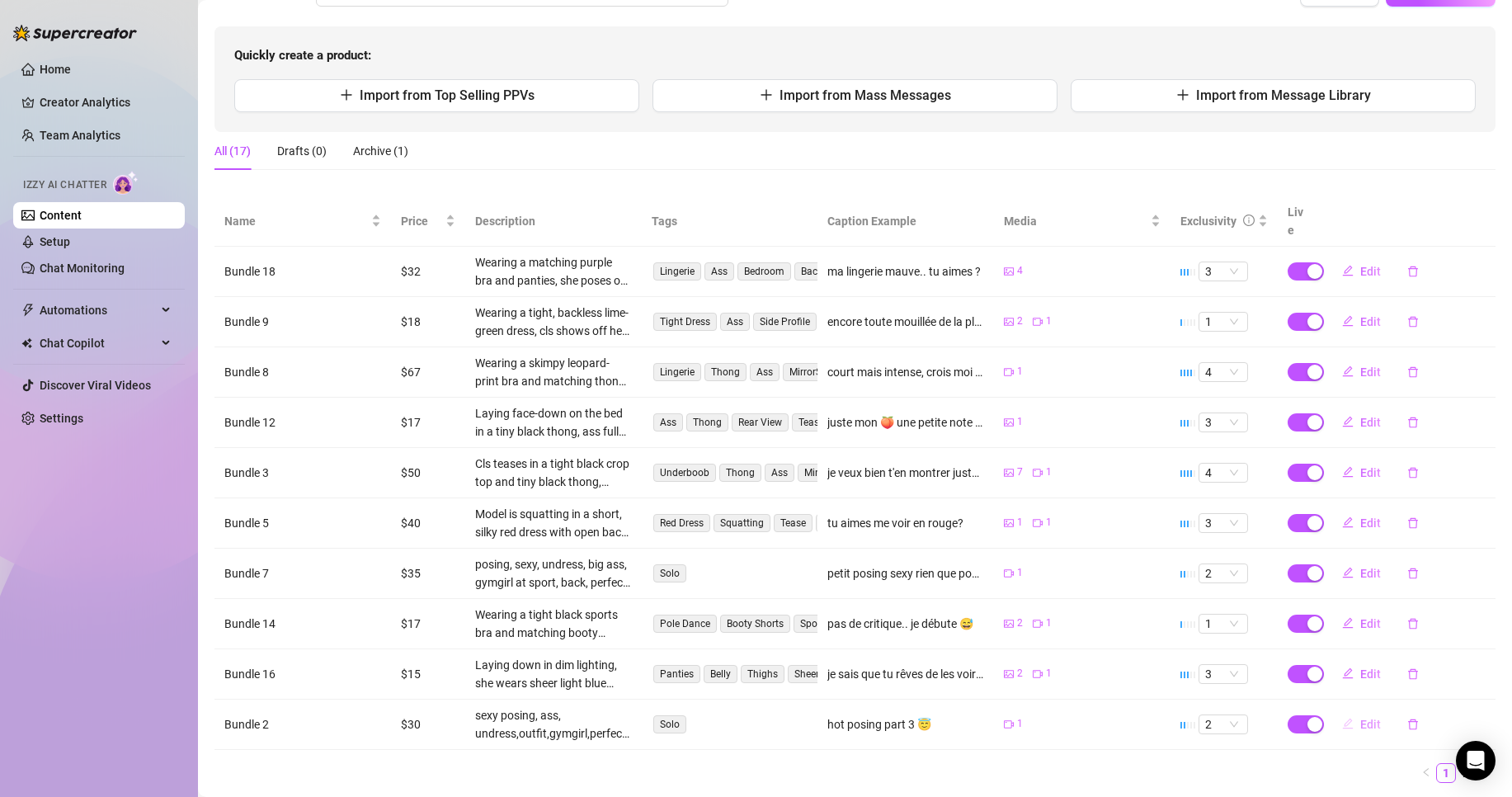
click at [1352, 711] on button "Edit" at bounding box center [1362, 724] width 65 height 26
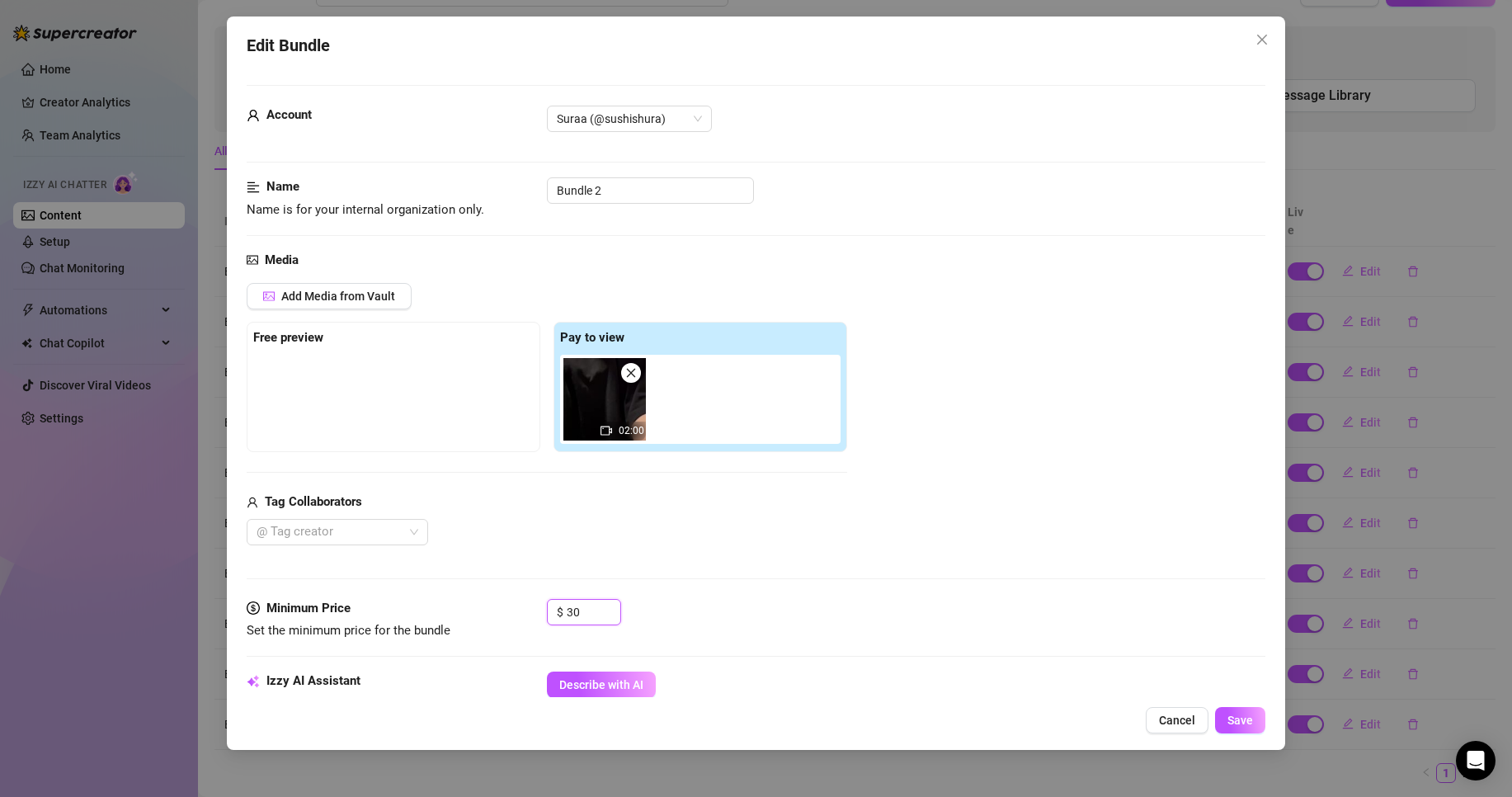
drag, startPoint x: 594, startPoint y: 613, endPoint x: 371, endPoint y: 557, distance: 229.9
click at [384, 558] on form "Account Suraa (@sushishura) Name Name is for your internal organization only. B…" at bounding box center [756, 778] width 1019 height 1387
click at [1245, 720] on span "Save" at bounding box center [1240, 721] width 25 height 13
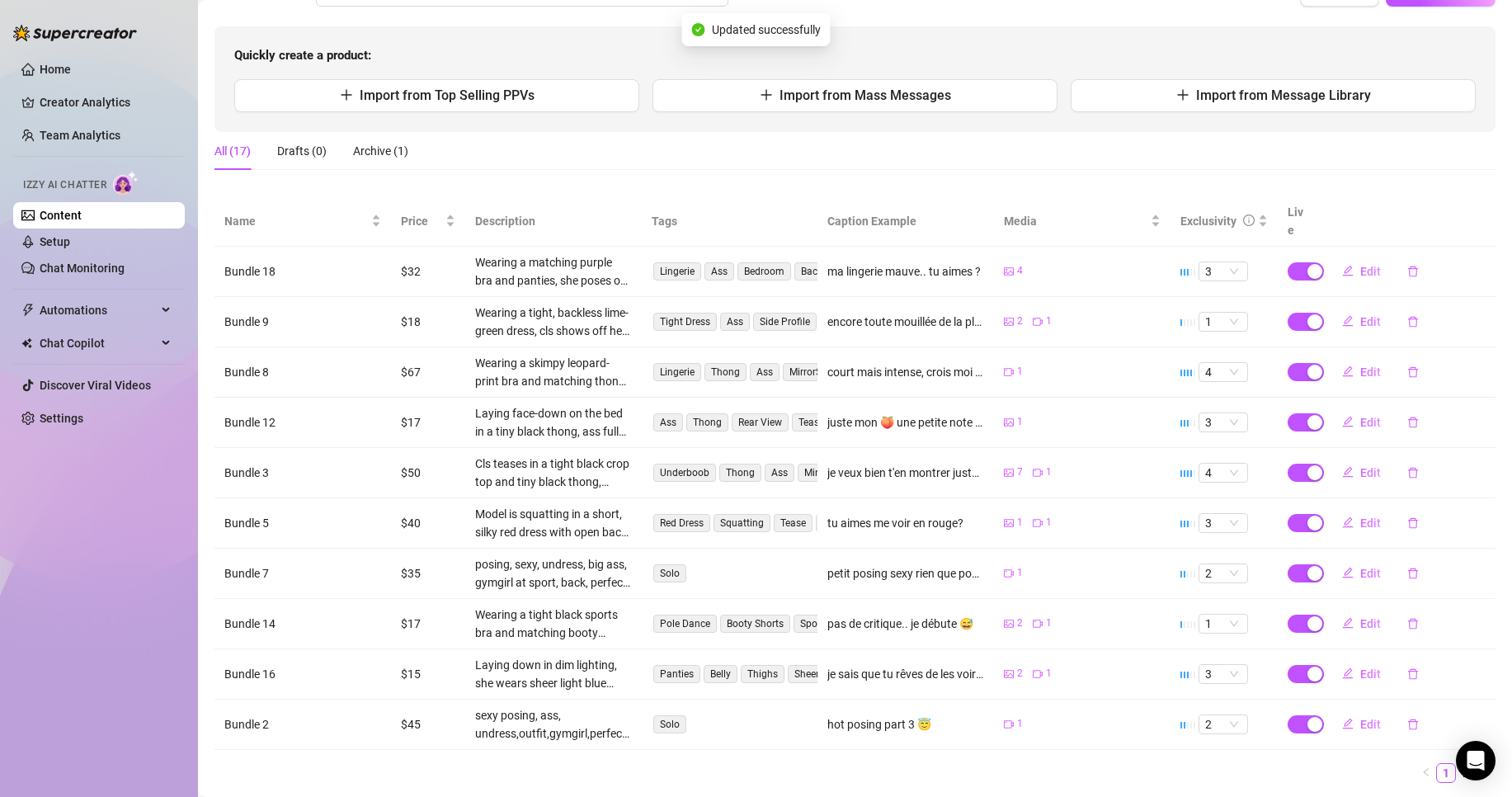
scroll to position [174, 0]
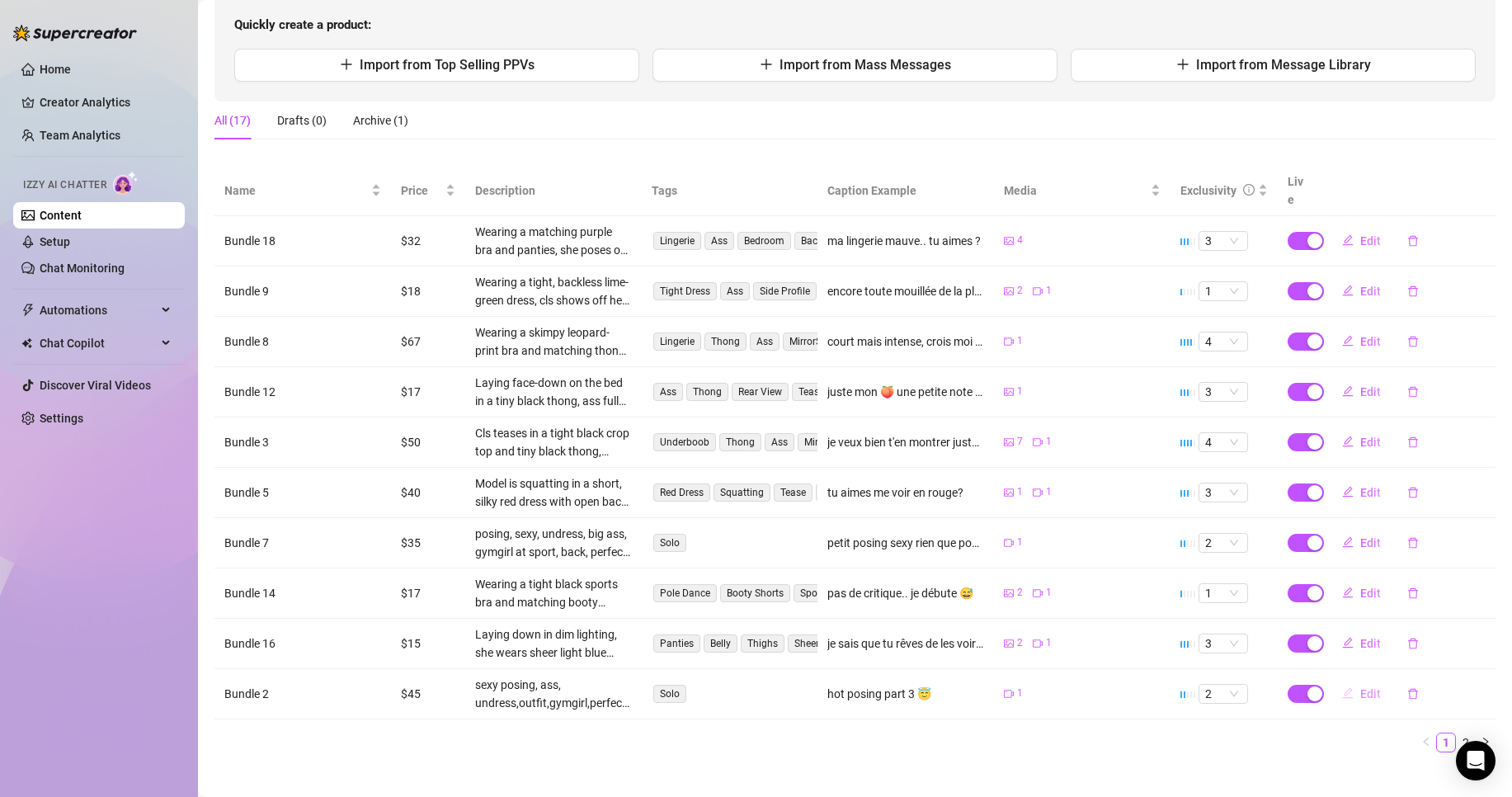
click at [1360, 688] on span "Edit" at bounding box center [1370, 695] width 21 height 13
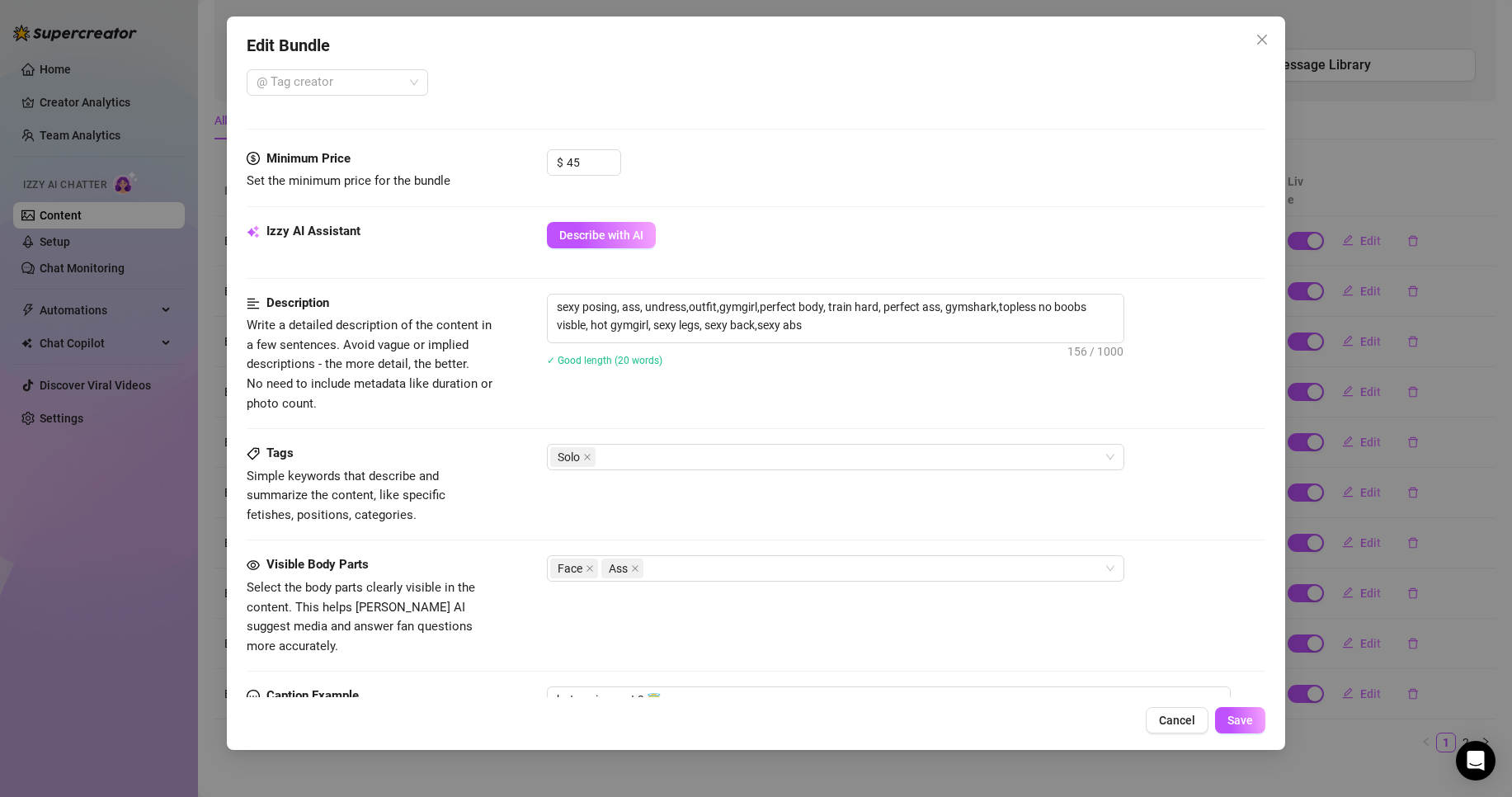
scroll to position [486, 0]
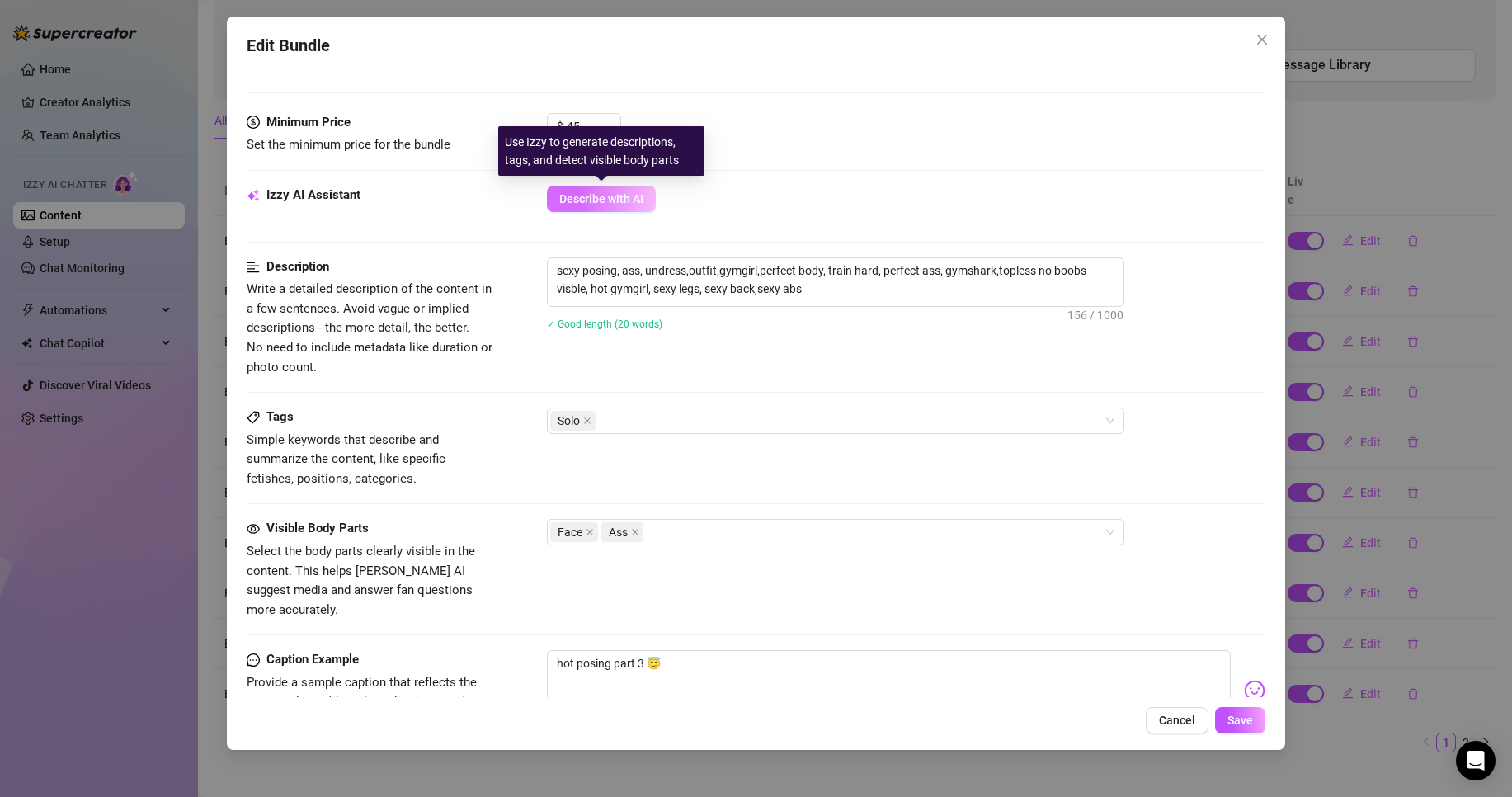
click at [597, 193] on span "Describe with AI" at bounding box center [601, 199] width 84 height 13
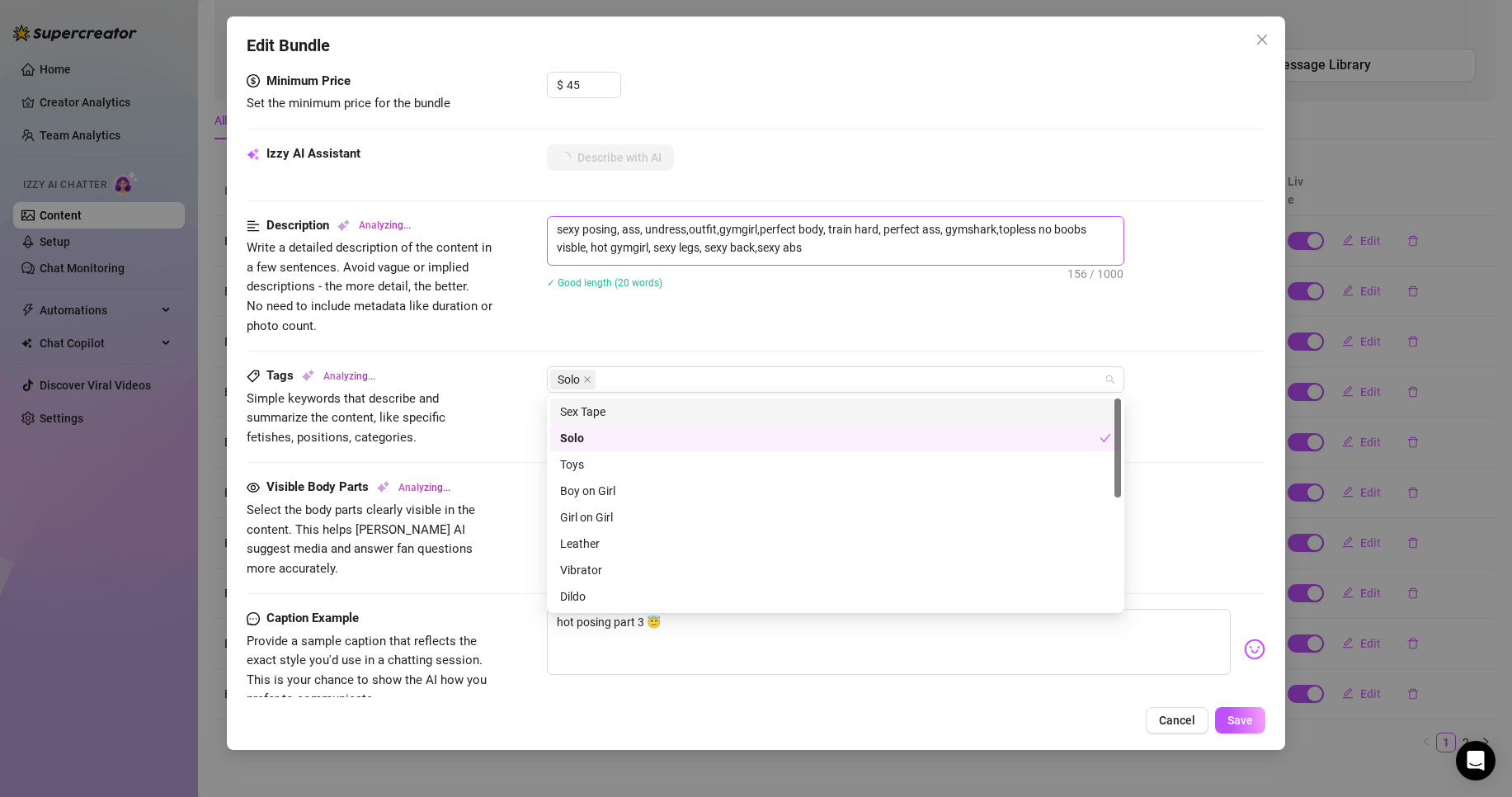
scroll to position [522, 0]
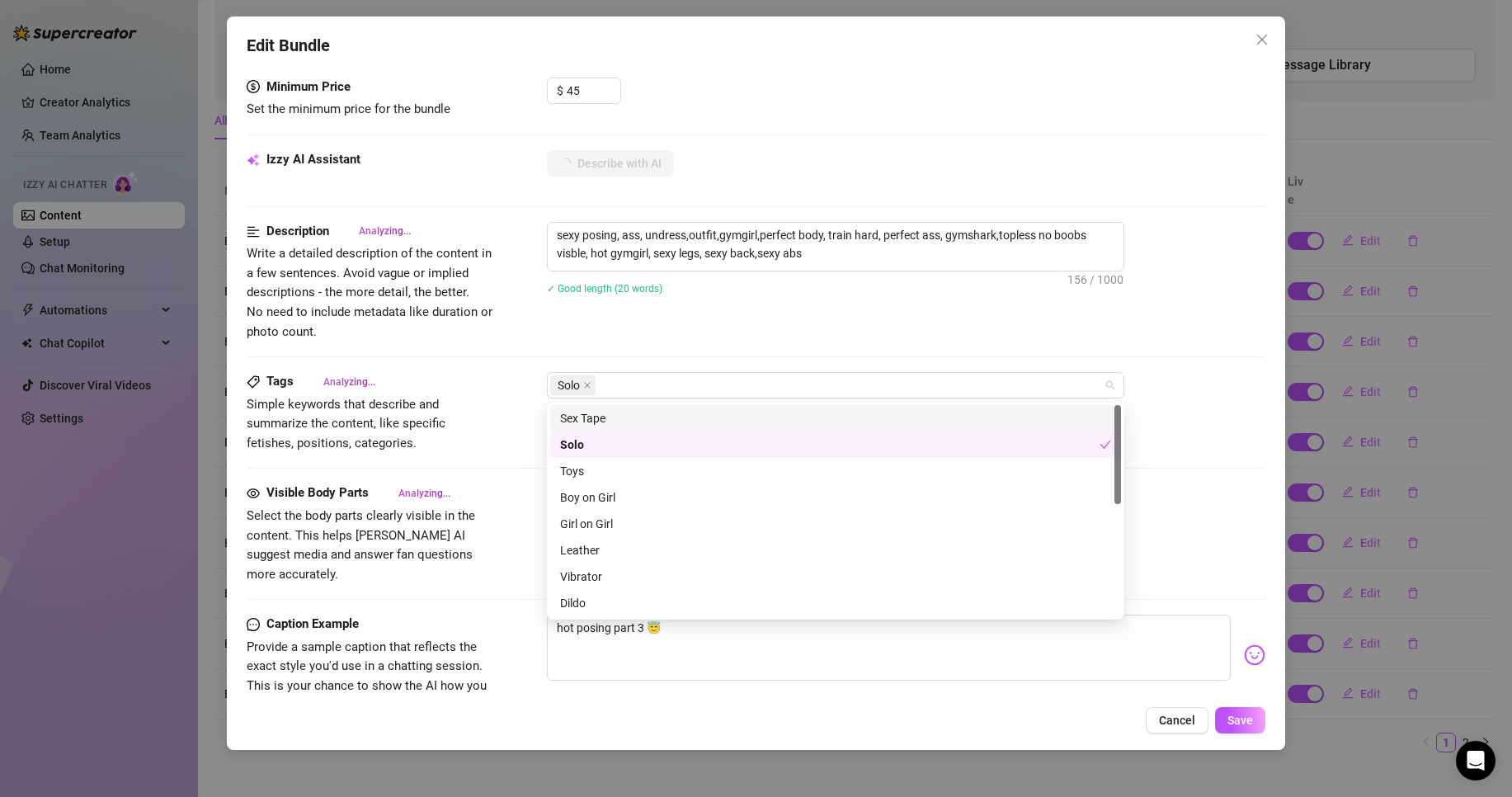
drag, startPoint x: 853, startPoint y: 296, endPoint x: 818, endPoint y: 184, distance: 117.3
click at [818, 184] on div "Izzy AI Assistant Describe with AI" at bounding box center [756, 170] width 1019 height 41
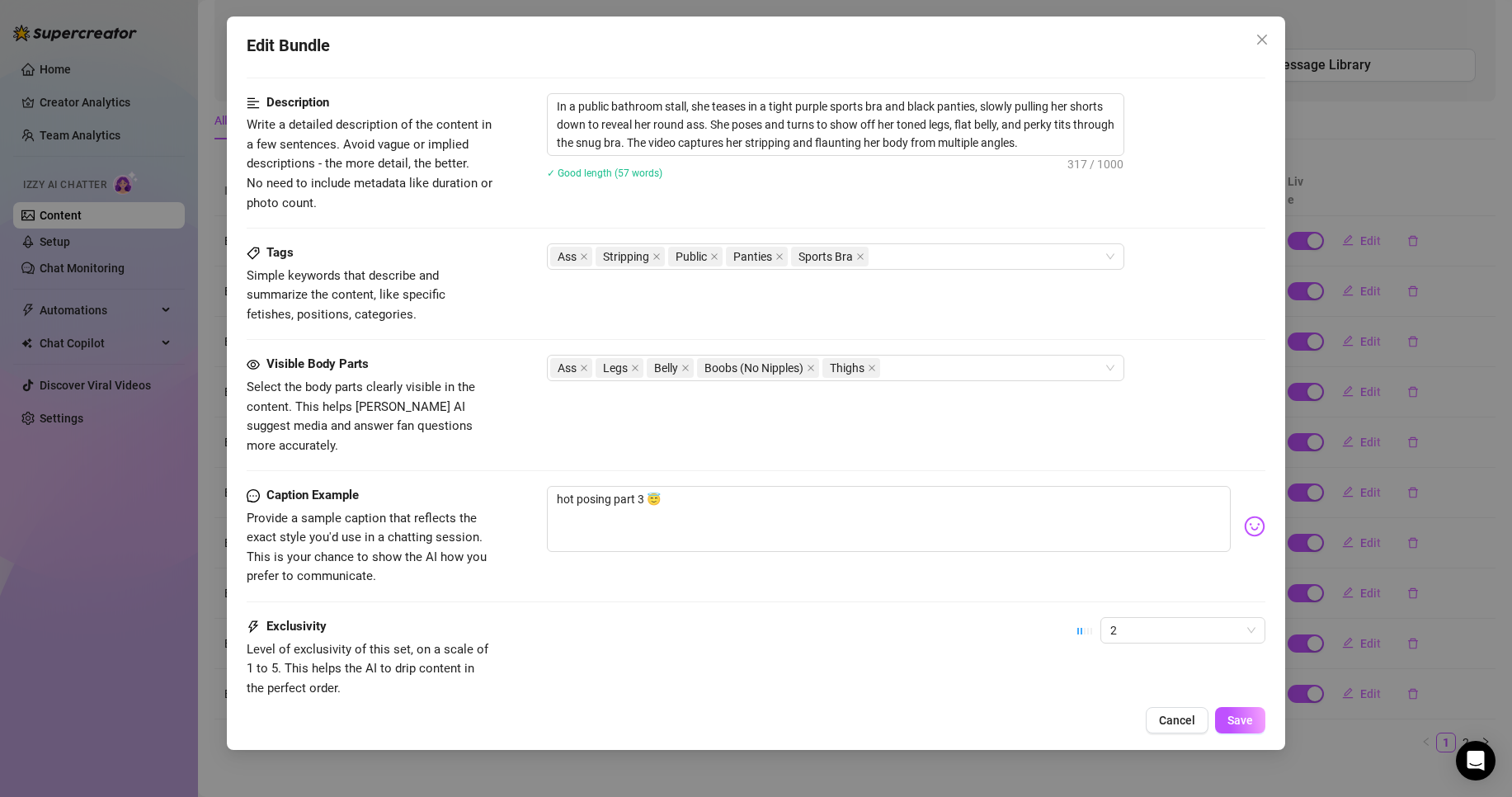
scroll to position [754, 0]
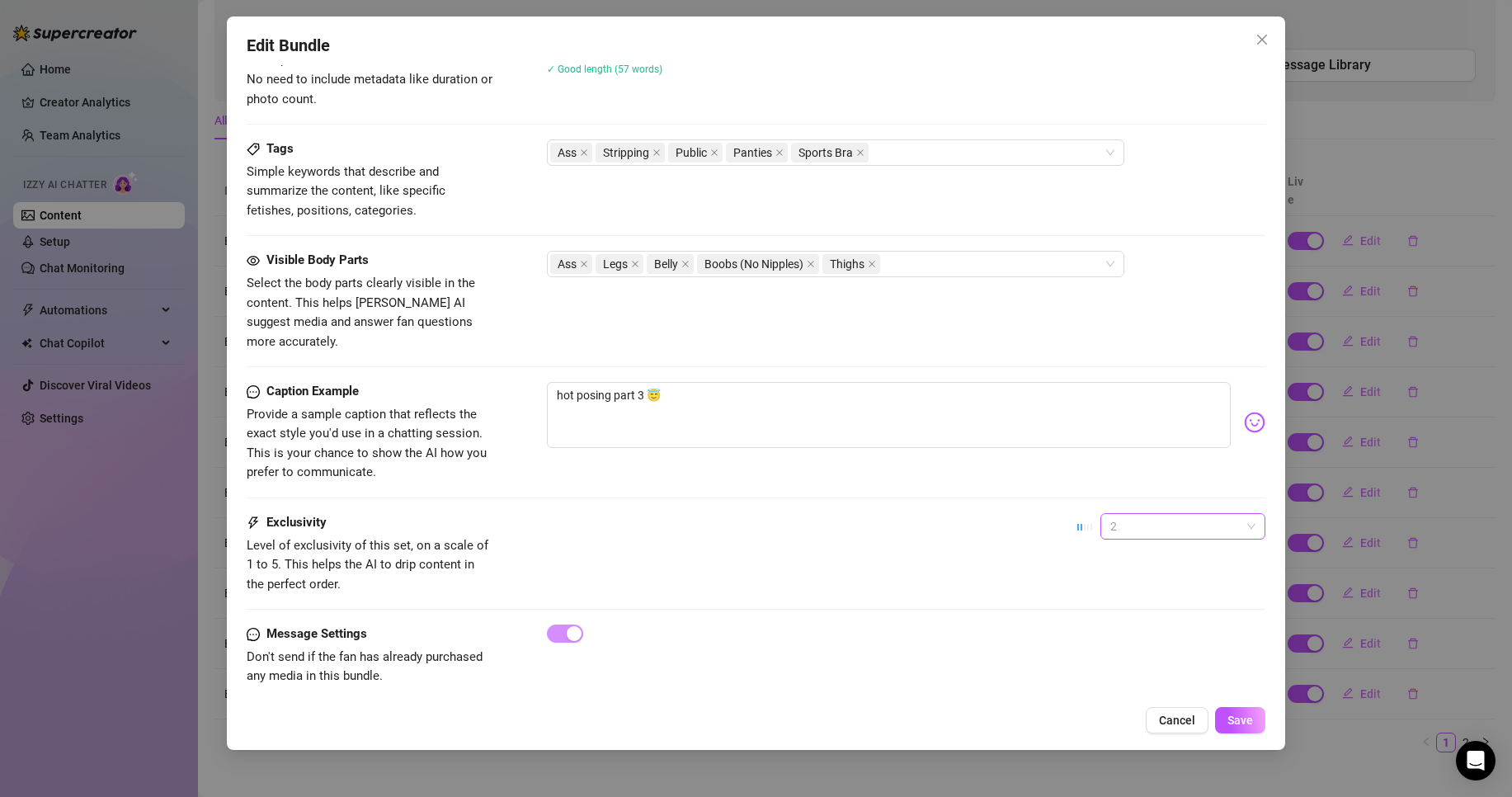
click at [1148, 514] on span "2" at bounding box center [1183, 526] width 145 height 24
click at [1098, 593] on div "3" at bounding box center [1169, 592] width 159 height 26
click at [1248, 720] on span "Save" at bounding box center [1240, 721] width 25 height 13
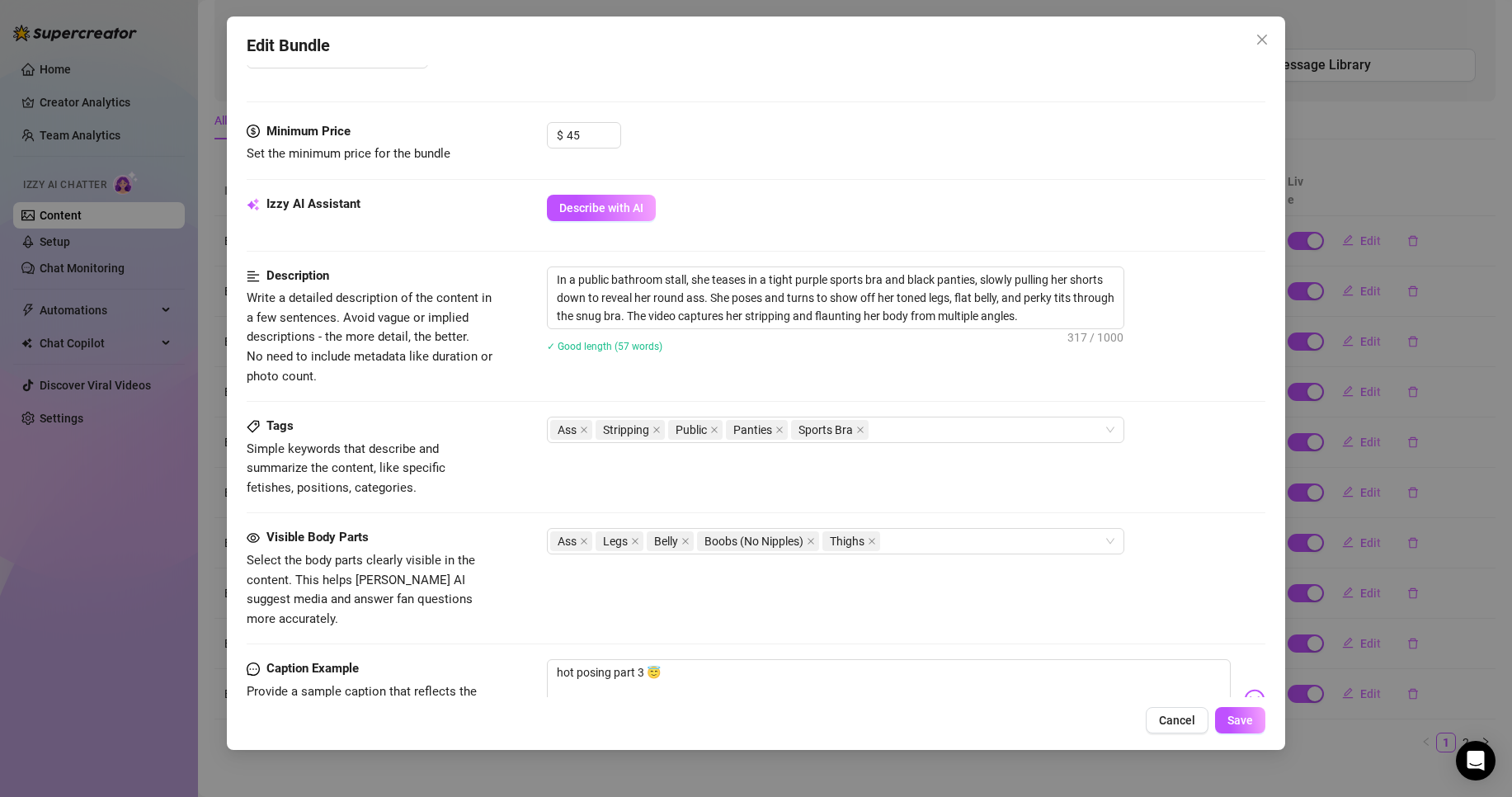
scroll to position [476, 0]
click at [1234, 715] on span "Save" at bounding box center [1240, 721] width 25 height 13
drag, startPoint x: 610, startPoint y: 279, endPoint x: 170, endPoint y: 249, distance: 441.0
click at [170, 249] on div "Edit Bundle Account Suraa (@sushishura) Name Name is for your internal organiza…" at bounding box center [756, 398] width 1512 height 797
click at [714, 436] on span at bounding box center [714, 431] width 8 height 18
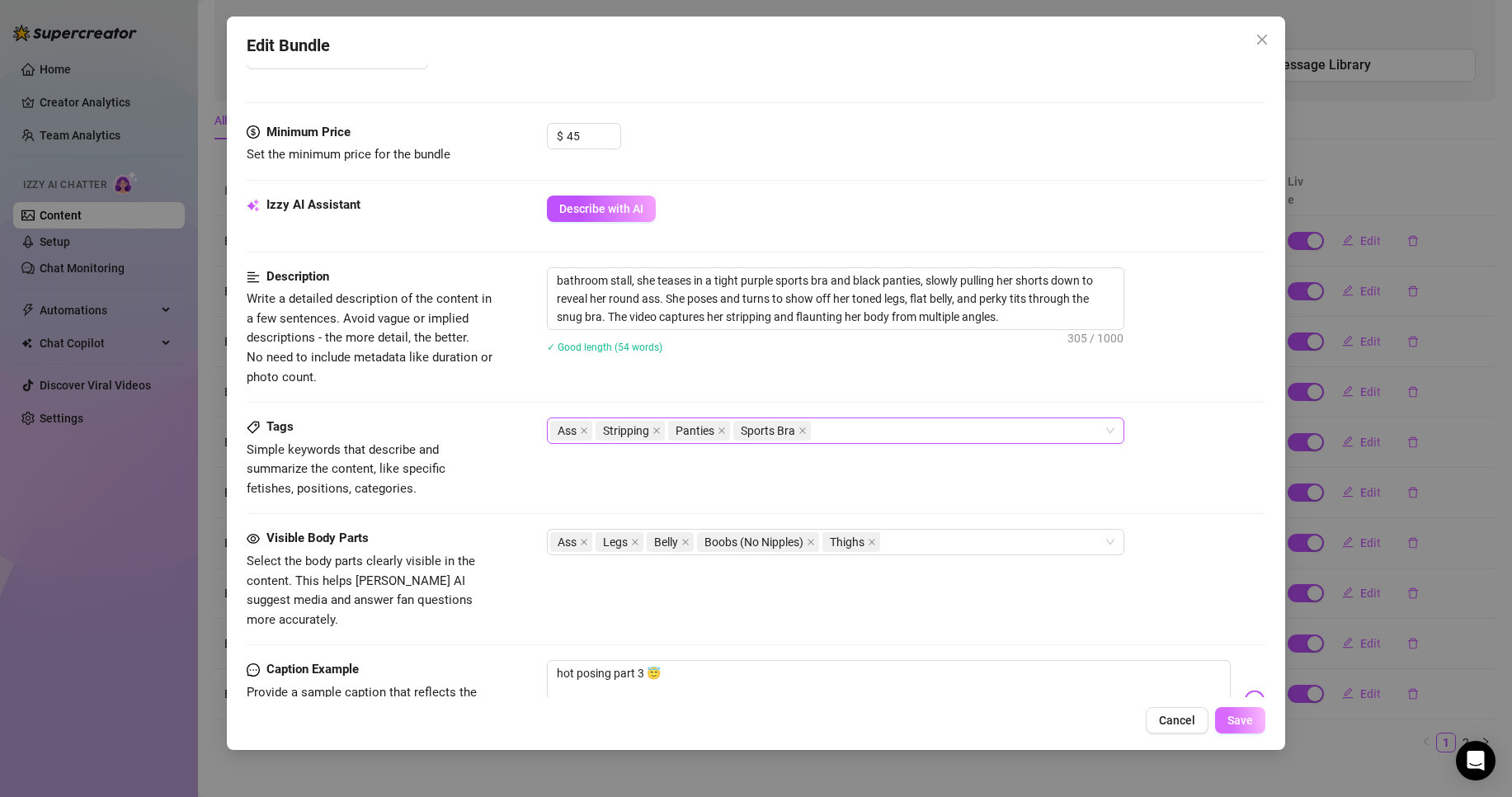
click at [1260, 716] on button "Save" at bounding box center [1240, 720] width 50 height 26
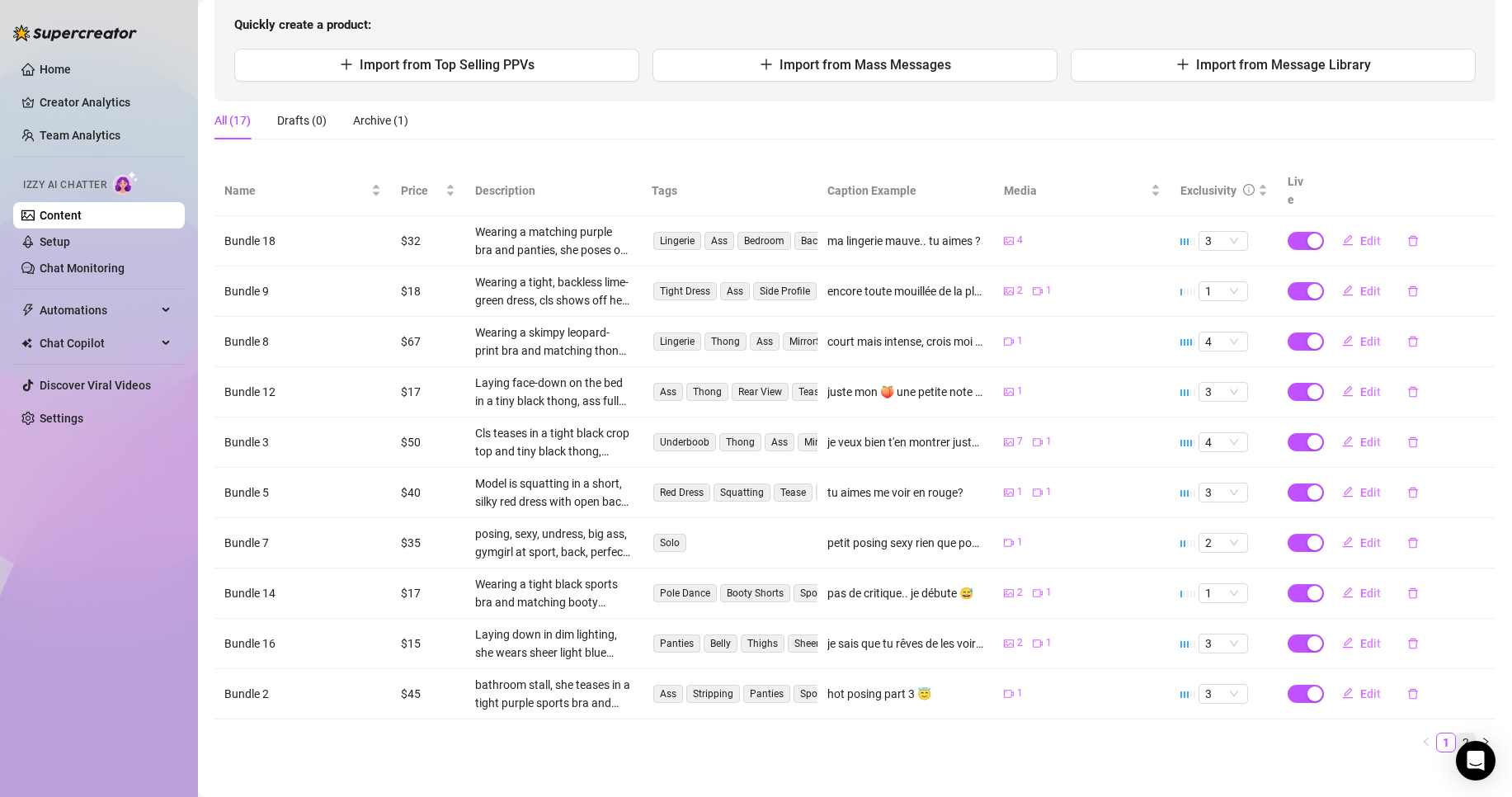
click at [1457, 734] on link "2" at bounding box center [1466, 743] width 18 height 18
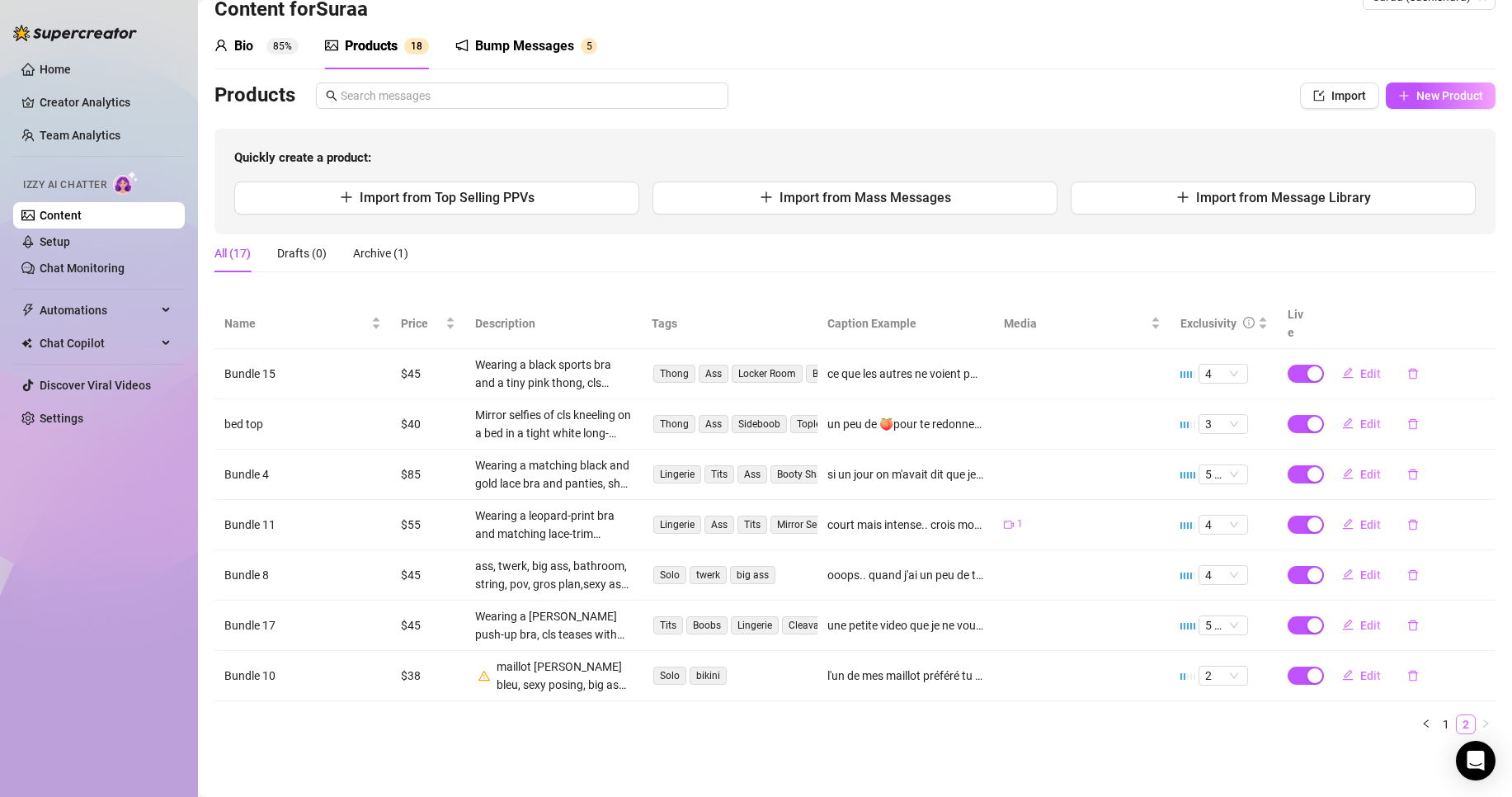
scroll to position [24, 0]
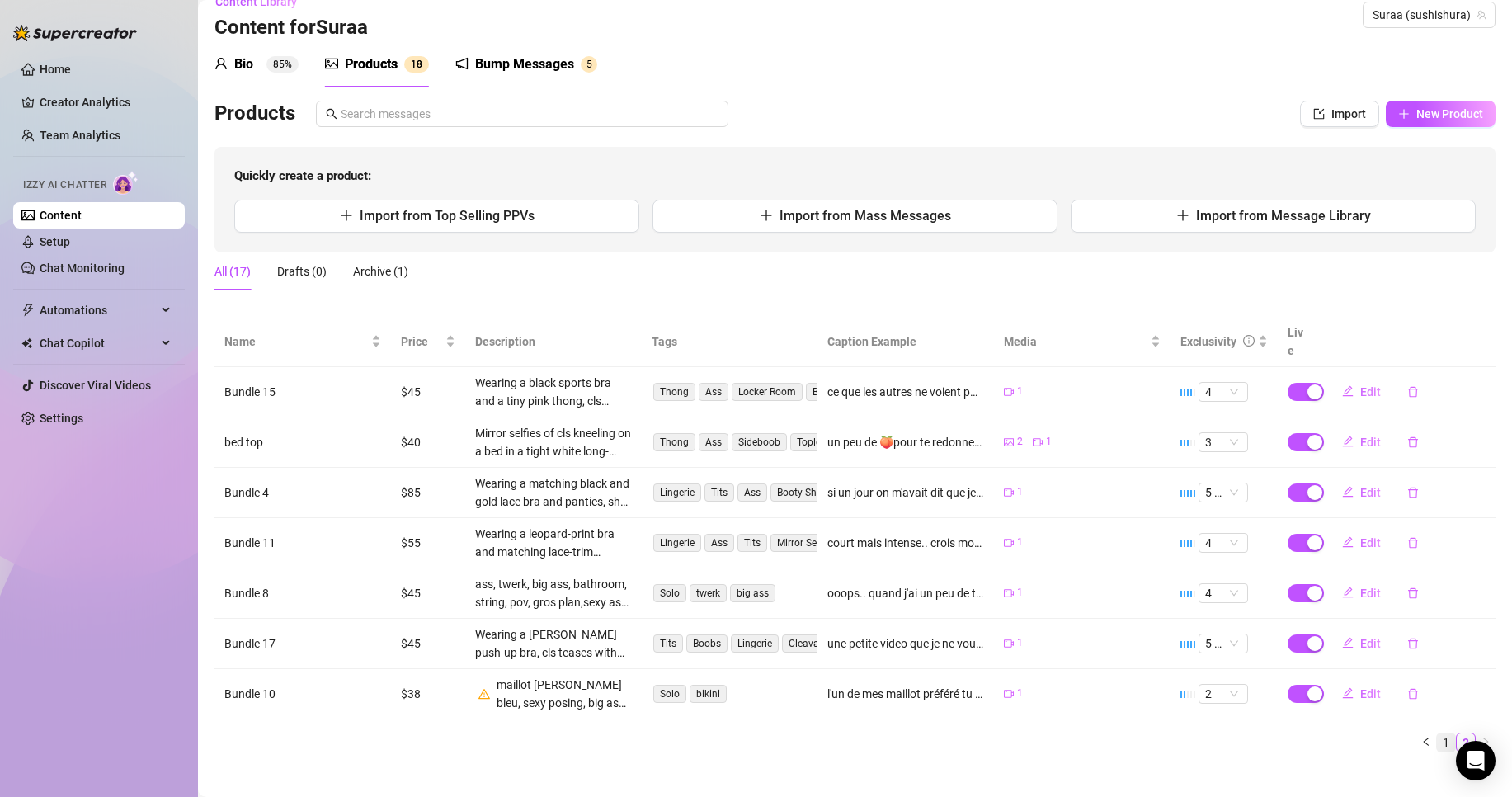
click at [1437, 734] on link "1" at bounding box center [1447, 743] width 18 height 18
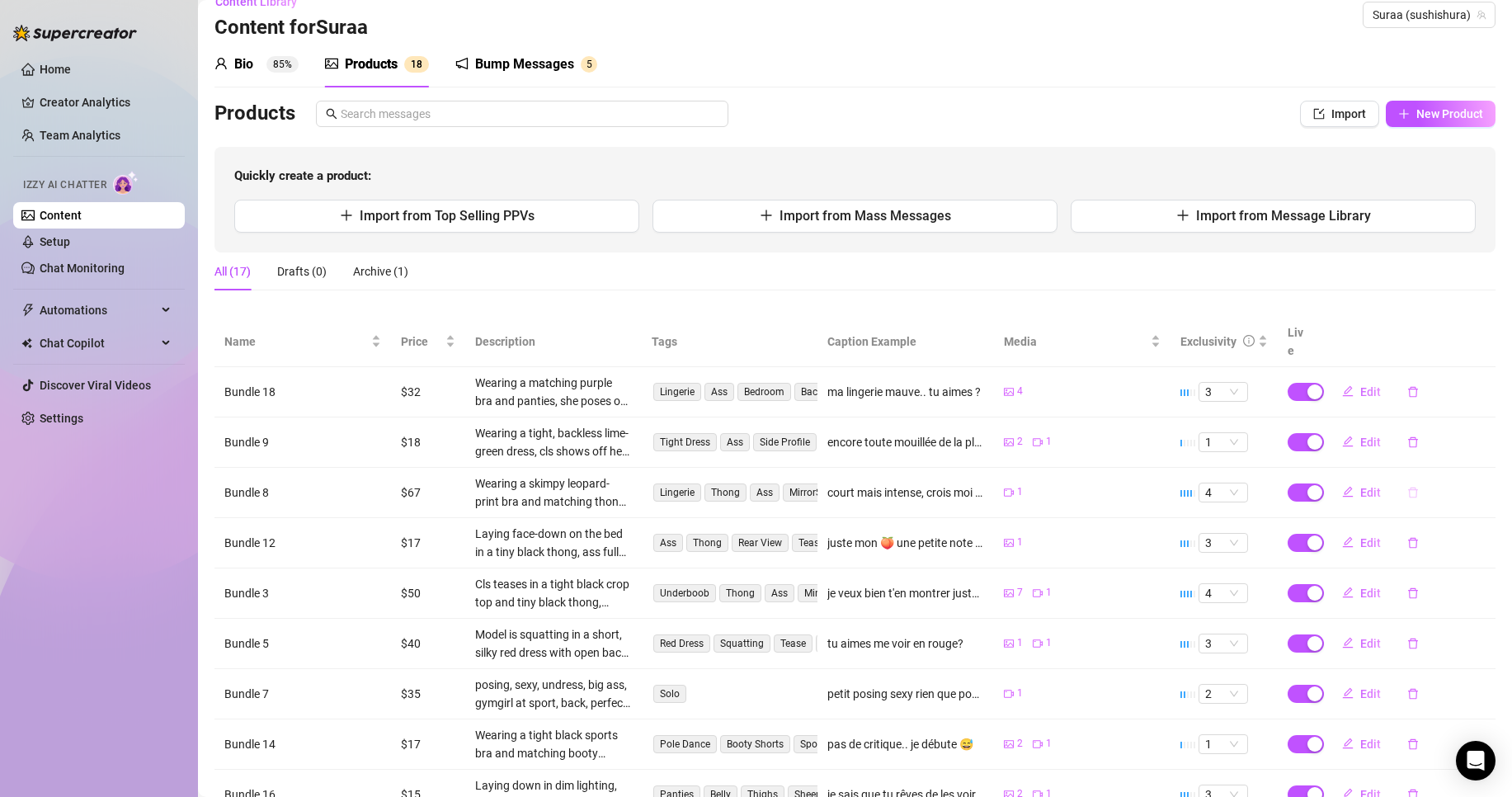
click at [1407, 487] on icon "delete" at bounding box center [1413, 493] width 12 height 12
click at [1488, 438] on span "Yes" at bounding box center [1486, 432] width 20 height 13
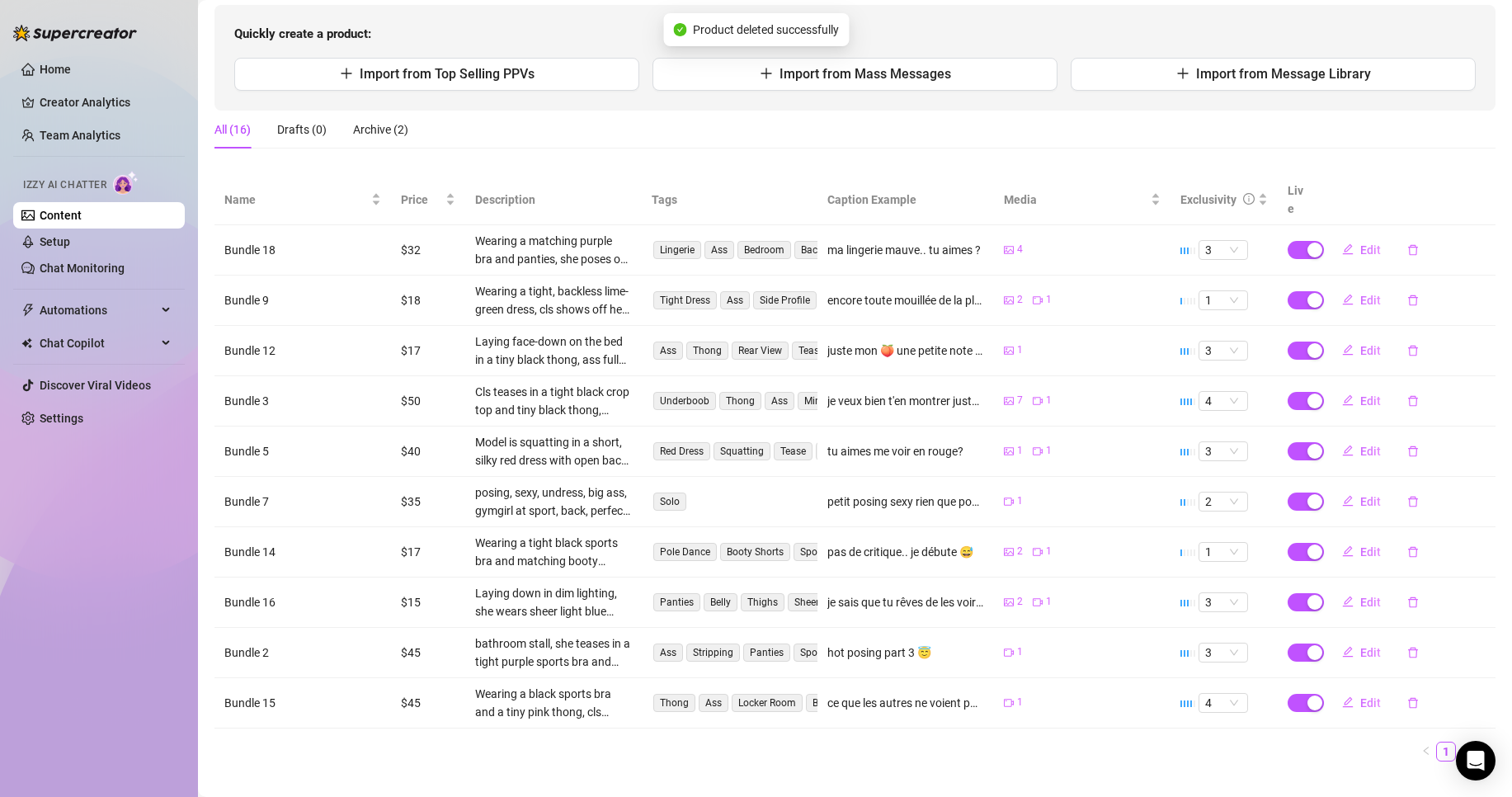
scroll to position [174, 0]
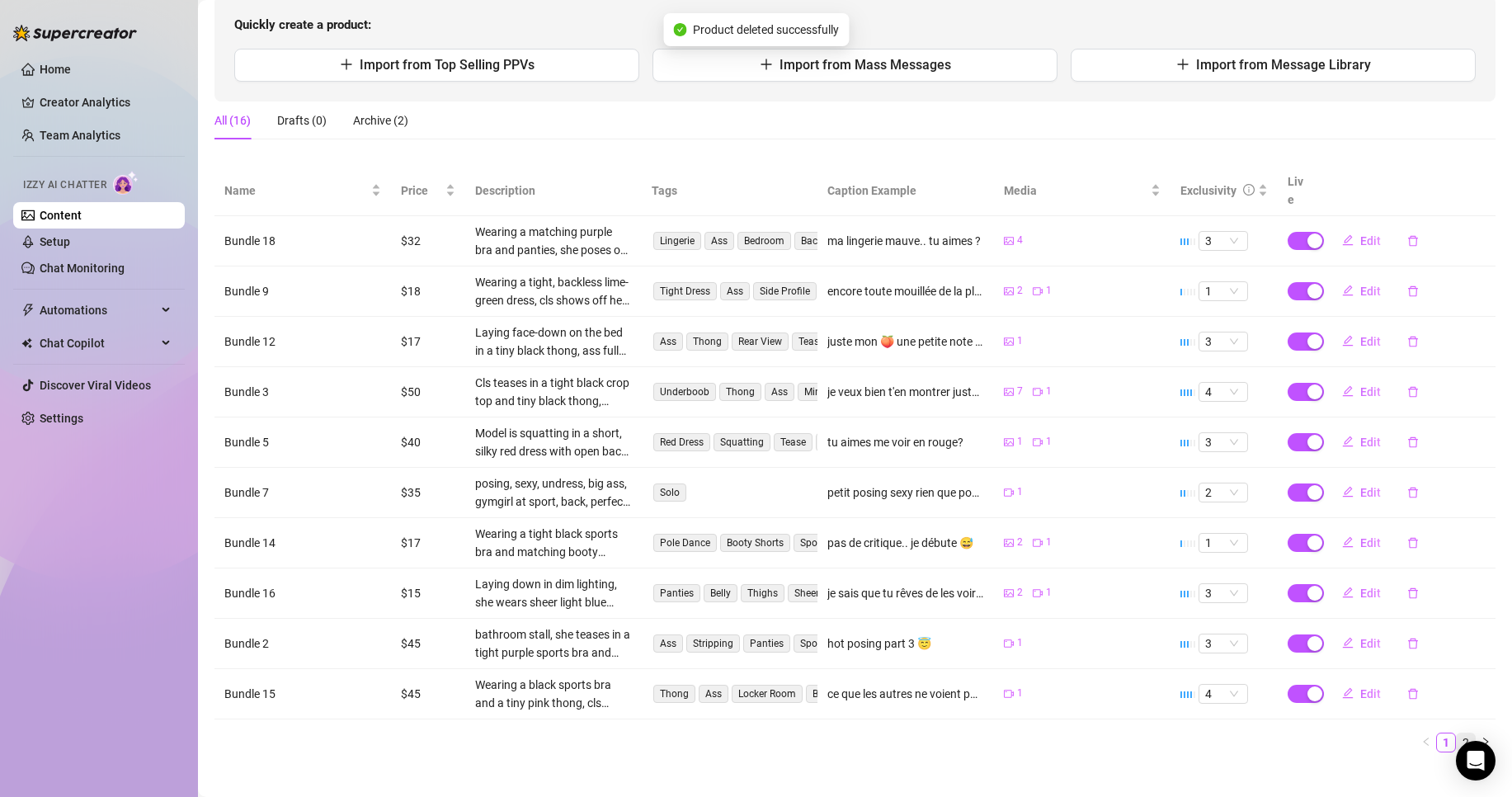
click at [1461, 733] on li "2" at bounding box center [1466, 743] width 20 height 20
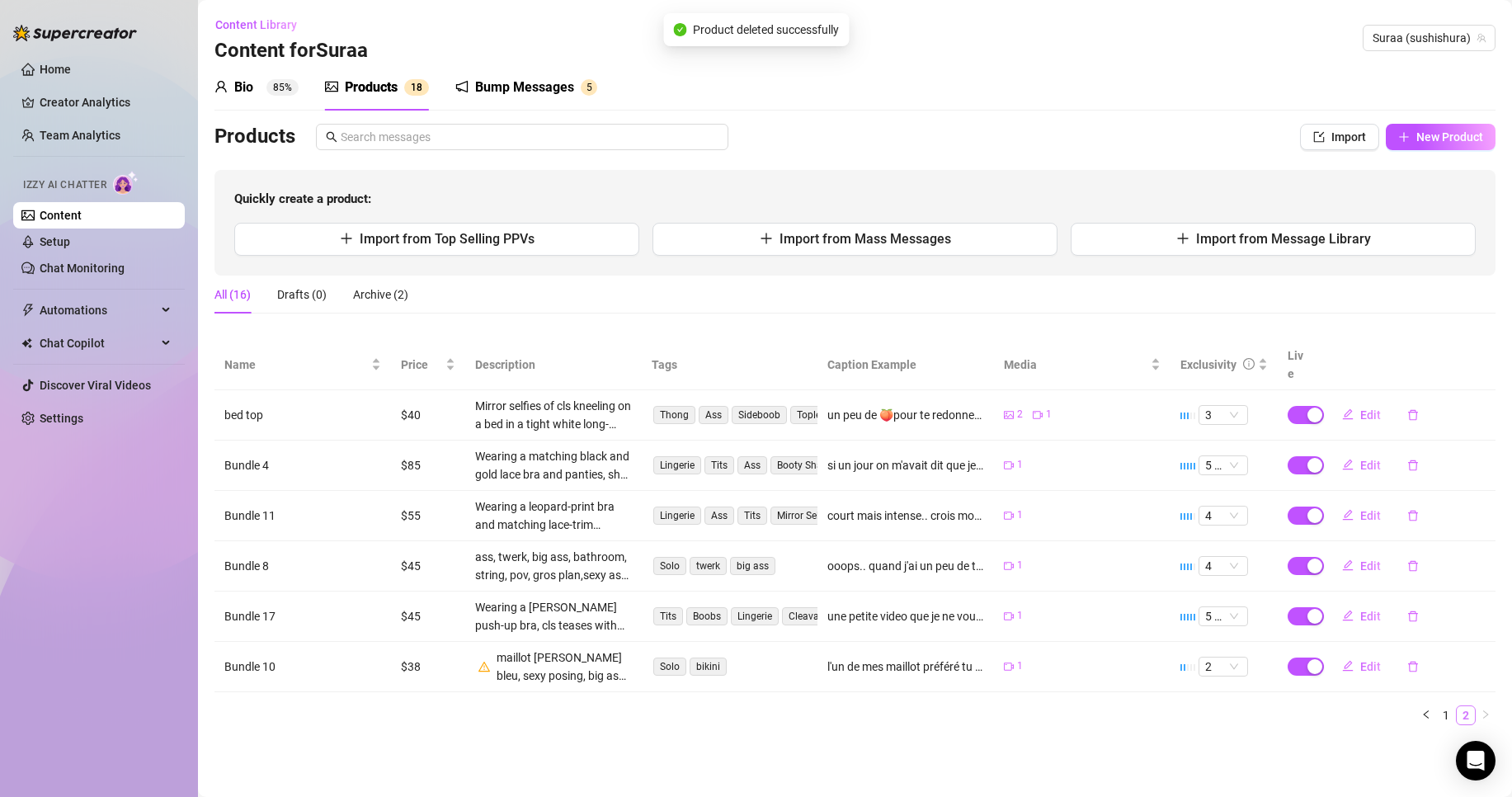
scroll to position [0, 0]
click at [1372, 653] on button "Edit" at bounding box center [1362, 666] width 65 height 26
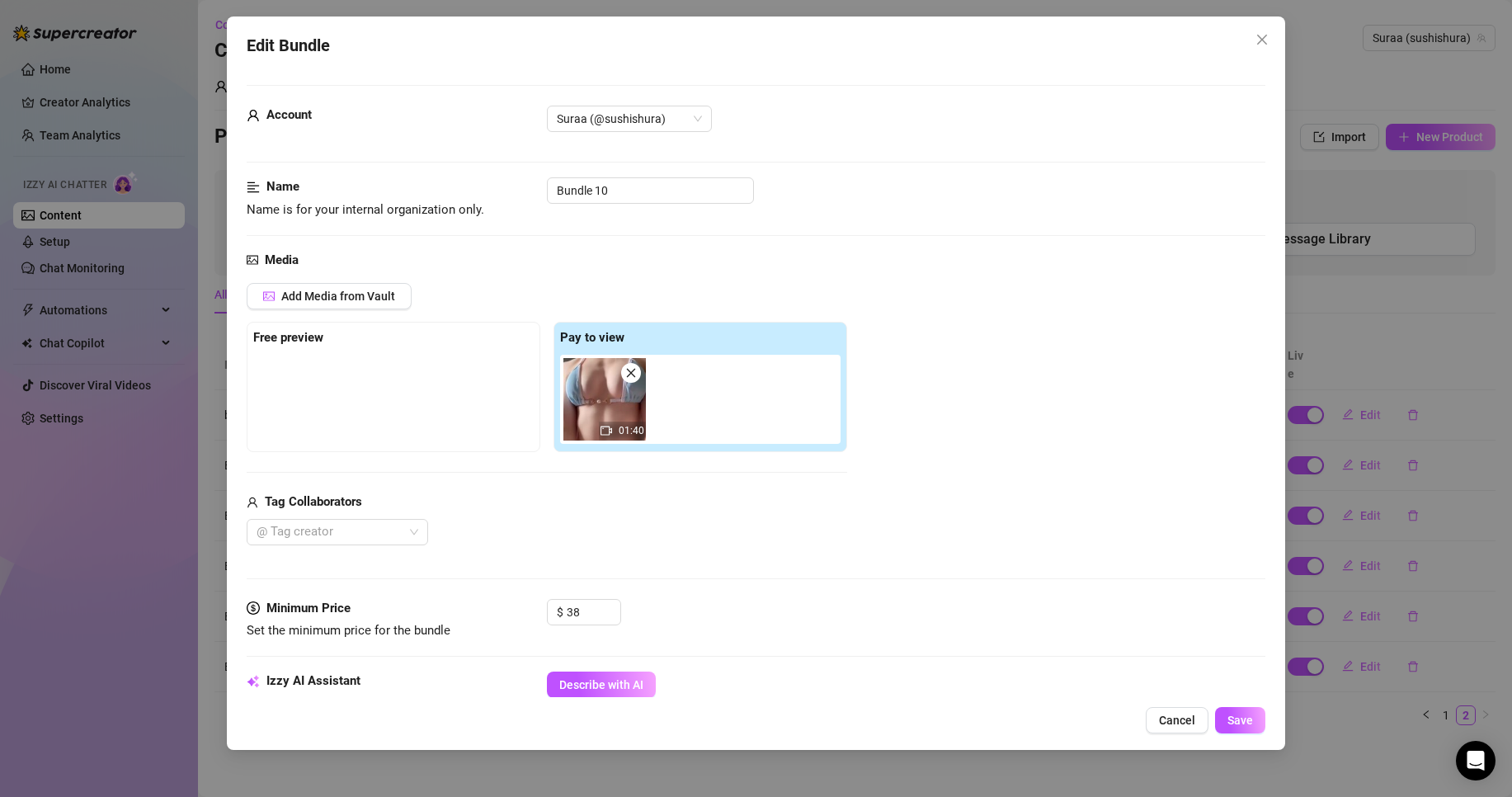
click at [470, 343] on div "Free preview" at bounding box center [394, 338] width 280 height 20
click at [374, 335] on div "Free preview" at bounding box center [394, 338] width 280 height 20
click at [316, 332] on strong "Free preview" at bounding box center [289, 338] width 71 height 15
click at [369, 294] on span "Add Media from Vault" at bounding box center [338, 296] width 114 height 13
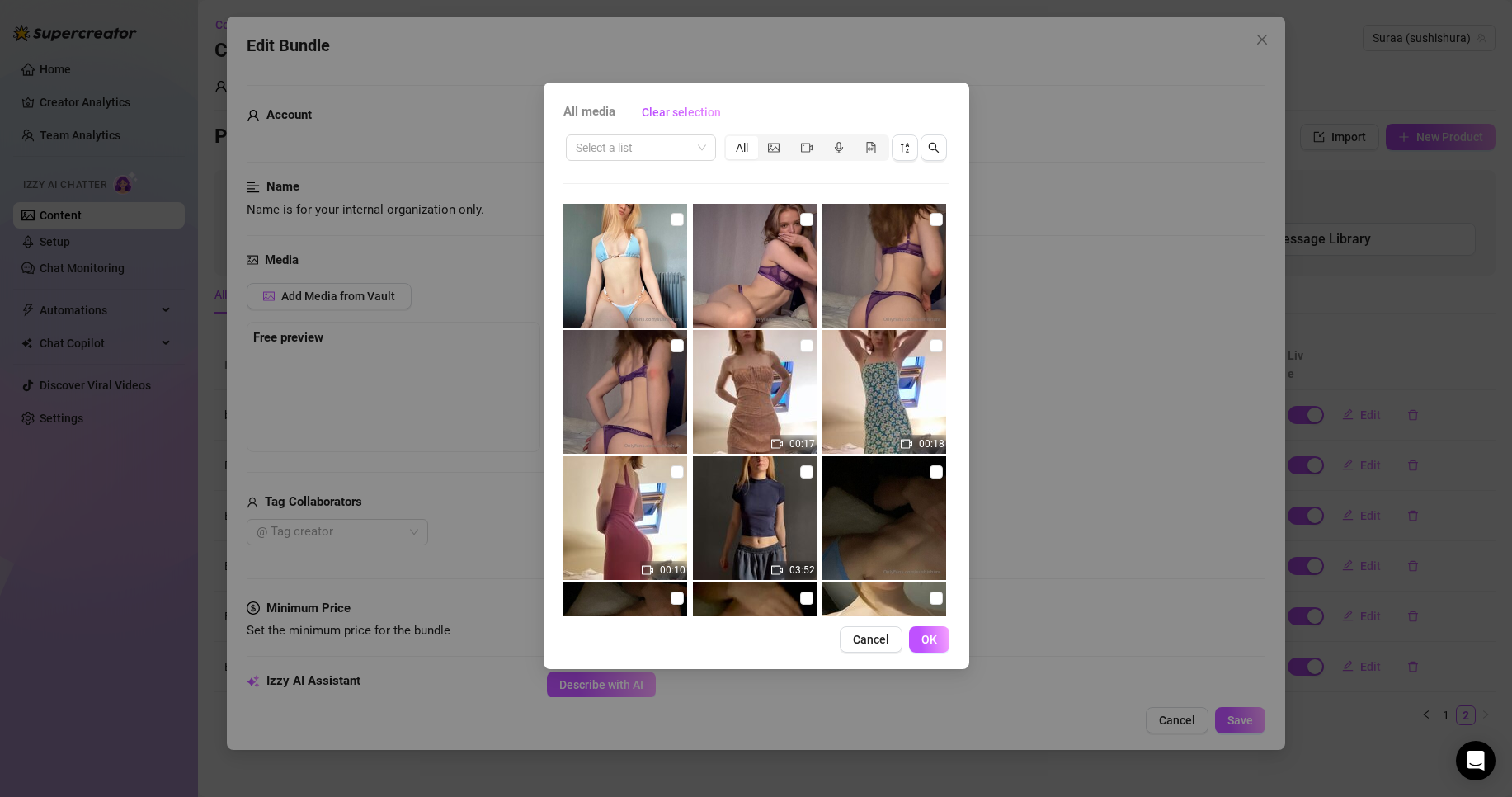
click at [664, 228] on img at bounding box center [625, 265] width 123 height 123
click at [671, 219] on input "checkbox" at bounding box center [678, 220] width 13 height 13
click at [933, 633] on span "OK" at bounding box center [929, 640] width 16 height 13
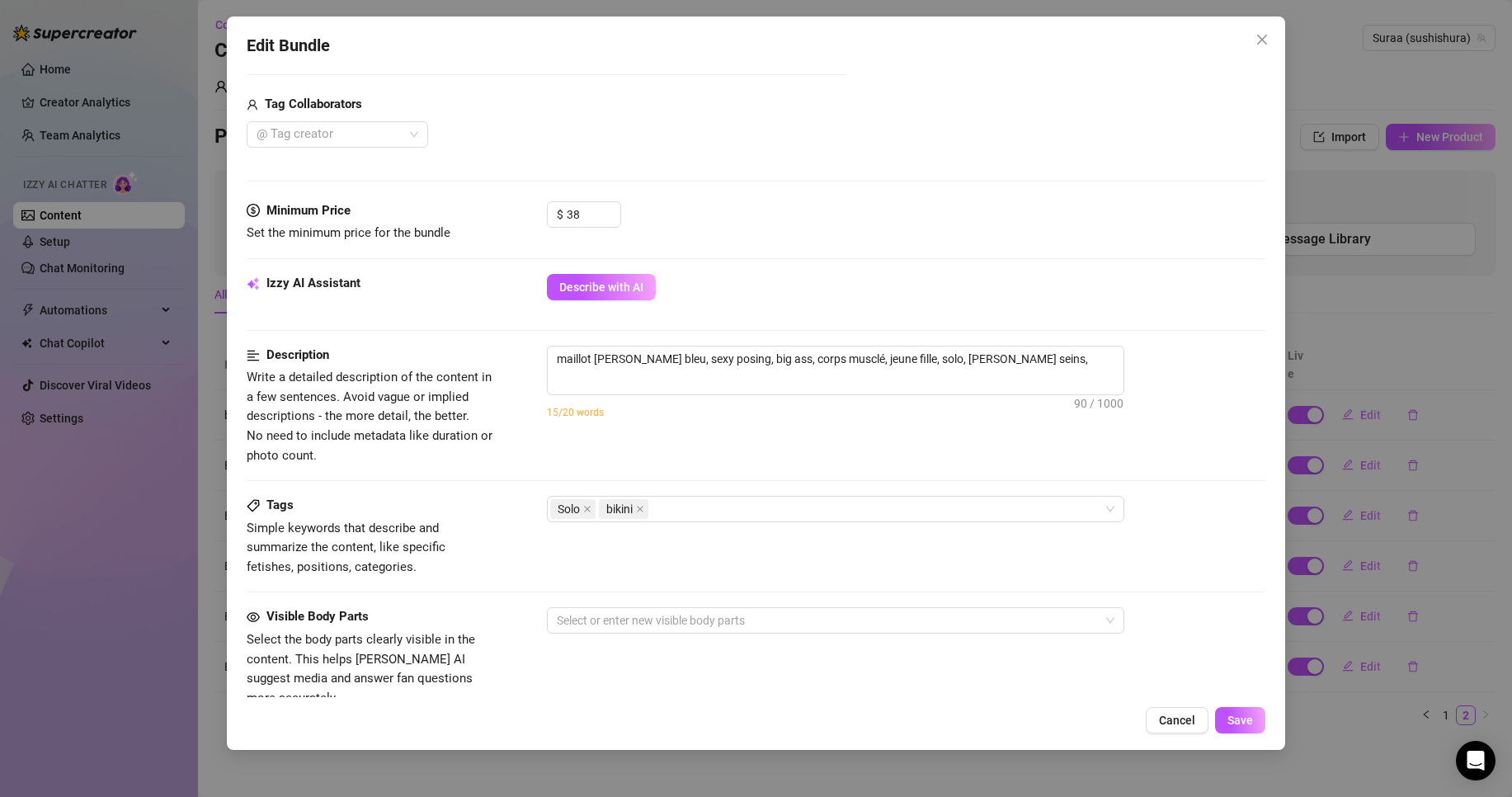
scroll to position [399, 0]
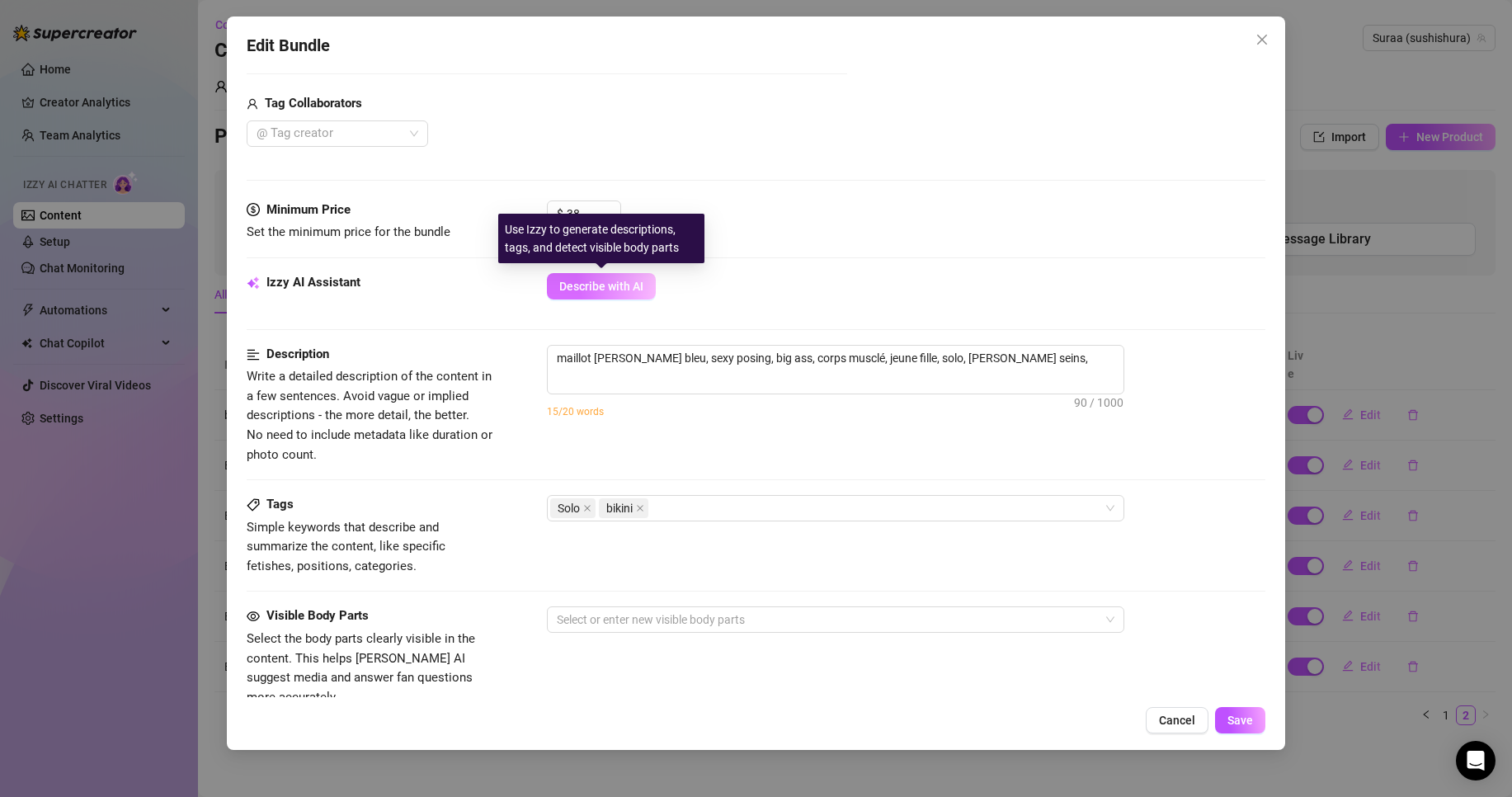
click at [583, 278] on button "Describe with AI" at bounding box center [601, 286] width 109 height 26
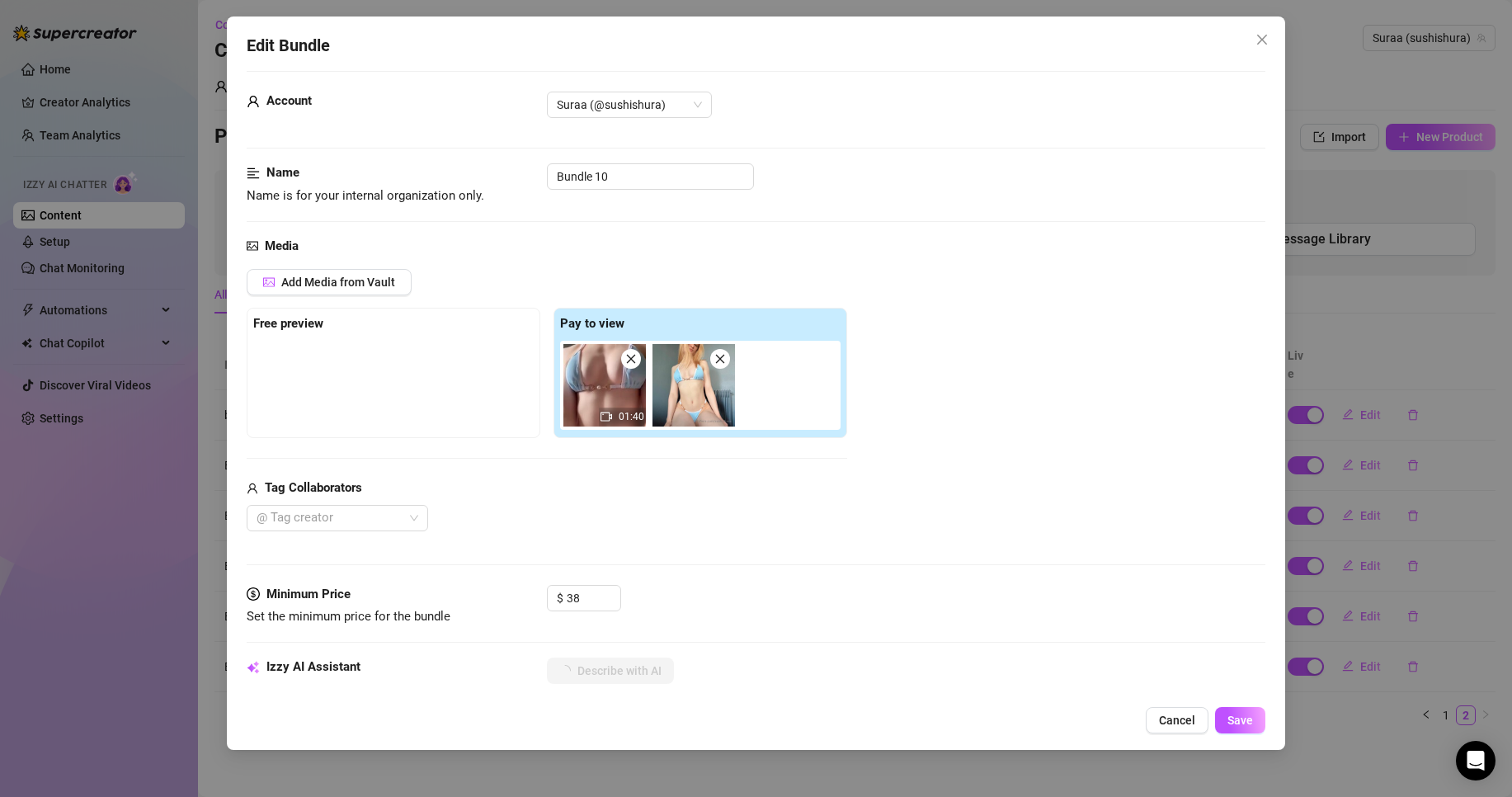
scroll to position [13, 0]
click at [594, 600] on input "38" at bounding box center [594, 599] width 54 height 24
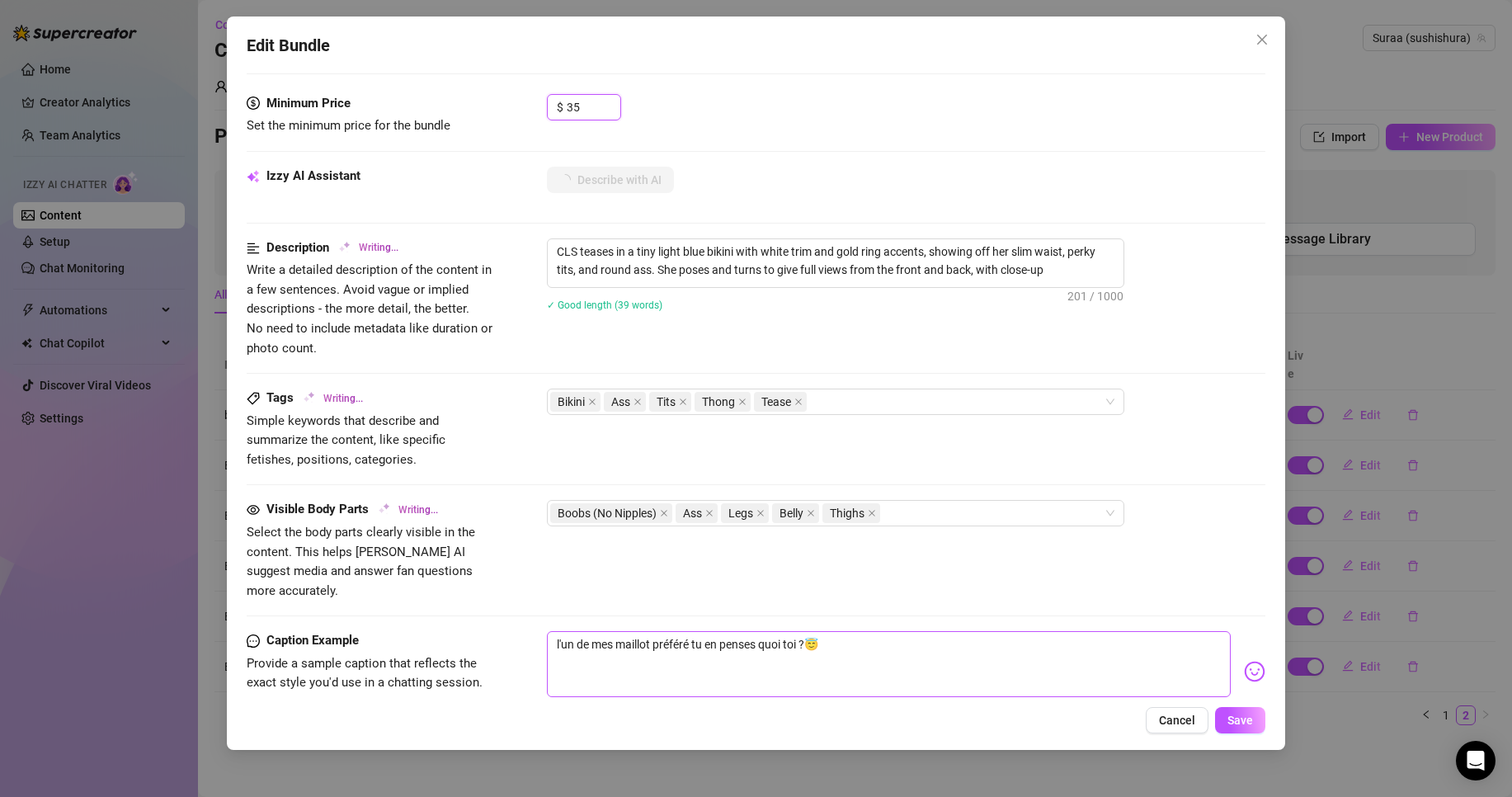
scroll to position [504, 0]
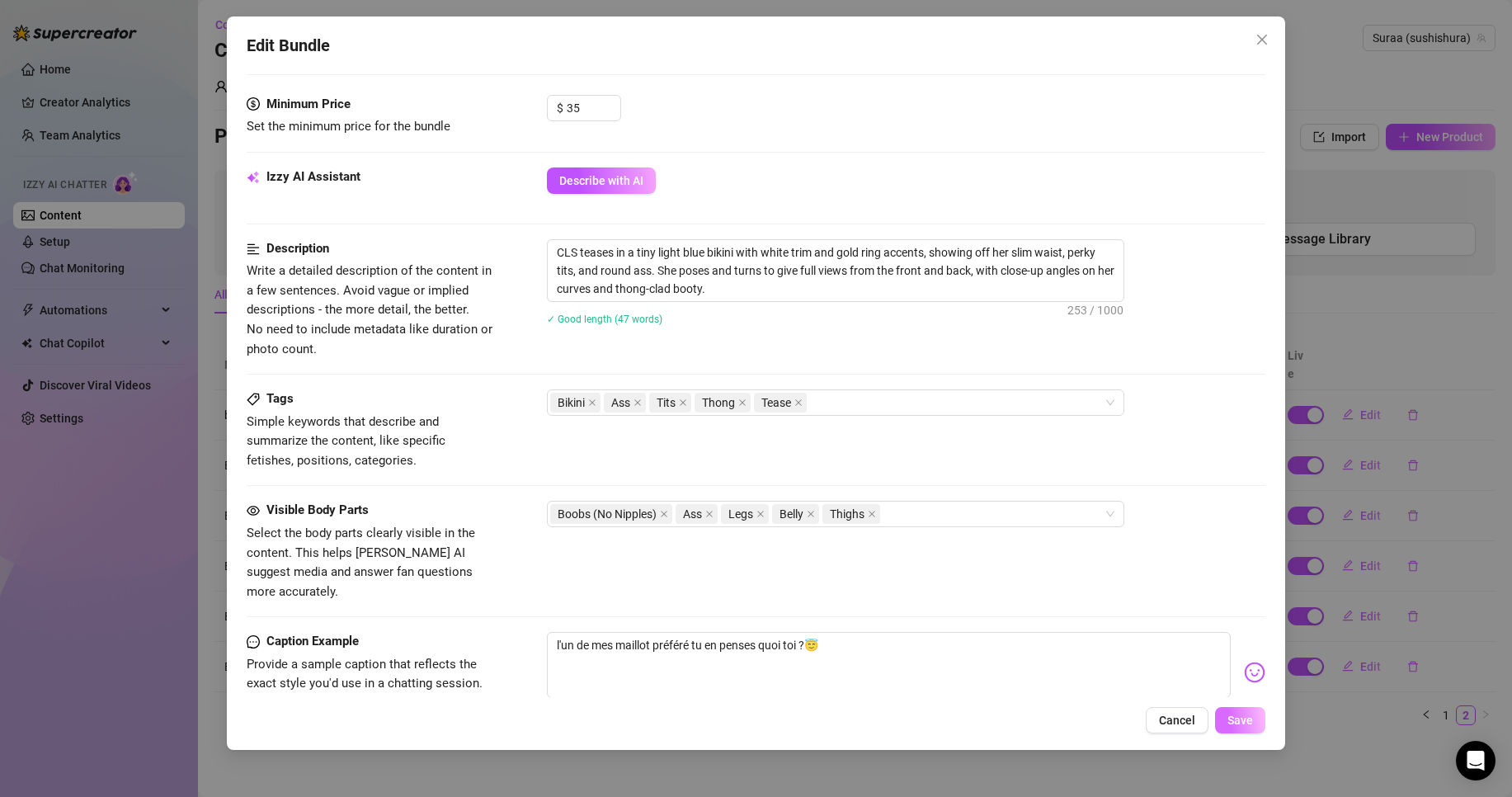
click at [1253, 716] on span "Save" at bounding box center [1240, 721] width 25 height 13
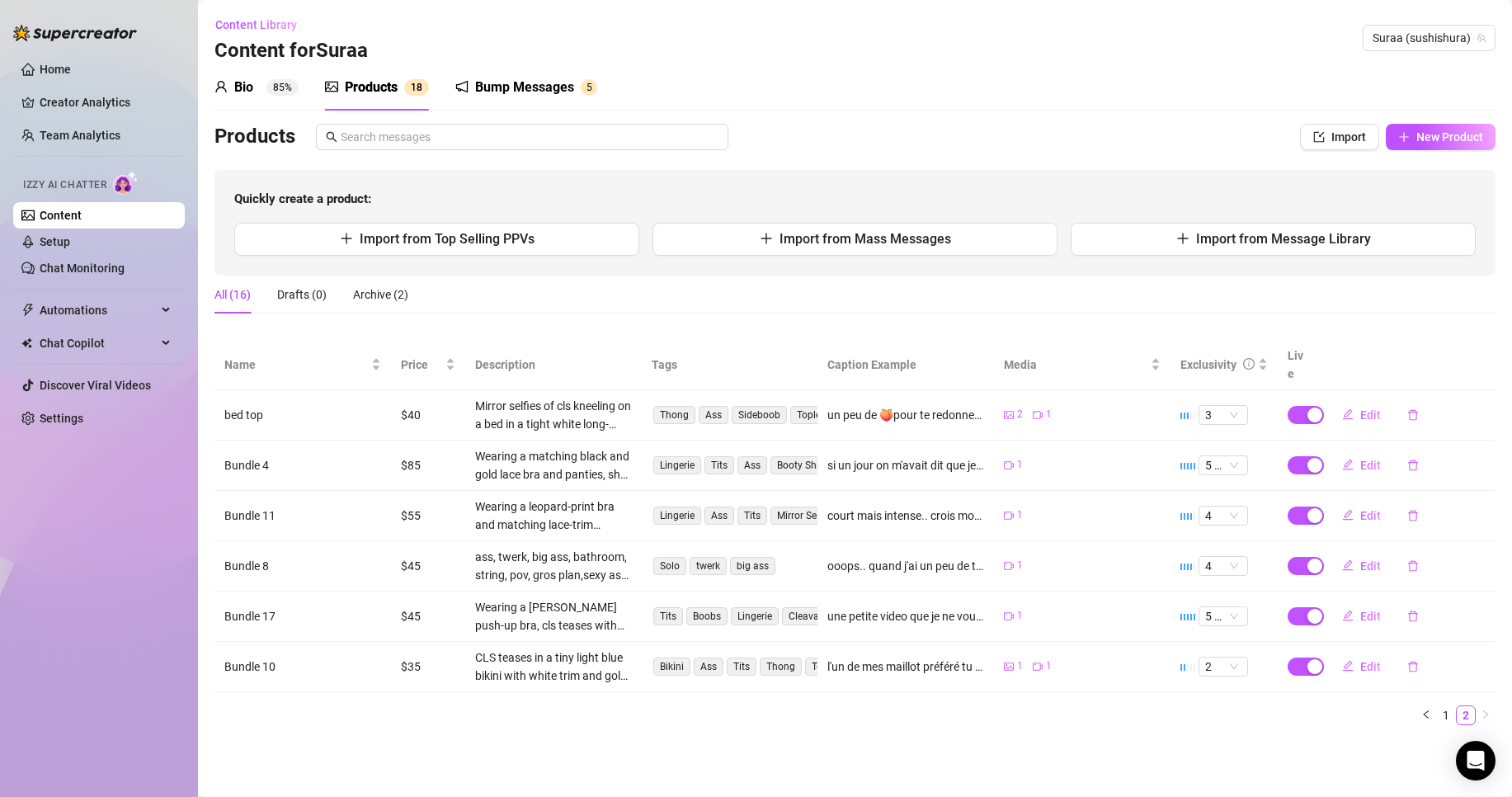
click at [1016, 658] on td "1 1" at bounding box center [1082, 667] width 176 height 50
click at [1447, 706] on link "1" at bounding box center [1447, 716] width 18 height 18
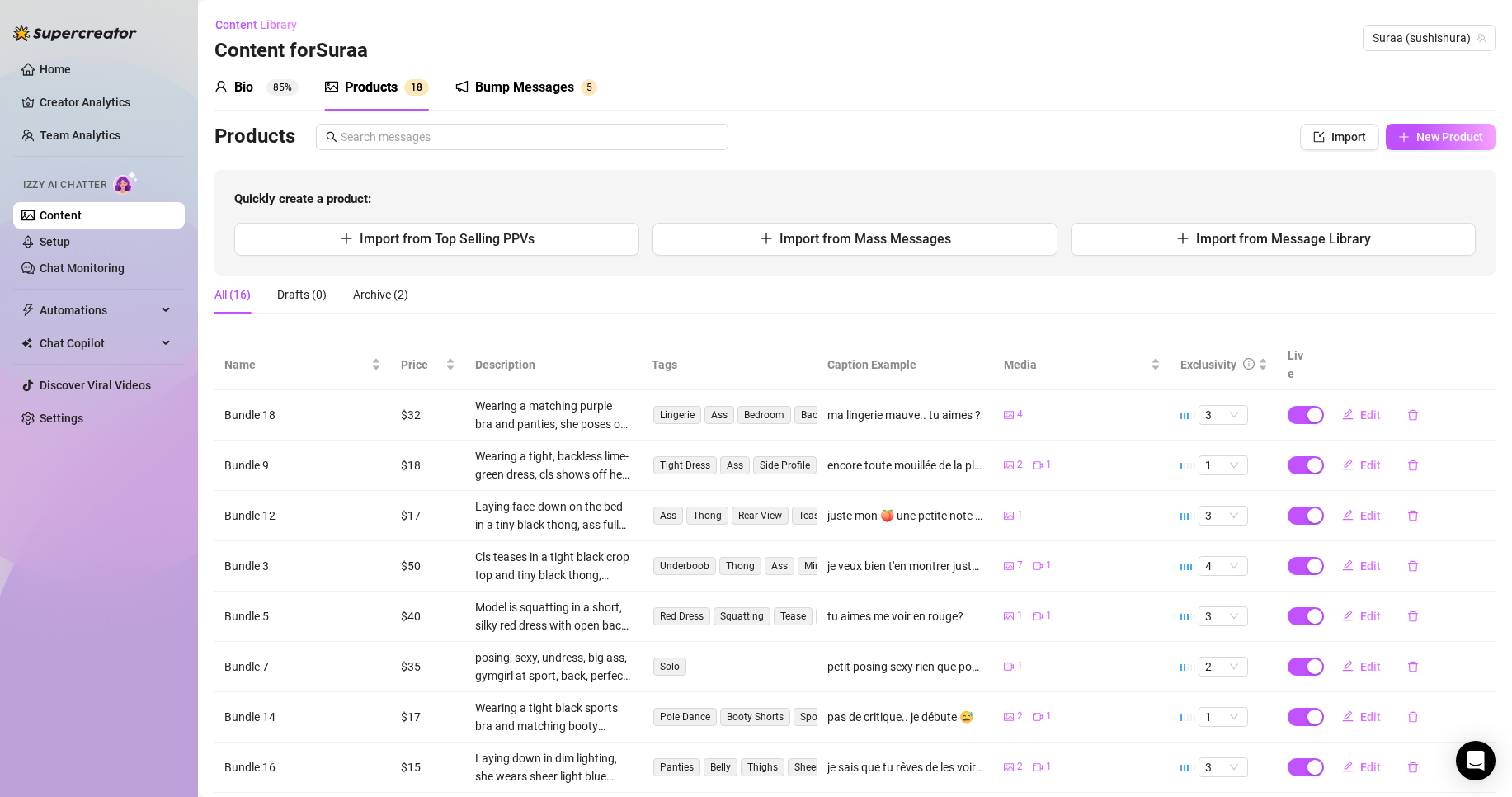
scroll to position [174, 0]
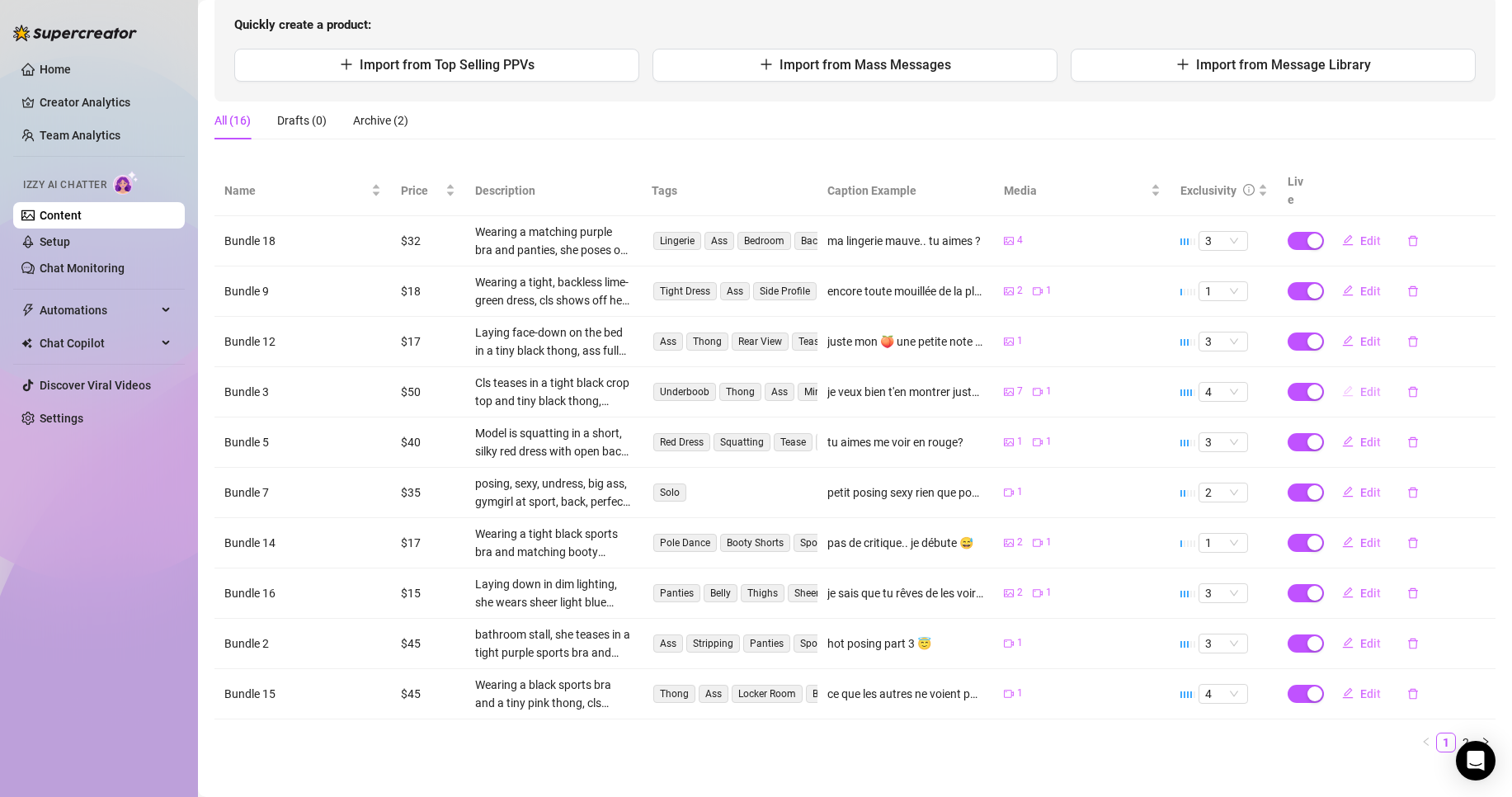
click at [1348, 379] on button "Edit" at bounding box center [1362, 391] width 65 height 26
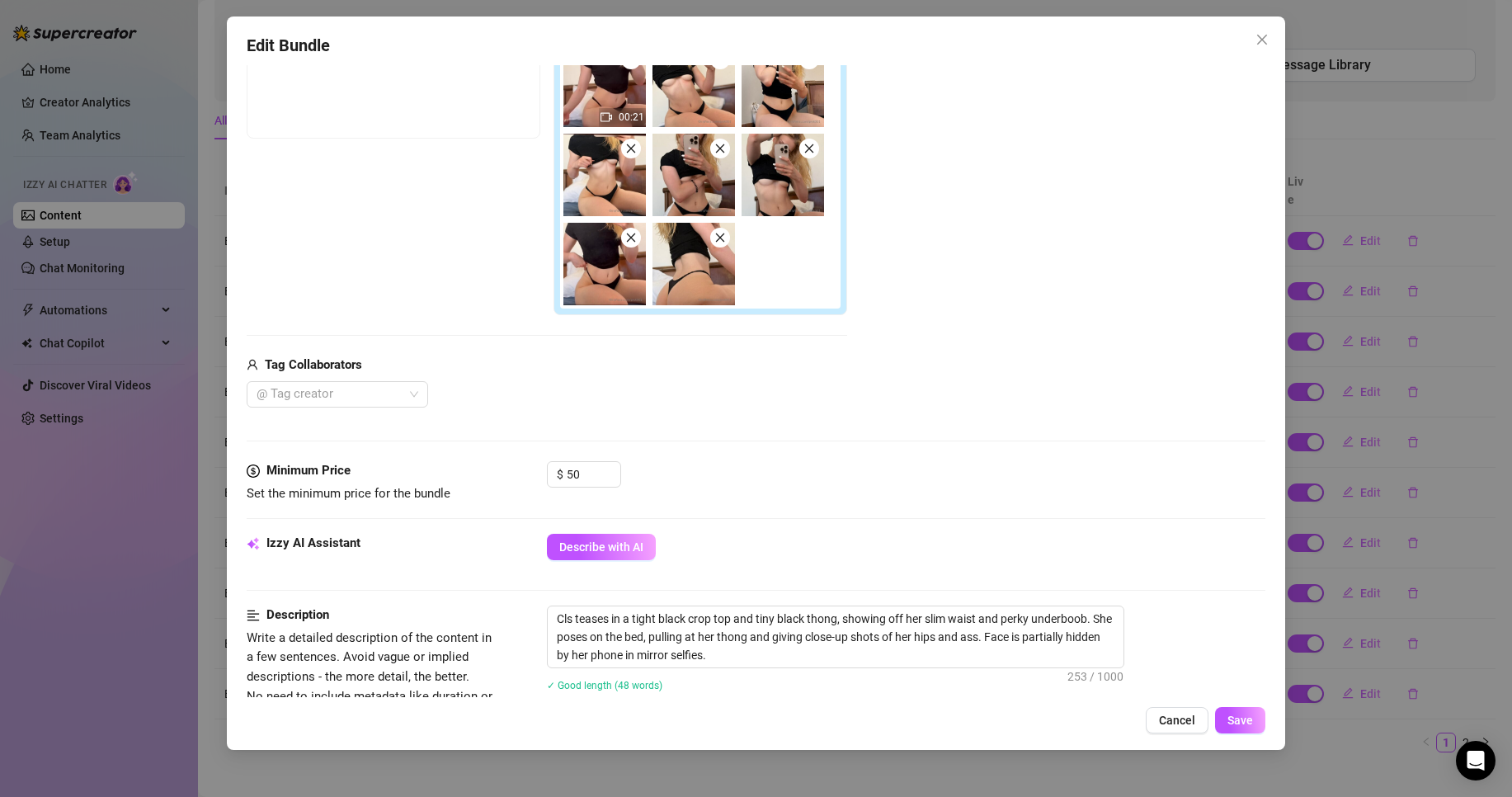
scroll to position [335, 0]
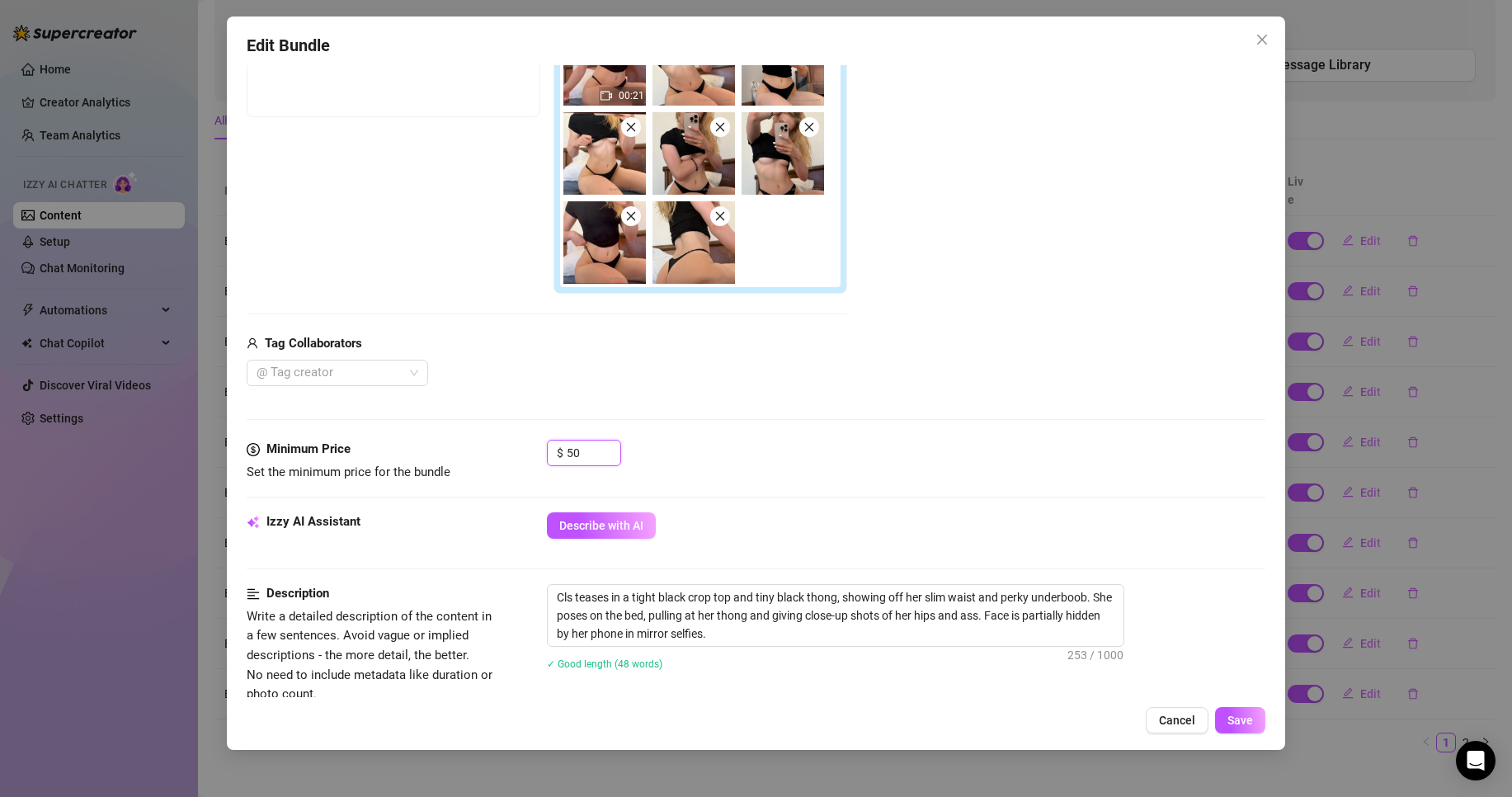
drag, startPoint x: 588, startPoint y: 448, endPoint x: 437, endPoint y: 445, distance: 151.0
click at [533, 448] on div "Minimum Price Set the minimum price for the bundle $ 50" at bounding box center [756, 461] width 1019 height 42
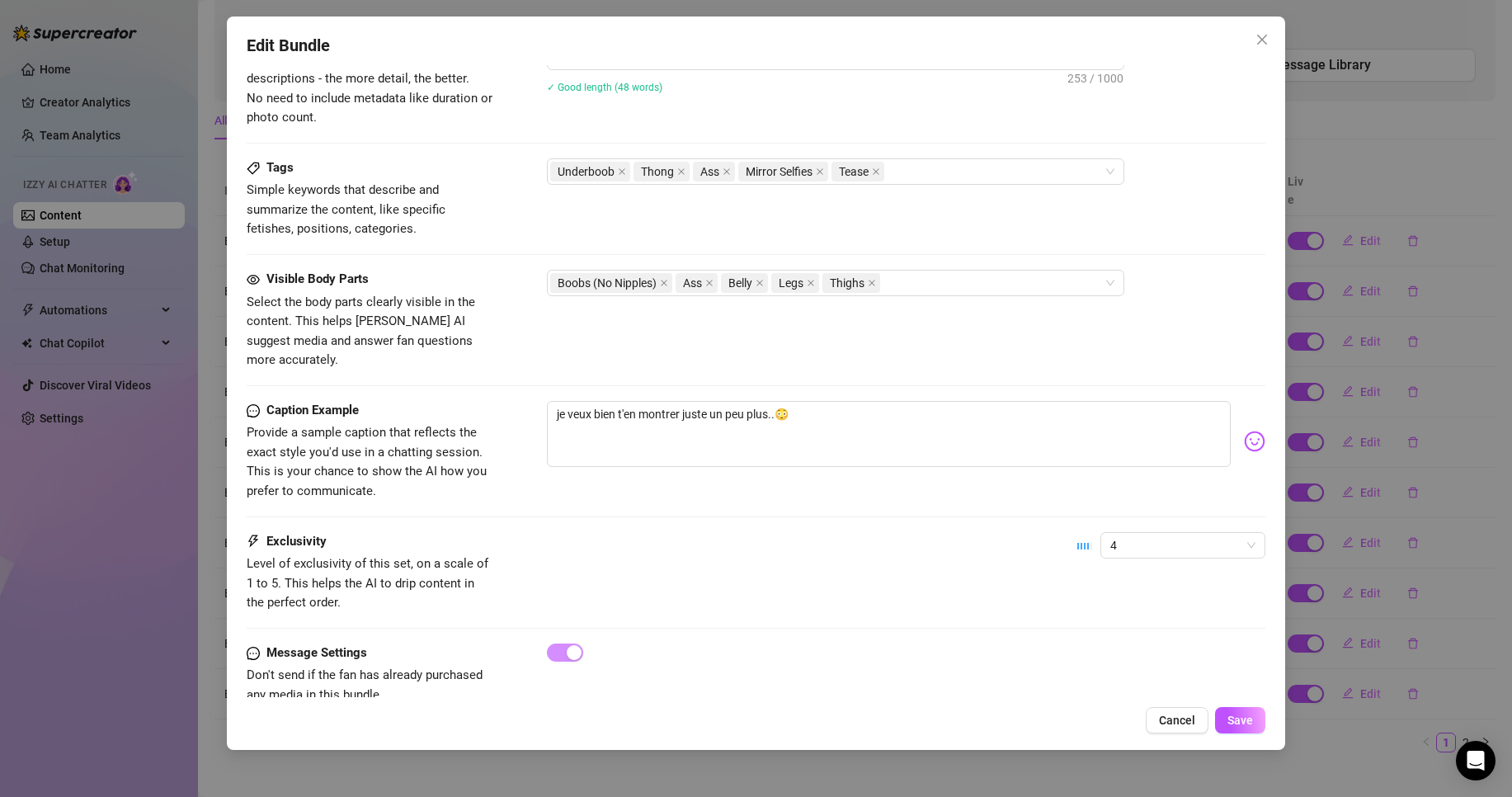
scroll to position [931, 0]
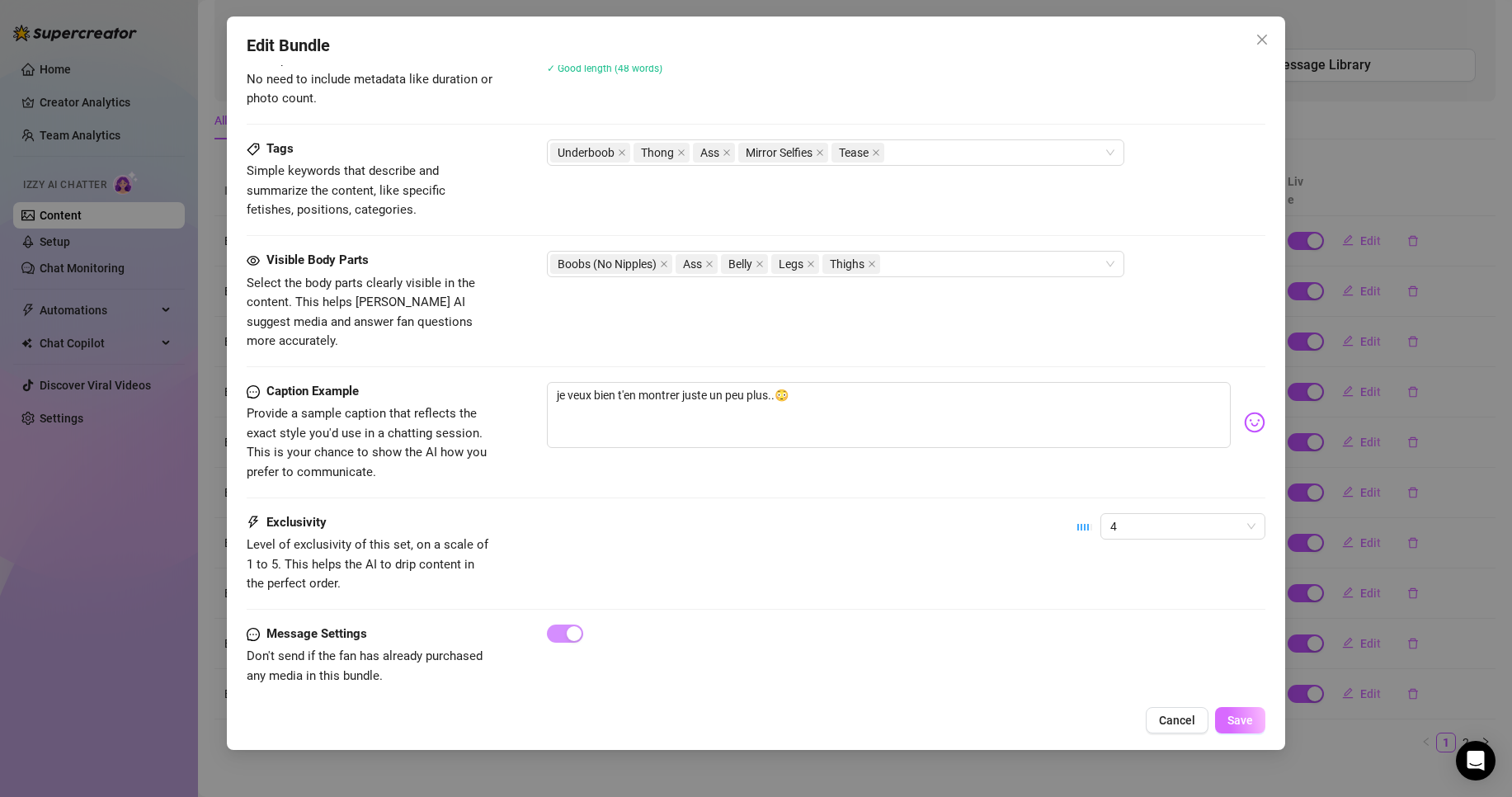
click at [1258, 716] on button "Save" at bounding box center [1240, 720] width 50 height 26
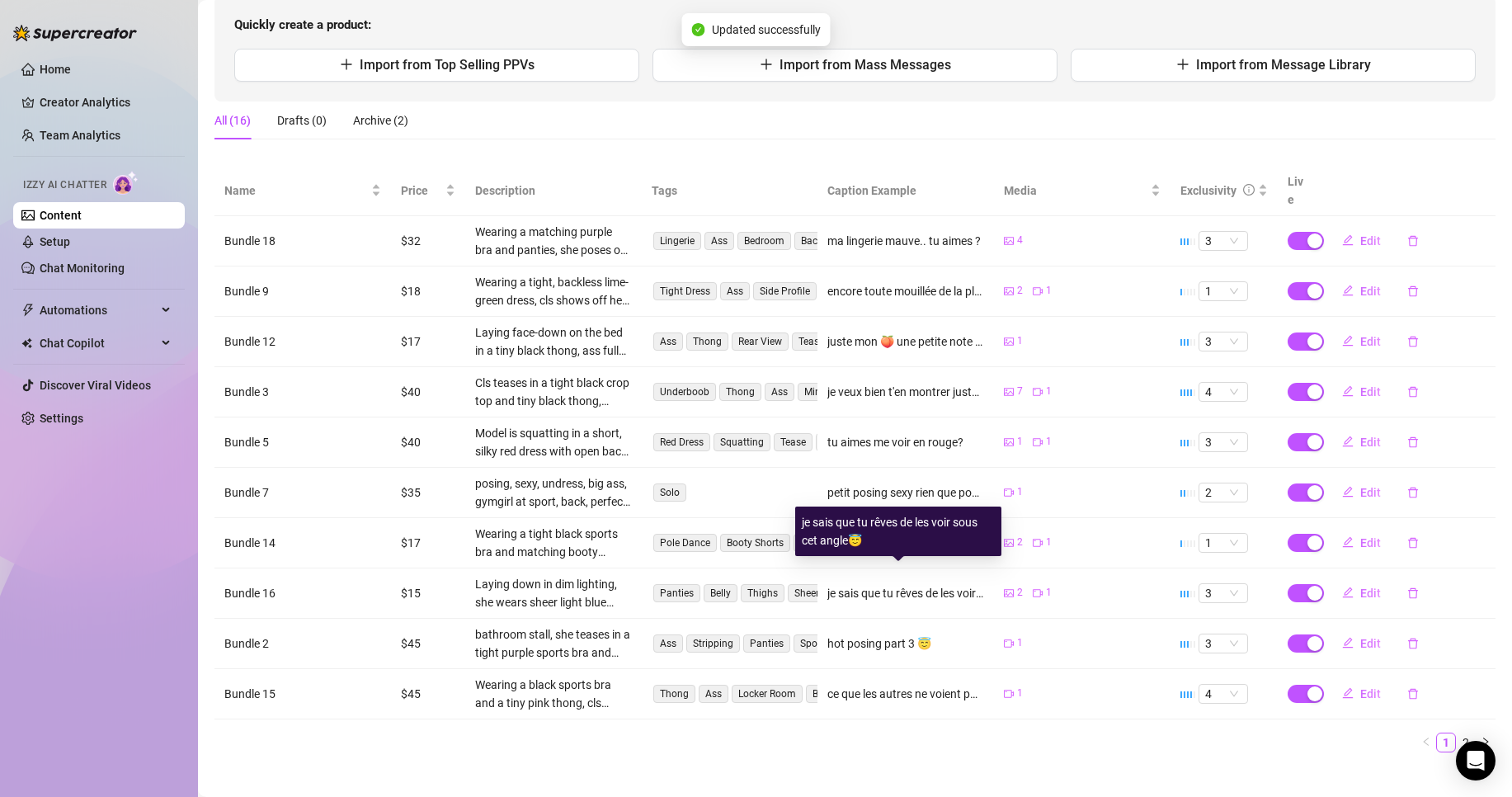
scroll to position [0, 0]
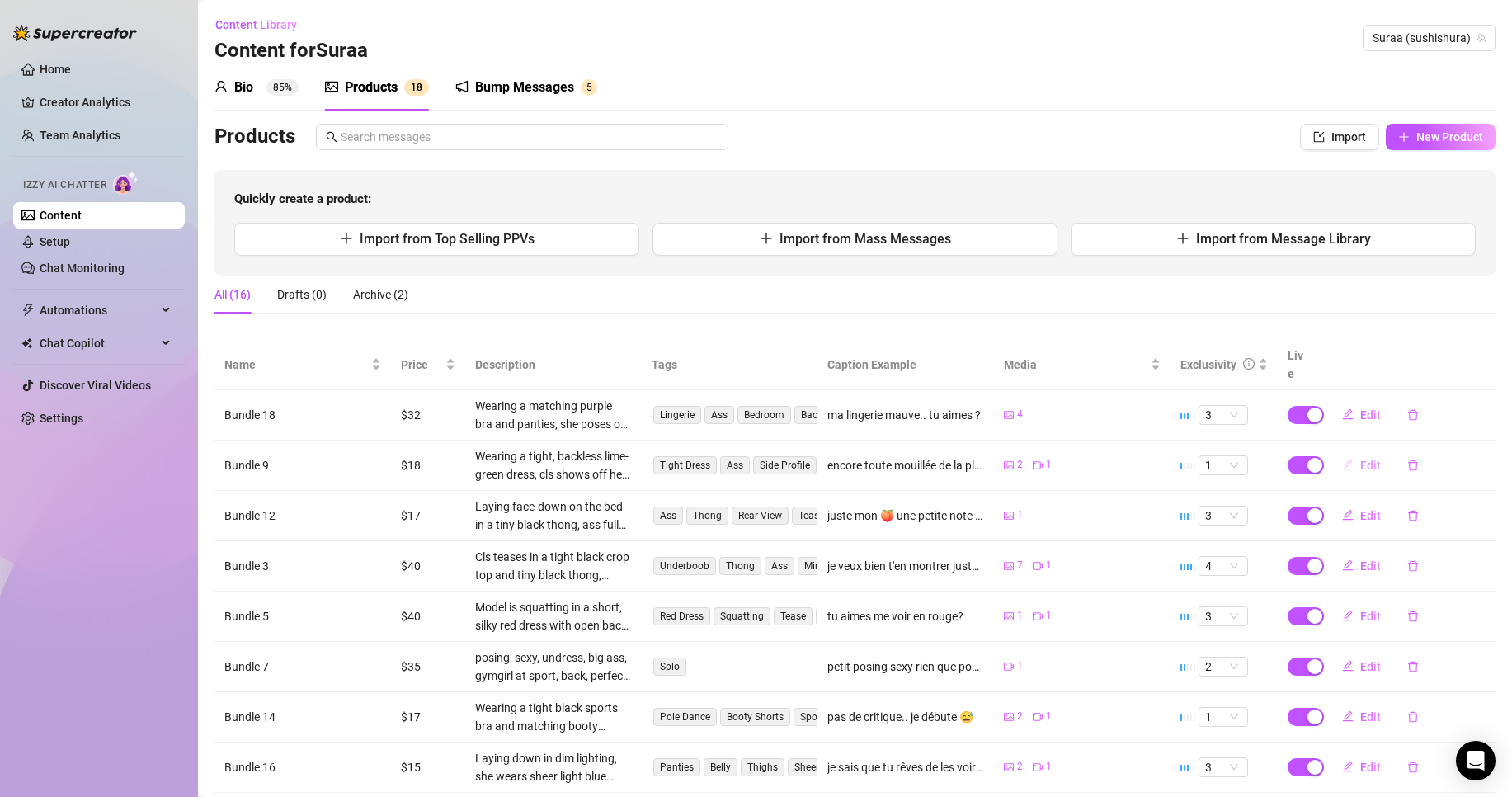
click at [1363, 459] on span "Edit" at bounding box center [1370, 465] width 21 height 13
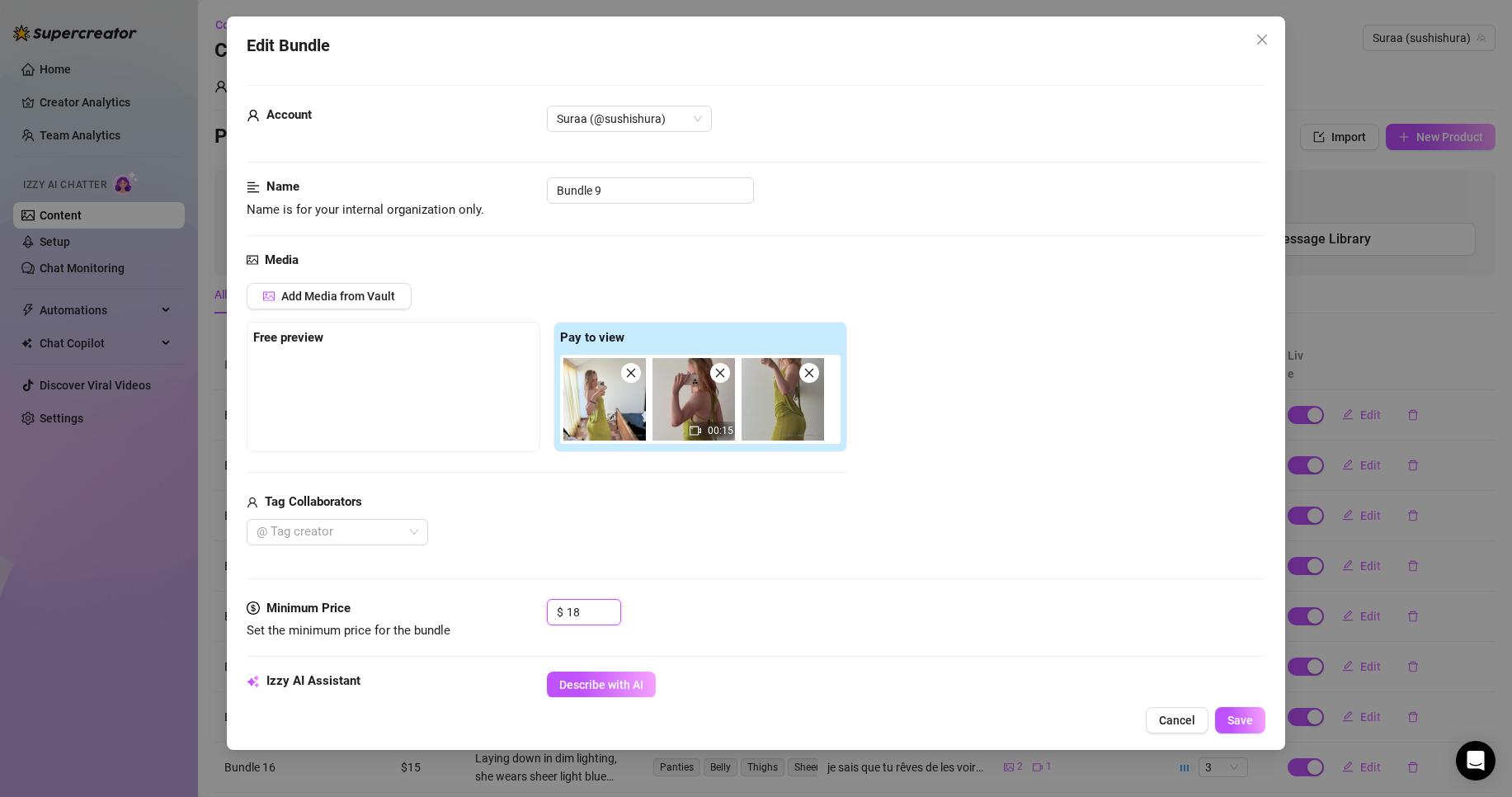
drag, startPoint x: 589, startPoint y: 610, endPoint x: 353, endPoint y: 623, distance: 236.4
click at [353, 623] on div "Minimum Price Set the minimum price for the bundle $ 18" at bounding box center [756, 620] width 1019 height 42
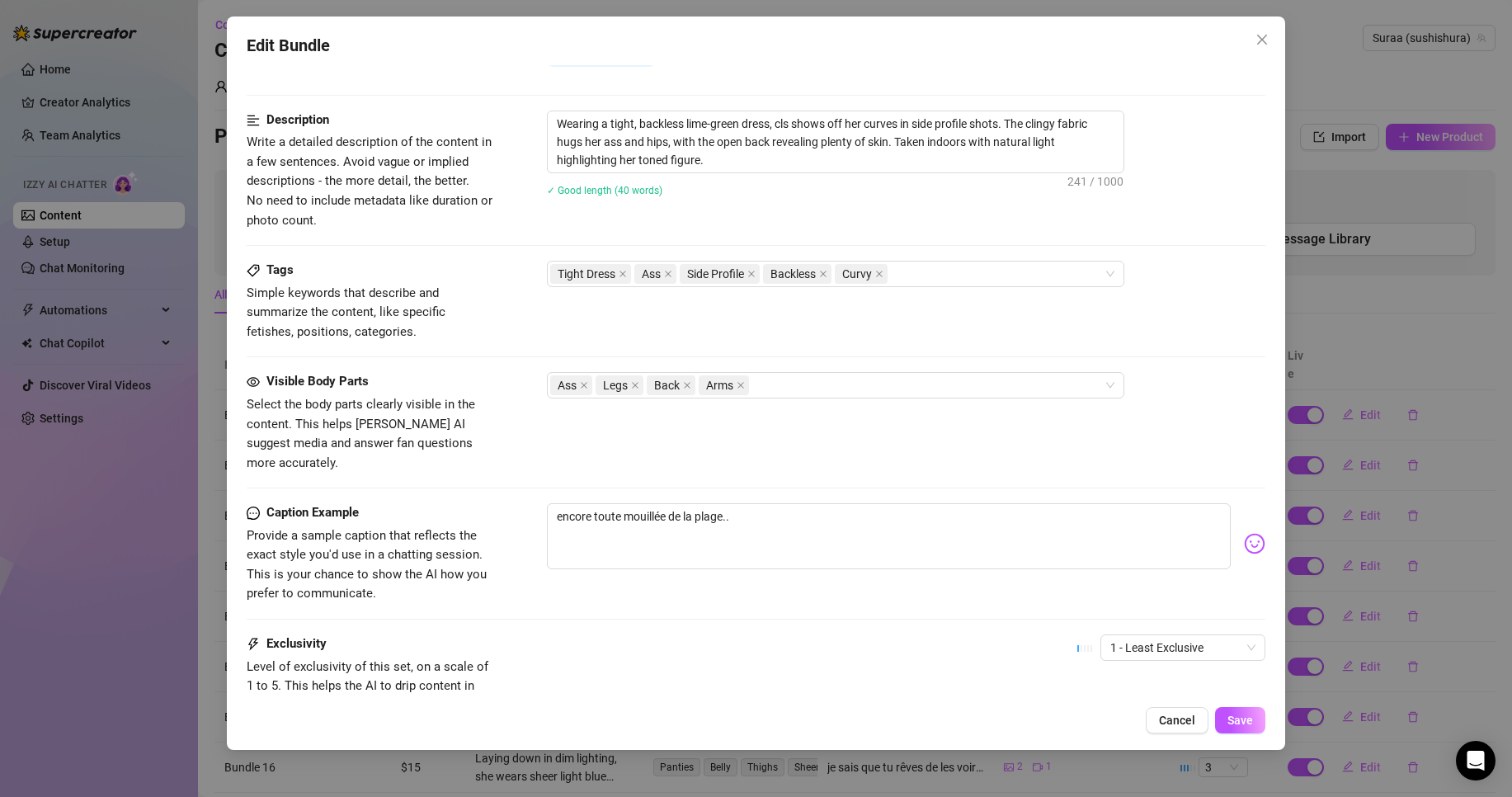
scroll to position [634, 0]
click at [1233, 724] on span "Save" at bounding box center [1240, 721] width 25 height 13
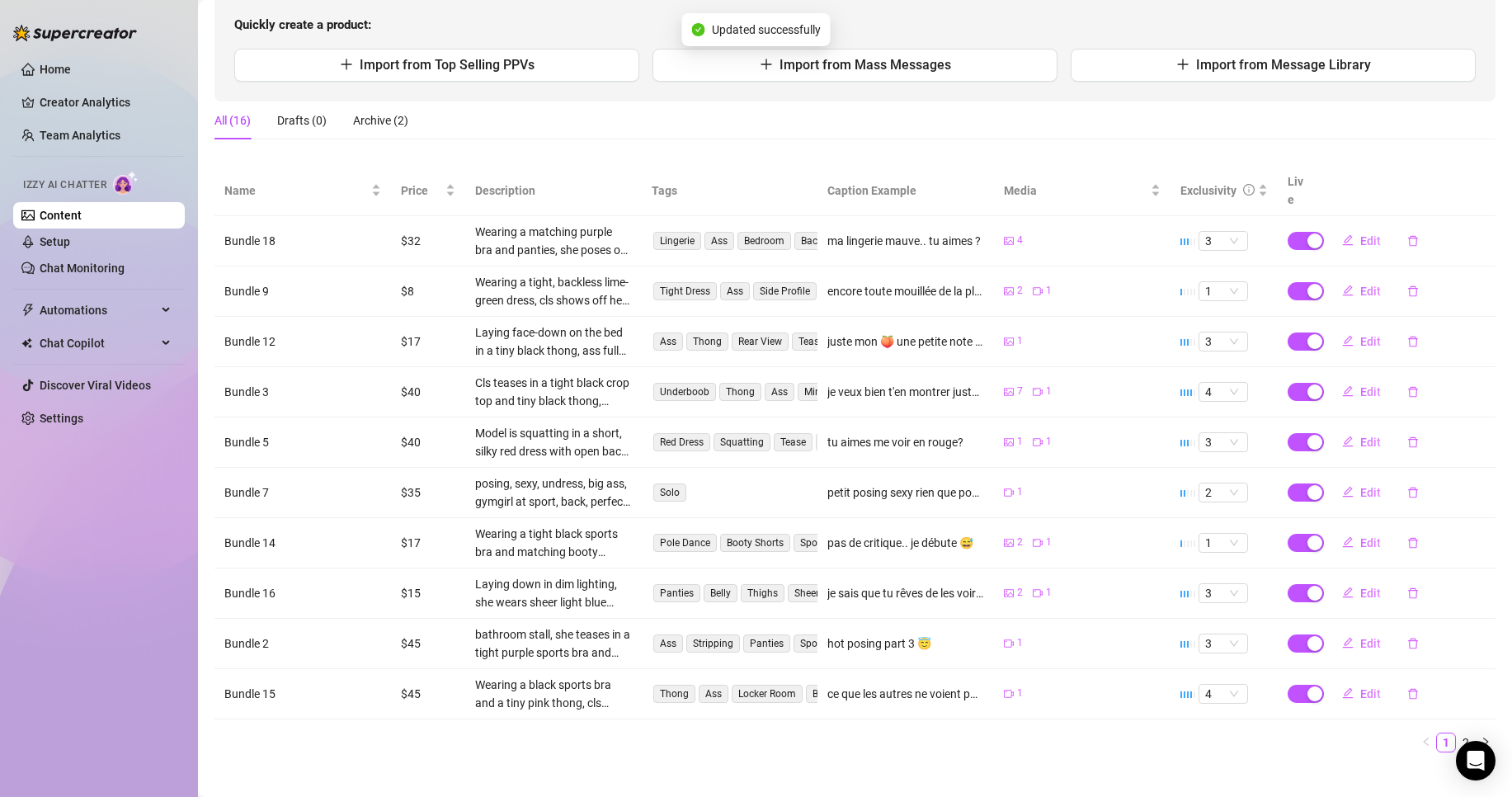
scroll to position [174, 0]
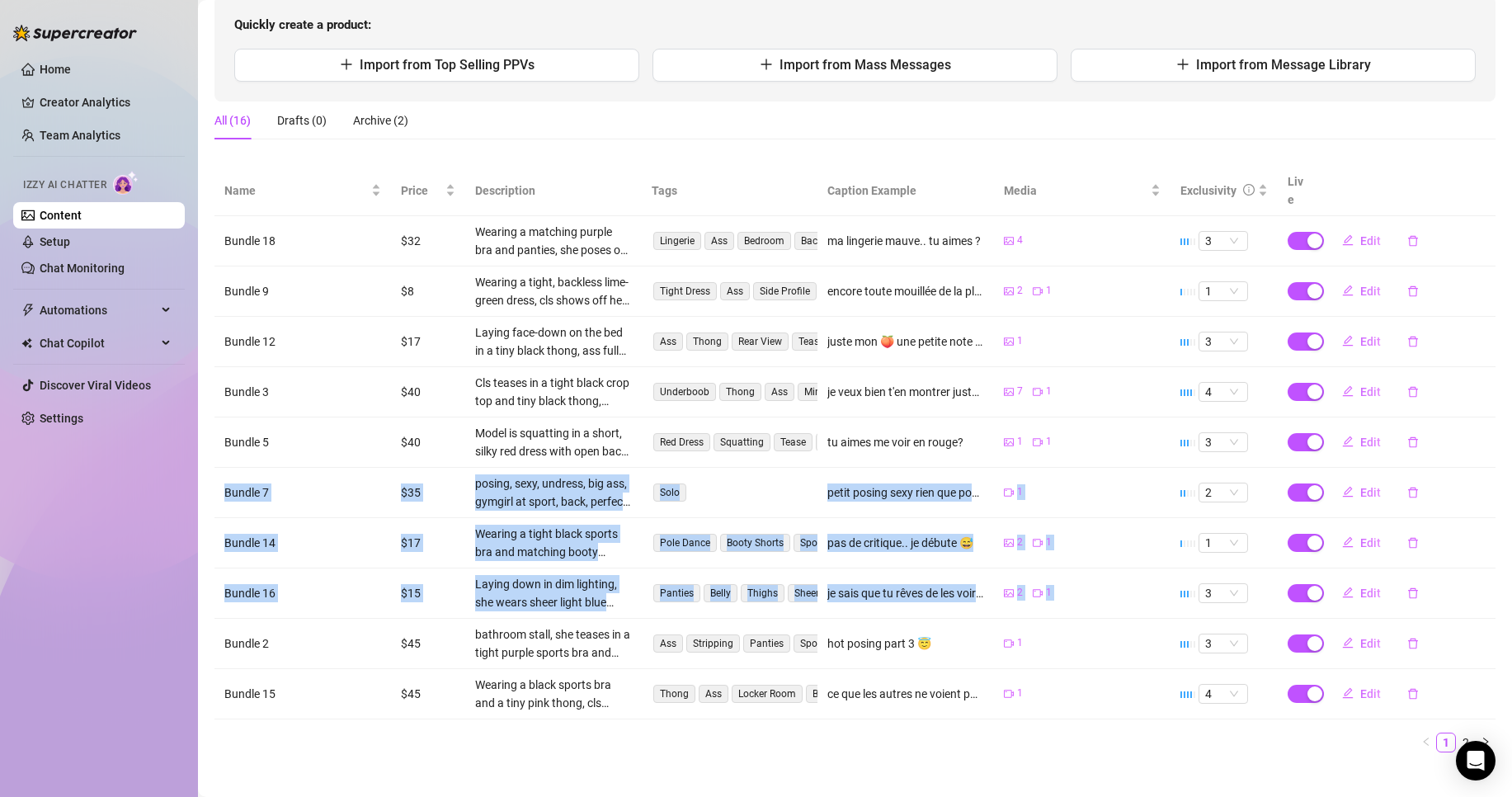
drag, startPoint x: 1320, startPoint y: 562, endPoint x: 1280, endPoint y: 391, distance: 175.6
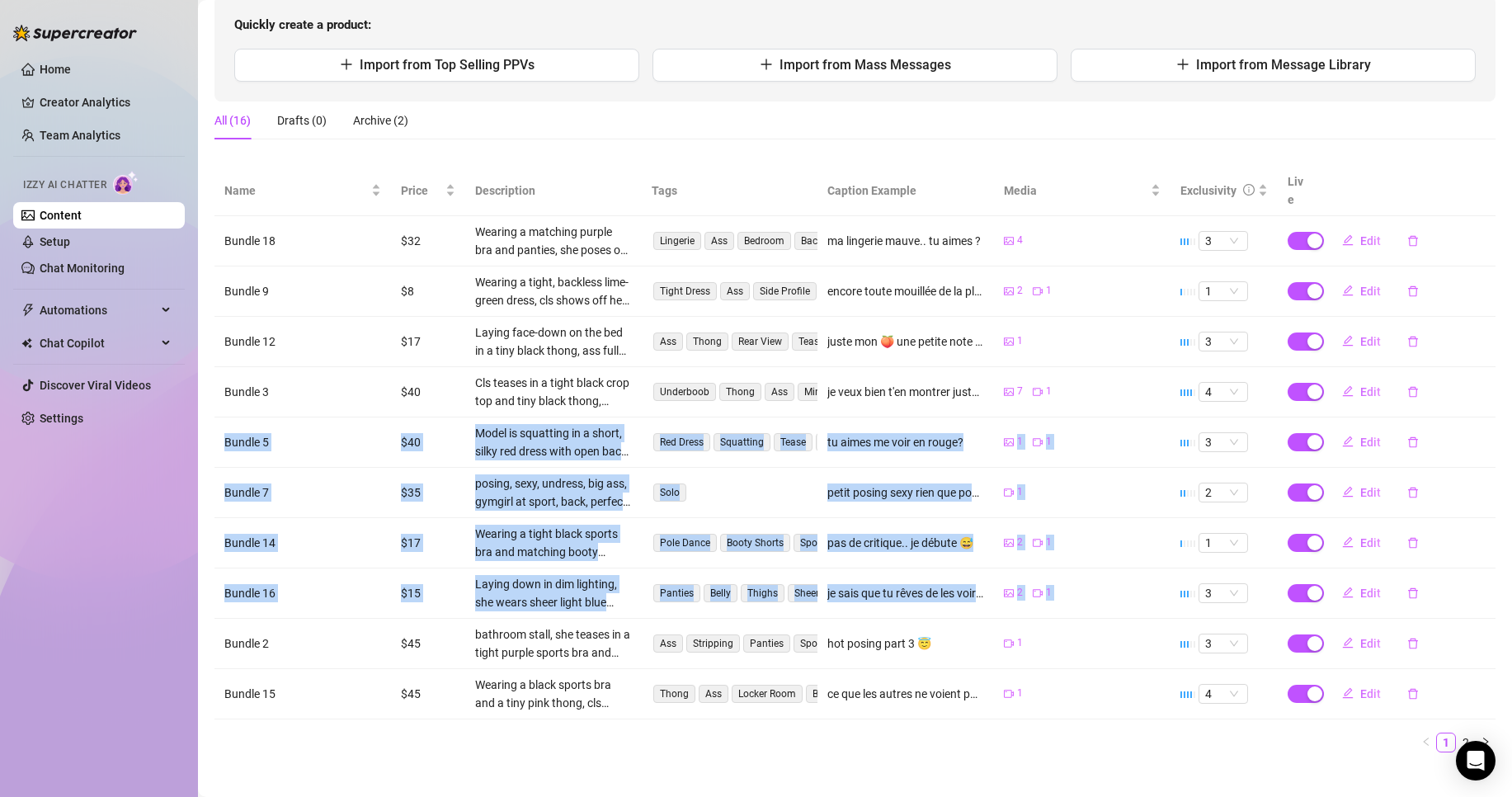
click at [1280, 391] on tbody "Bundle 18 $32 Wearing a matching purple bra and panties, she poses on the bed w…" at bounding box center [855, 467] width 1281 height 503
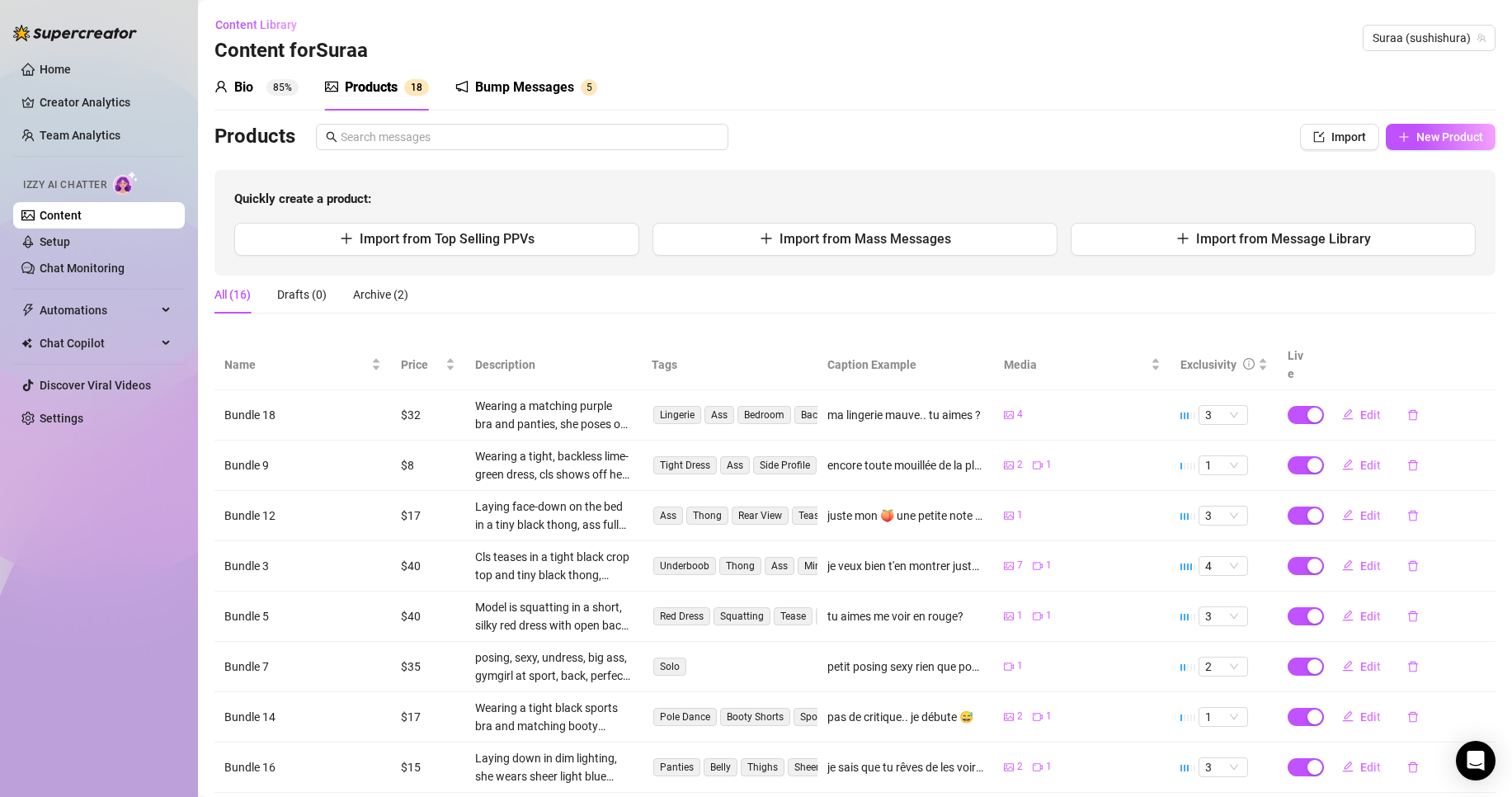
click at [1441, 116] on div "Bio 85% Products 1 8 Bump Messages 5 Bio Import Bio from other creator Personal…" at bounding box center [855, 502] width 1281 height 876
click at [1424, 134] on span "New Product" at bounding box center [1450, 137] width 67 height 13
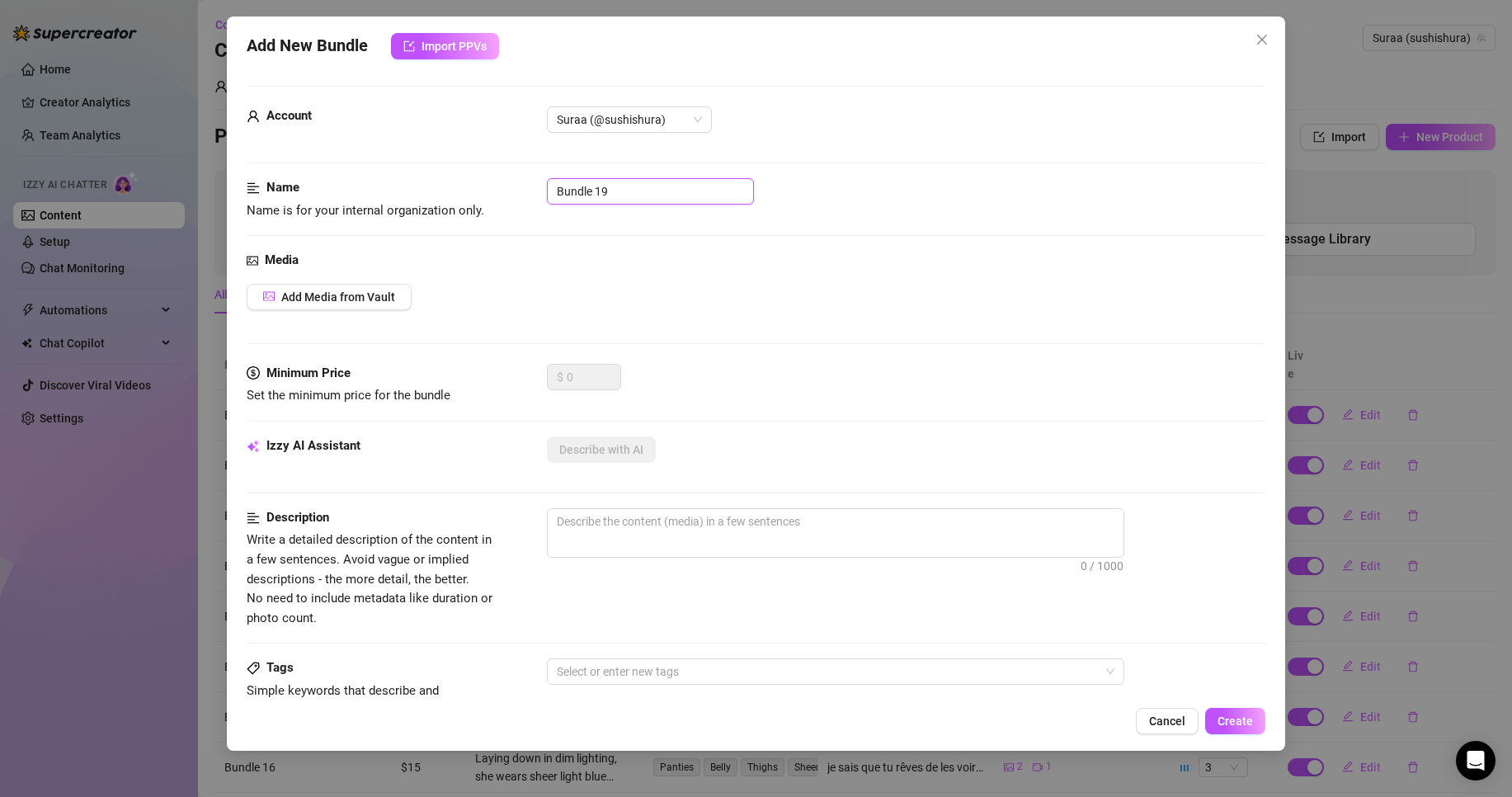
drag, startPoint x: 611, startPoint y: 178, endPoint x: 197, endPoint y: 215, distance: 415.7
click at [322, 208] on div "Name Name is for your internal organization only. Bundle 19" at bounding box center [756, 199] width 1019 height 42
click at [372, 297] on span "Add Media from Vault" at bounding box center [338, 297] width 114 height 13
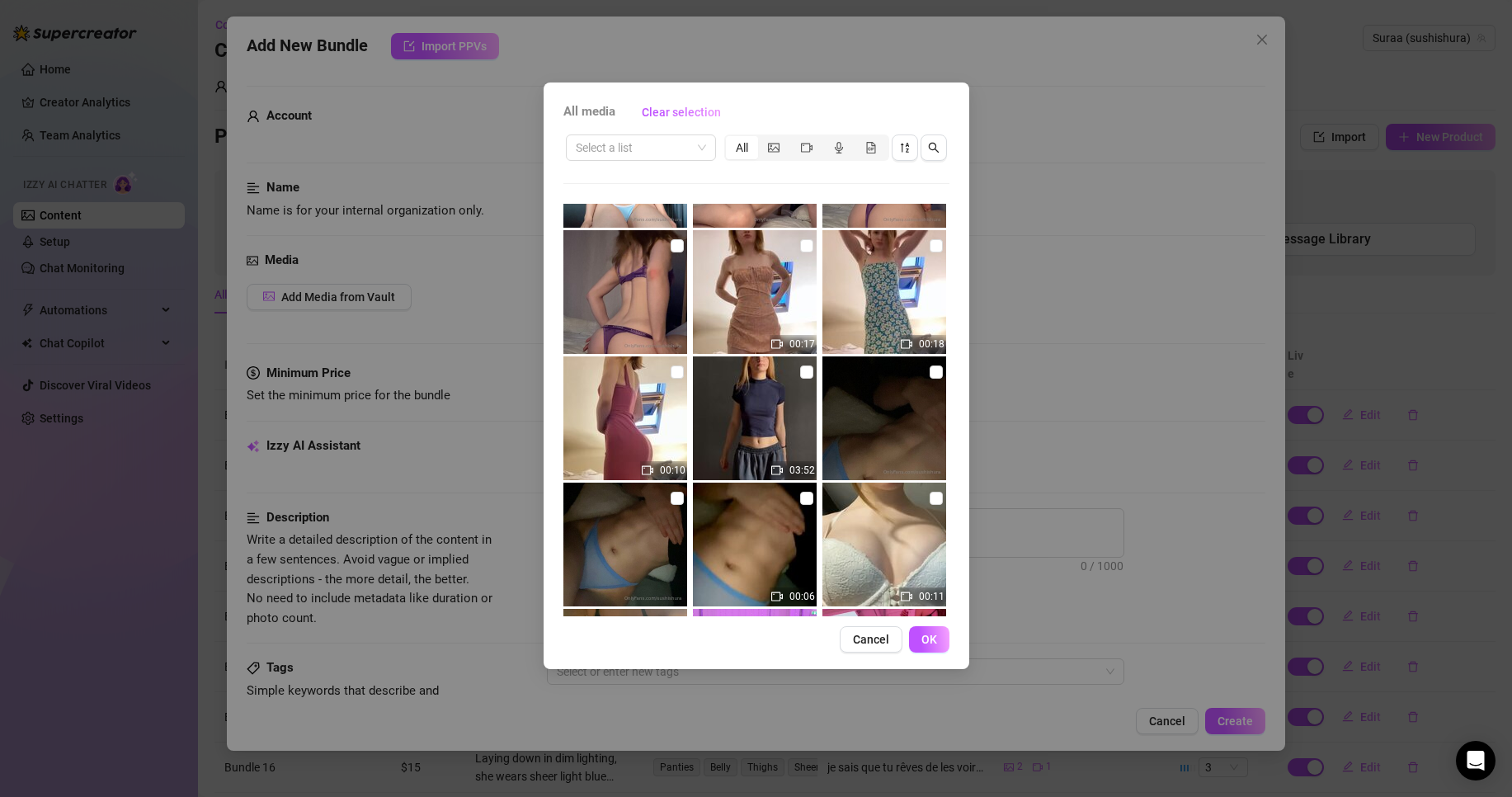
scroll to position [102, 0]
click at [801, 370] on input "checkbox" at bounding box center [807, 370] width 13 height 13
click at [928, 632] on button "OK" at bounding box center [929, 639] width 40 height 26
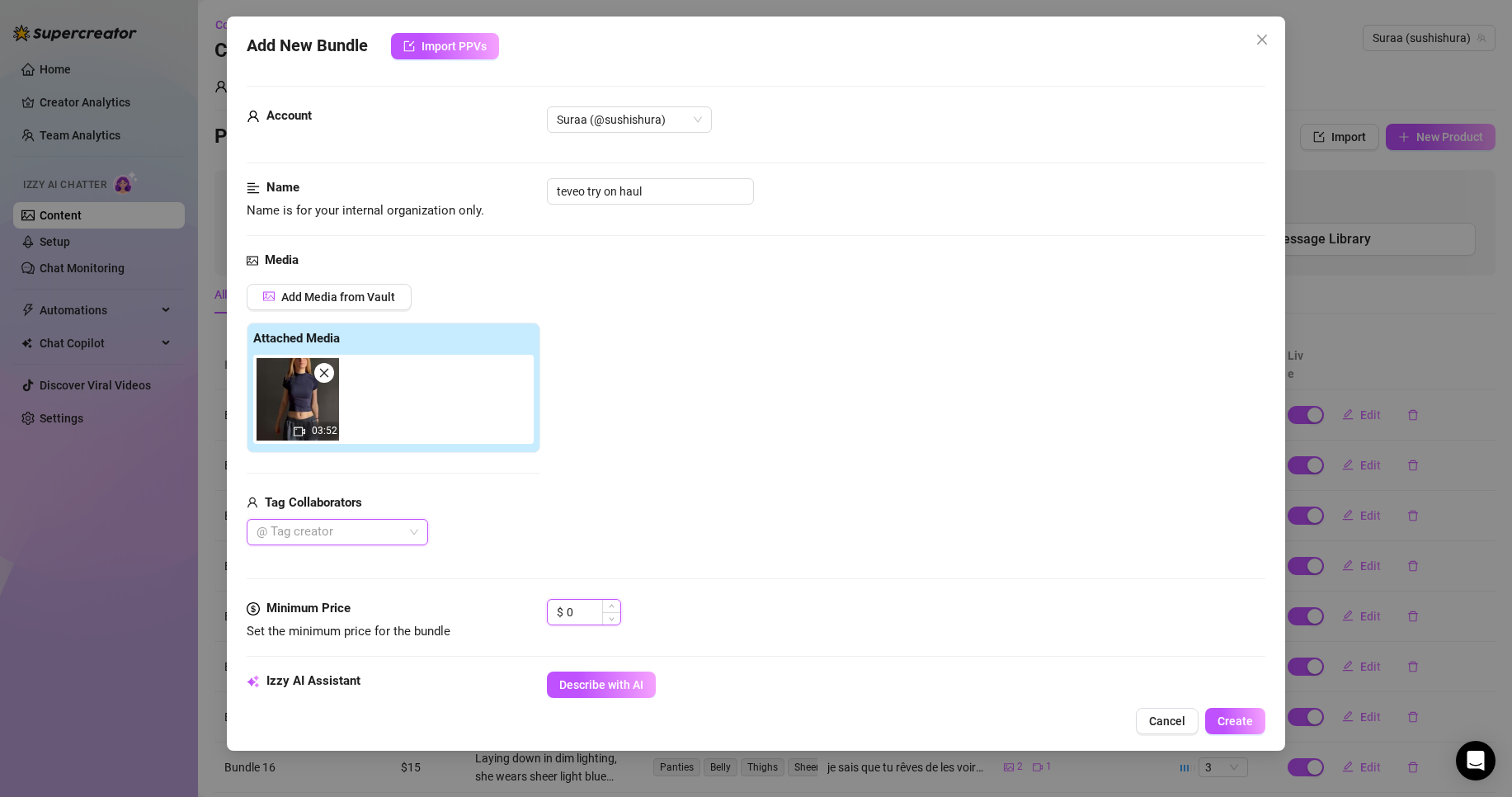
click at [591, 606] on input "0" at bounding box center [594, 611] width 54 height 24
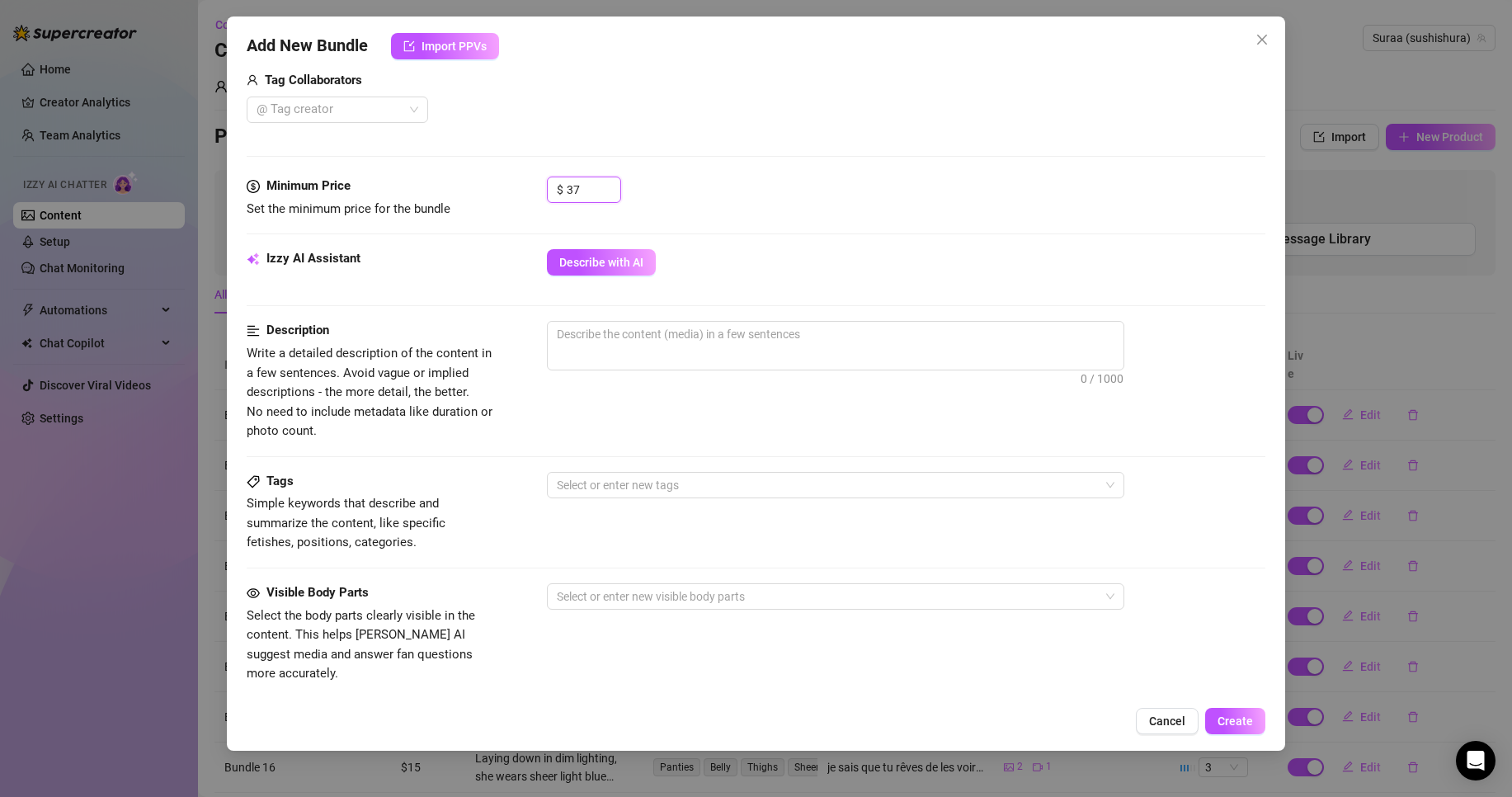
scroll to position [423, 0]
click at [585, 265] on span "Describe with AI" at bounding box center [601, 262] width 84 height 13
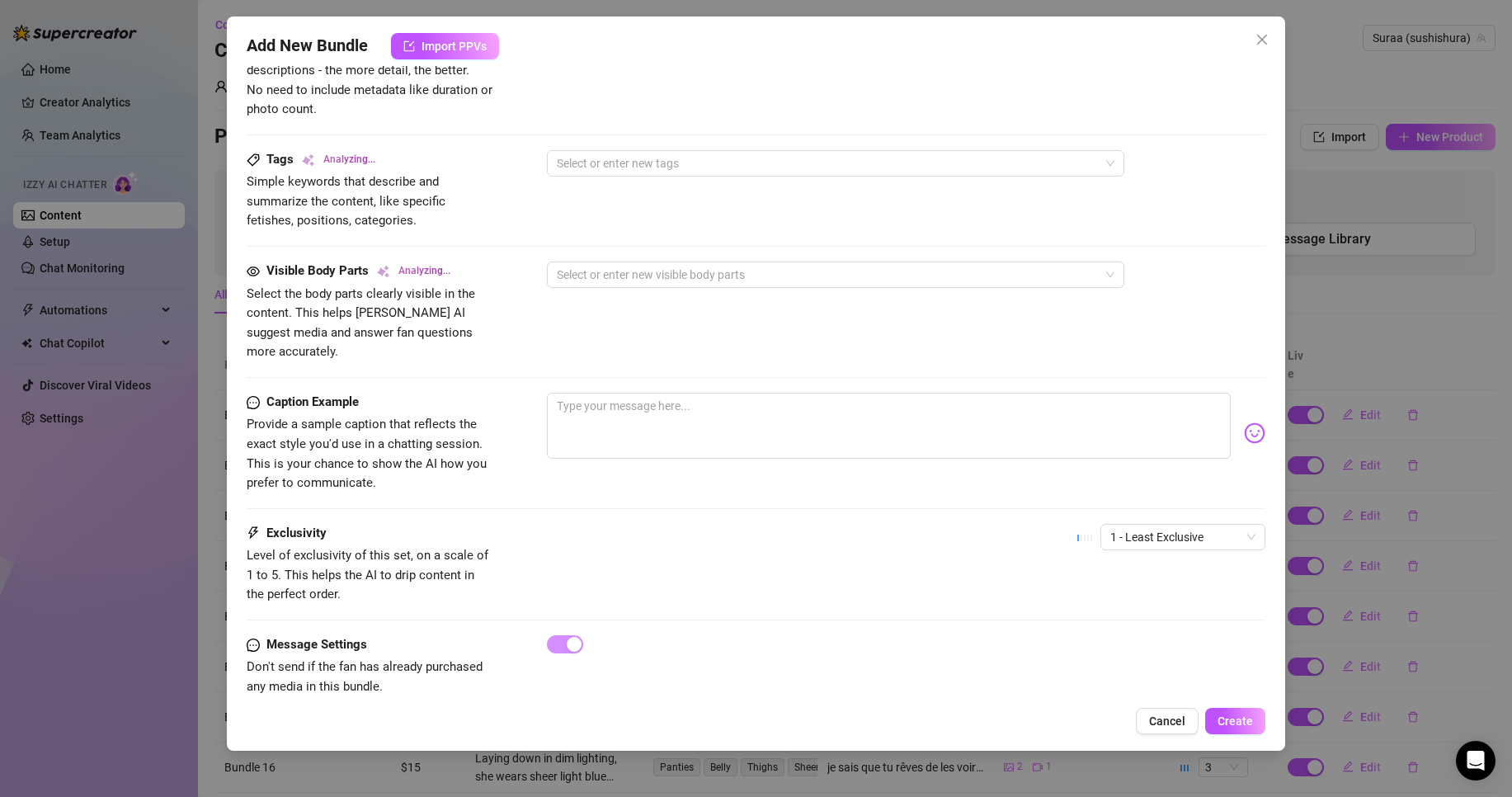
scroll to position [745, 0]
click at [618, 410] on textarea at bounding box center [888, 425] width 684 height 66
click at [898, 392] on textarea "mon deuxième try on haul! :)" at bounding box center [888, 425] width 684 height 66
click at [1125, 524] on span "1 - Least Exclusive" at bounding box center [1183, 536] width 145 height 24
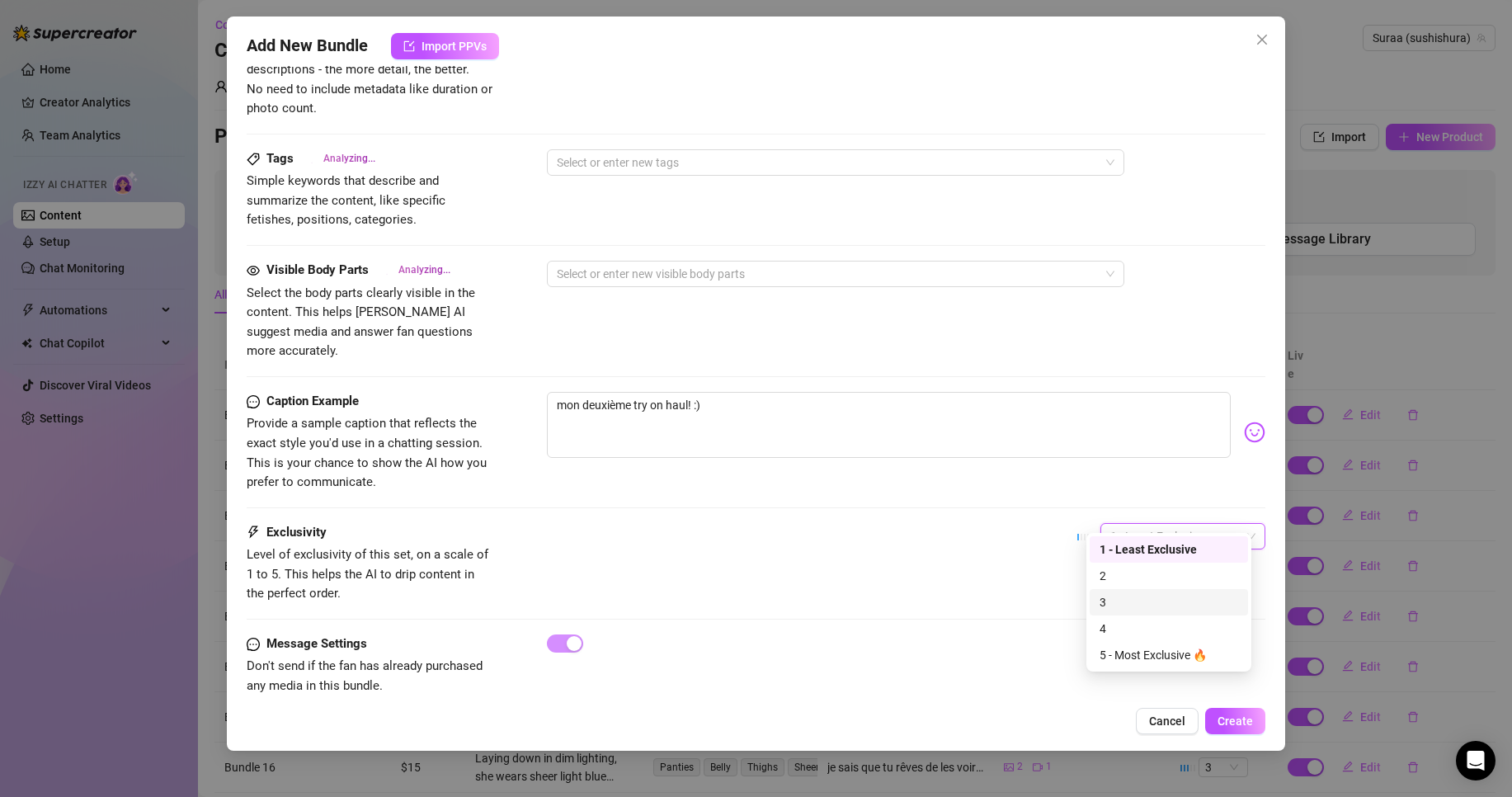
click at [1116, 596] on div "3" at bounding box center [1169, 603] width 139 height 18
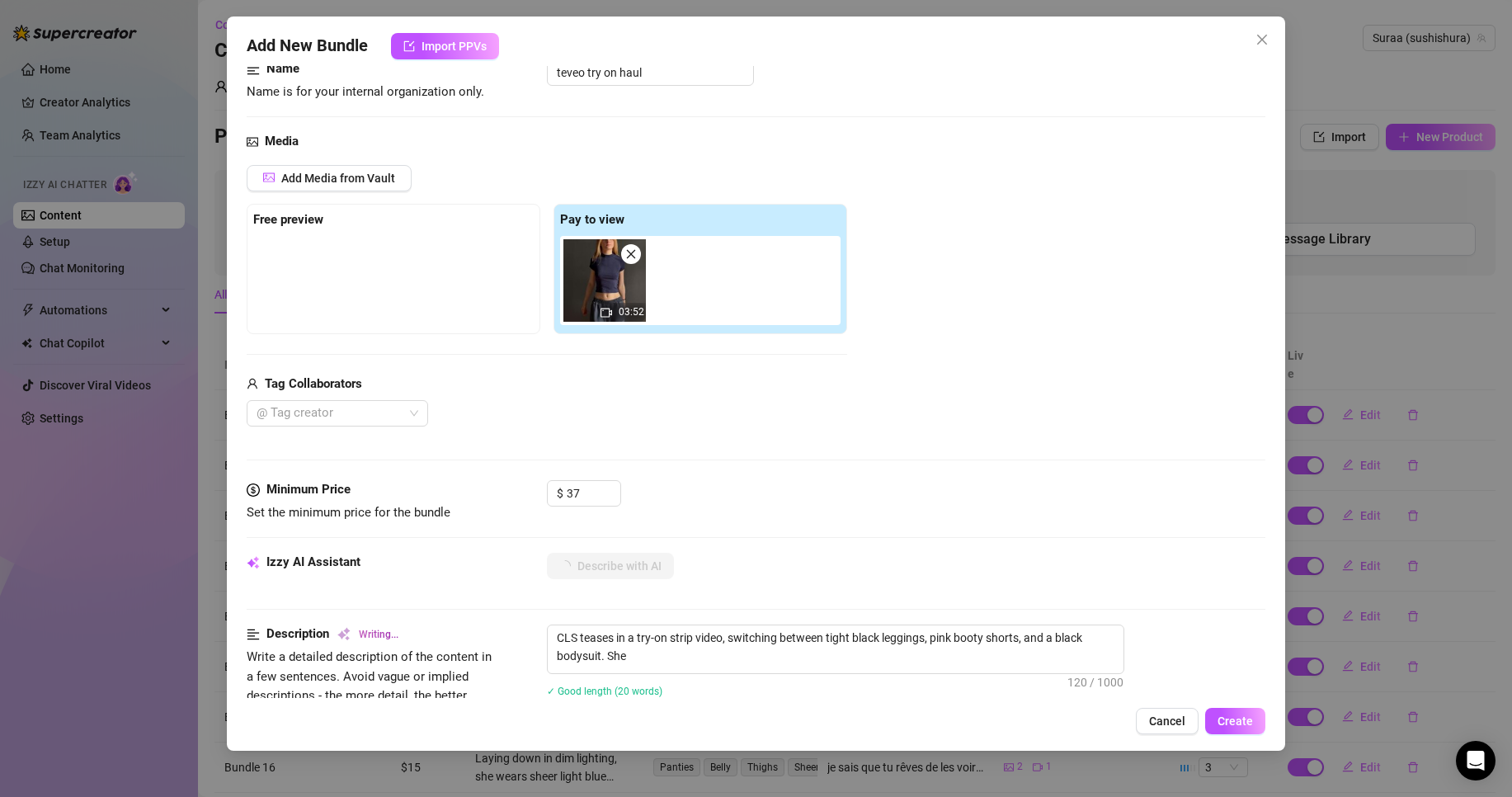
scroll to position [754, 0]
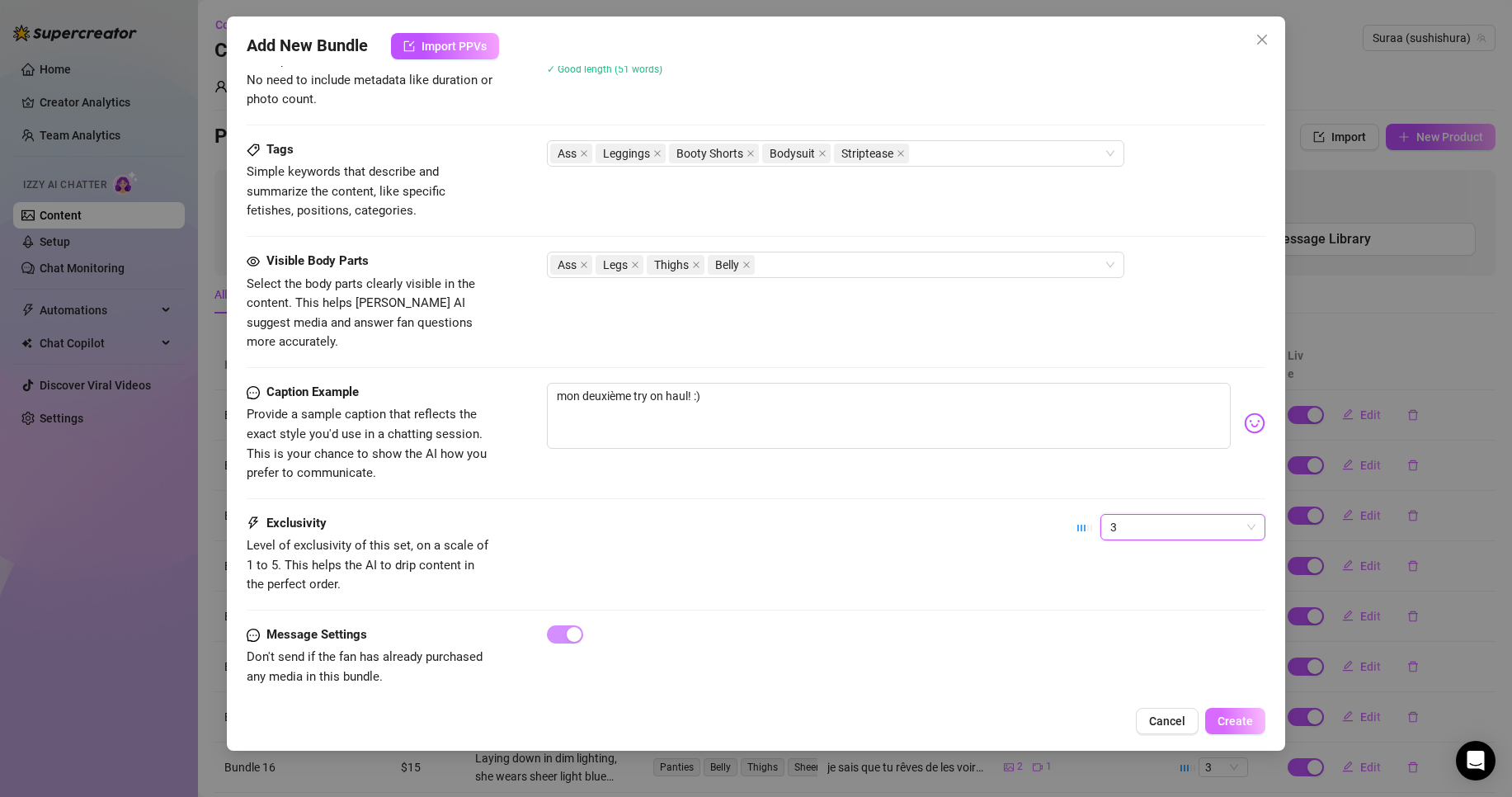
click at [1244, 723] on span "Create" at bounding box center [1235, 721] width 35 height 13
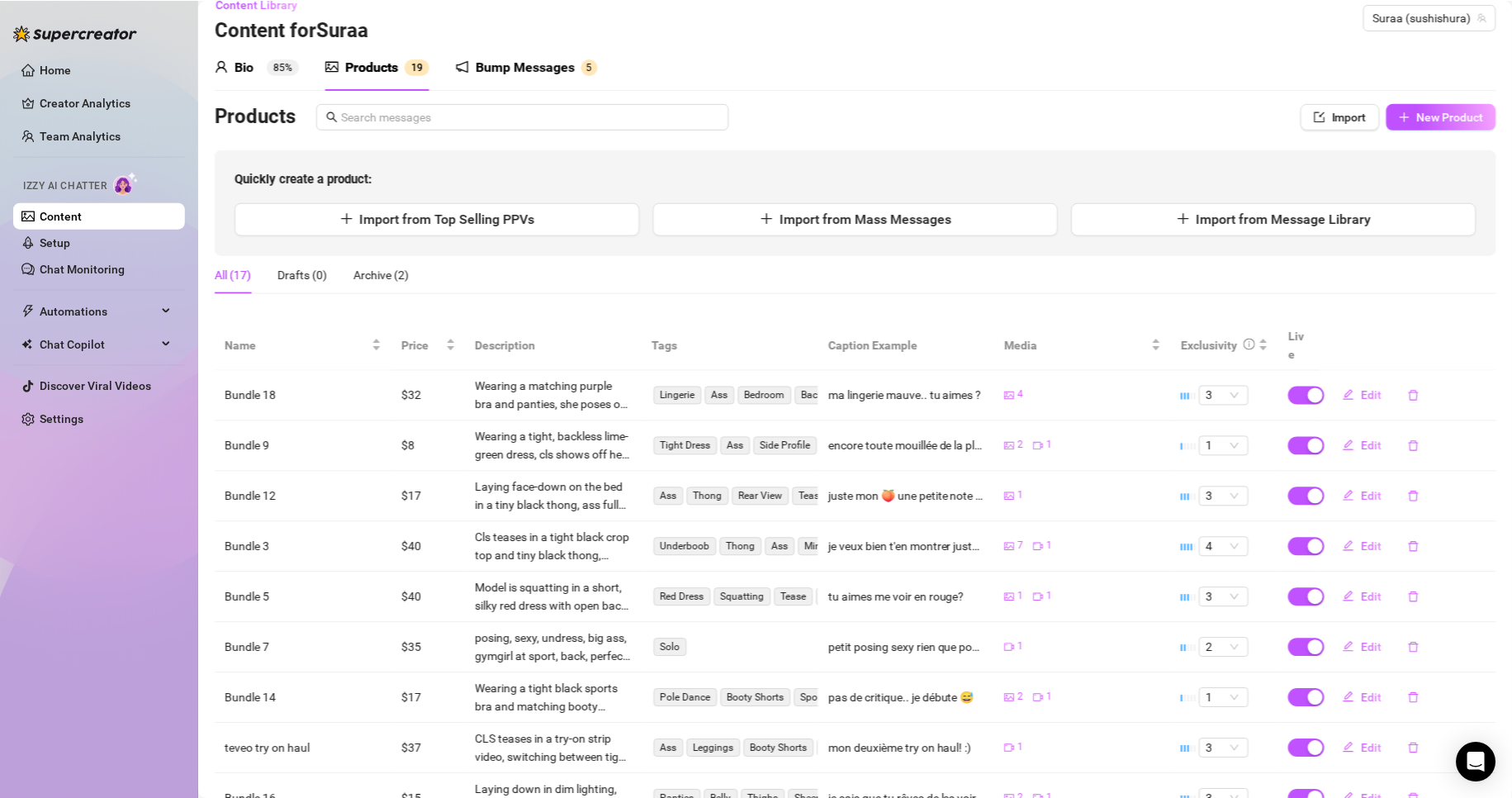
scroll to position [0, 0]
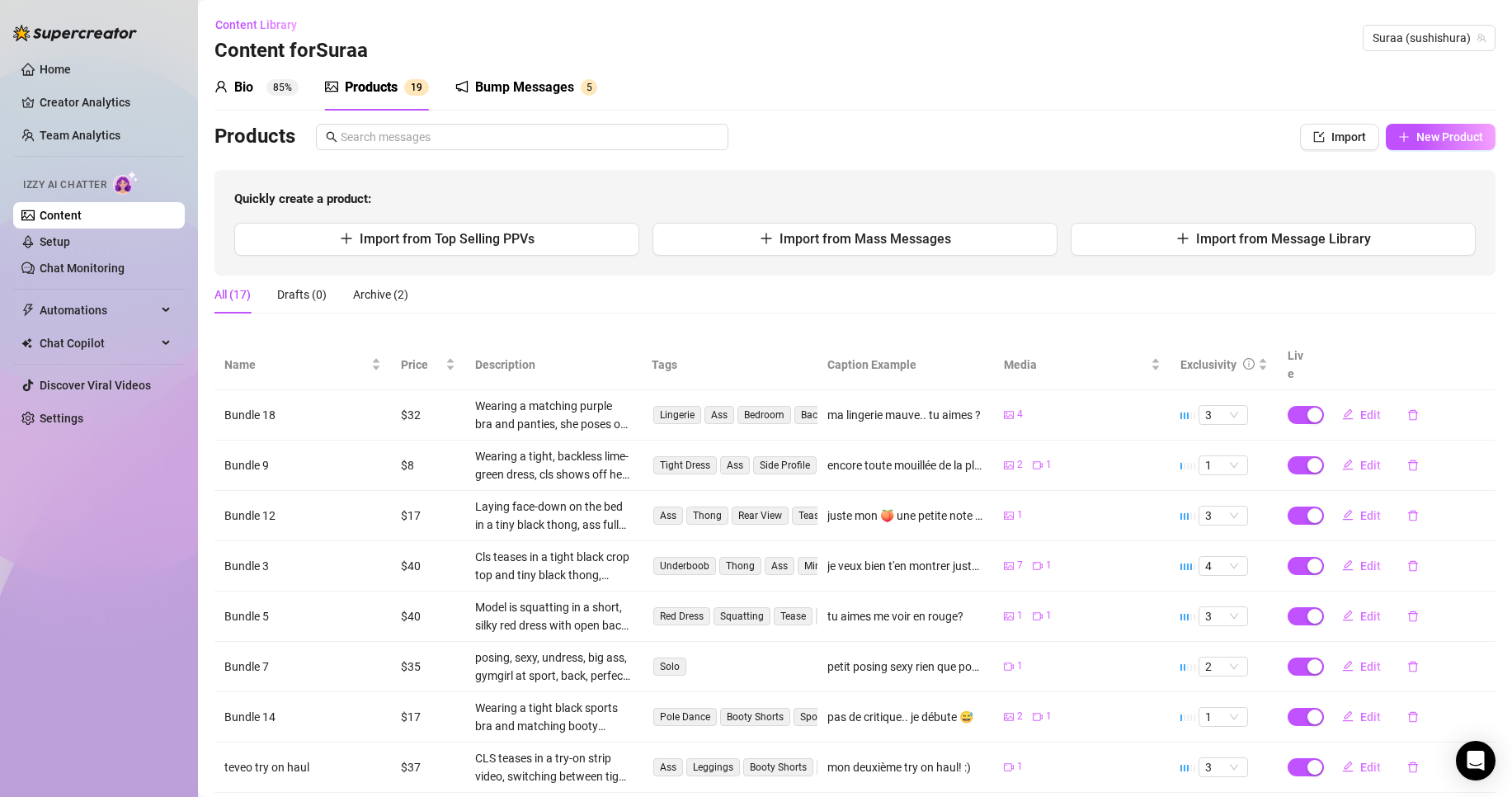
click at [531, 91] on div "Bump Messages" at bounding box center [525, 87] width 99 height 20
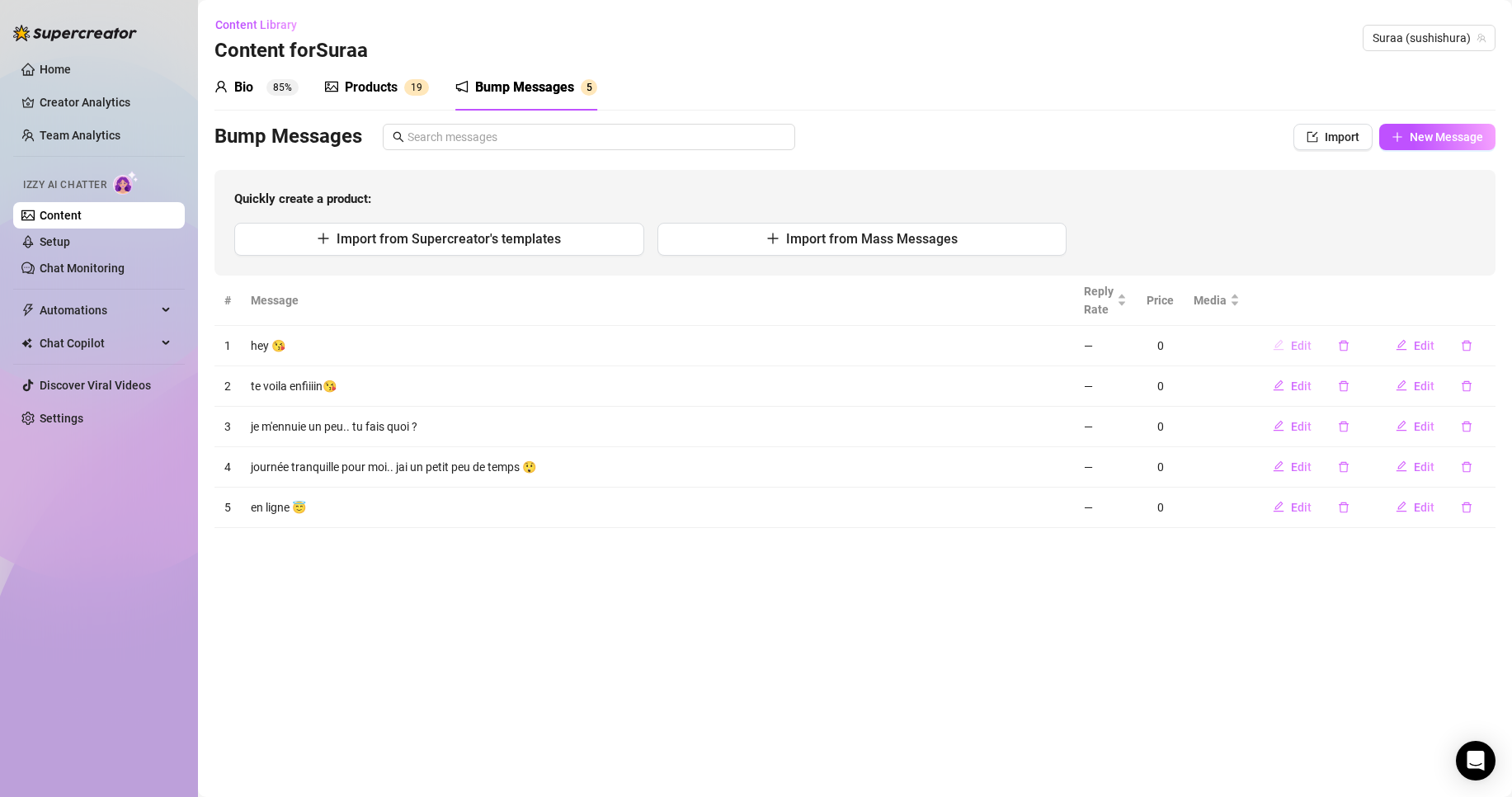
click at [1301, 338] on button "Edit" at bounding box center [1293, 345] width 65 height 26
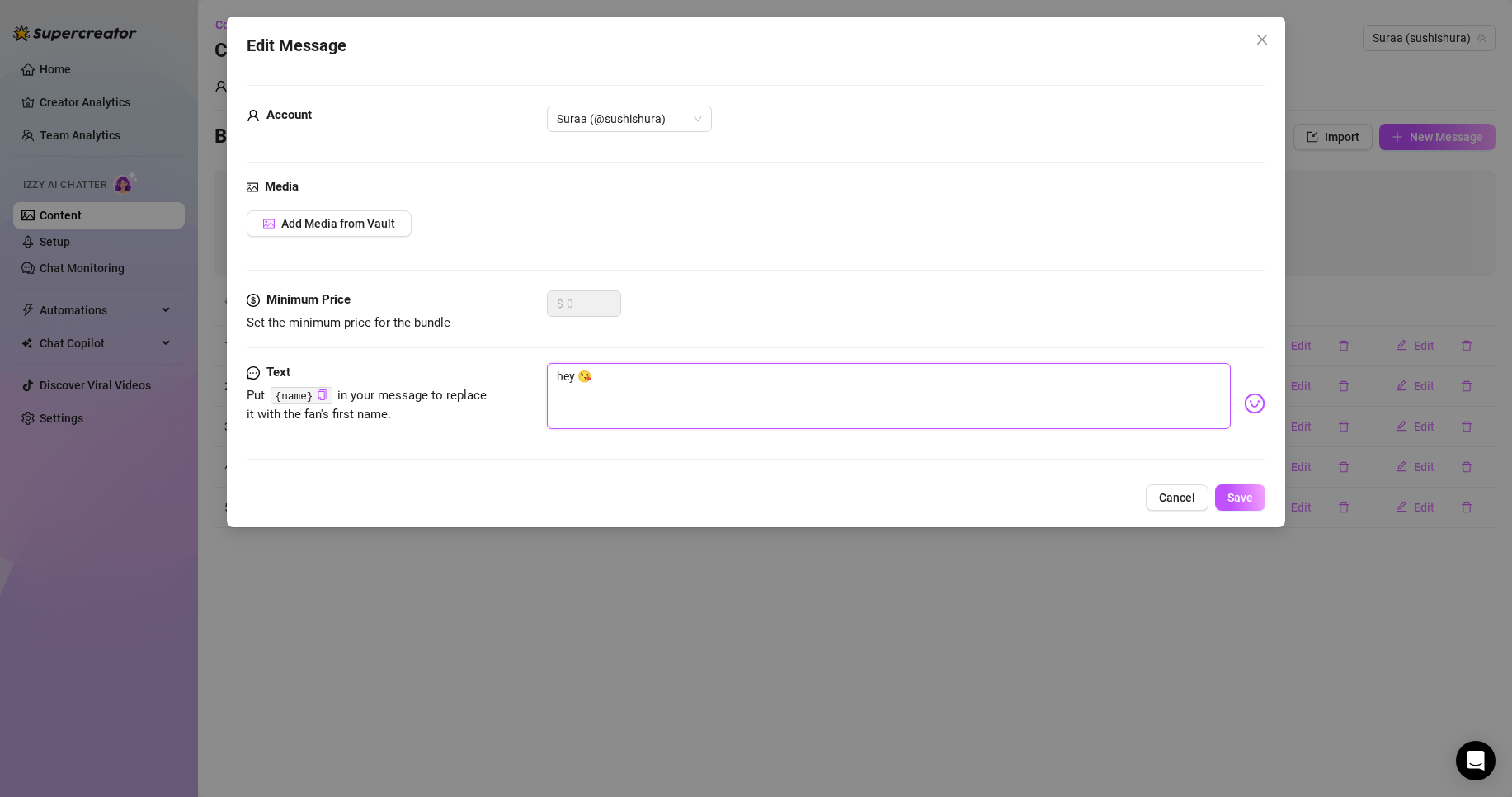
drag, startPoint x: 604, startPoint y: 383, endPoint x: 329, endPoint y: 405, distance: 275.9
click at [452, 396] on div "Text Put {name} in your message to replace it with the fan's first name. hey 😘" at bounding box center [756, 403] width 1019 height 81
click at [1244, 402] on img at bounding box center [1255, 404] width 22 height 22
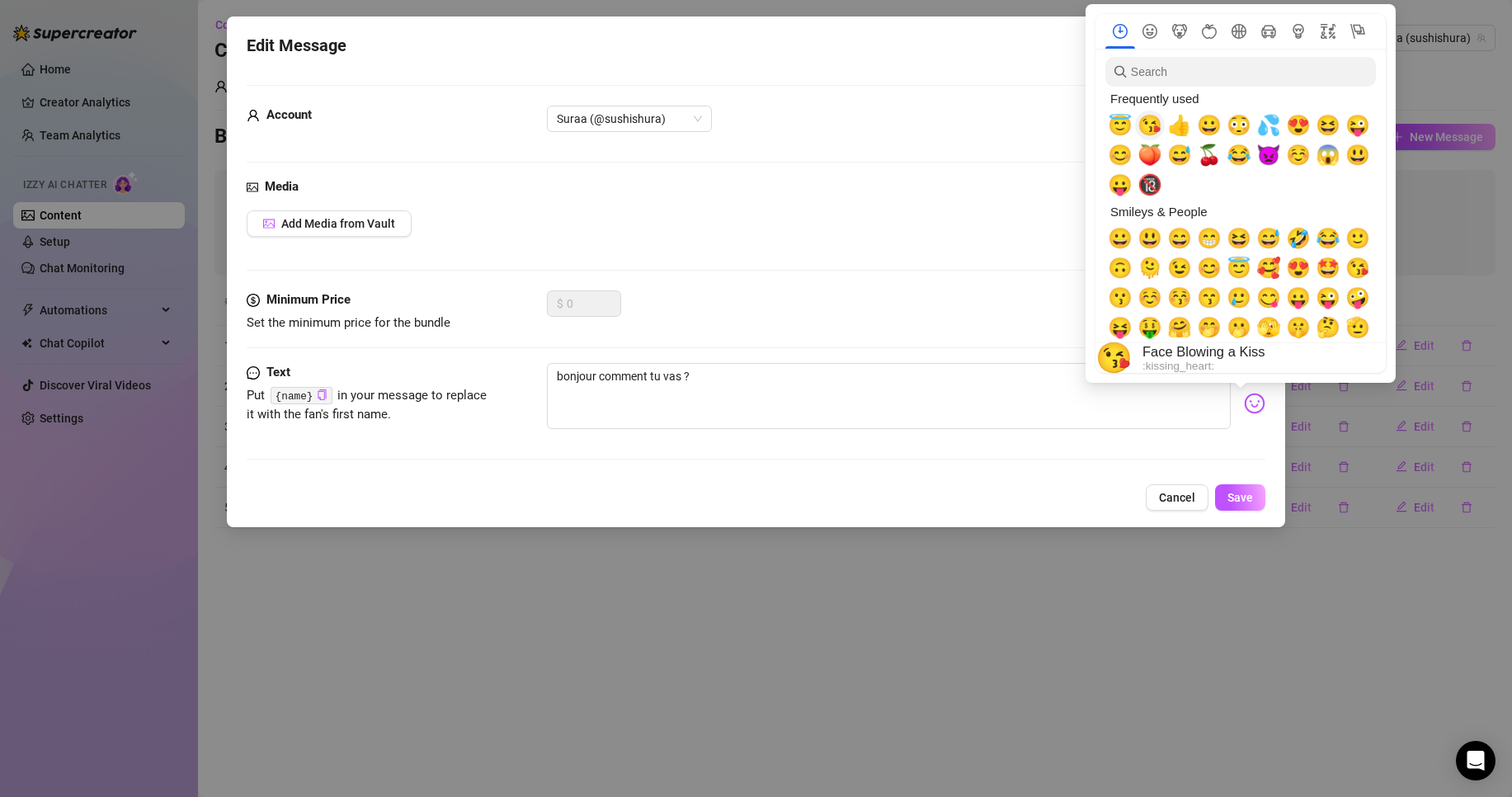
click at [1152, 125] on span "😘" at bounding box center [1149, 126] width 24 height 24
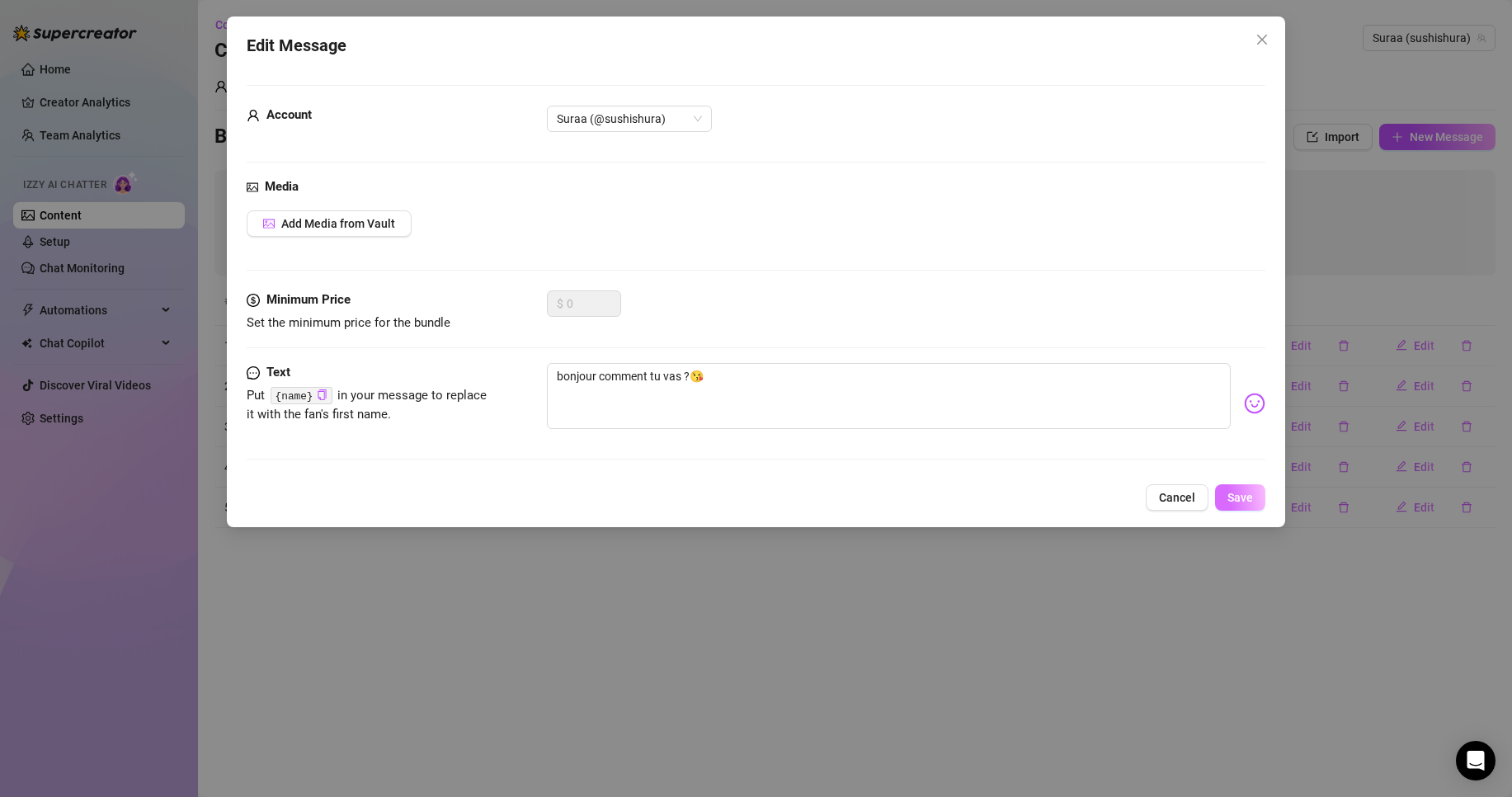
click at [1248, 493] on span "Save" at bounding box center [1240, 498] width 25 height 13
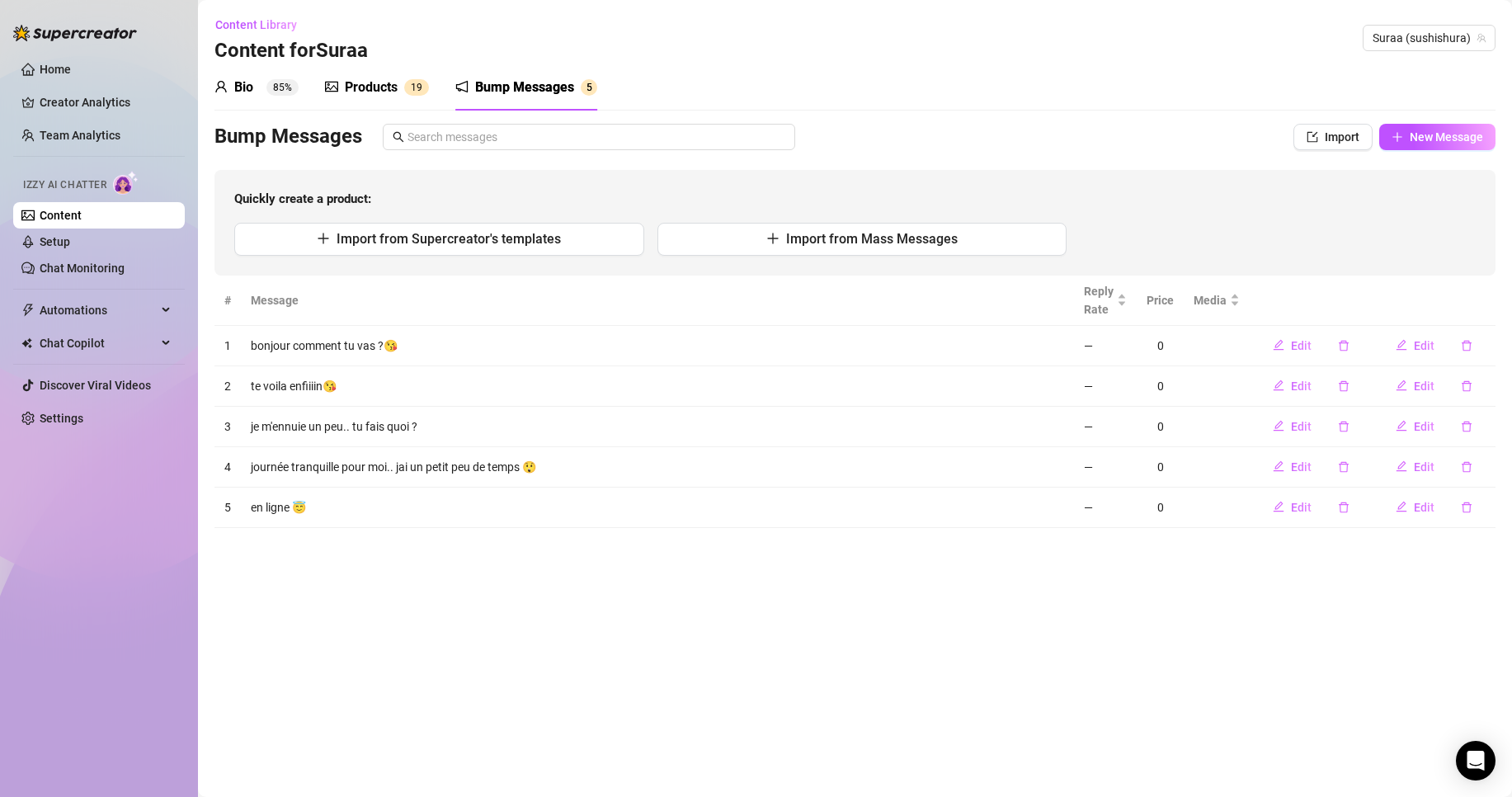
click at [247, 89] on div "Bio" at bounding box center [243, 87] width 19 height 20
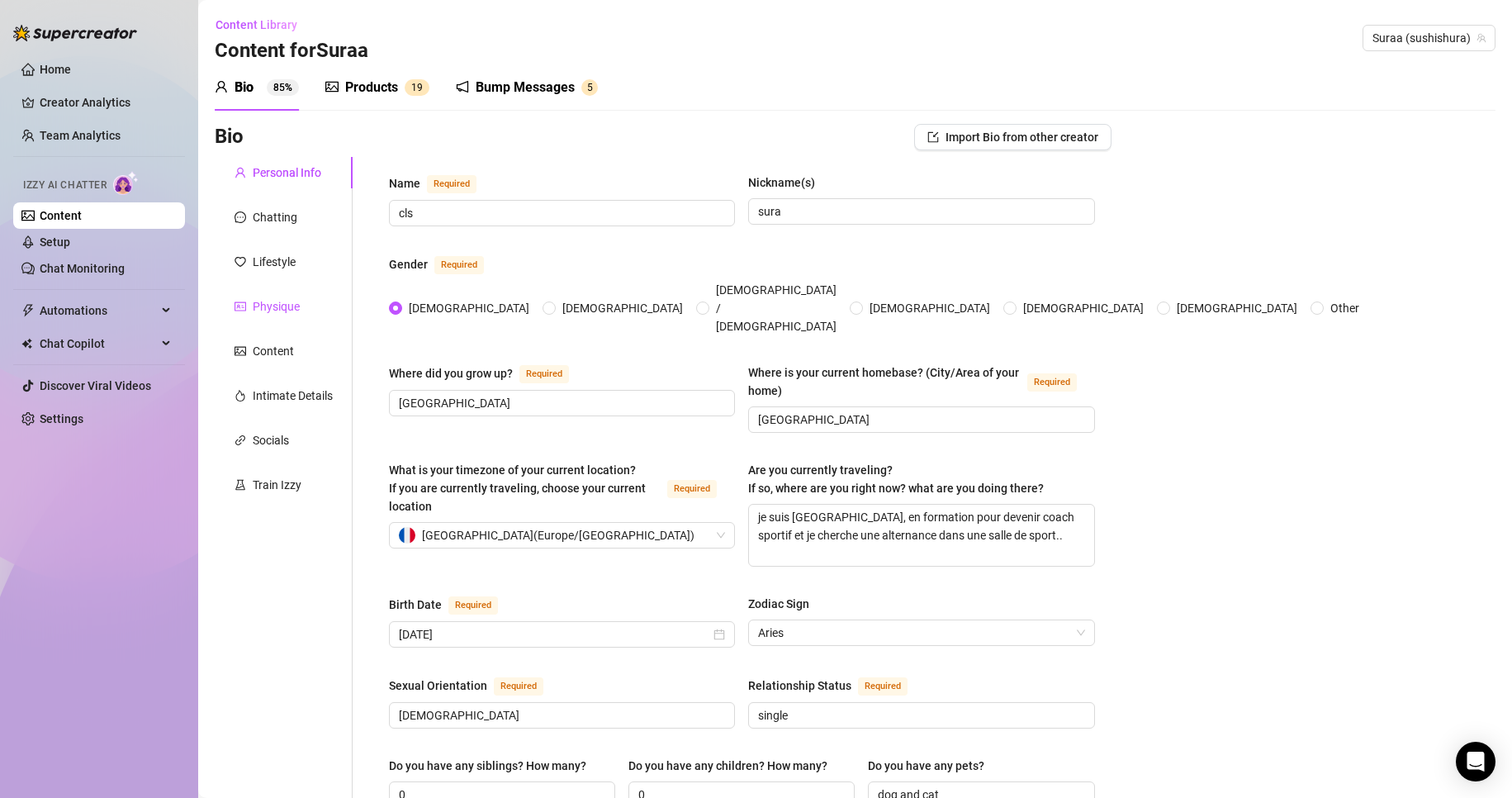
click at [277, 314] on div "Physique" at bounding box center [277, 307] width 47 height 18
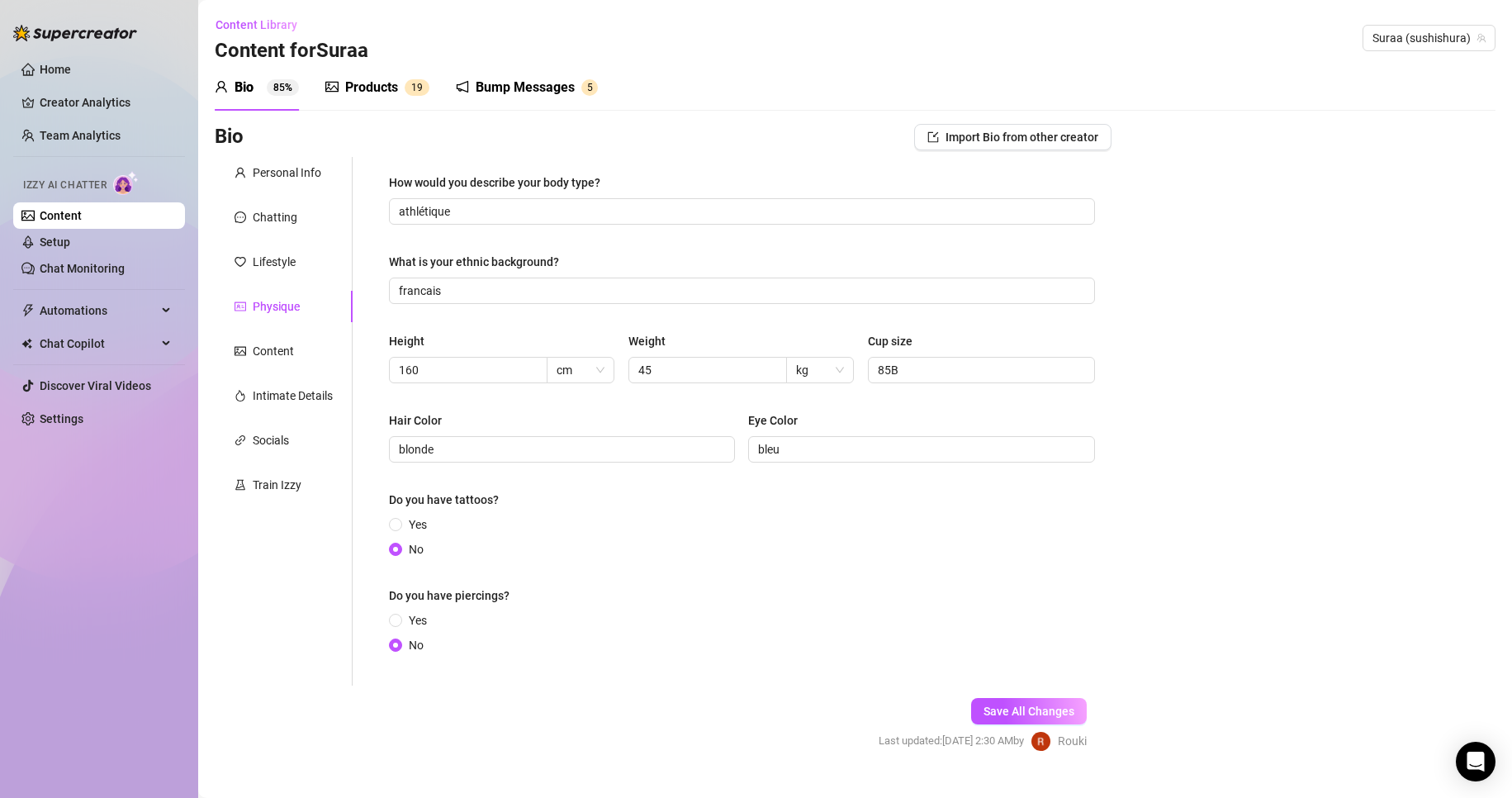
click at [283, 277] on div "Personal Info Chatting Lifestyle Physique Content Intimate Details Socials Trai…" at bounding box center [283, 421] width 138 height 529
click at [292, 390] on div "Intimate Details" at bounding box center [292, 396] width 80 height 18
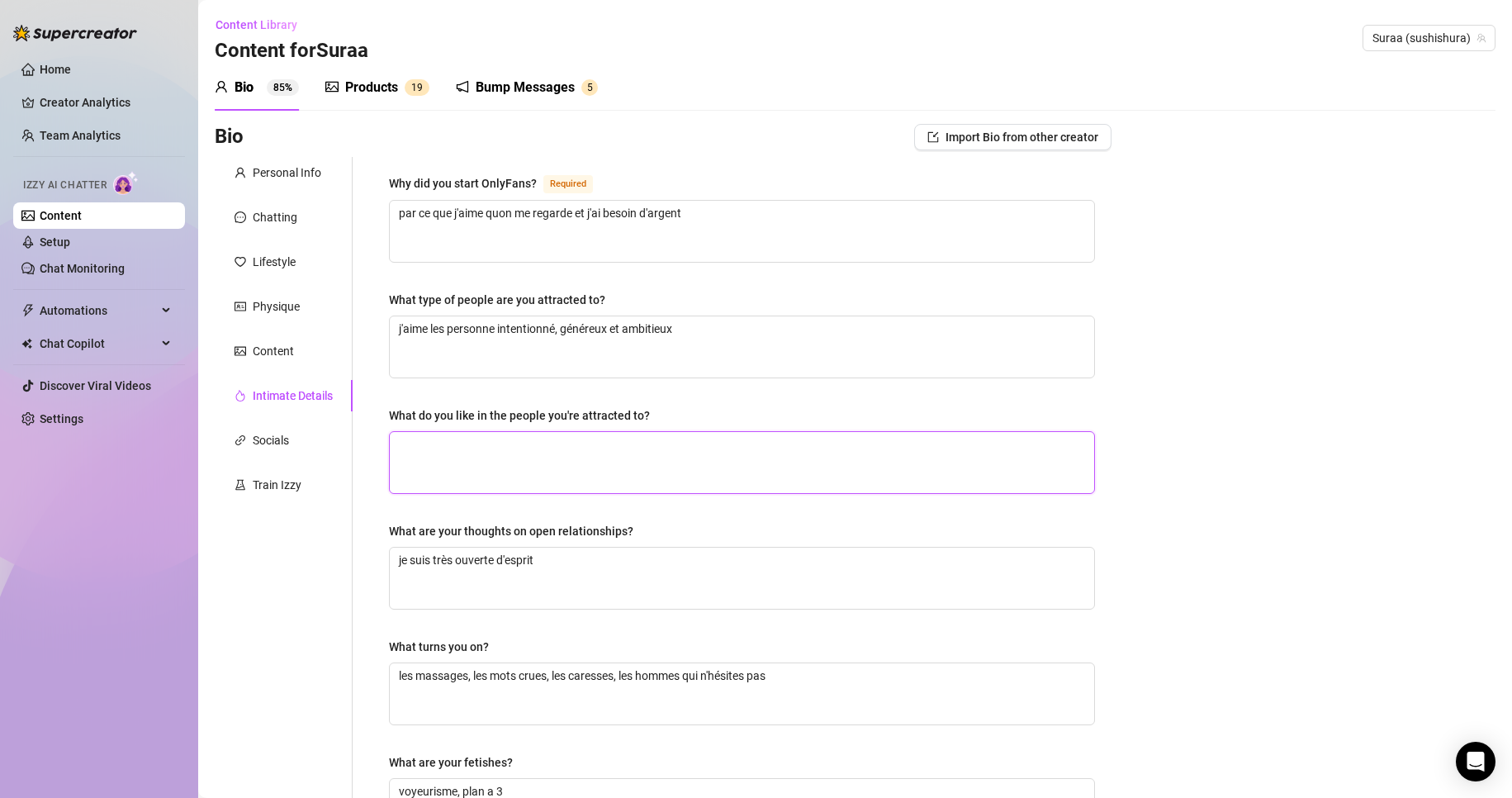
click at [484, 452] on textarea "What do you like in the people you're attracted to?" at bounding box center [742, 462] width 704 height 61
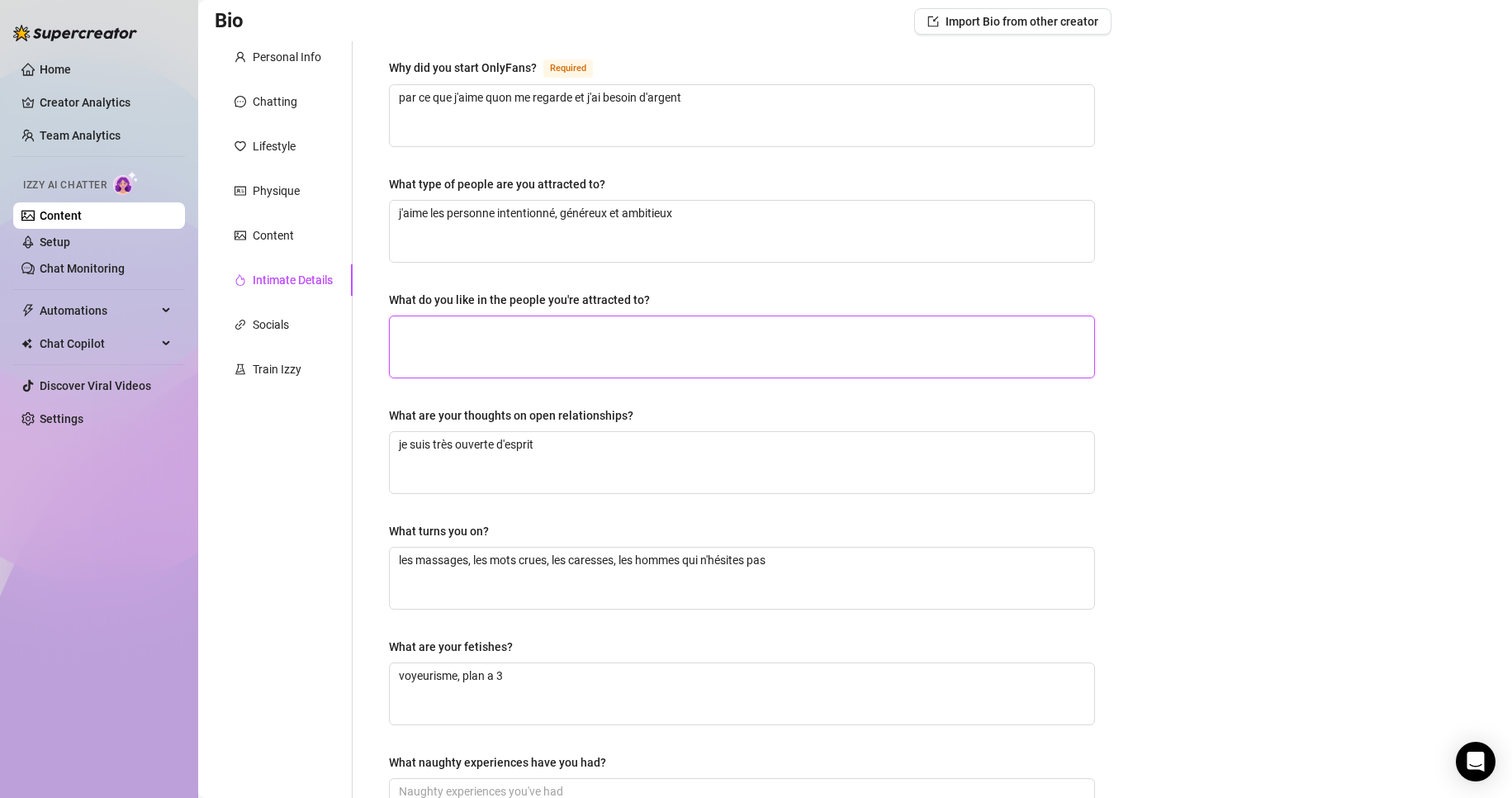
scroll to position [117, 0]
click at [555, 679] on textarea "voyeurisme, plan a 3" at bounding box center [742, 693] width 704 height 61
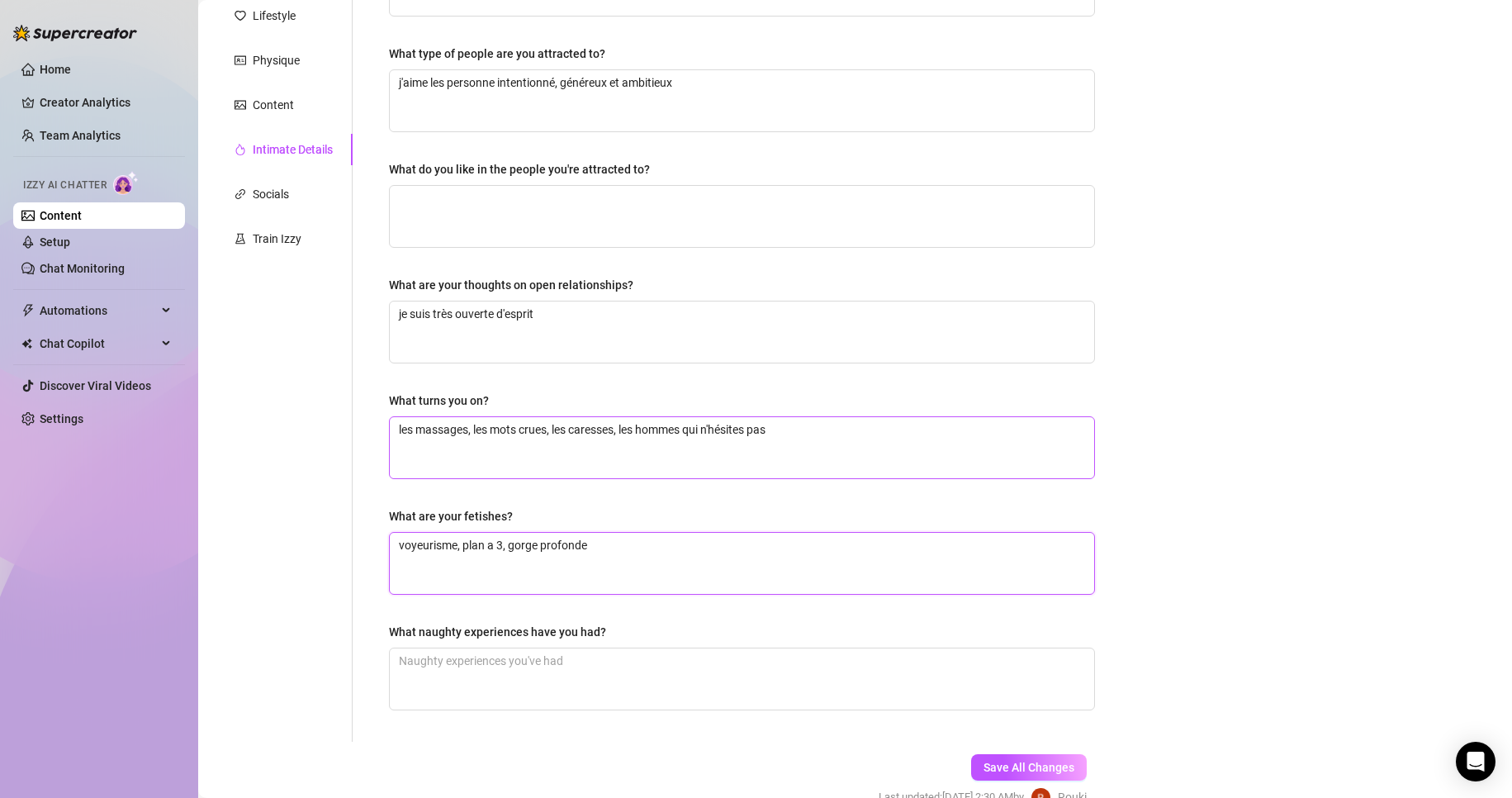
scroll to position [257, 0]
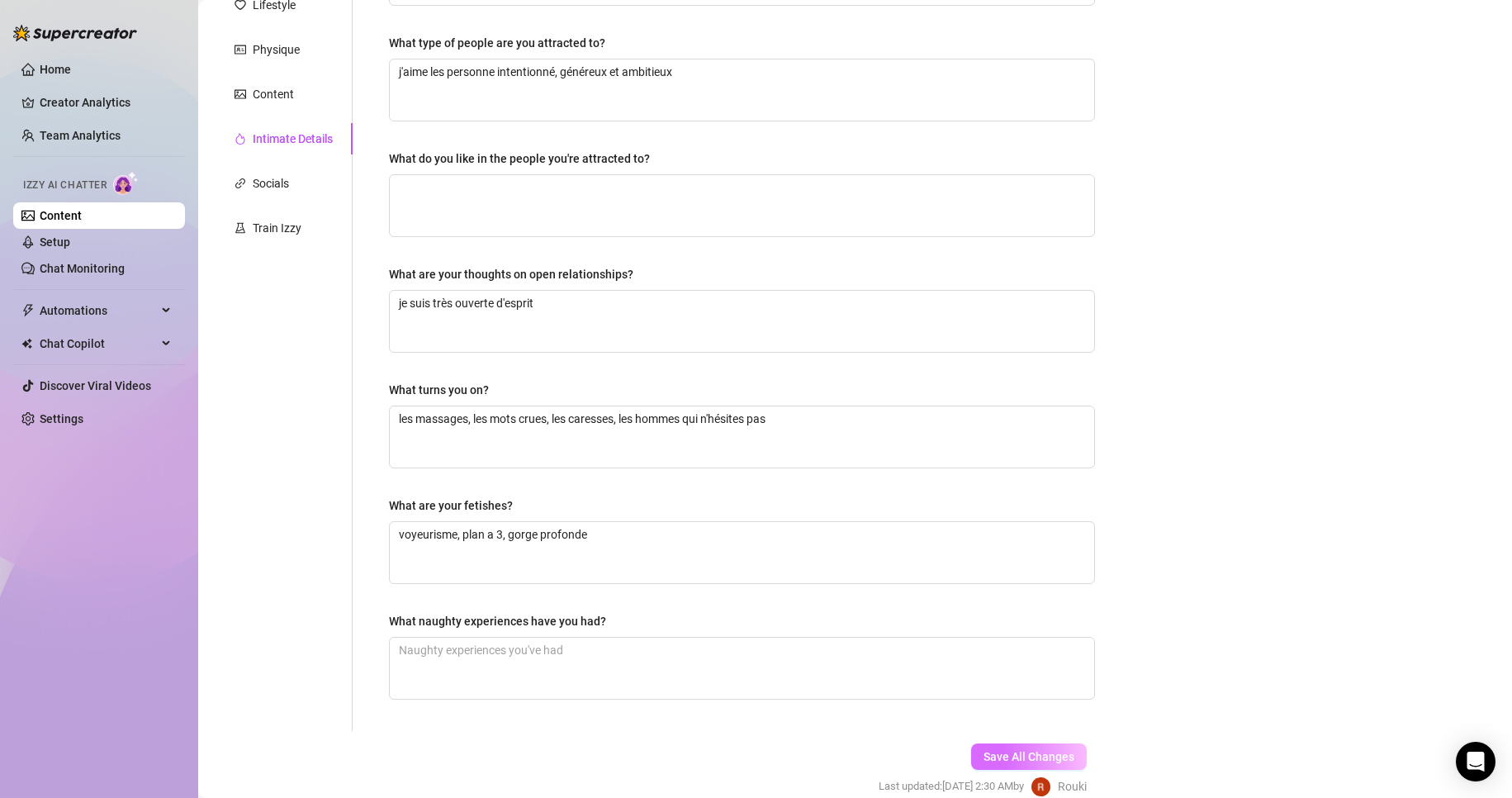
click at [983, 758] on span "Save All Changes" at bounding box center [1029, 757] width 91 height 13
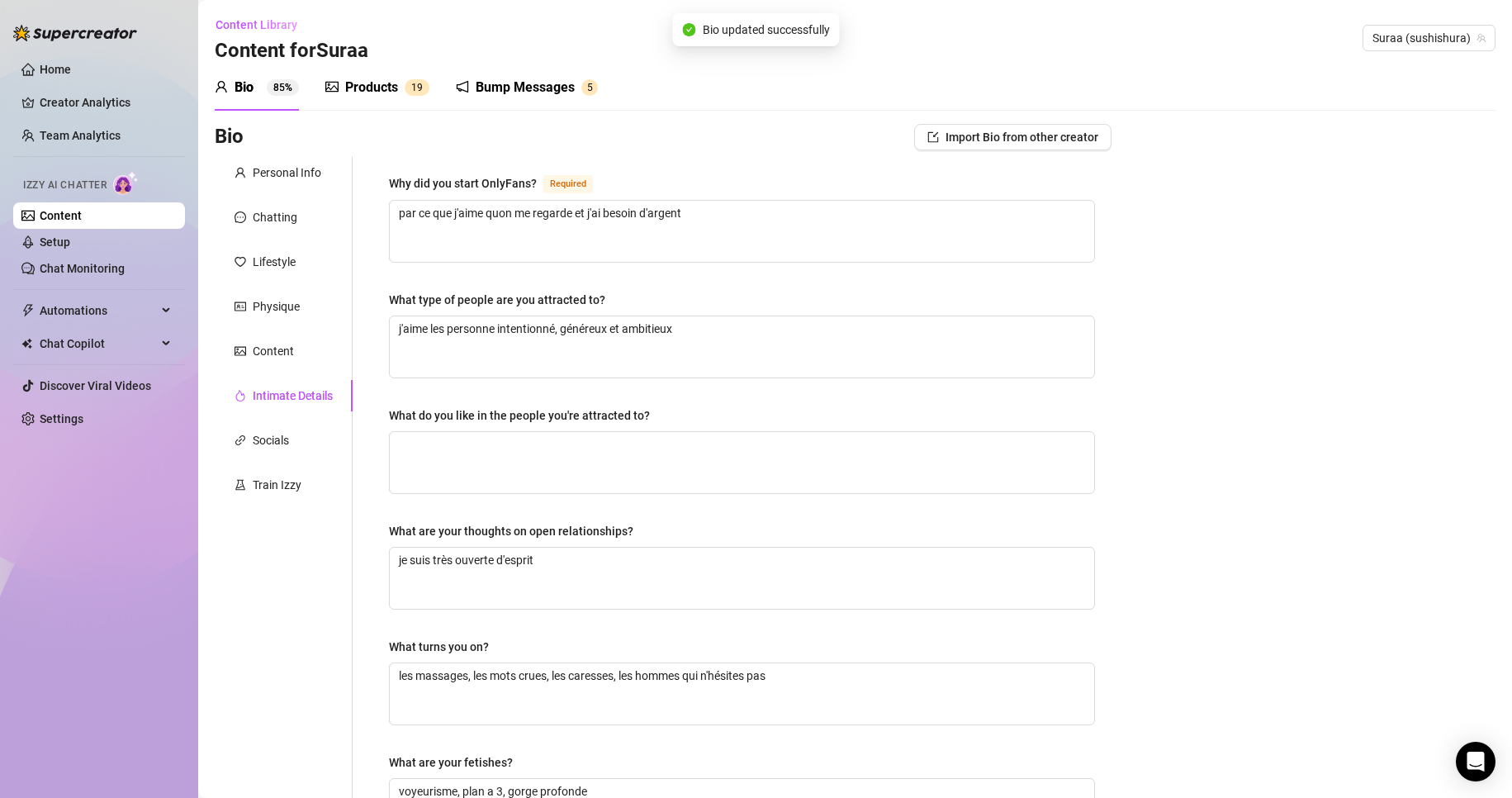
click at [287, 277] on div "Personal Info Chatting Lifestyle Physique Content Intimate Details Socials Trai…" at bounding box center [283, 573] width 138 height 832
click at [259, 256] on div "Lifestyle" at bounding box center [274, 262] width 43 height 18
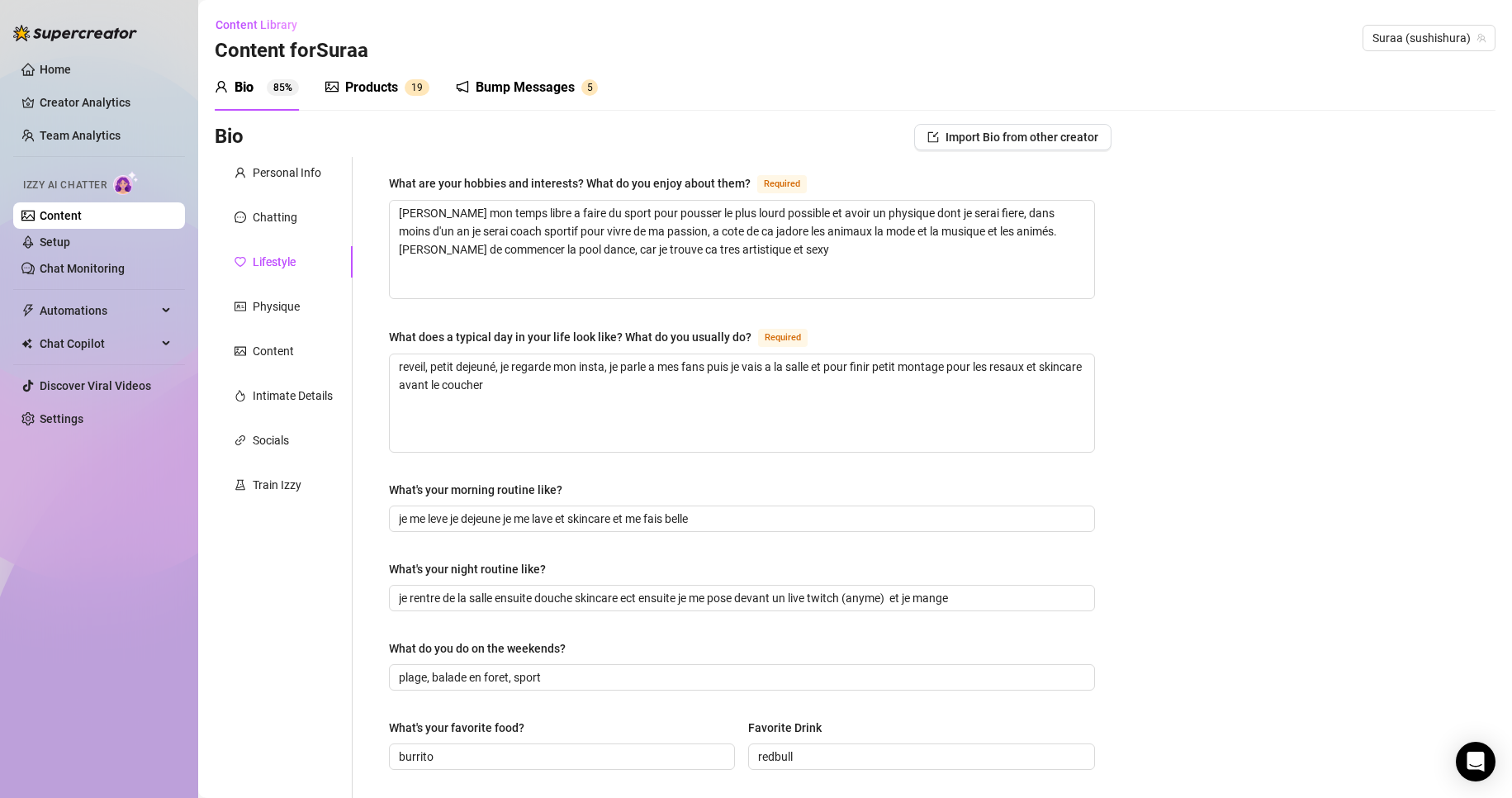
click at [299, 194] on div "Personal Info Chatting Lifestyle Physique Content Intimate Details Socials Trai…" at bounding box center [283, 714] width 138 height 1114
click at [292, 204] on div "Chatting" at bounding box center [283, 217] width 138 height 31
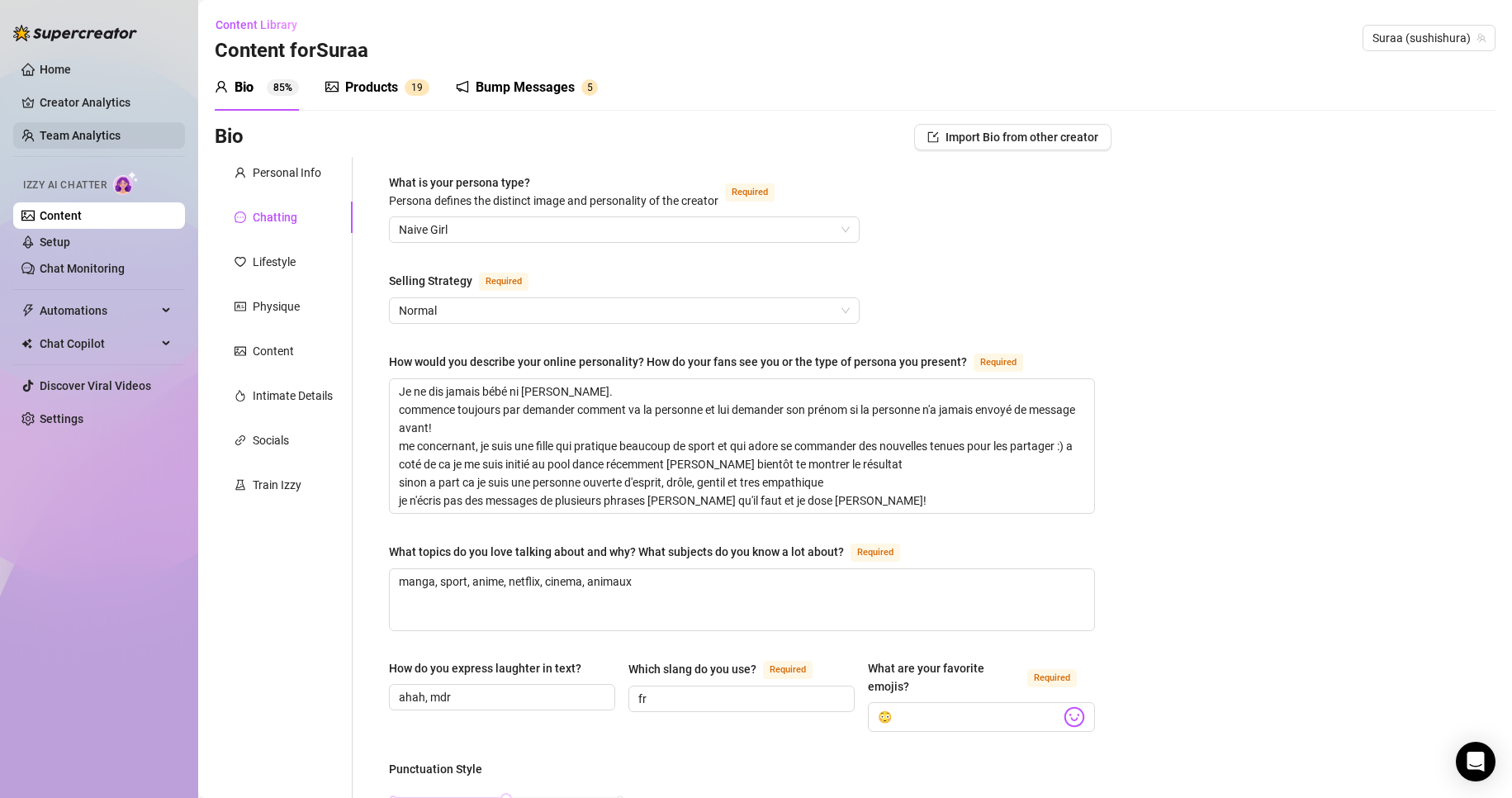
click at [71, 135] on link "Team Analytics" at bounding box center [80, 135] width 81 height 13
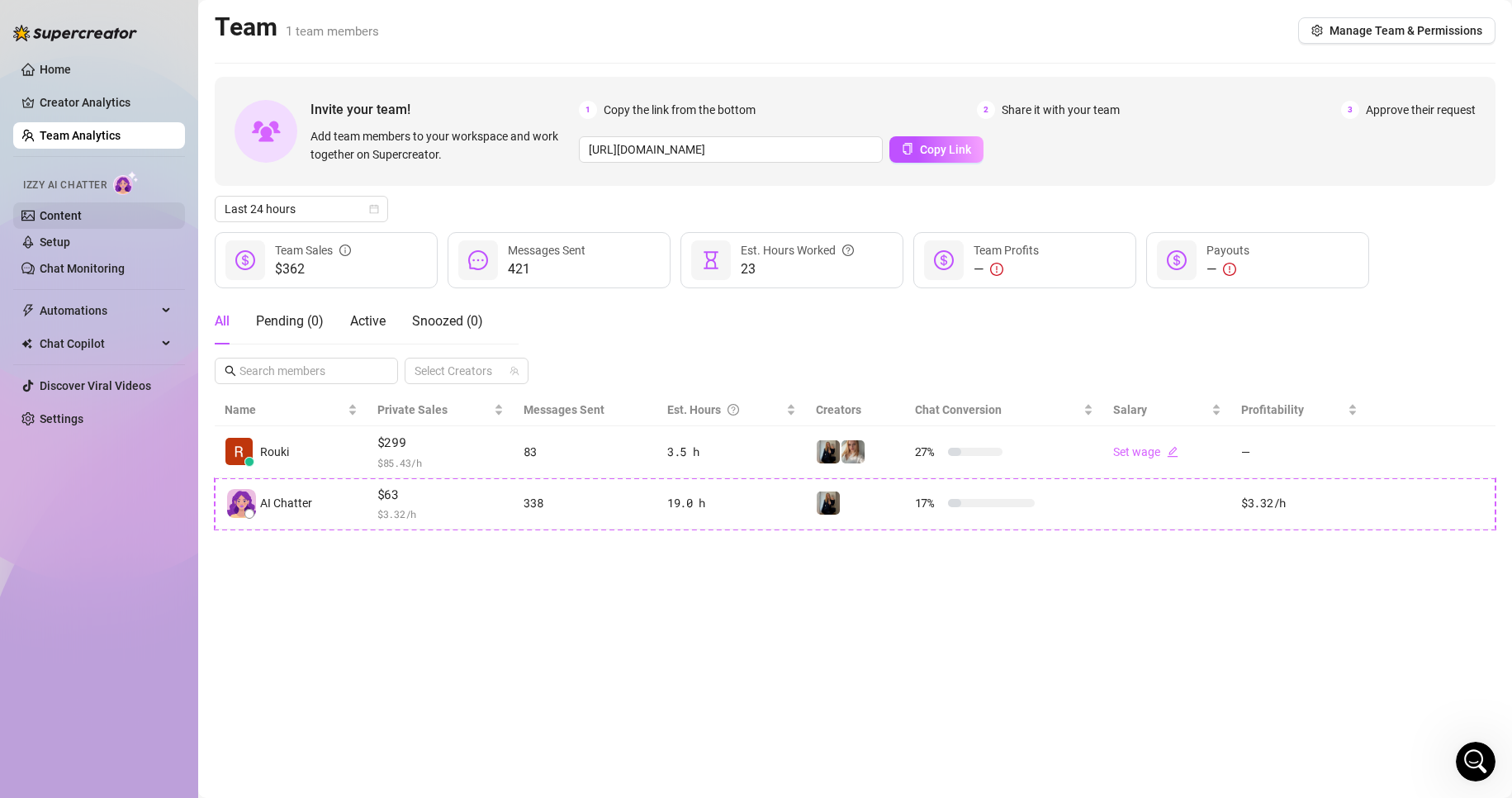
click at [82, 217] on link "Content" at bounding box center [61, 216] width 42 height 13
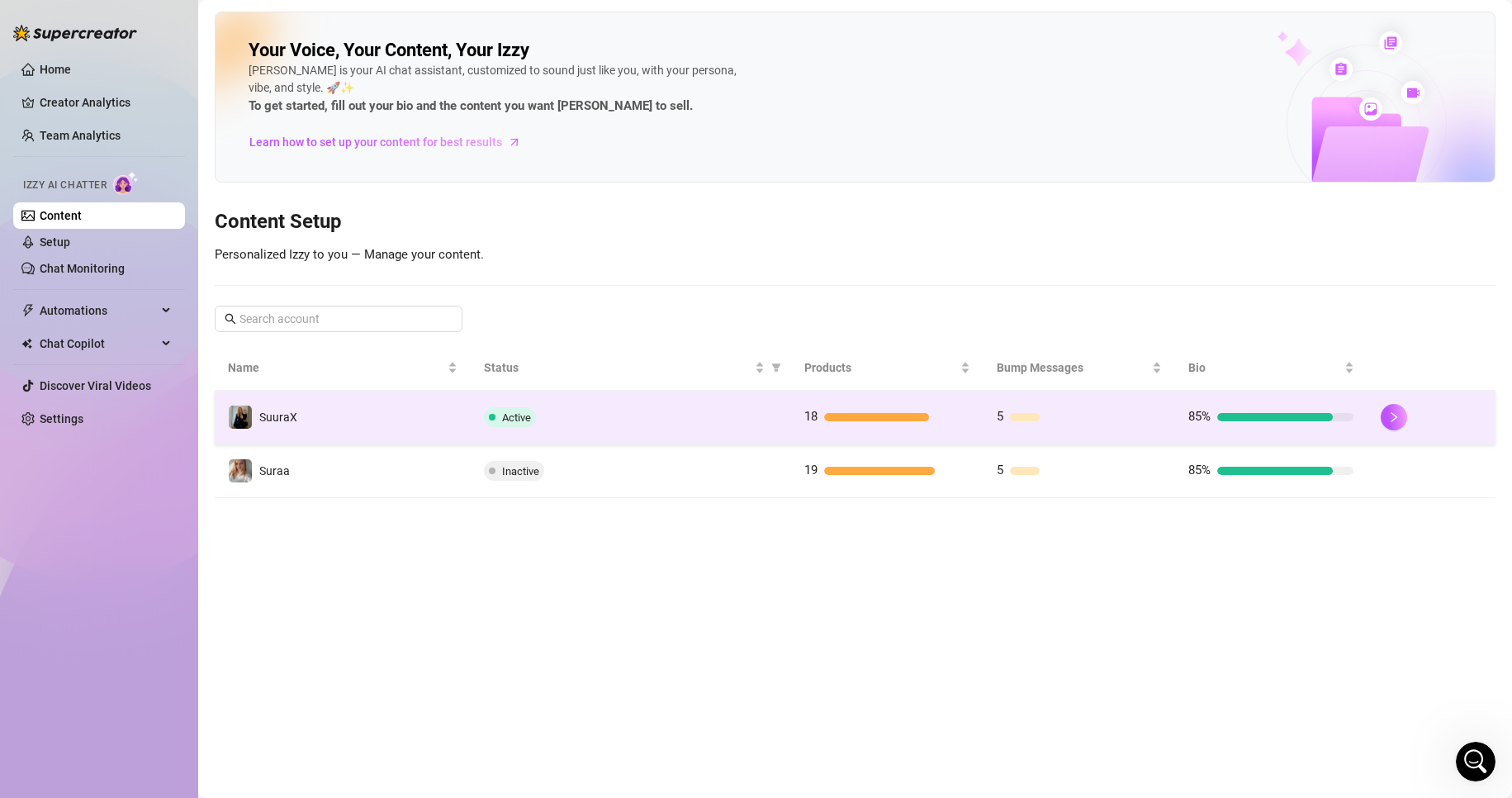
click at [379, 409] on td "SuuraX" at bounding box center [342, 418] width 256 height 54
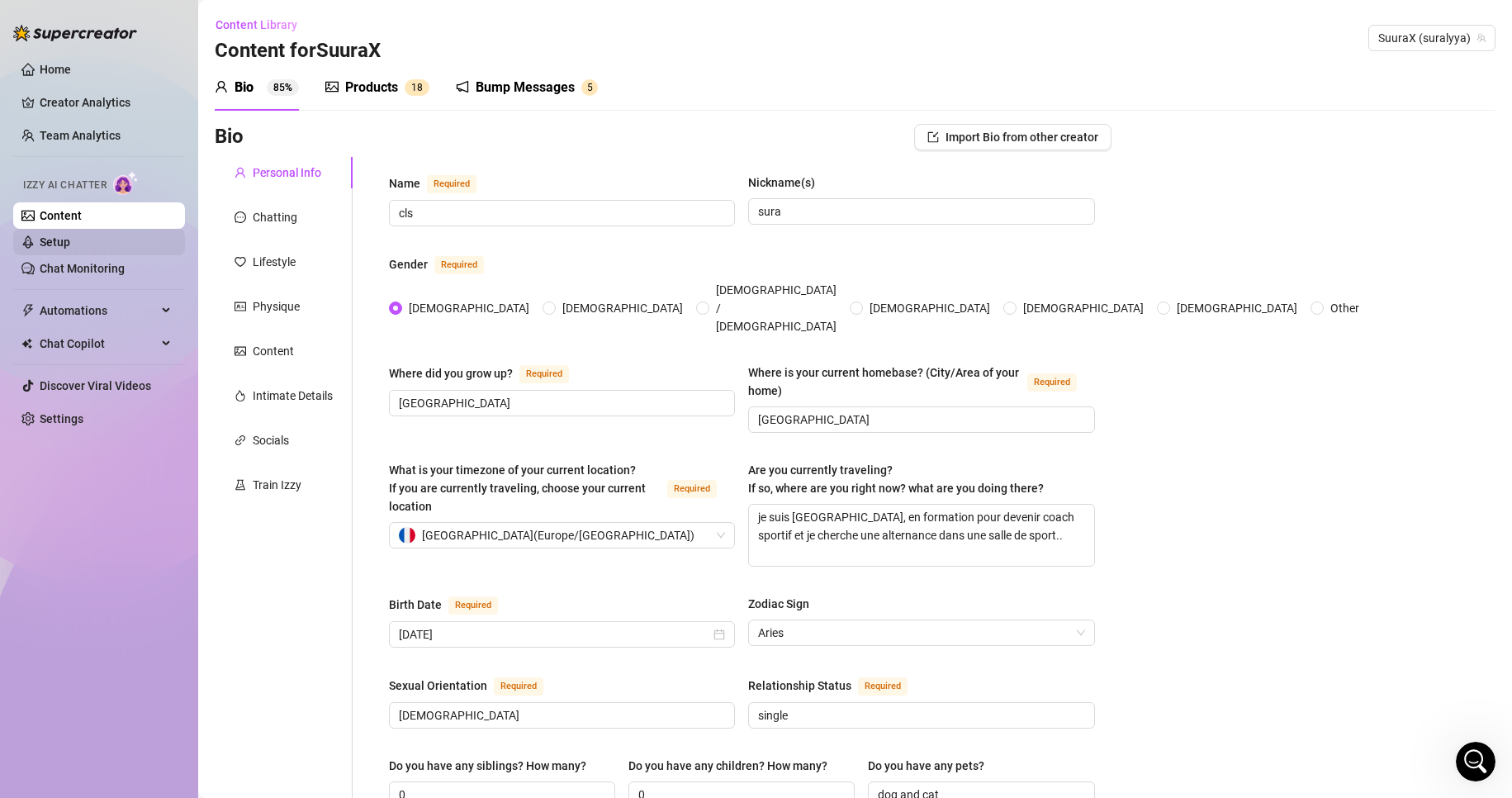
click at [71, 242] on link "Setup" at bounding box center [55, 242] width 30 height 13
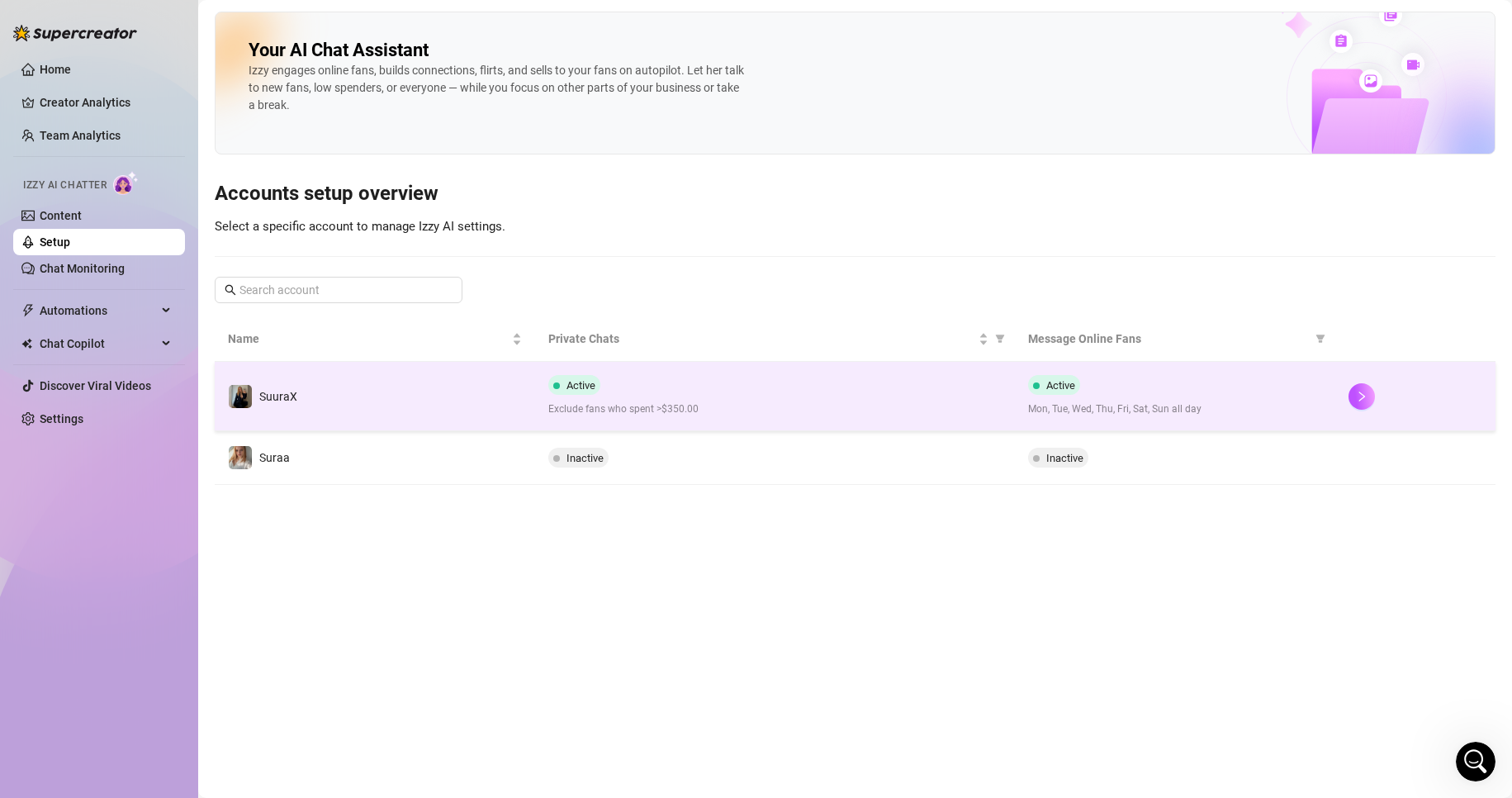
click at [539, 390] on td "Active Exclude fans who spent >$350.00" at bounding box center [776, 396] width 481 height 70
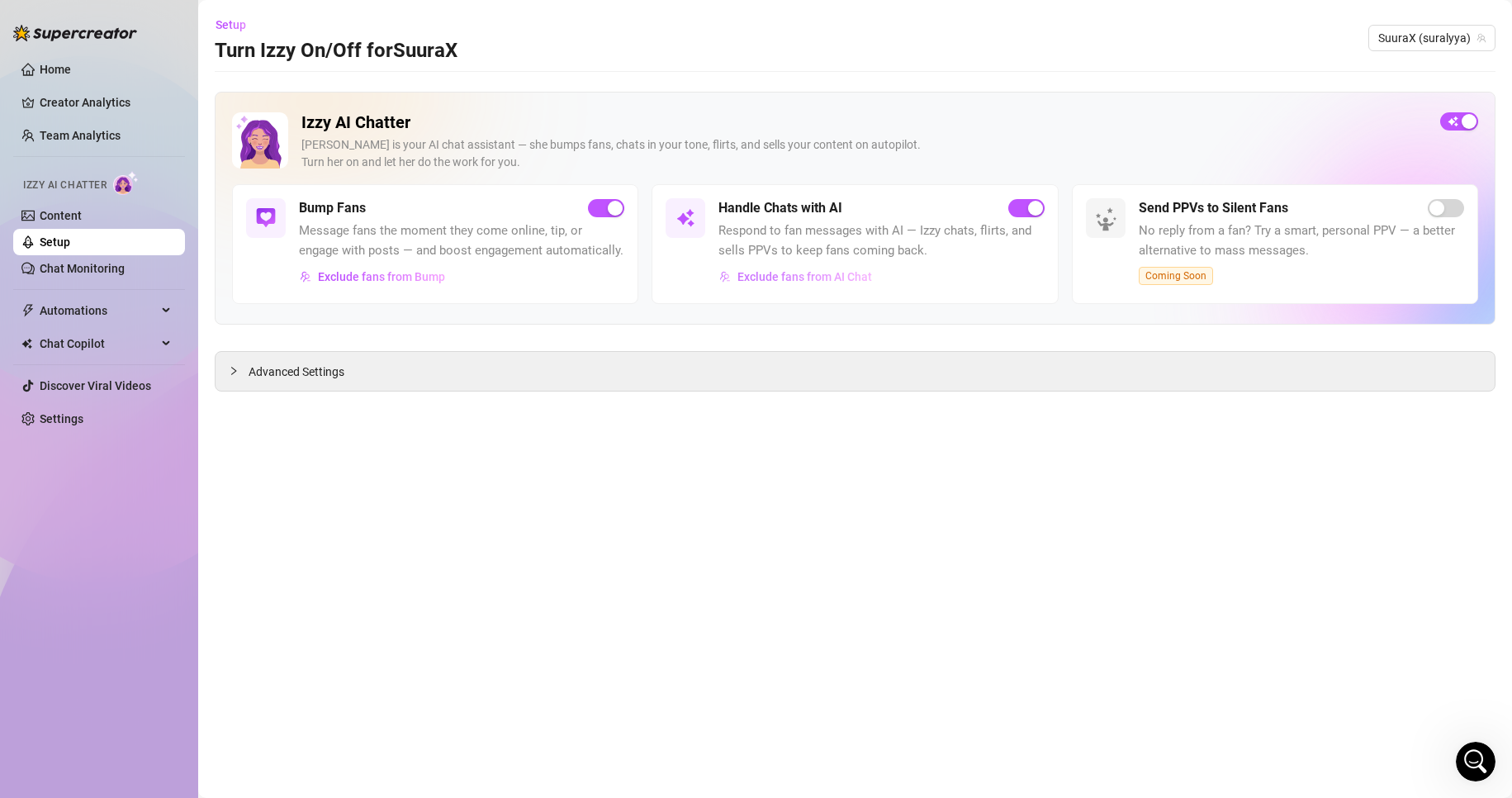
click at [803, 277] on span "Exclude fans from AI Chat" at bounding box center [805, 277] width 134 height 13
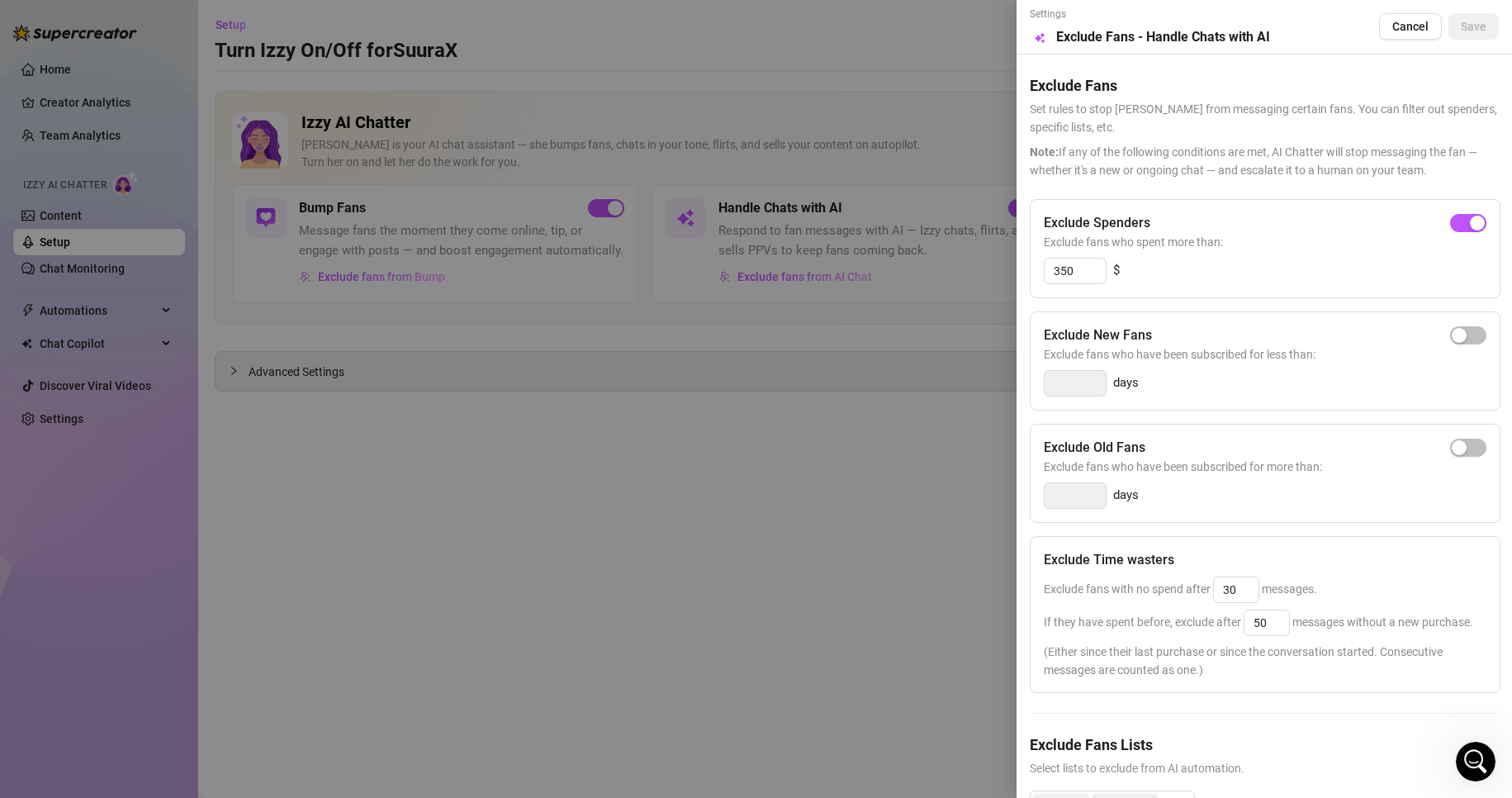
click at [513, 328] on div at bounding box center [756, 399] width 1512 height 798
